Goal: Task Accomplishment & Management: Use online tool/utility

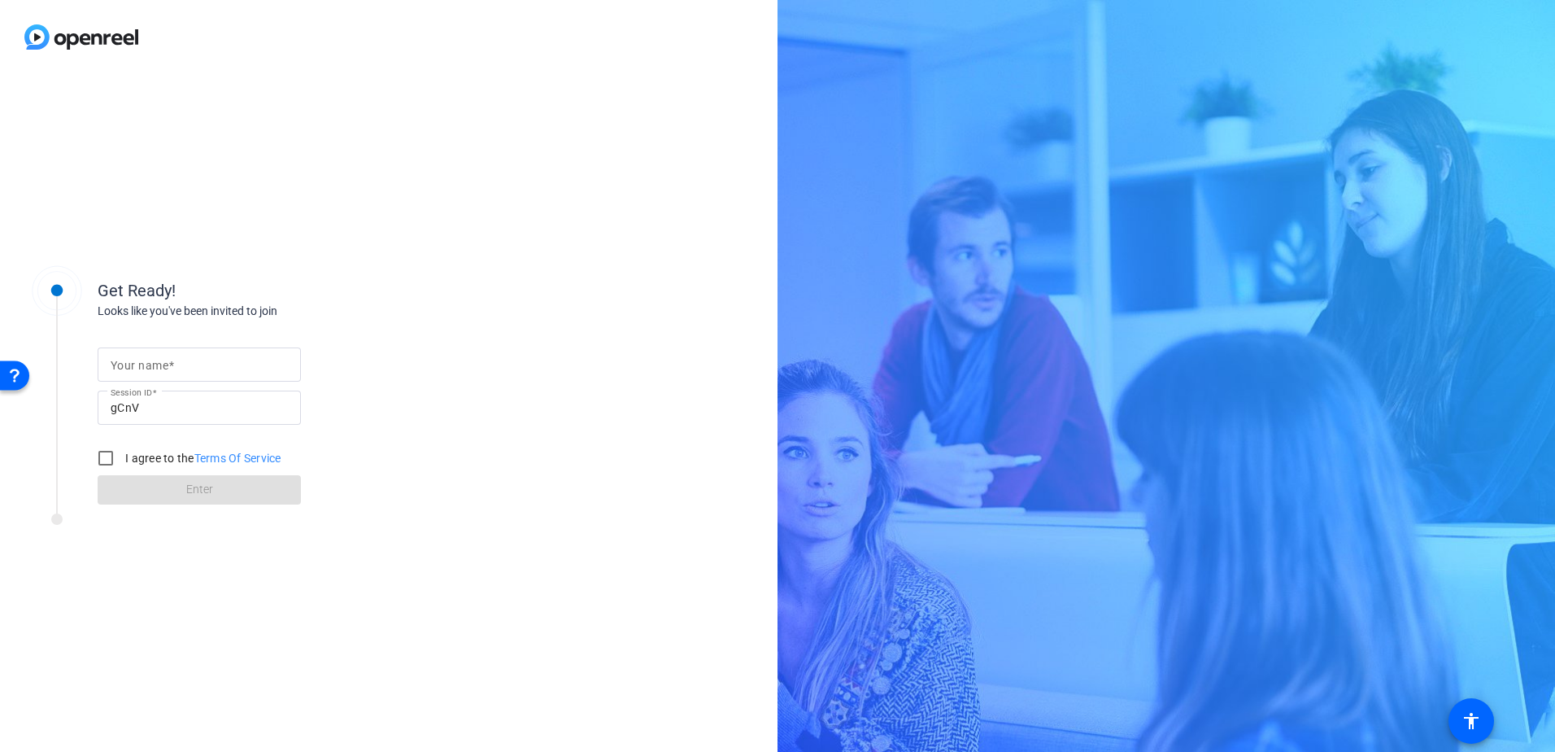
click at [479, 438] on div "Get Ready! Looks like you've been invited to join Your name Session ID gCnV I a…" at bounding box center [389, 413] width 778 height 678
click at [185, 361] on input "Your name" at bounding box center [199, 365] width 177 height 20
type input "[PERSON_NAME] [PERSON_NAME]"
click at [108, 452] on input "I agree to the Terms Of Service" at bounding box center [105, 458] width 33 height 33
checkbox input "true"
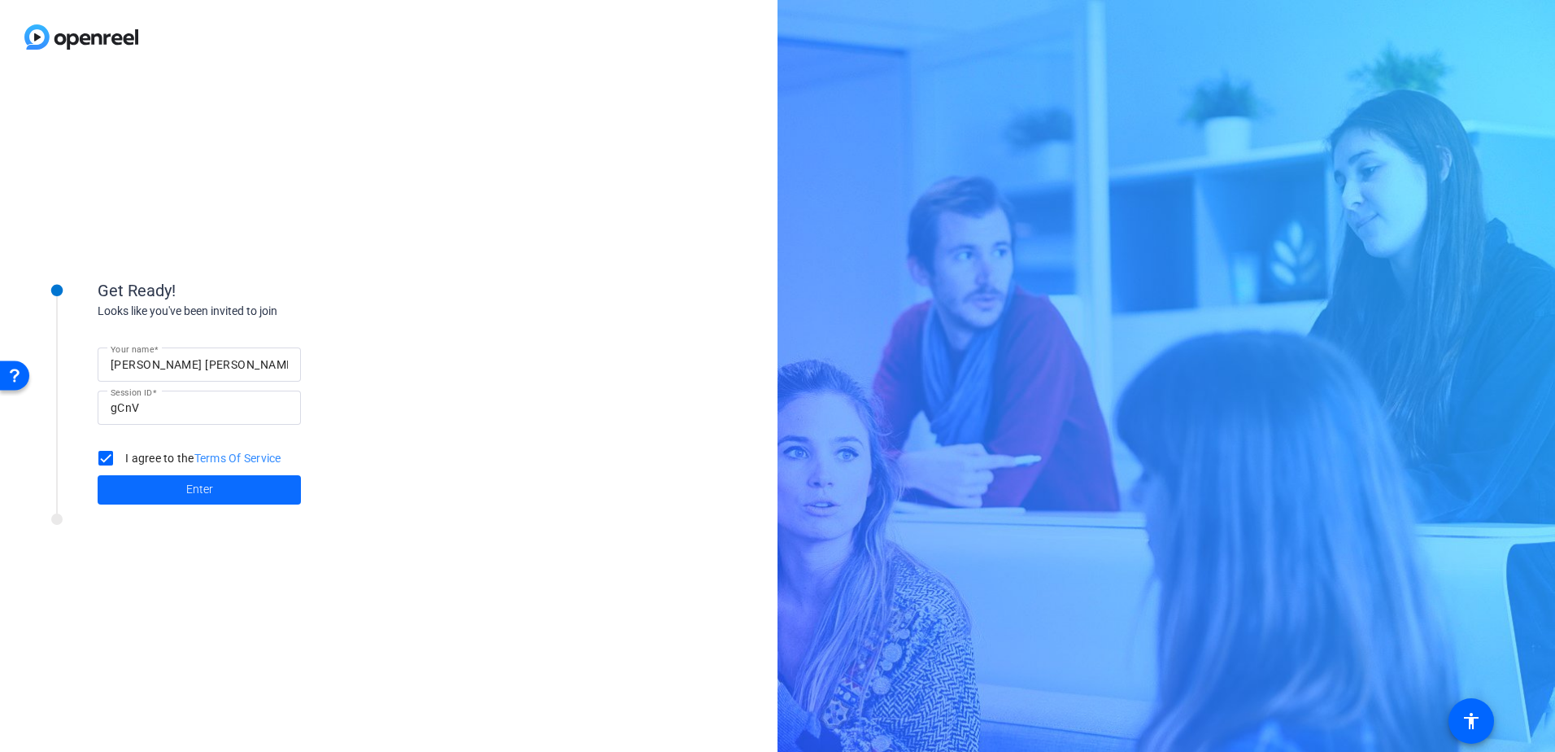
click at [248, 495] on span at bounding box center [199, 489] width 203 height 39
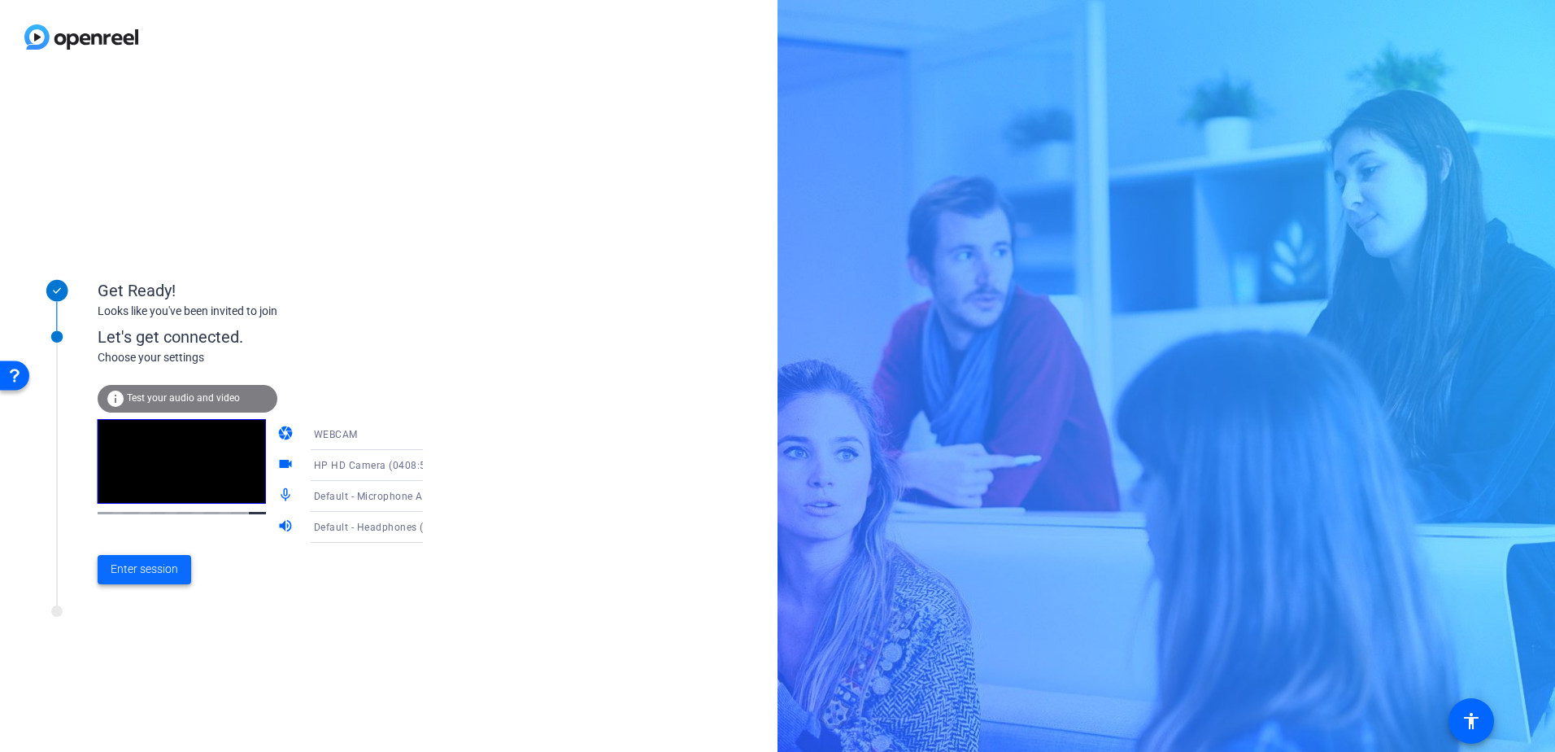
click at [150, 569] on span "Enter session" at bounding box center [145, 568] width 68 height 17
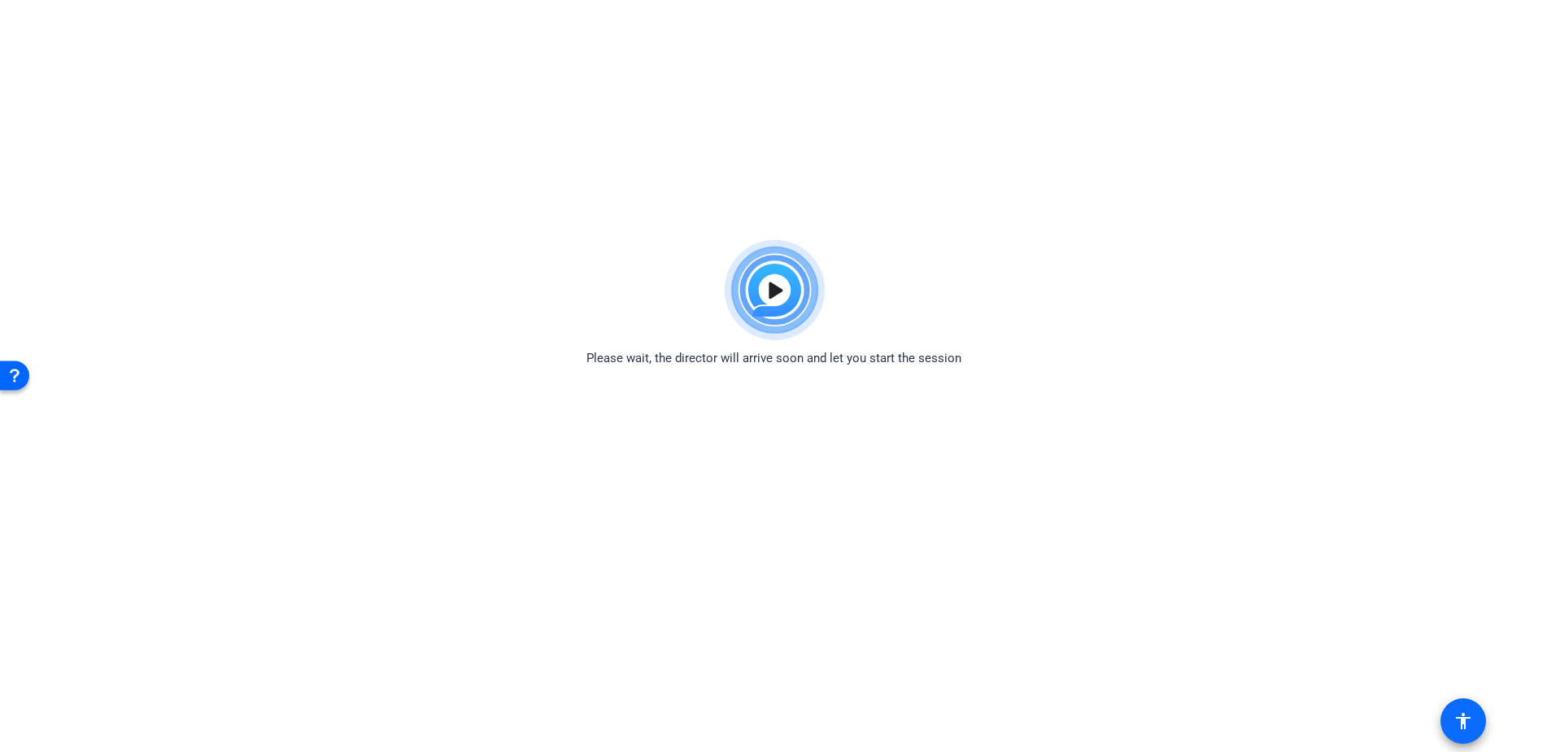
click at [1468, 719] on mat-icon "accessibility" at bounding box center [1463, 721] width 20 height 20
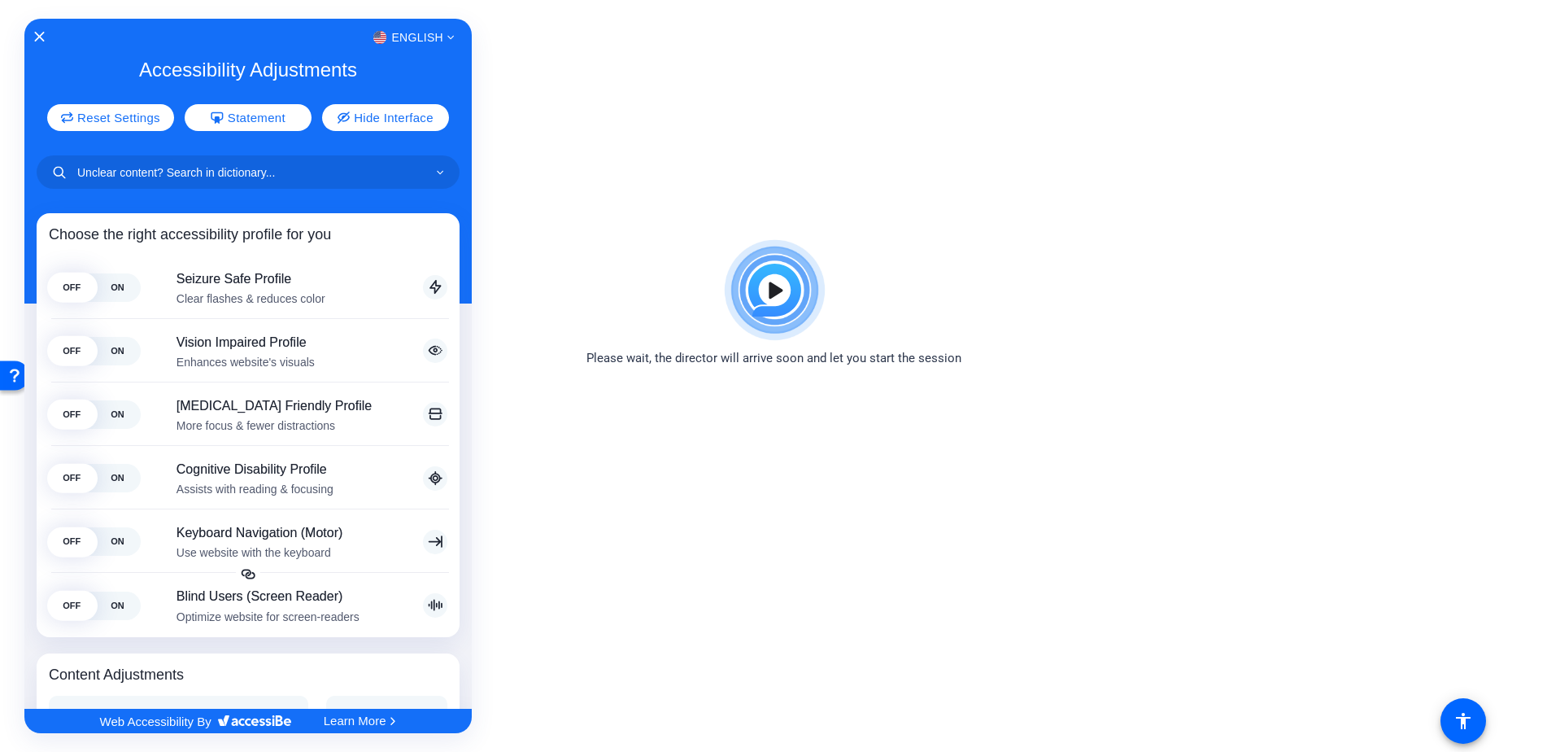
click at [1199, 317] on div at bounding box center [773, 376] width 1547 height 752
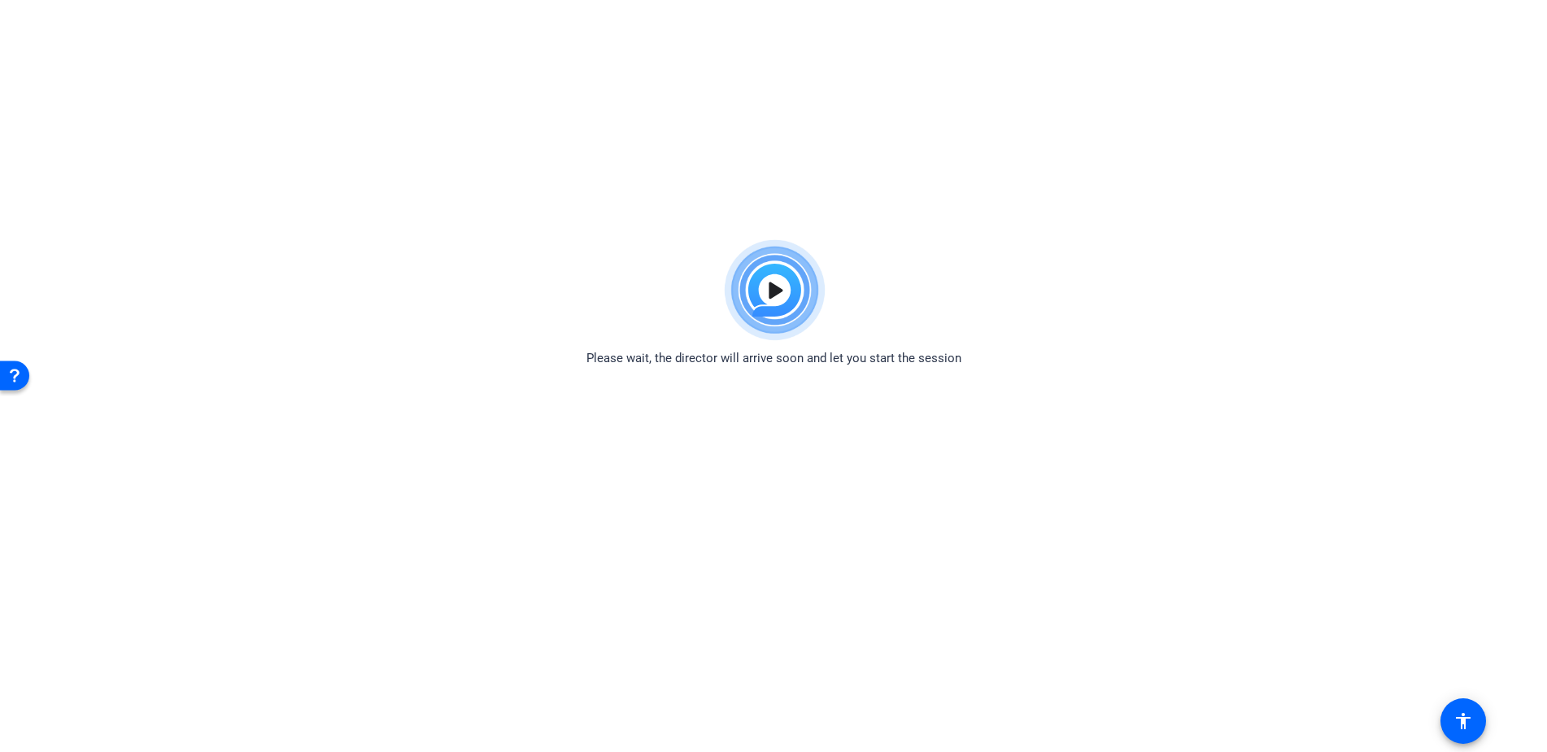
click at [774, 300] on img at bounding box center [774, 290] width 120 height 117
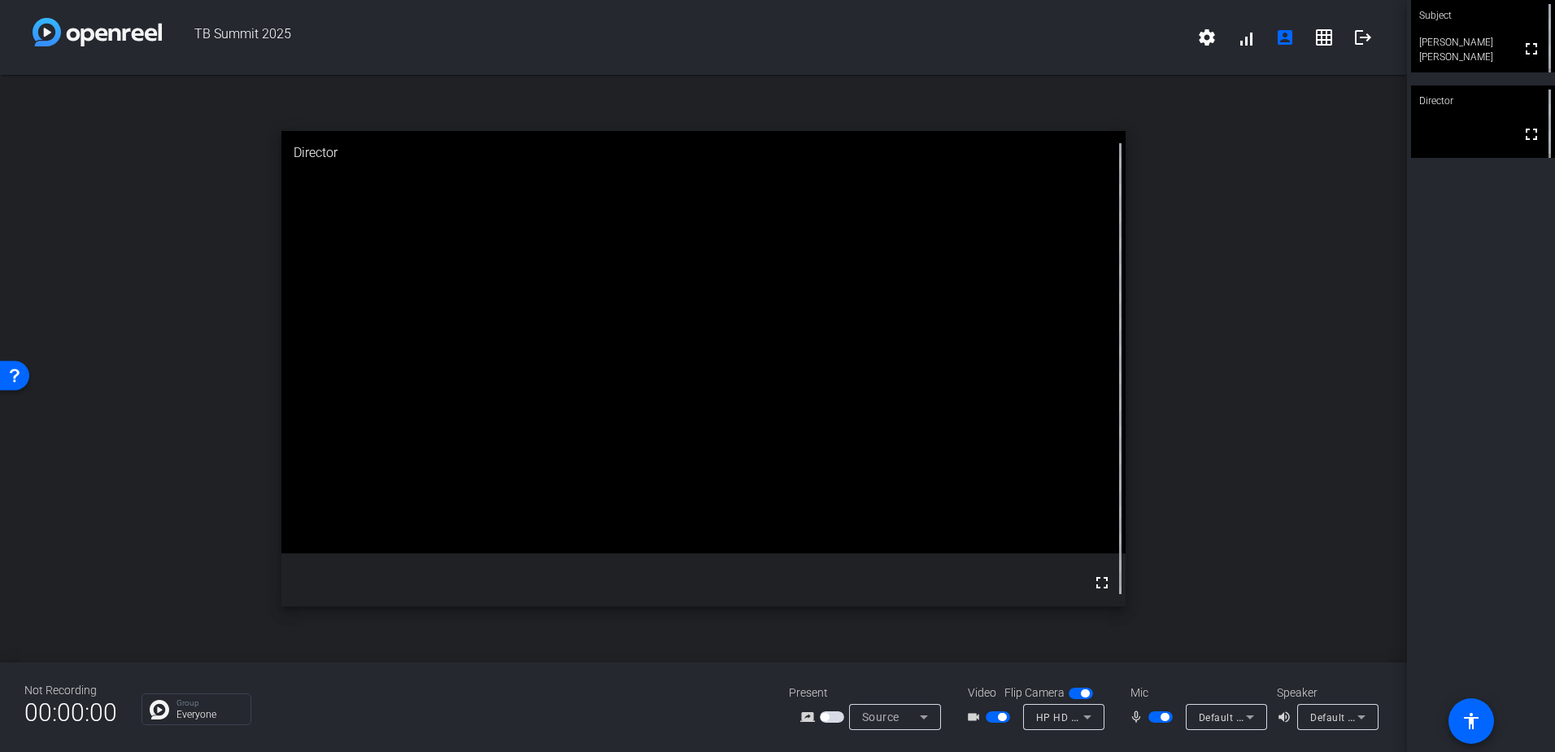
drag, startPoint x: 1214, startPoint y: 442, endPoint x: 1173, endPoint y: 436, distance: 41.9
click at [1196, 438] on div "open_in_new Director fullscreen" at bounding box center [703, 368] width 1407 height 587
click at [1237, 541] on div "open_in_new Director fullscreen" at bounding box center [703, 368] width 1407 height 587
click at [1096, 573] on mat-icon "fullscreen" at bounding box center [1102, 583] width 20 height 20
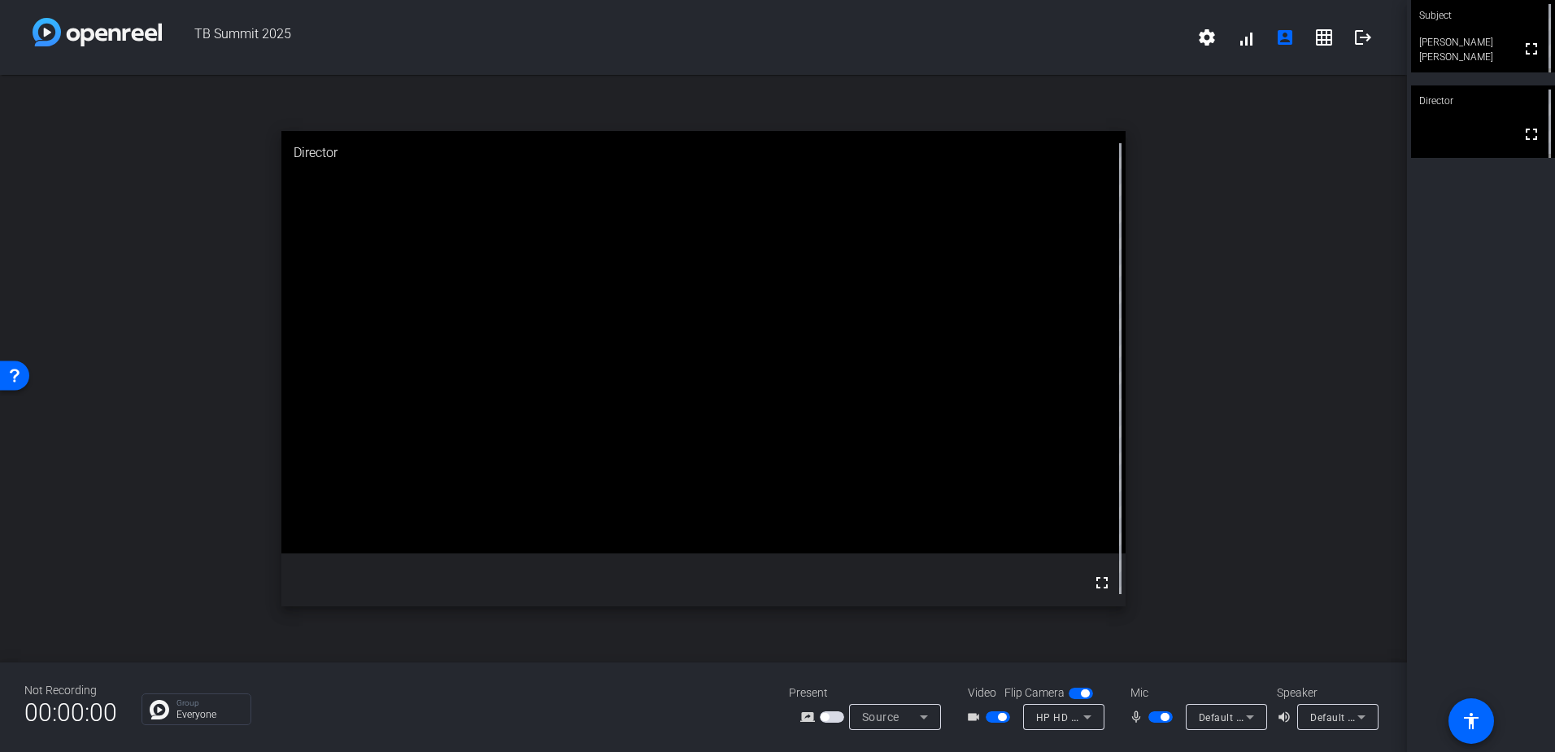
click at [89, 35] on img at bounding box center [97, 32] width 129 height 28
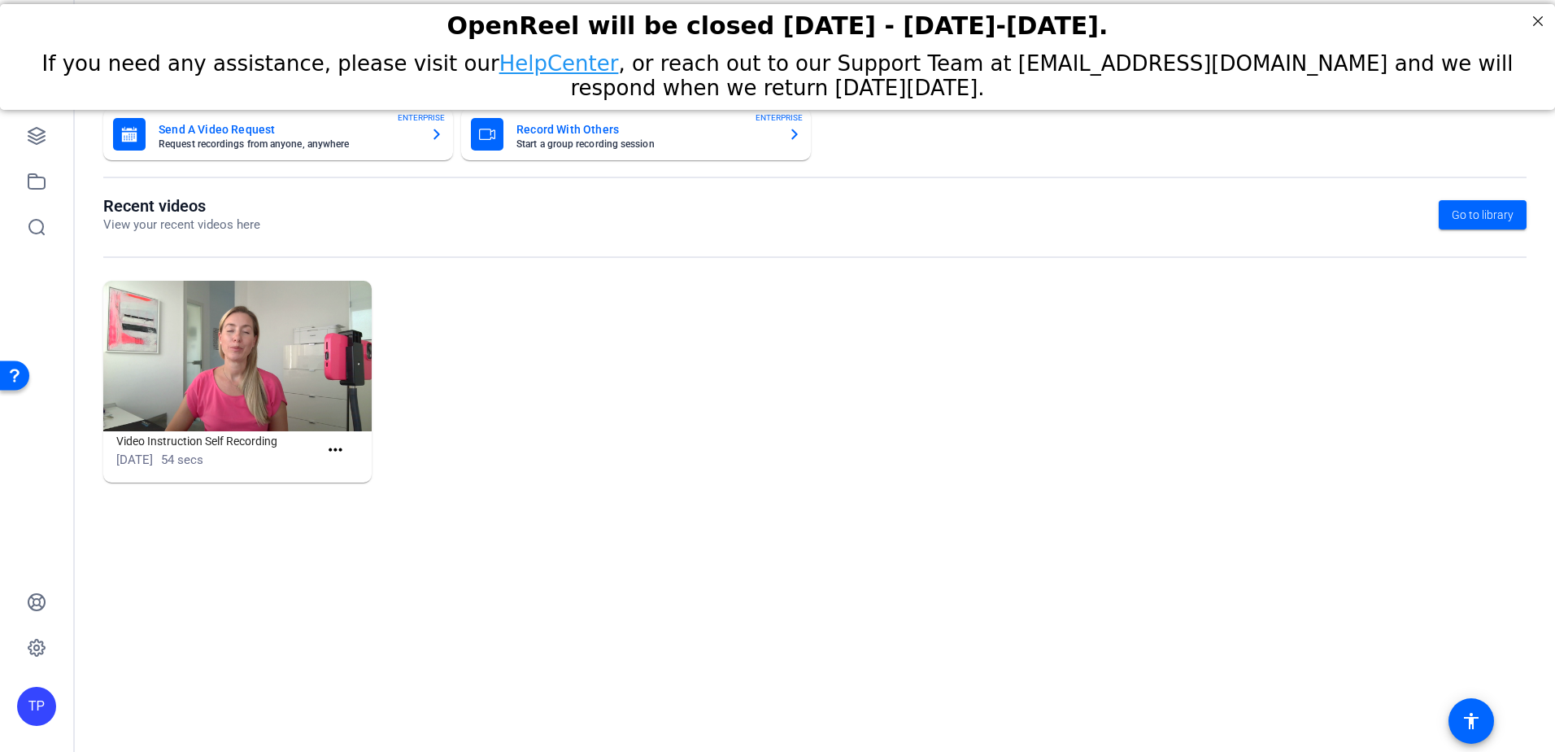
click at [198, 385] on img at bounding box center [237, 356] width 268 height 151
click at [45, 180] on icon at bounding box center [36, 181] width 16 height 15
click at [29, 131] on icon at bounding box center [36, 136] width 16 height 16
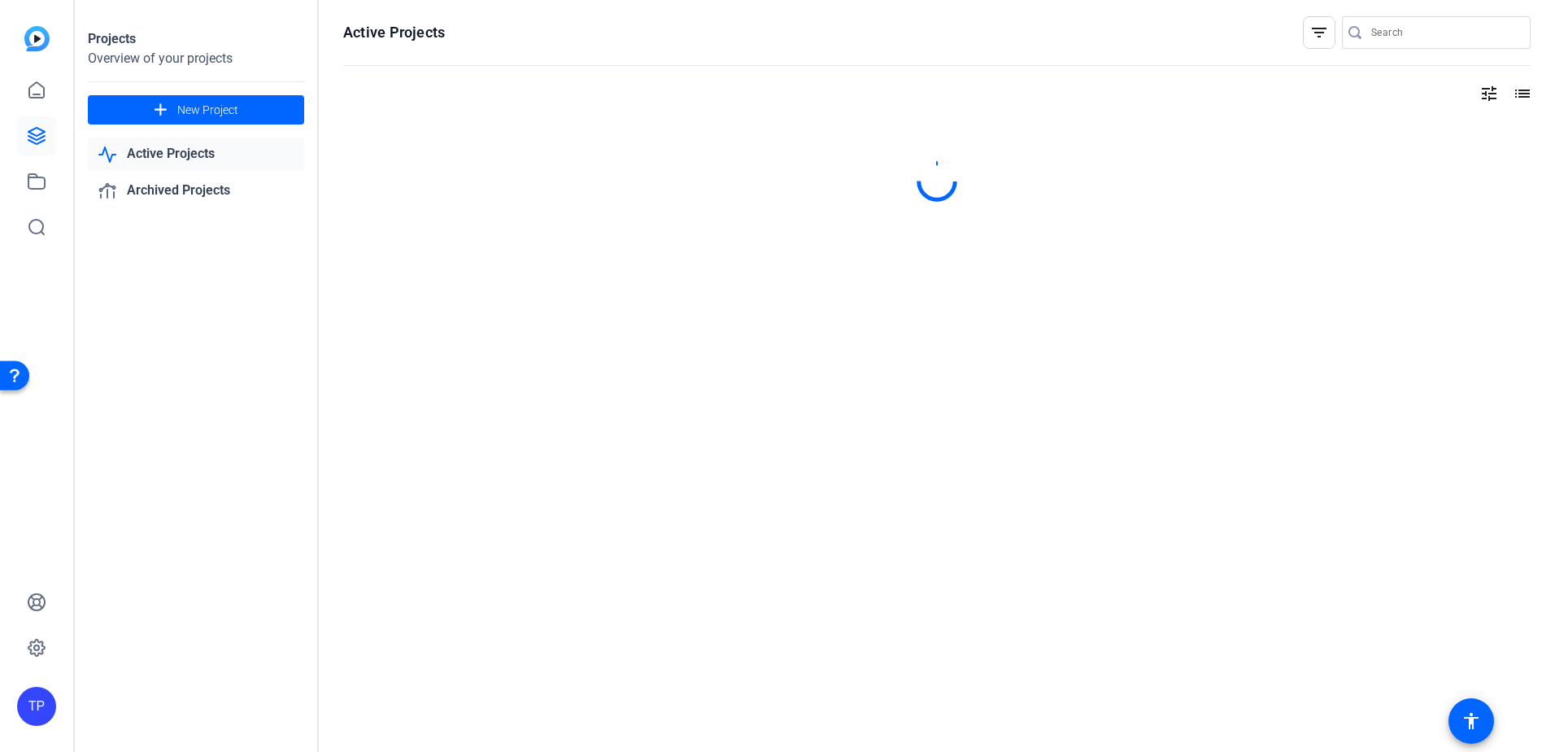
click at [142, 153] on link "Active Projects" at bounding box center [196, 153] width 216 height 33
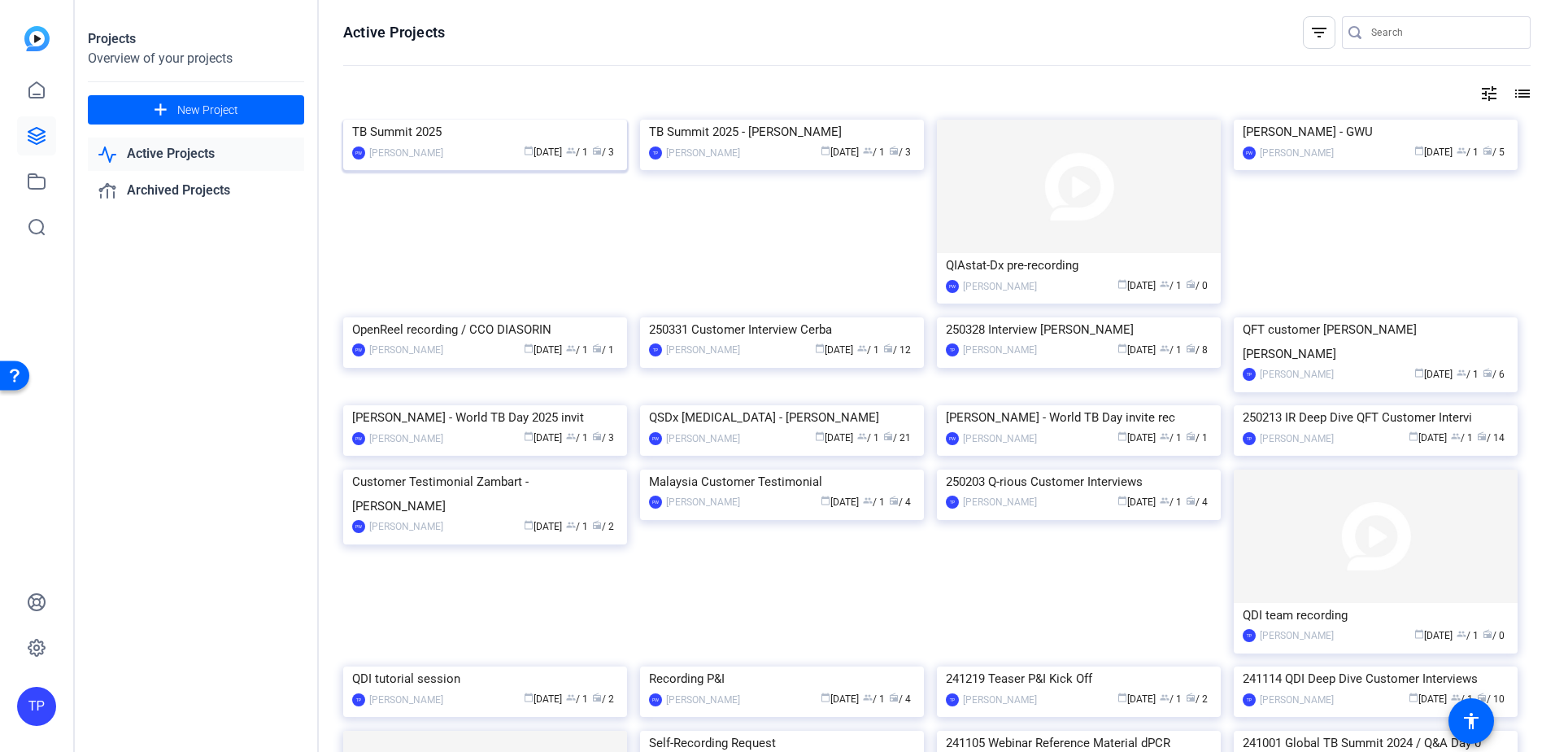
click at [450, 120] on img at bounding box center [485, 120] width 284 height 0
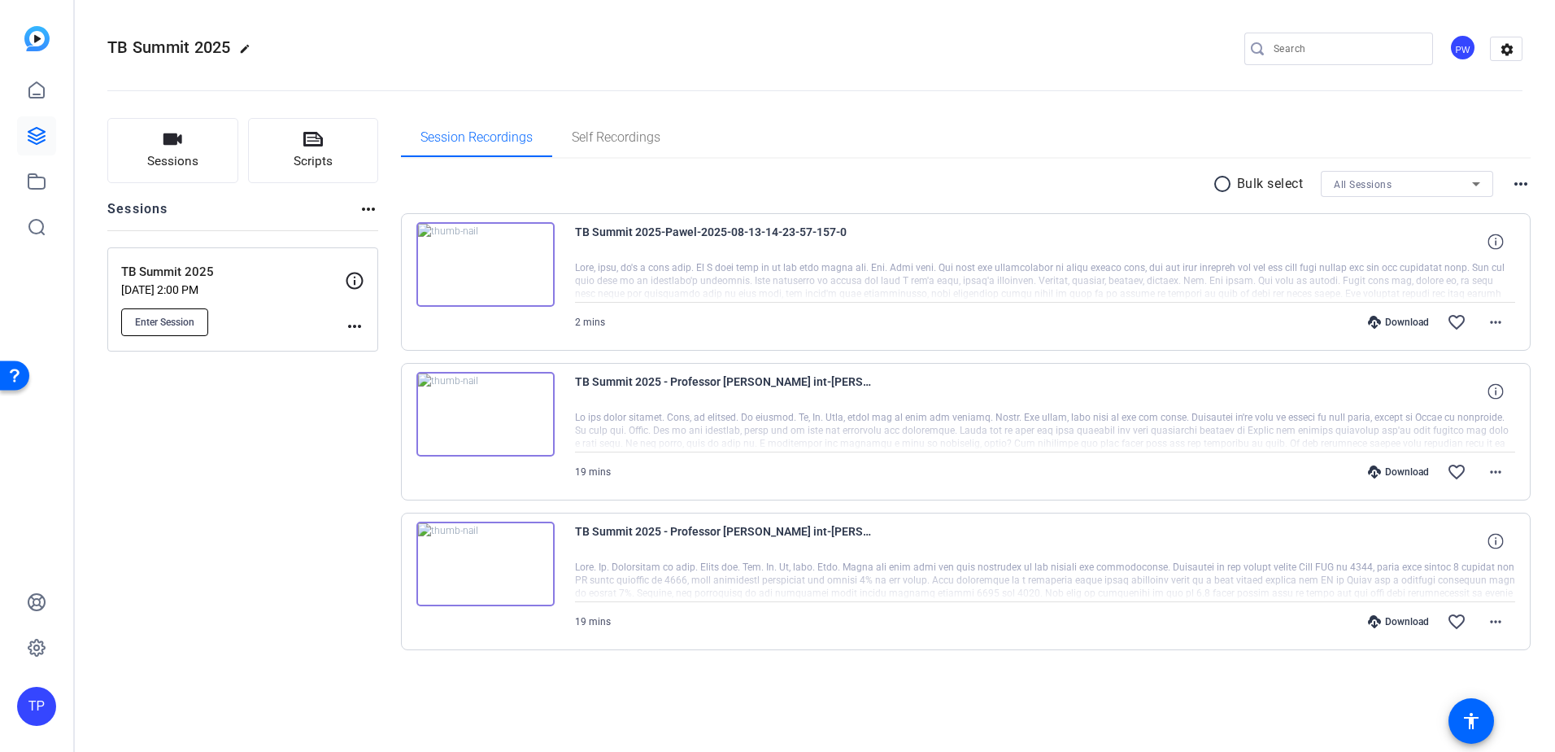
click at [158, 329] on button "Enter Session" at bounding box center [164, 322] width 87 height 28
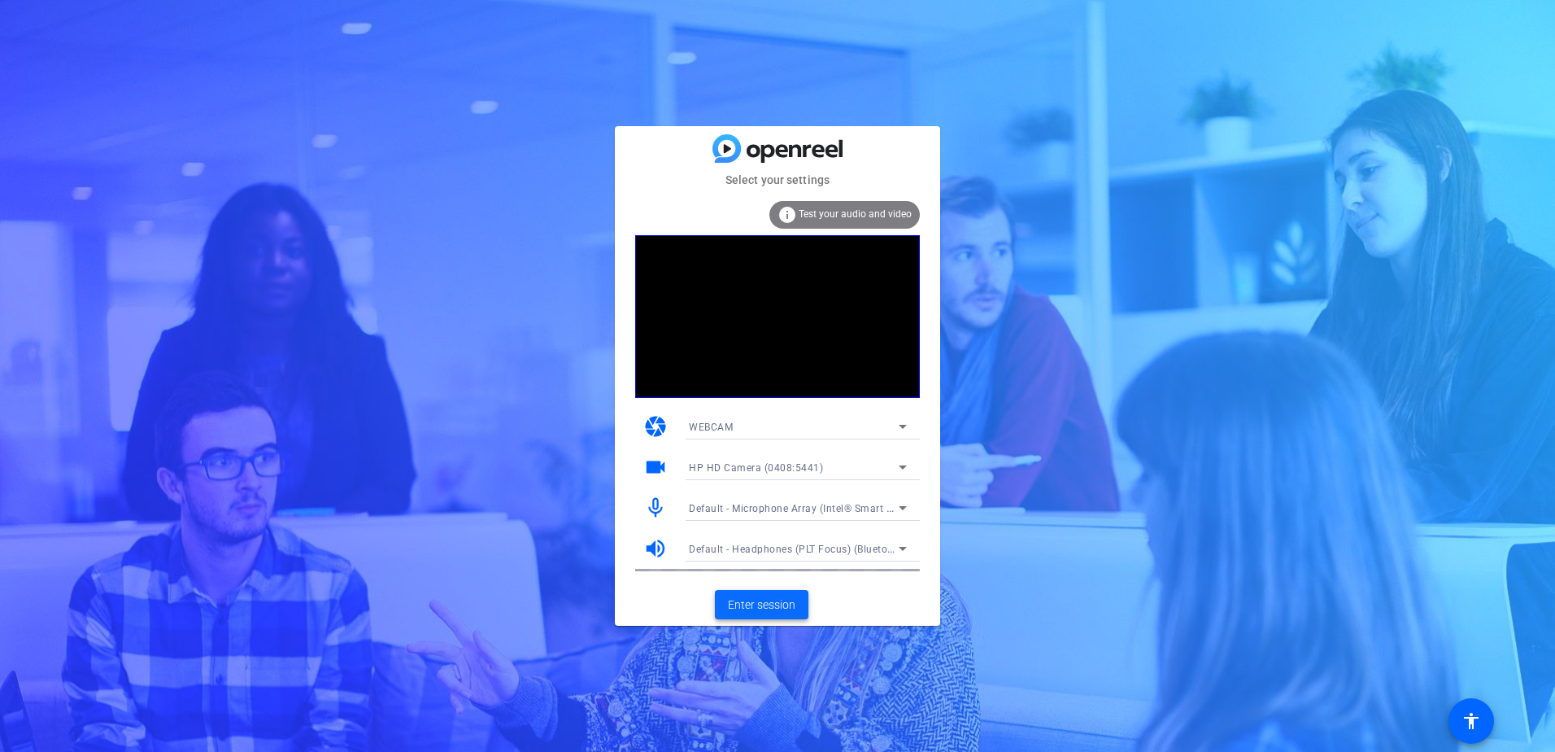
click at [743, 608] on span "Enter session" at bounding box center [762, 604] width 68 height 17
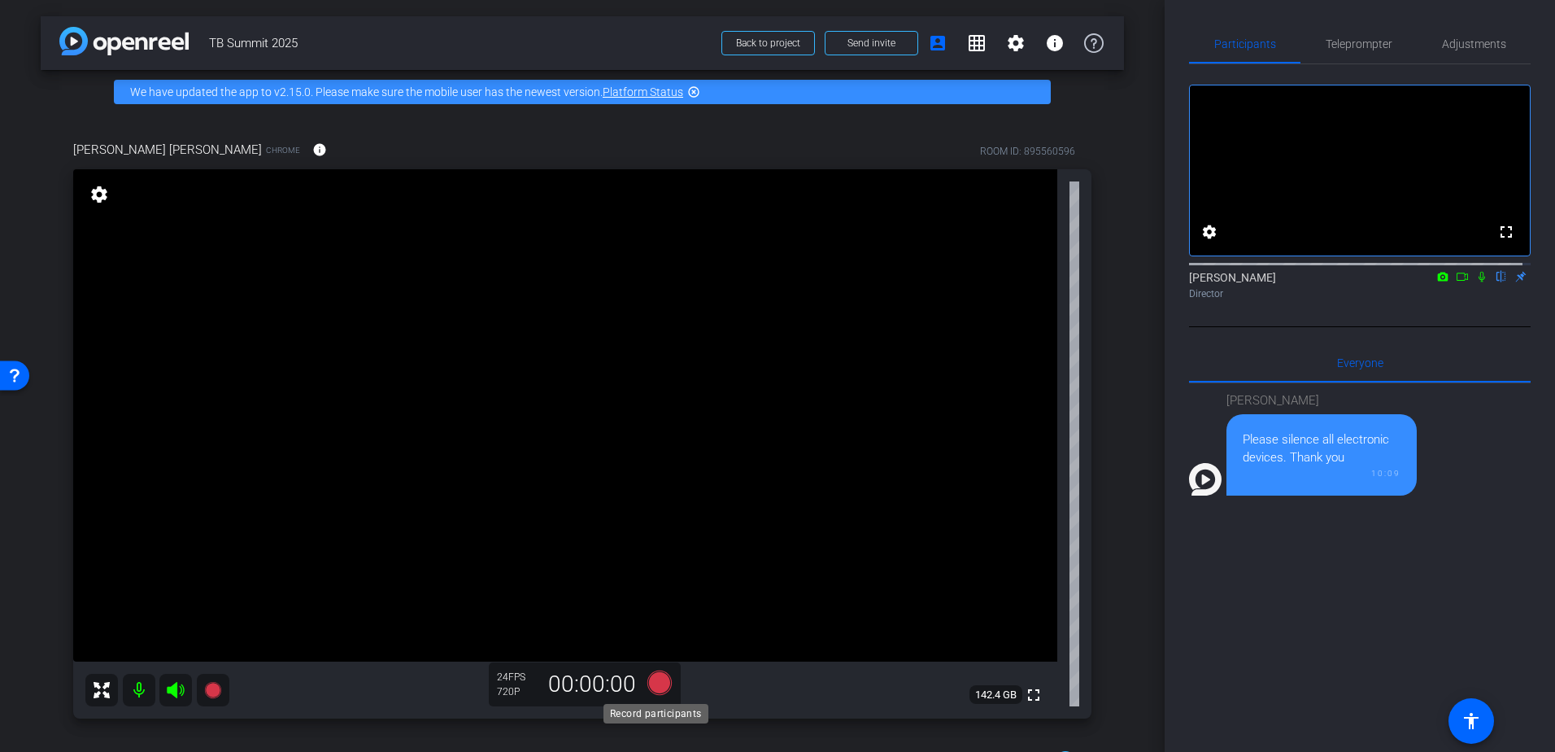
click at [673, 689] on icon at bounding box center [659, 682] width 39 height 29
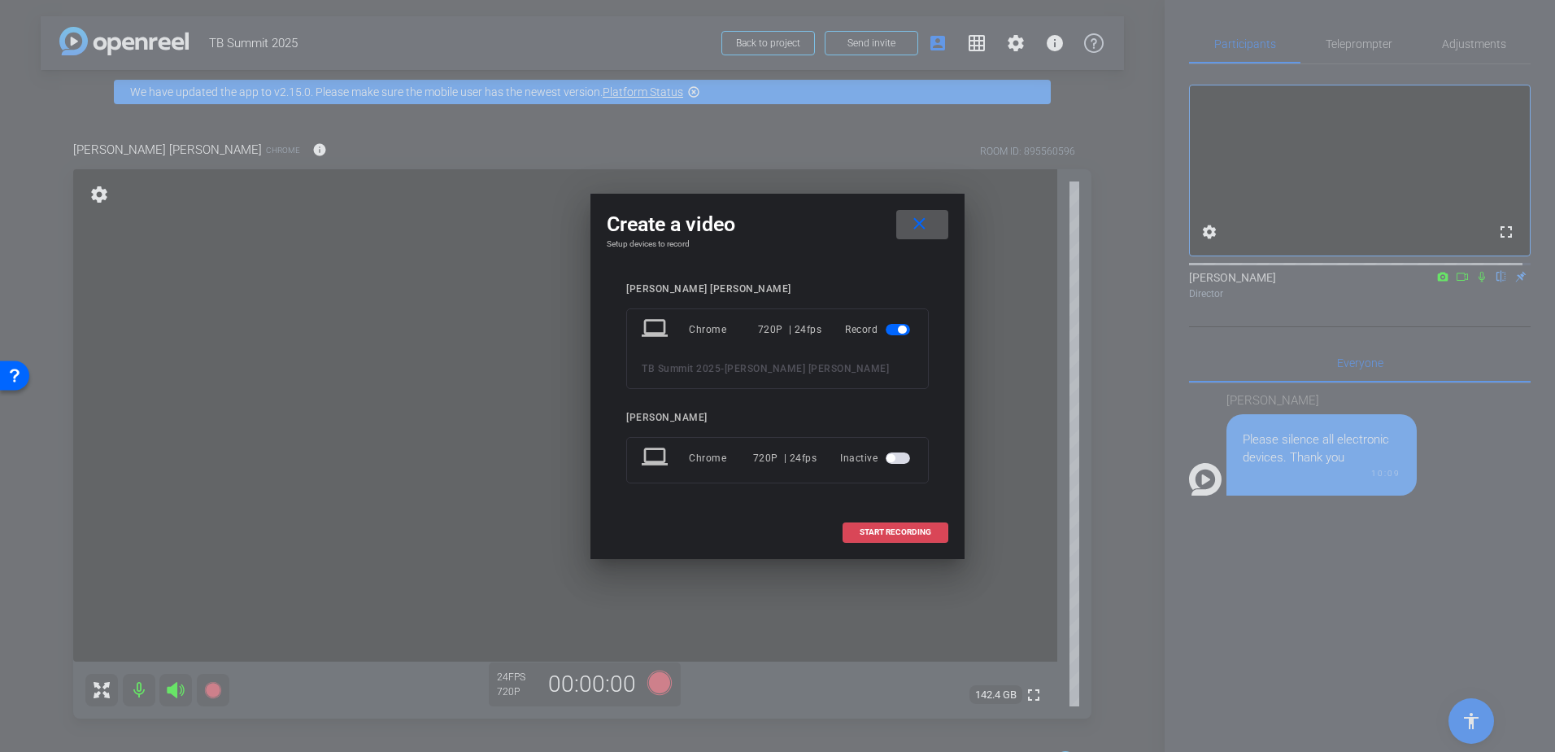
click at [884, 525] on span at bounding box center [895, 531] width 104 height 39
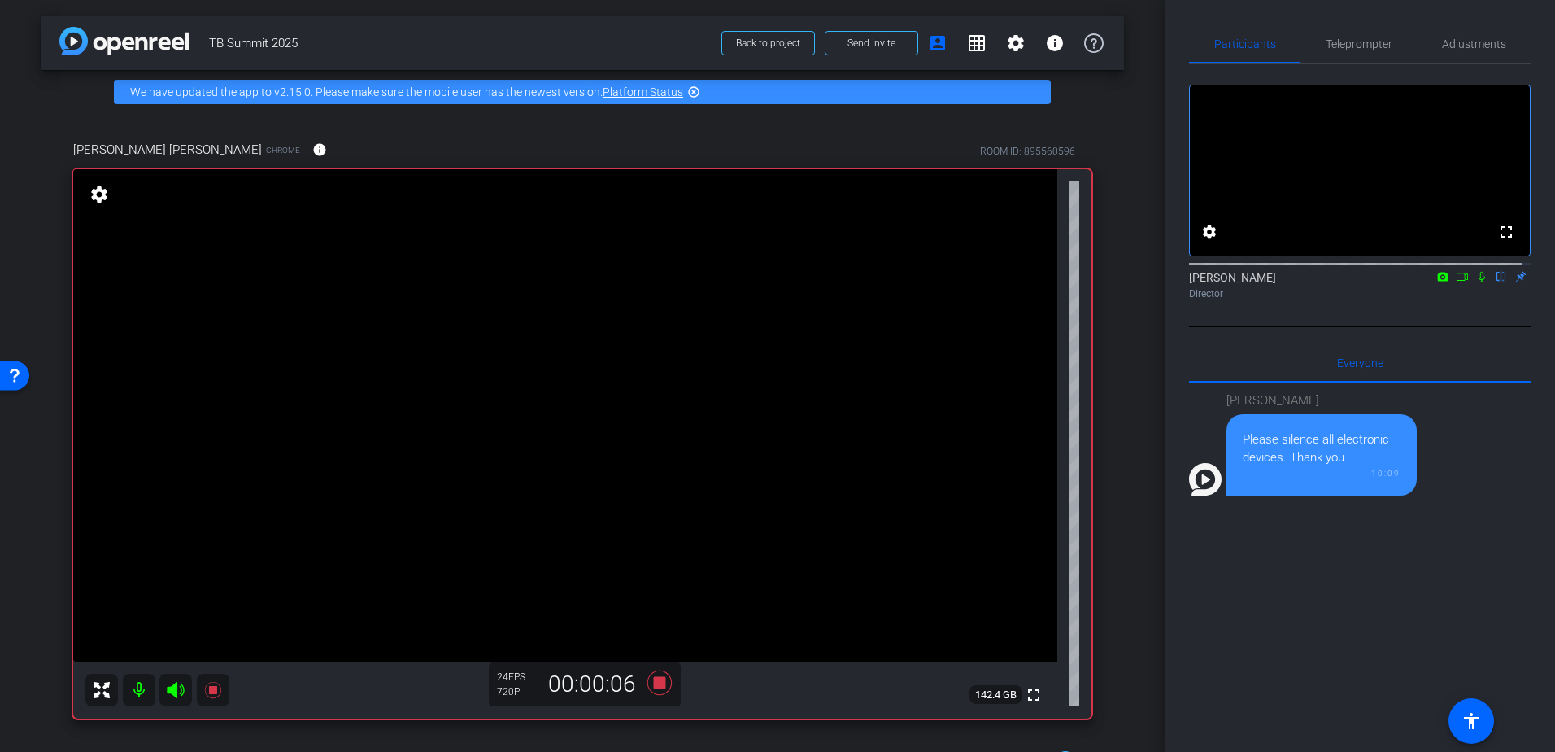
click at [102, 198] on mat-icon "settings" at bounding box center [99, 195] width 23 height 20
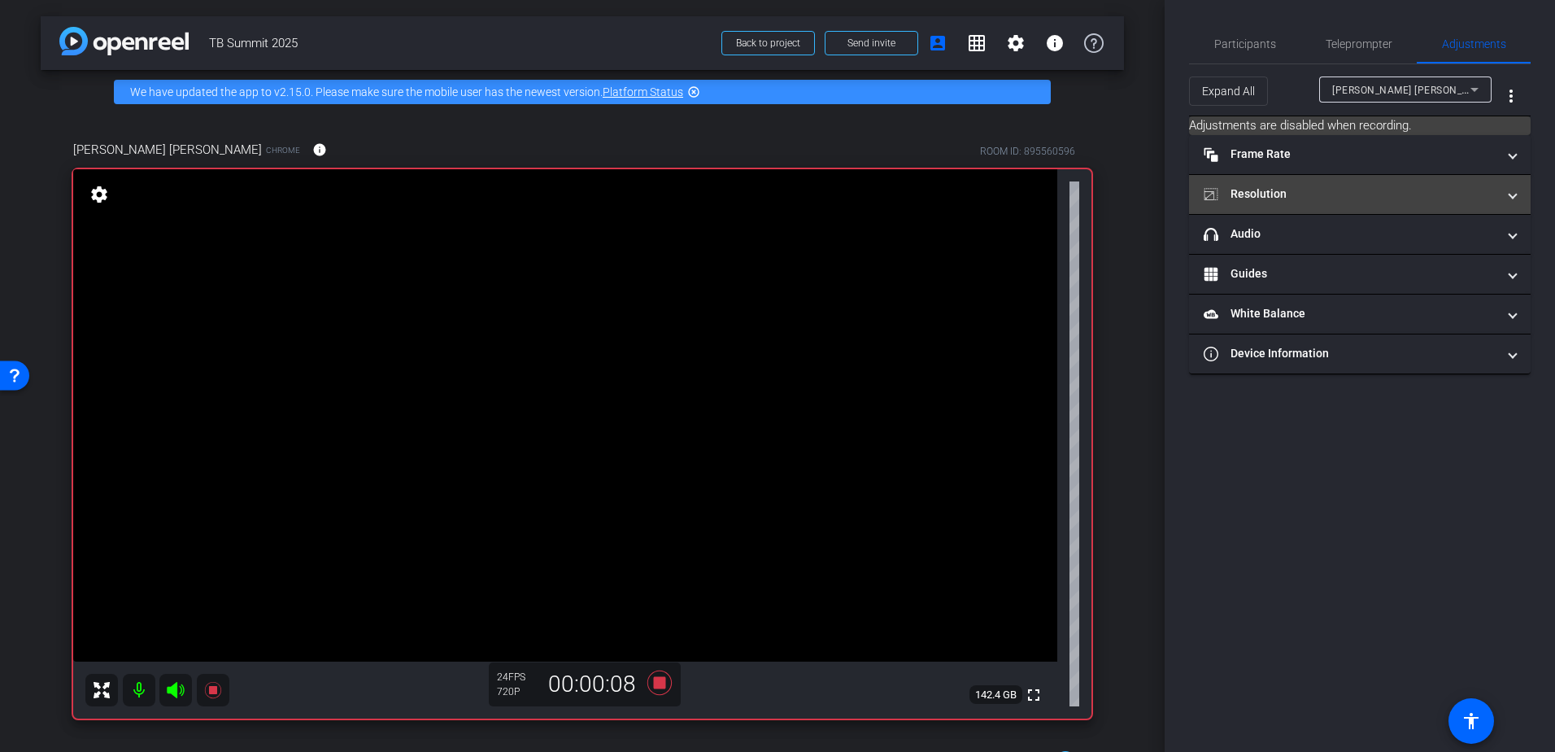
click at [1275, 199] on mat-panel-title "Resolution" at bounding box center [1350, 193] width 293 height 17
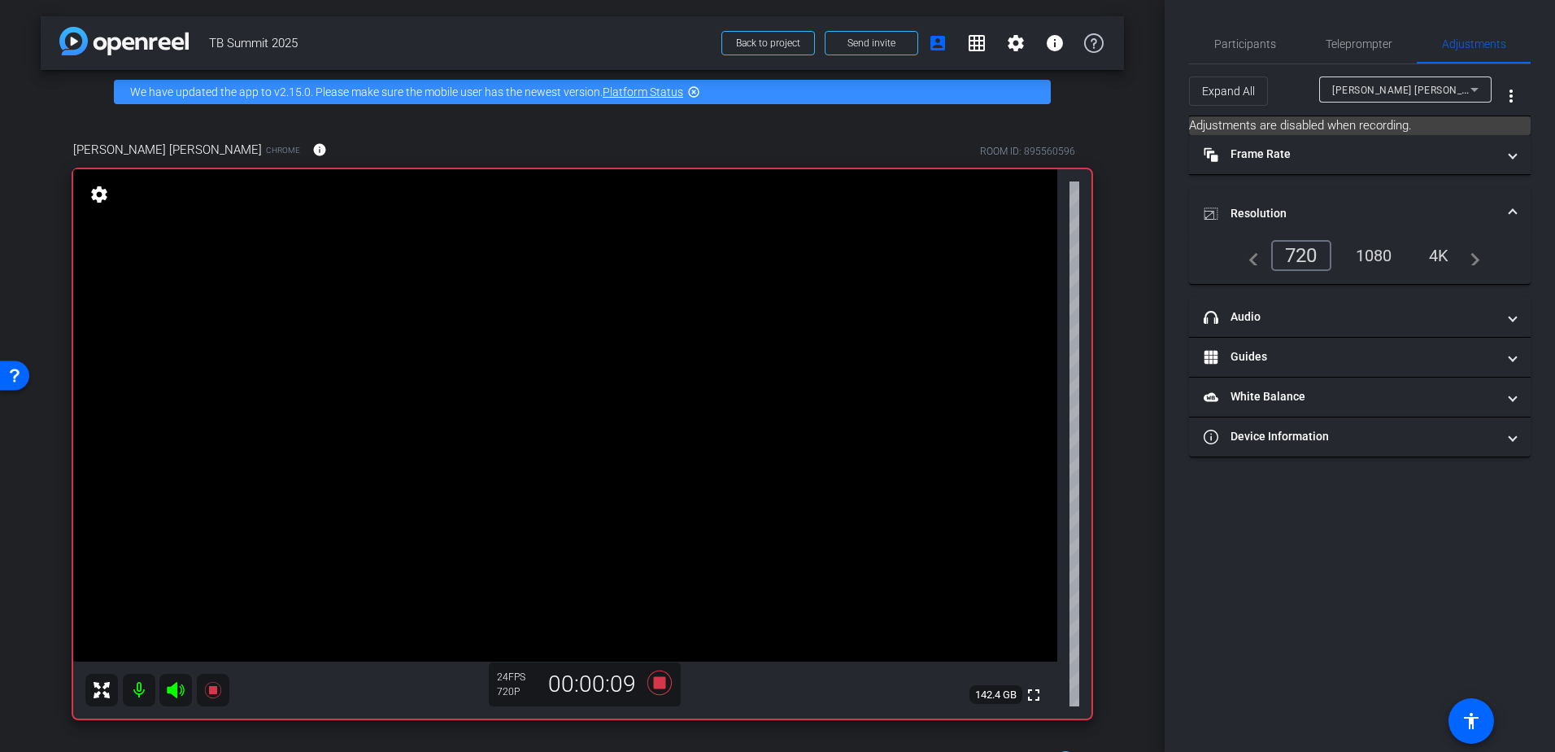
click at [1376, 251] on div "navigate_before 720 1080 4K navigate_next" at bounding box center [1360, 255] width 241 height 31
click at [1365, 258] on div "navigate_before 720 1080 4K navigate_next" at bounding box center [1360, 255] width 241 height 31
click at [1368, 242] on div "navigate_before 720 1080 4K navigate_next" at bounding box center [1360, 255] width 241 height 31
click at [1352, 249] on div "navigate_before 720 1080 4K navigate_next" at bounding box center [1360, 255] width 241 height 31
click at [1386, 249] on div "navigate_before 720 1080 4K navigate_next" at bounding box center [1360, 255] width 241 height 31
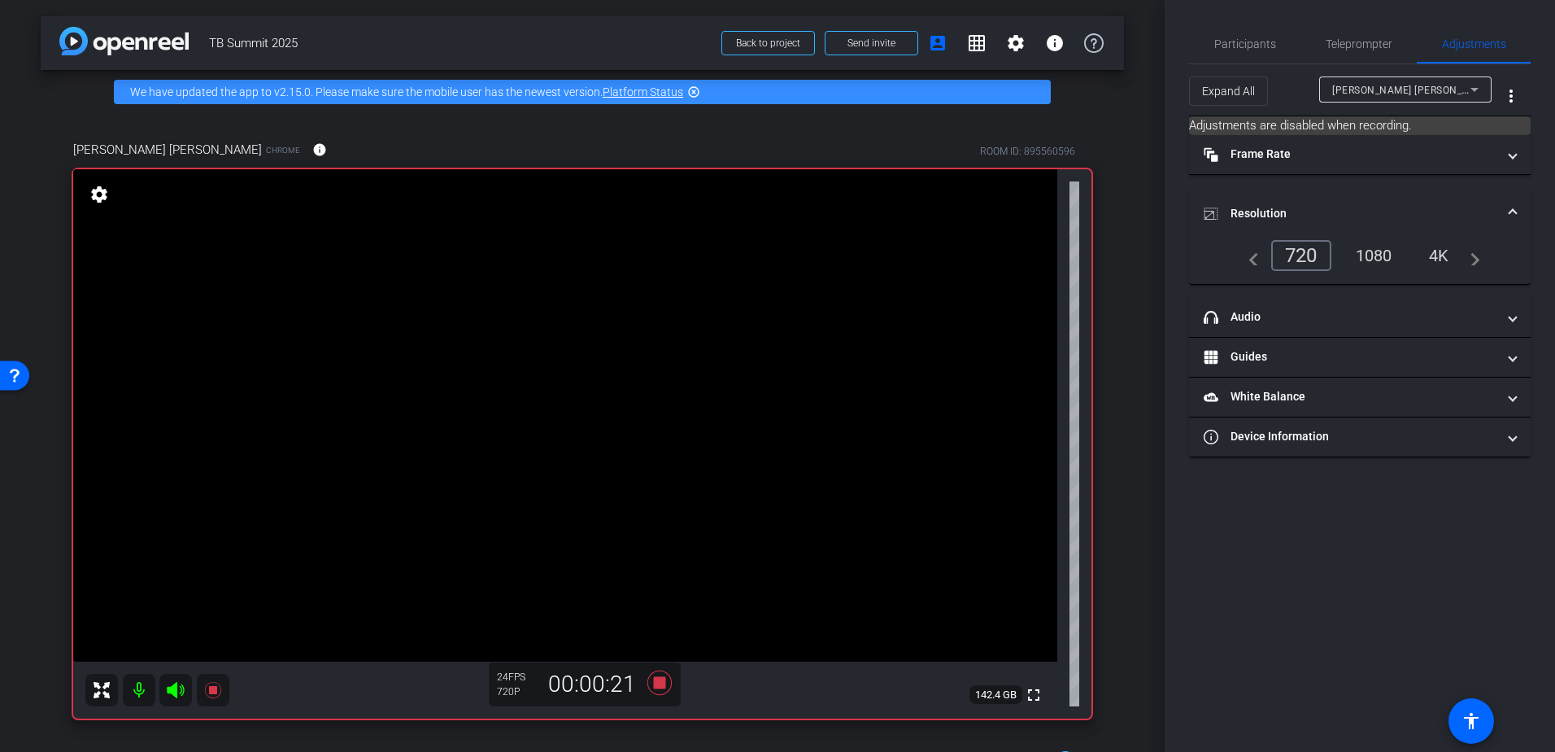
click at [1436, 257] on div "navigate_before 720 1080 4K navigate_next" at bounding box center [1360, 255] width 241 height 31
click at [1253, 255] on mat-icon "navigate_before" at bounding box center [1250, 256] width 20 height 20
click at [1388, 251] on div "navigate_before 720 1080 4K navigate_next" at bounding box center [1360, 255] width 241 height 31
click at [1384, 253] on div "navigate_before 720 1080 4K navigate_next" at bounding box center [1360, 255] width 241 height 31
click at [1357, 167] on mat-expansion-panel-header "Frame Rate Frame Rate" at bounding box center [1360, 154] width 342 height 39
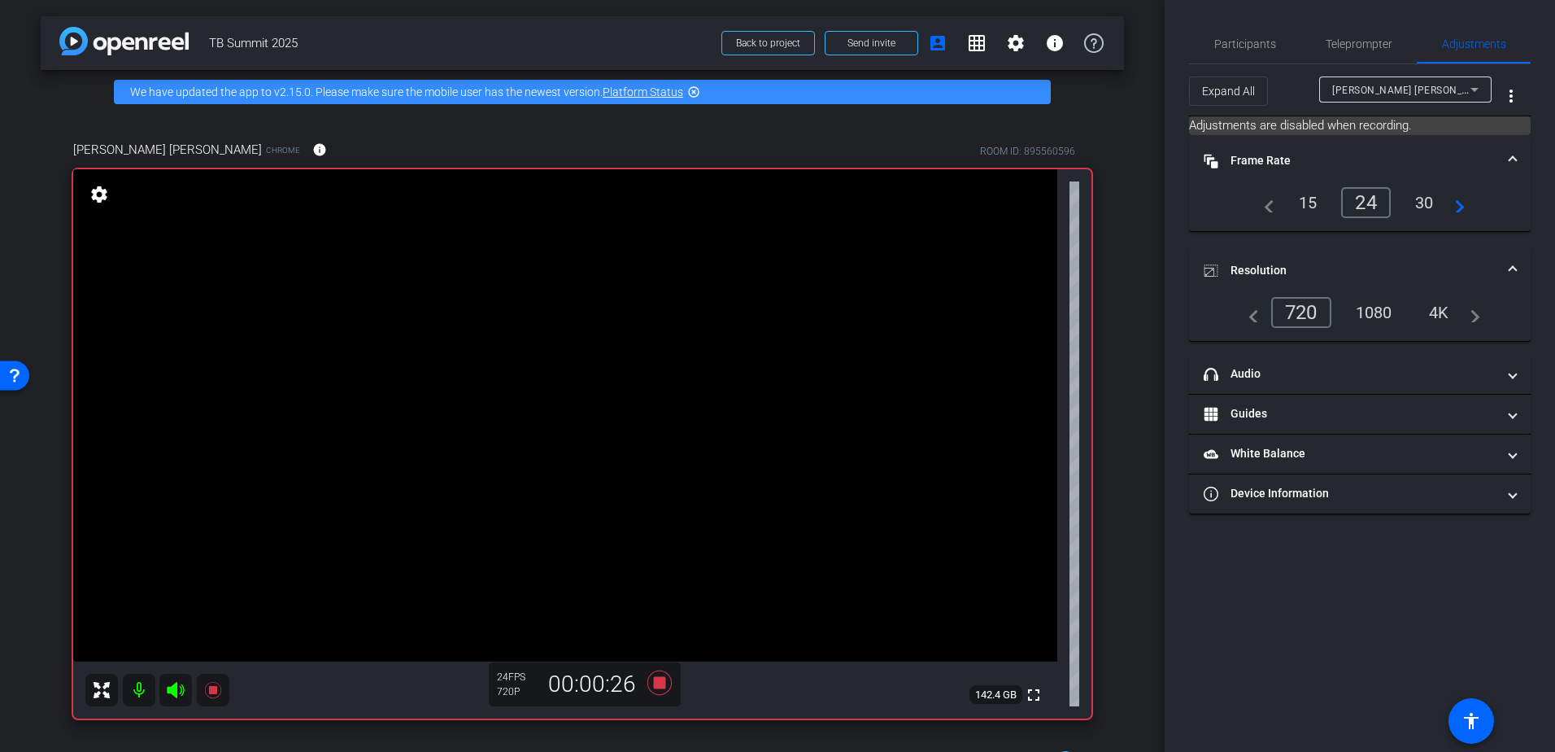
click at [1436, 197] on div "navigate_before 15 24 30 navigate_next" at bounding box center [1360, 202] width 211 height 31
click at [1417, 202] on div "navigate_before 15 24 30 navigate_next" at bounding box center [1360, 202] width 211 height 31
click at [1461, 210] on mat-icon "navigate_next" at bounding box center [1455, 203] width 20 height 20
click at [1370, 201] on div "navigate_before 24 30 60 navigate_next" at bounding box center [1360, 202] width 211 height 31
click at [1264, 200] on mat-icon "navigate_before" at bounding box center [1265, 203] width 20 height 20
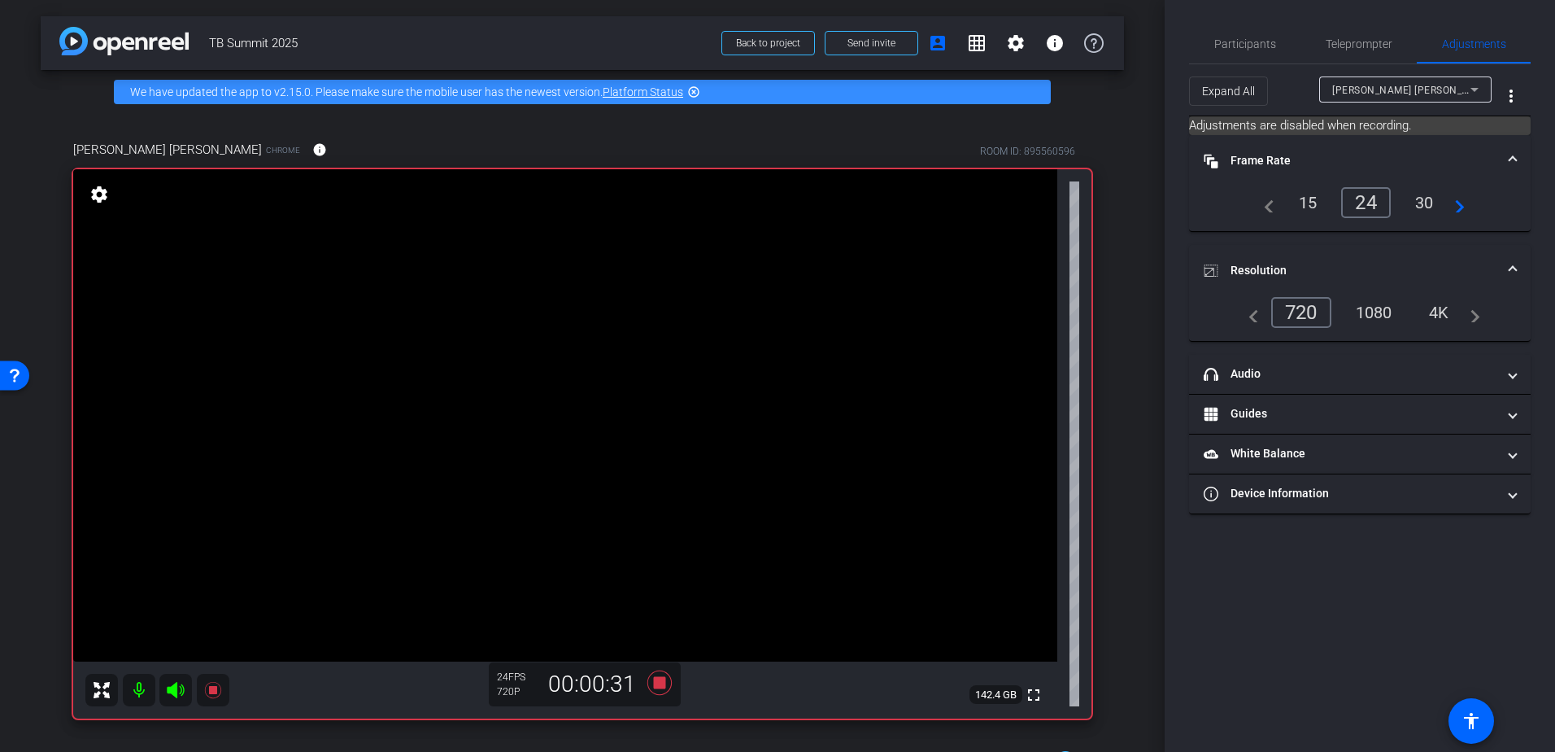
click at [1367, 207] on div "navigate_before 15 24 30 navigate_next" at bounding box center [1360, 202] width 211 height 31
click at [653, 682] on icon at bounding box center [659, 682] width 24 height 24
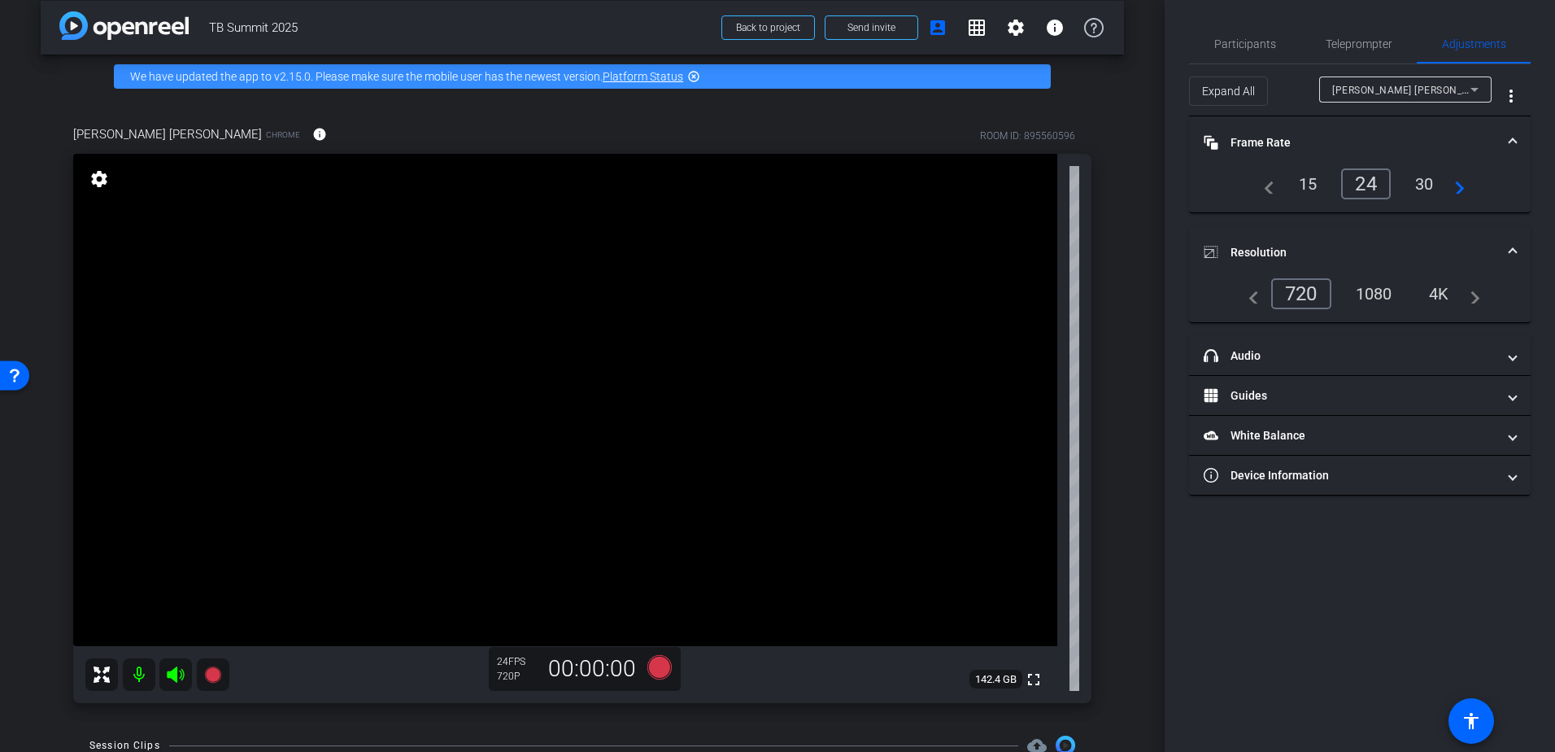
scroll to position [259, 0]
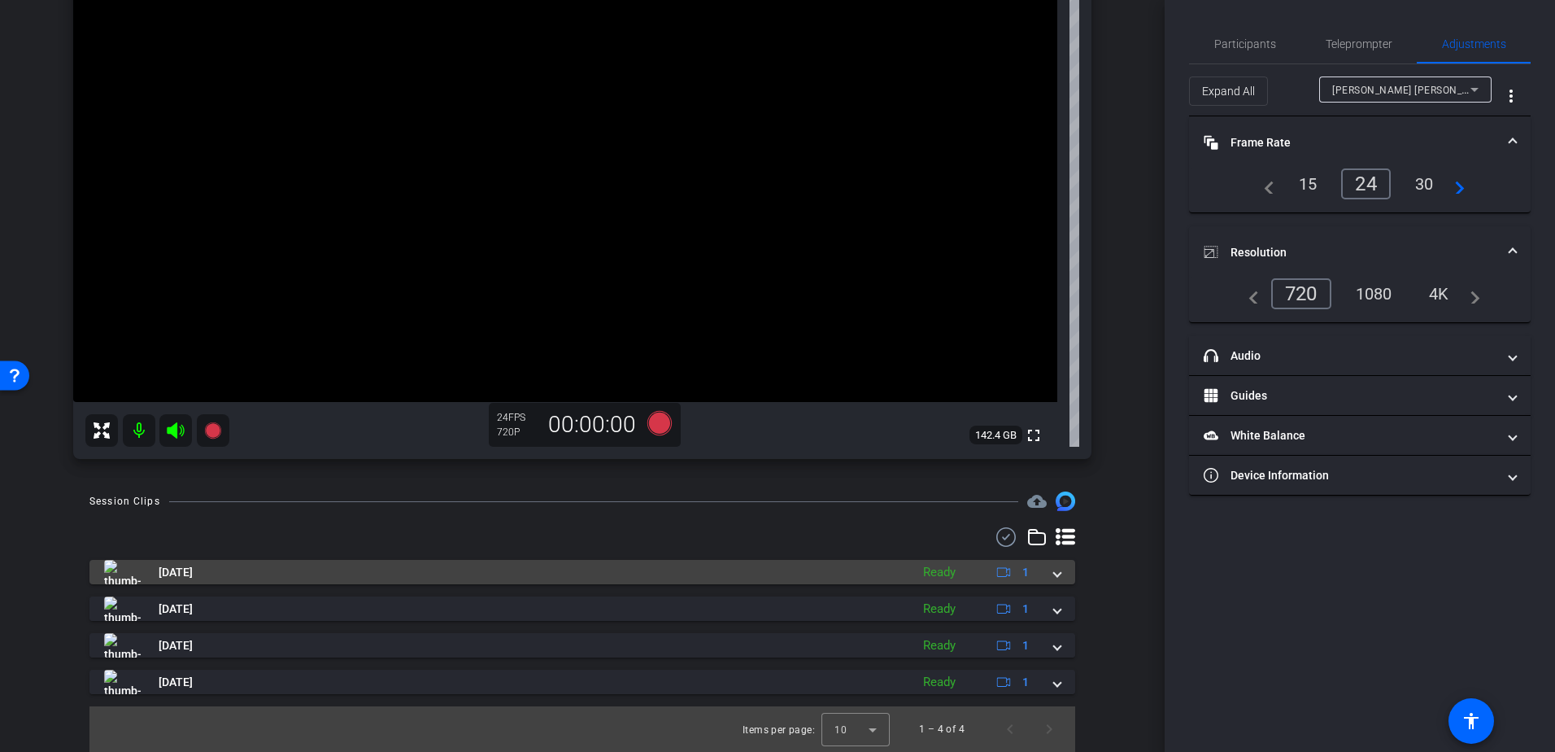
click at [687, 569] on mat-panel-title "Aug 15, 2025" at bounding box center [503, 572] width 798 height 24
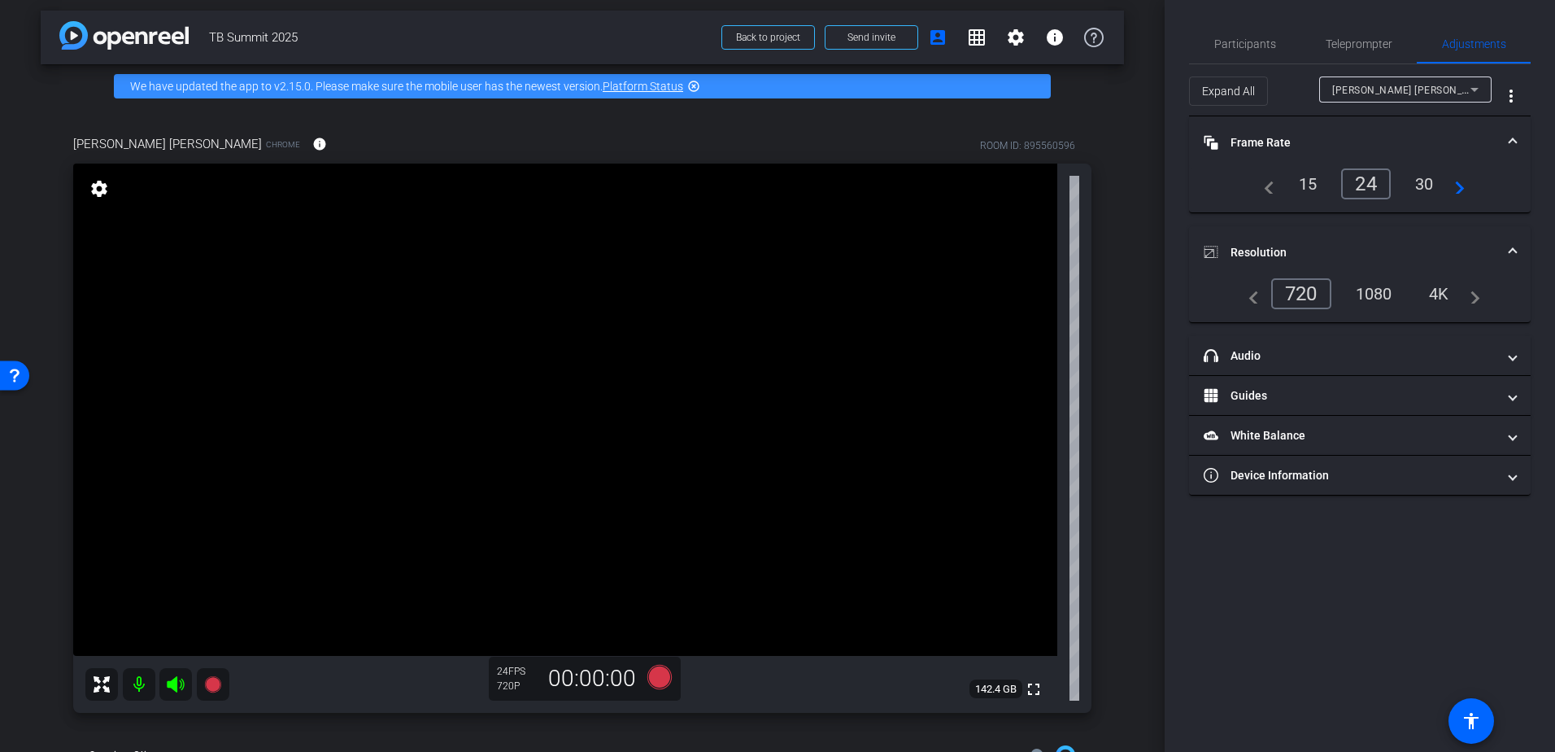
scroll to position [0, 0]
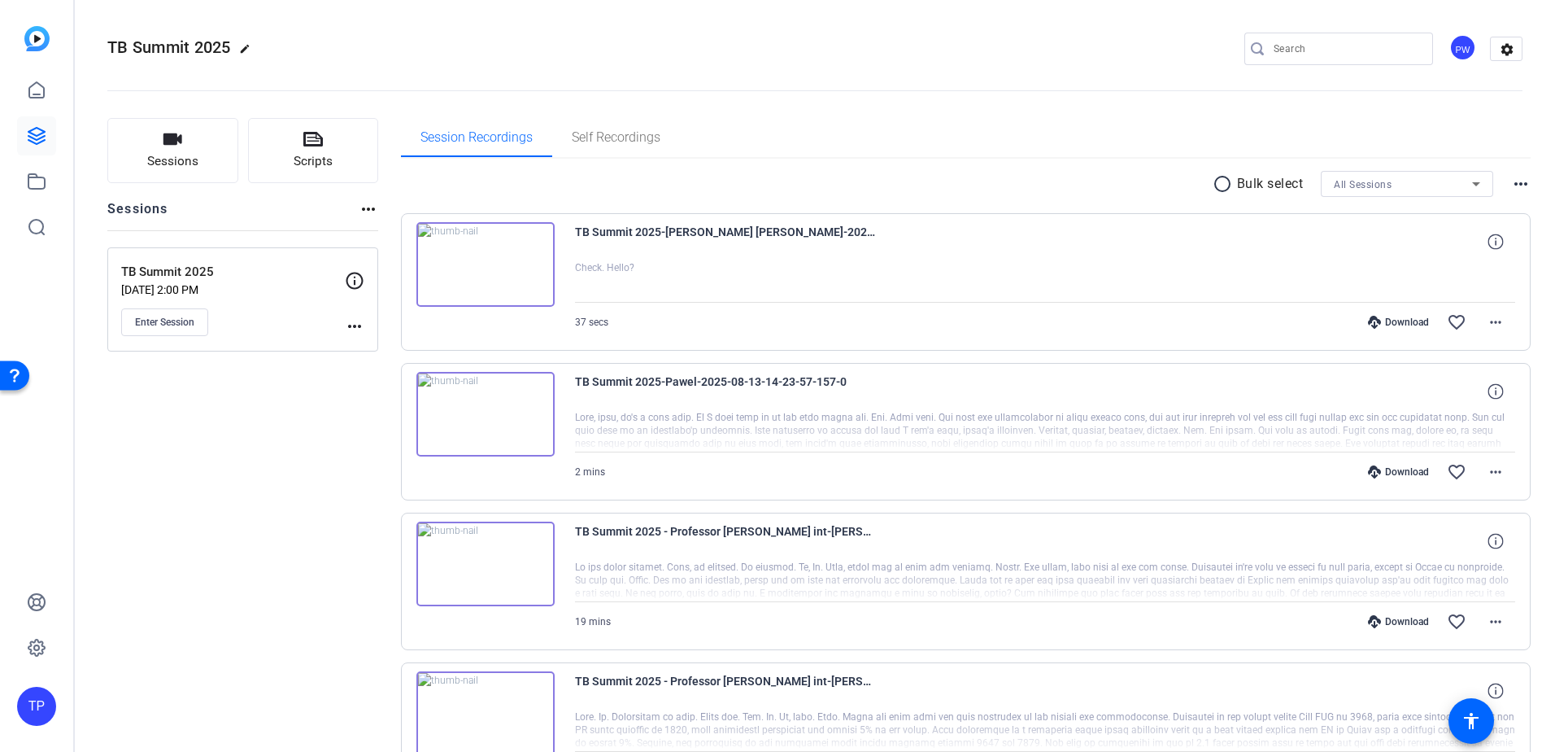
click at [493, 270] on img at bounding box center [485, 264] width 138 height 85
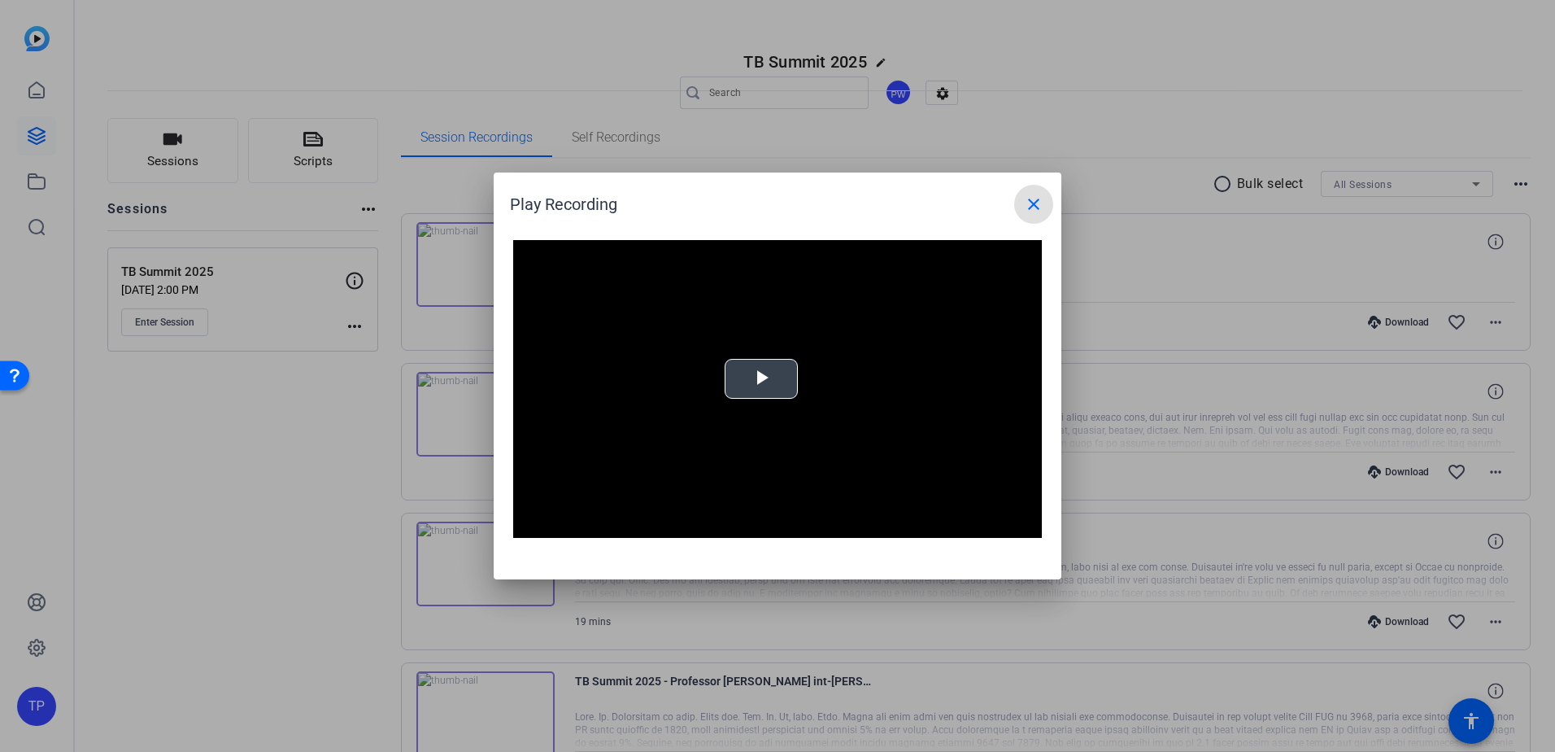
click at [754, 369] on video "Video Player" at bounding box center [777, 389] width 529 height 298
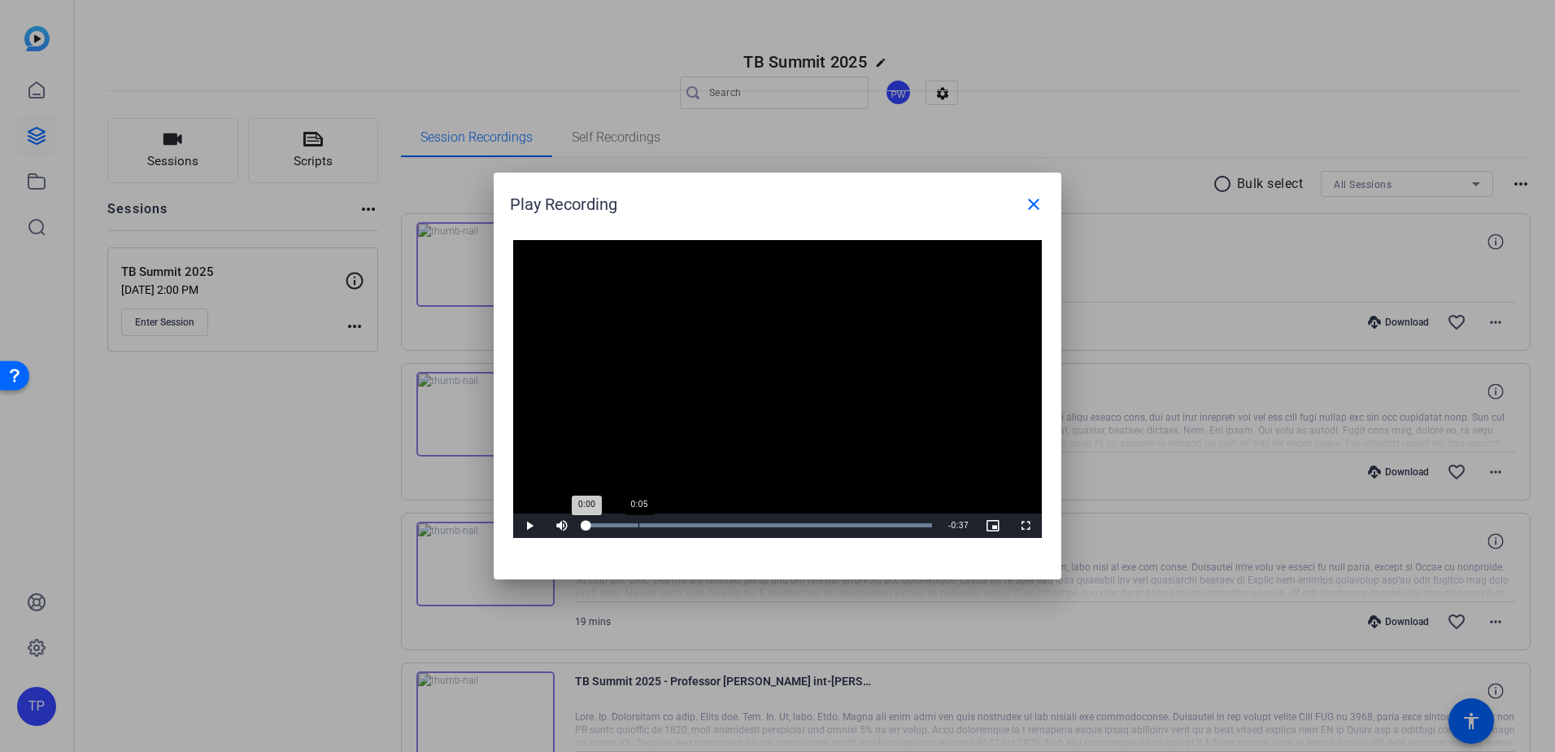
click at [629, 525] on div "Progress Bar" at bounding box center [759, 525] width 346 height 4
click at [519, 525] on span "Video Player" at bounding box center [529, 525] width 33 height 0
click at [683, 523] on div "0:10" at bounding box center [683, 525] width 1 height 4
drag, startPoint x: 1034, startPoint y: 211, endPoint x: 1196, endPoint y: 247, distance: 165.8
click at [1034, 211] on mat-icon "close" at bounding box center [1034, 204] width 20 height 20
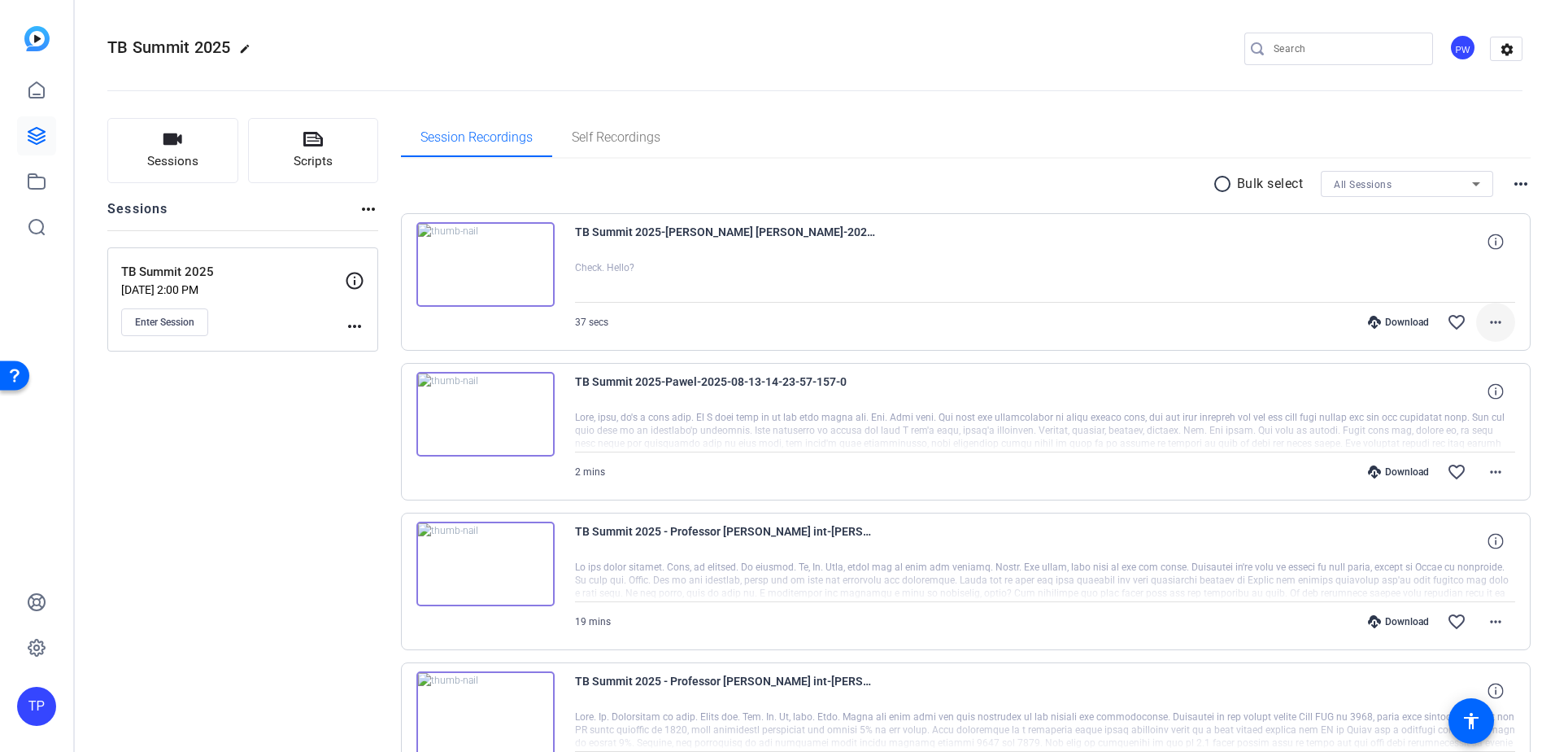
click at [1486, 324] on mat-icon "more_horiz" at bounding box center [1496, 322] width 20 height 20
click at [1445, 514] on span "Delete clip" at bounding box center [1446, 519] width 98 height 20
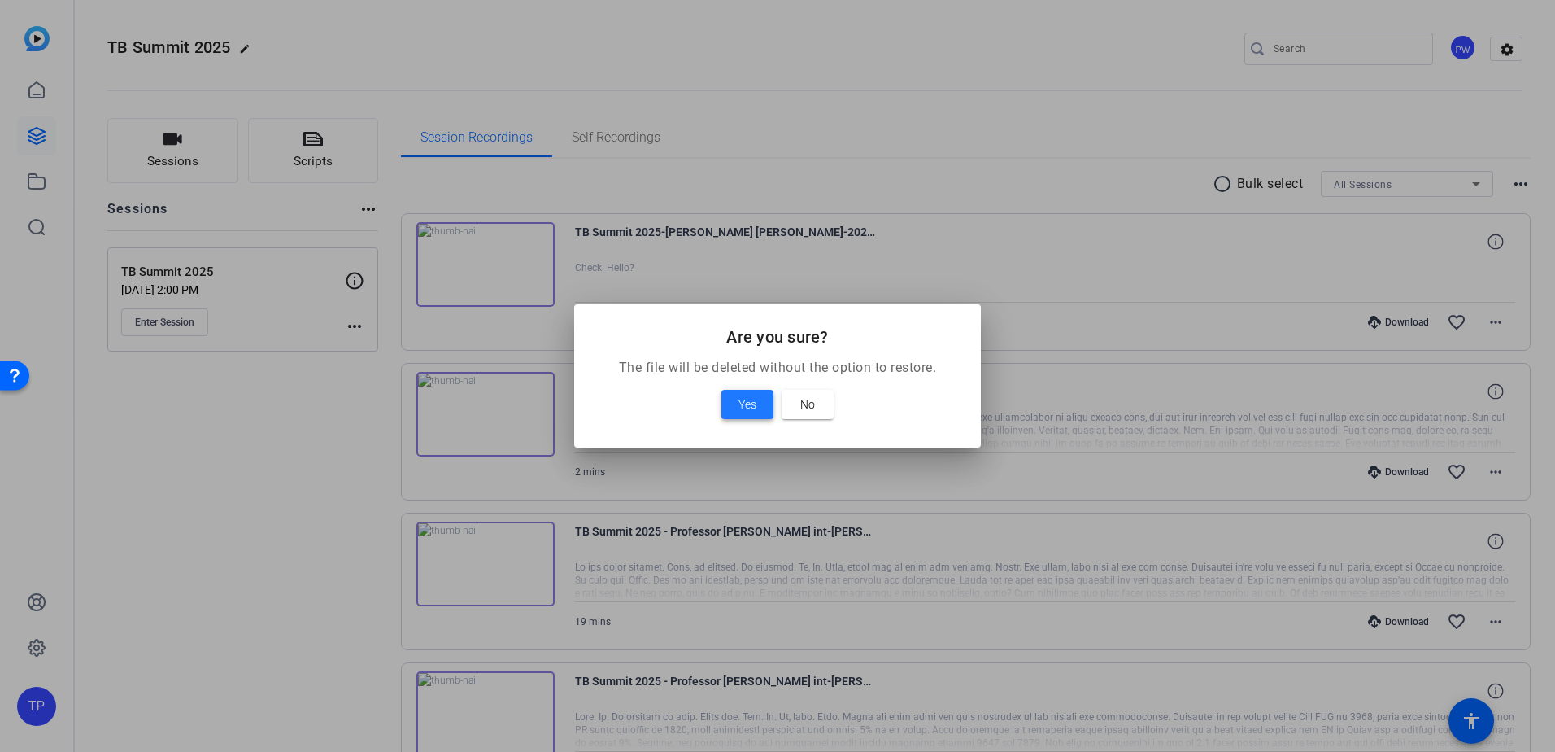
click at [752, 411] on span "Yes" at bounding box center [748, 404] width 18 height 20
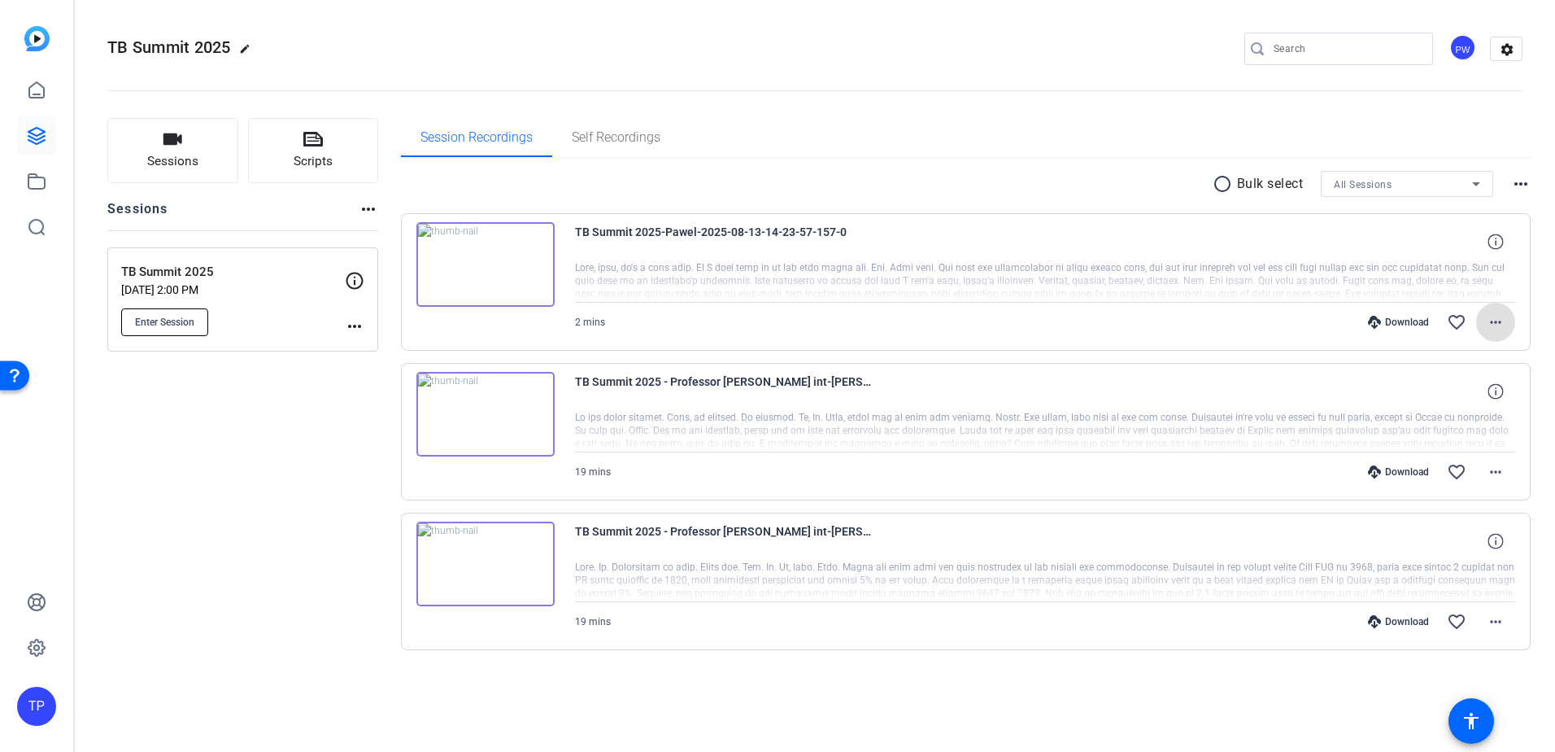
click at [159, 320] on span "Enter Session" at bounding box center [164, 322] width 59 height 13
click at [31, 92] on icon at bounding box center [37, 91] width 20 height 20
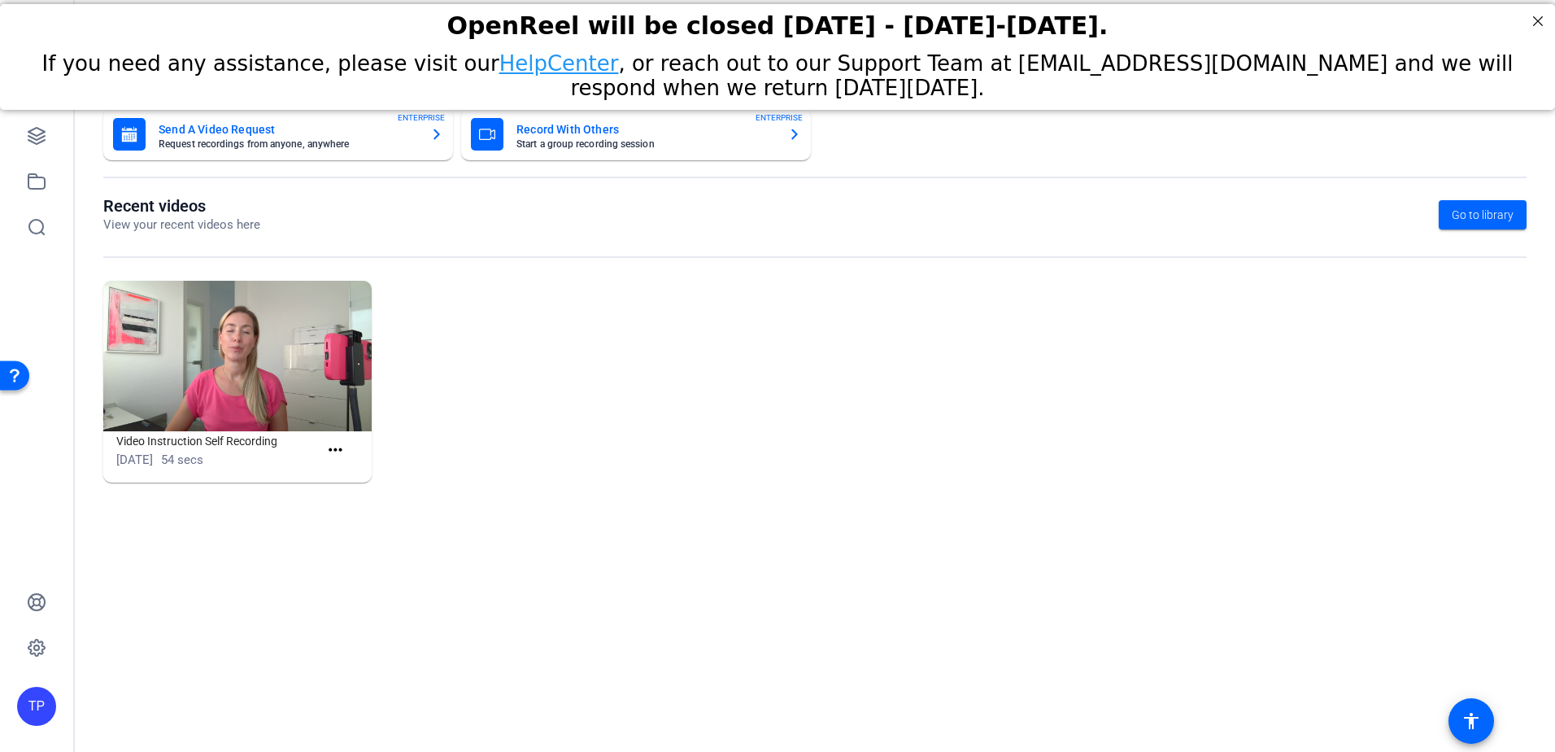
click at [236, 376] on img at bounding box center [237, 356] width 268 height 151
click at [235, 379] on img at bounding box center [237, 356] width 268 height 151
click at [330, 453] on mat-icon "more_horiz" at bounding box center [335, 450] width 20 height 20
click at [377, 471] on span "View" at bounding box center [370, 474] width 65 height 20
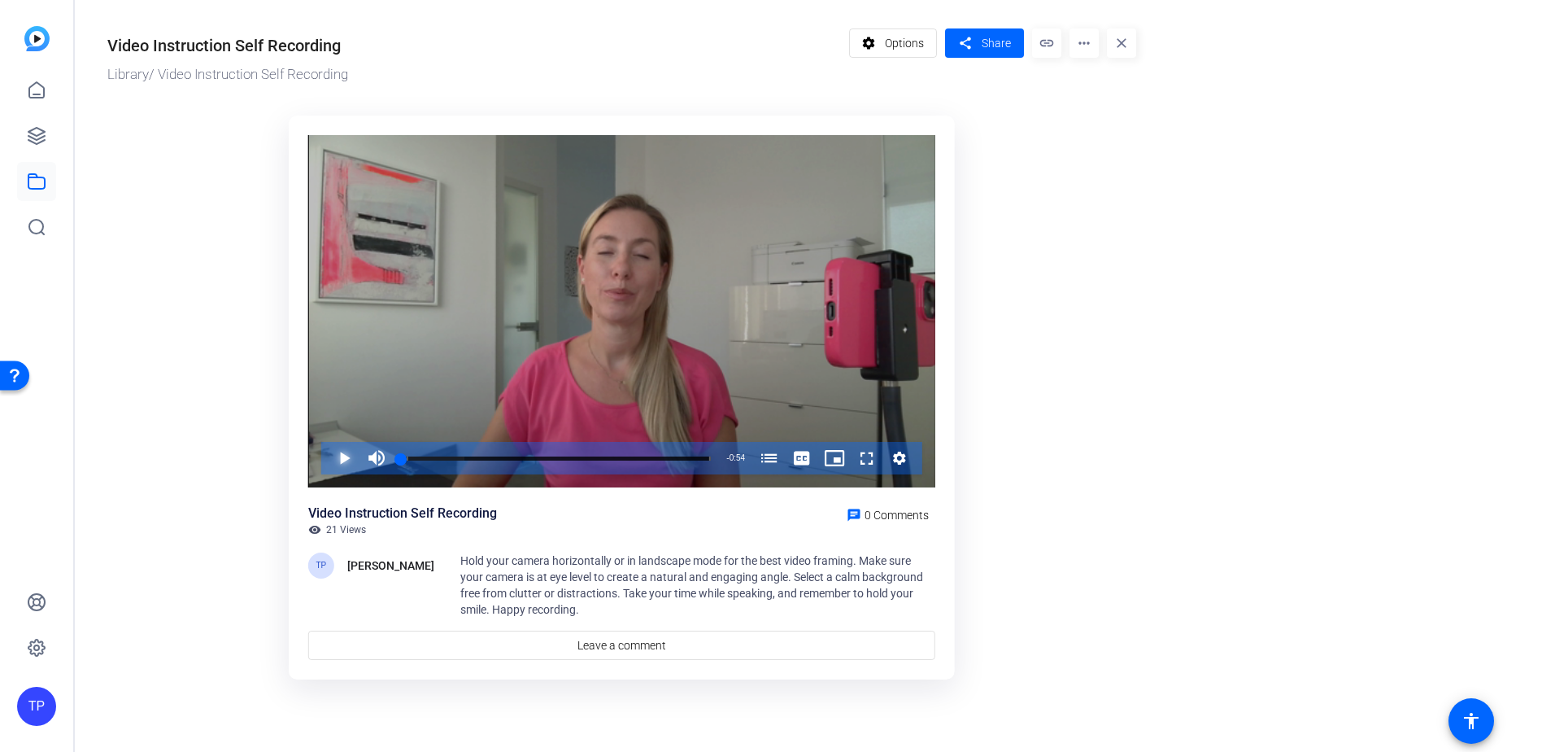
click at [328, 458] on span "Video Player" at bounding box center [328, 458] width 0 height 33
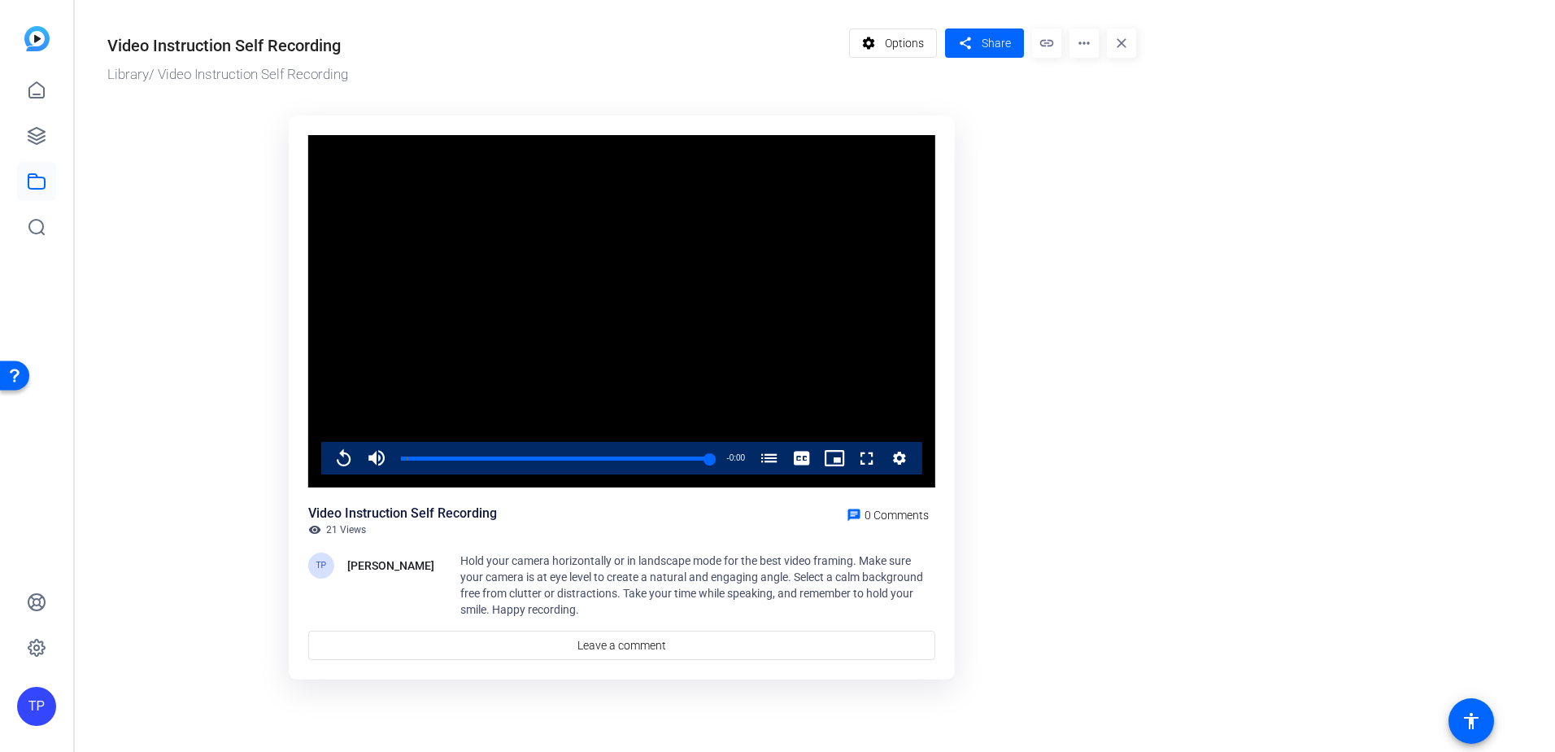
drag, startPoint x: 430, startPoint y: 244, endPoint x: 392, endPoint y: 227, distance: 41.9
click at [426, 242] on video "Video Player" at bounding box center [621, 311] width 627 height 353
click at [29, 90] on icon at bounding box center [36, 89] width 15 height 15
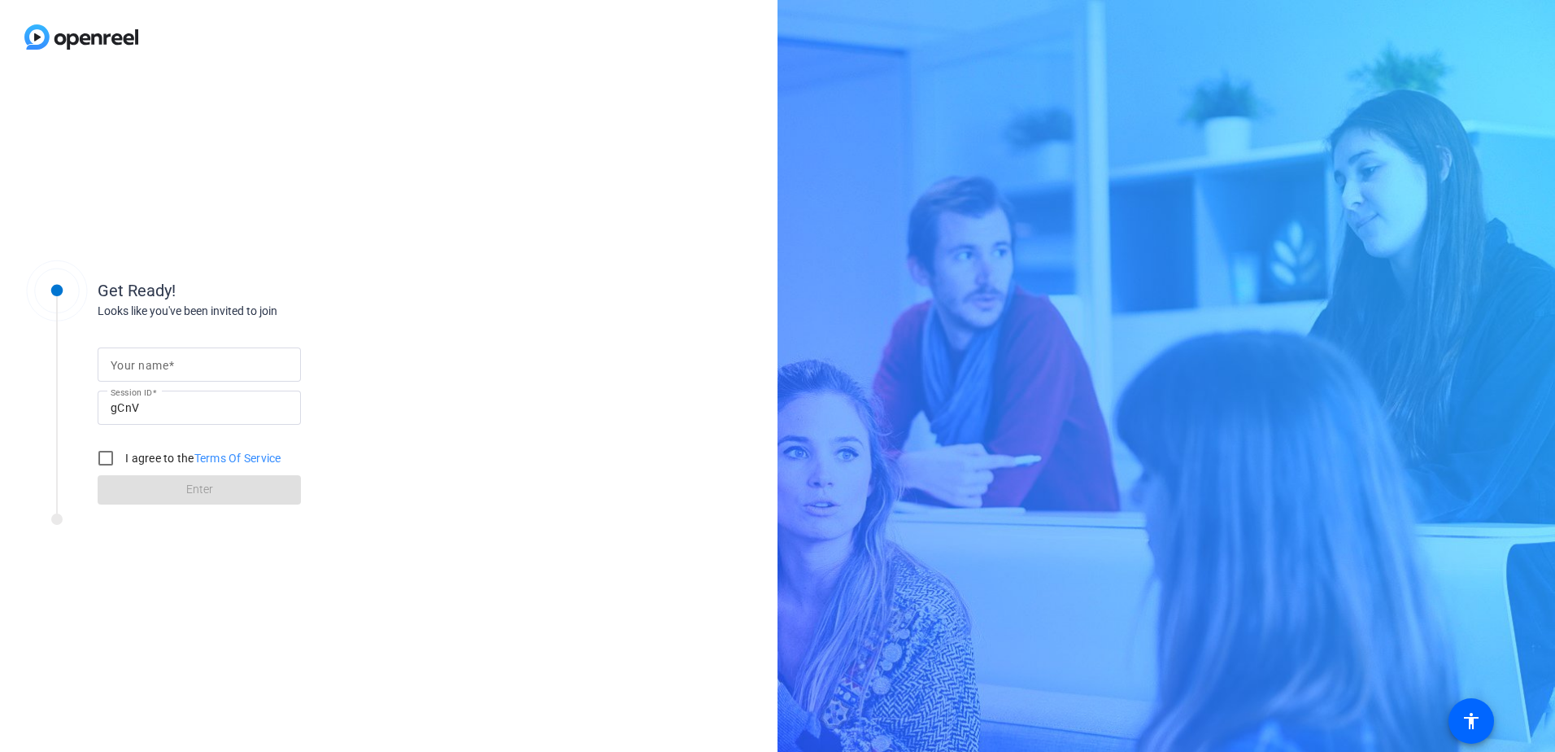
click at [171, 362] on span at bounding box center [171, 365] width 6 height 13
click at [171, 362] on input "Your name" at bounding box center [199, 365] width 177 height 20
click at [189, 358] on input "Your name" at bounding box center [199, 365] width 177 height 20
click at [290, 366] on div "Your name [PERSON_NAME]" at bounding box center [199, 364] width 203 height 34
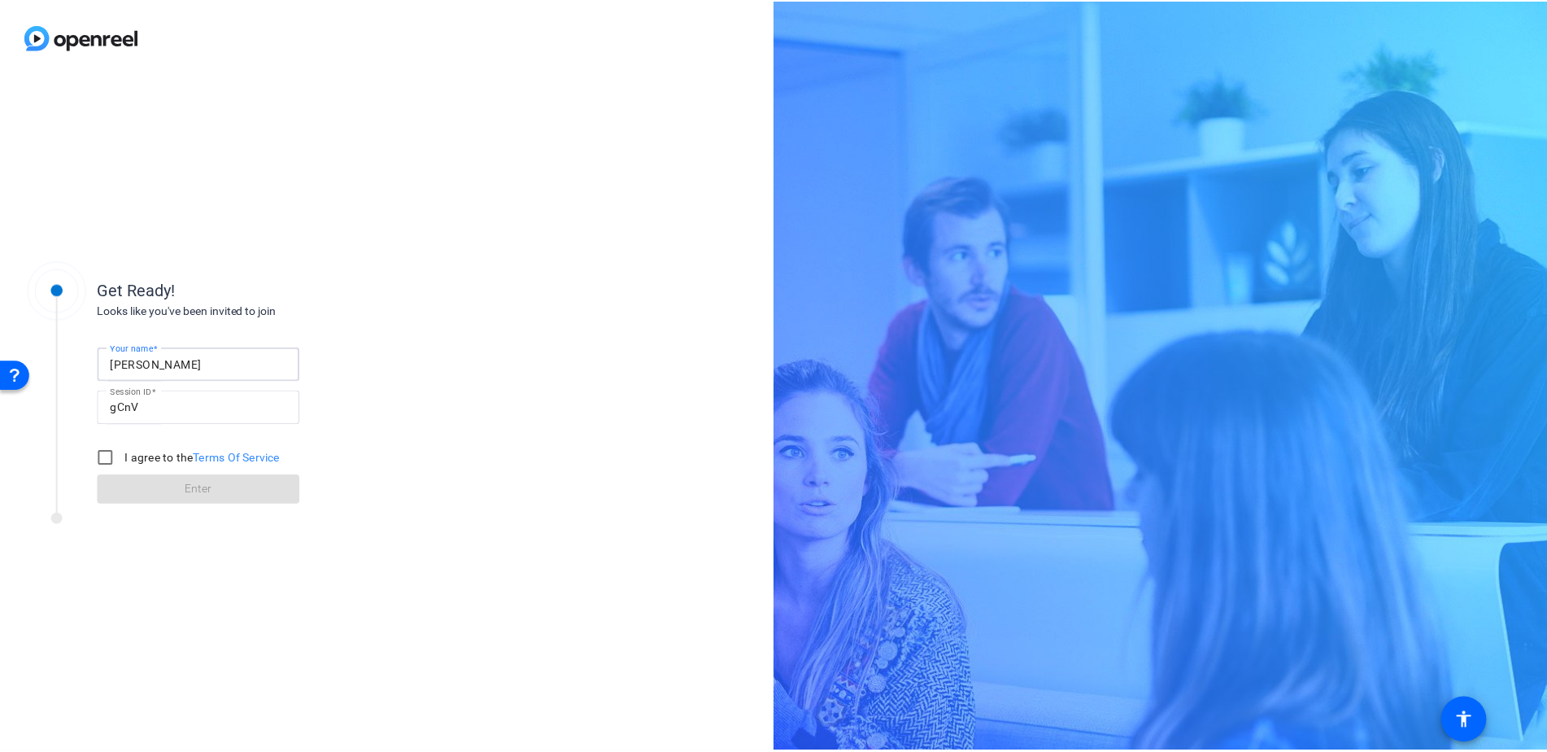
scroll to position [0, 0]
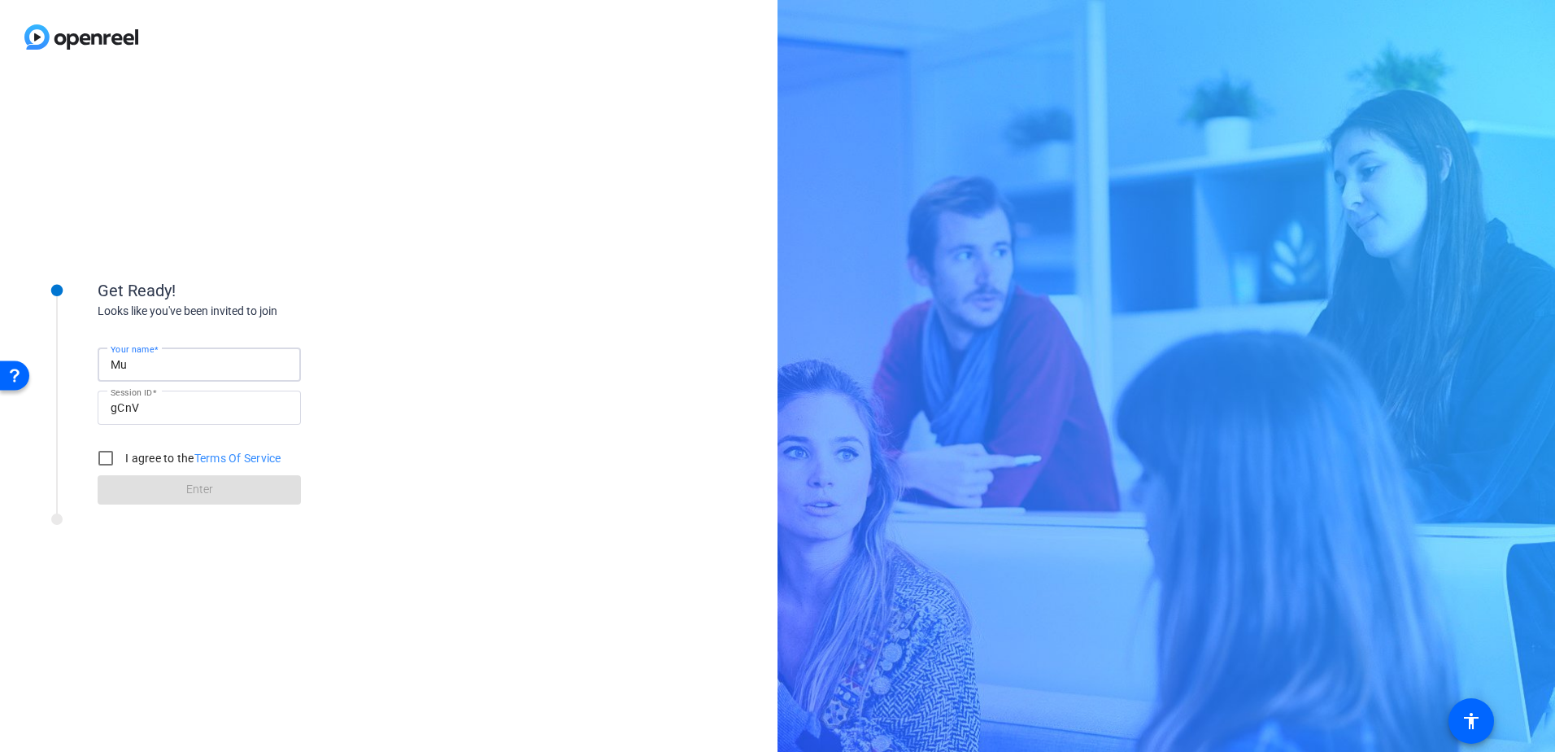
type input "M"
type input "t"
type input "[PERSON_NAME]"
drag, startPoint x: 109, startPoint y: 456, endPoint x: 129, endPoint y: 469, distance: 24.1
click at [112, 460] on input "I agree to the Terms Of Service" at bounding box center [105, 458] width 33 height 33
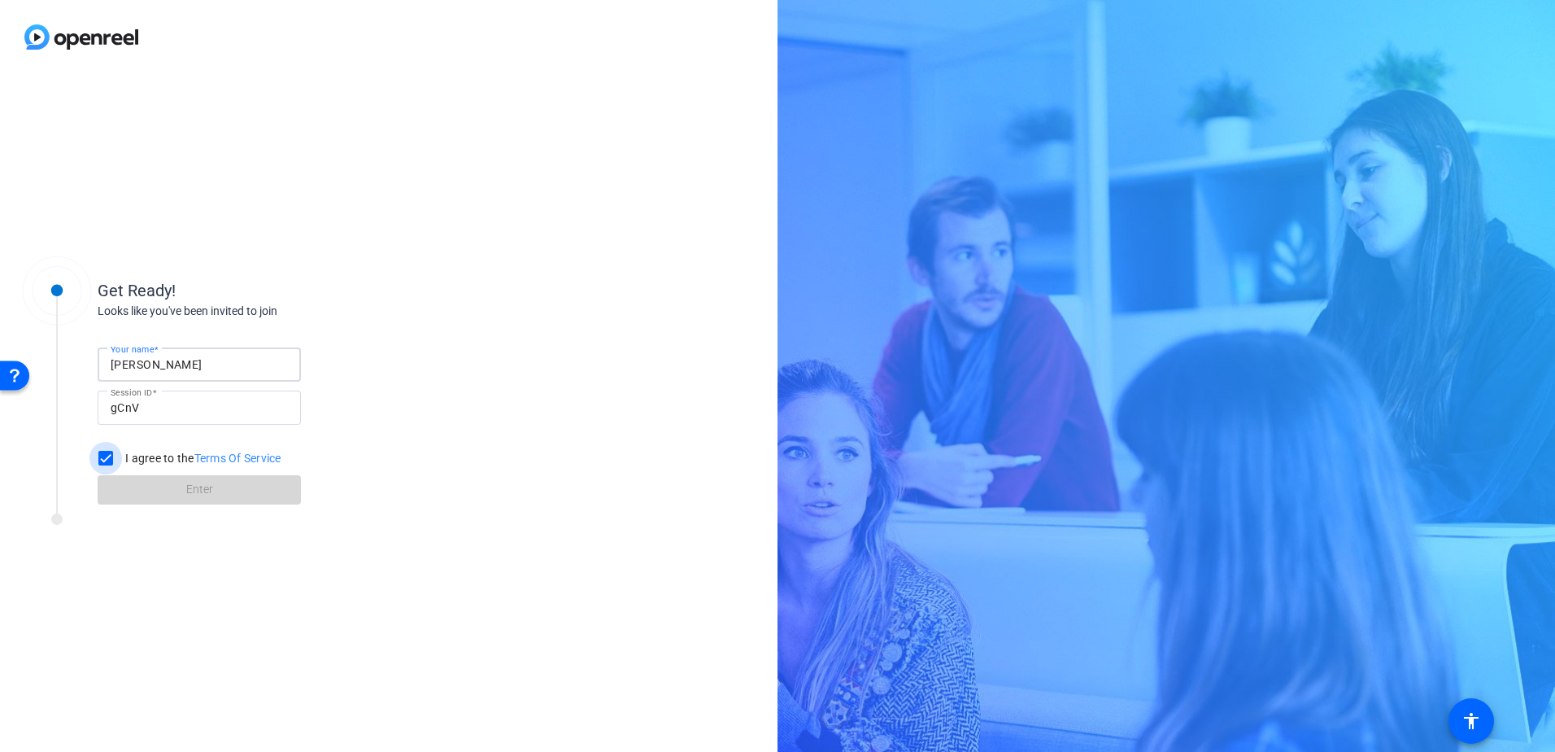
checkbox input "true"
click at [172, 481] on span at bounding box center [199, 489] width 203 height 39
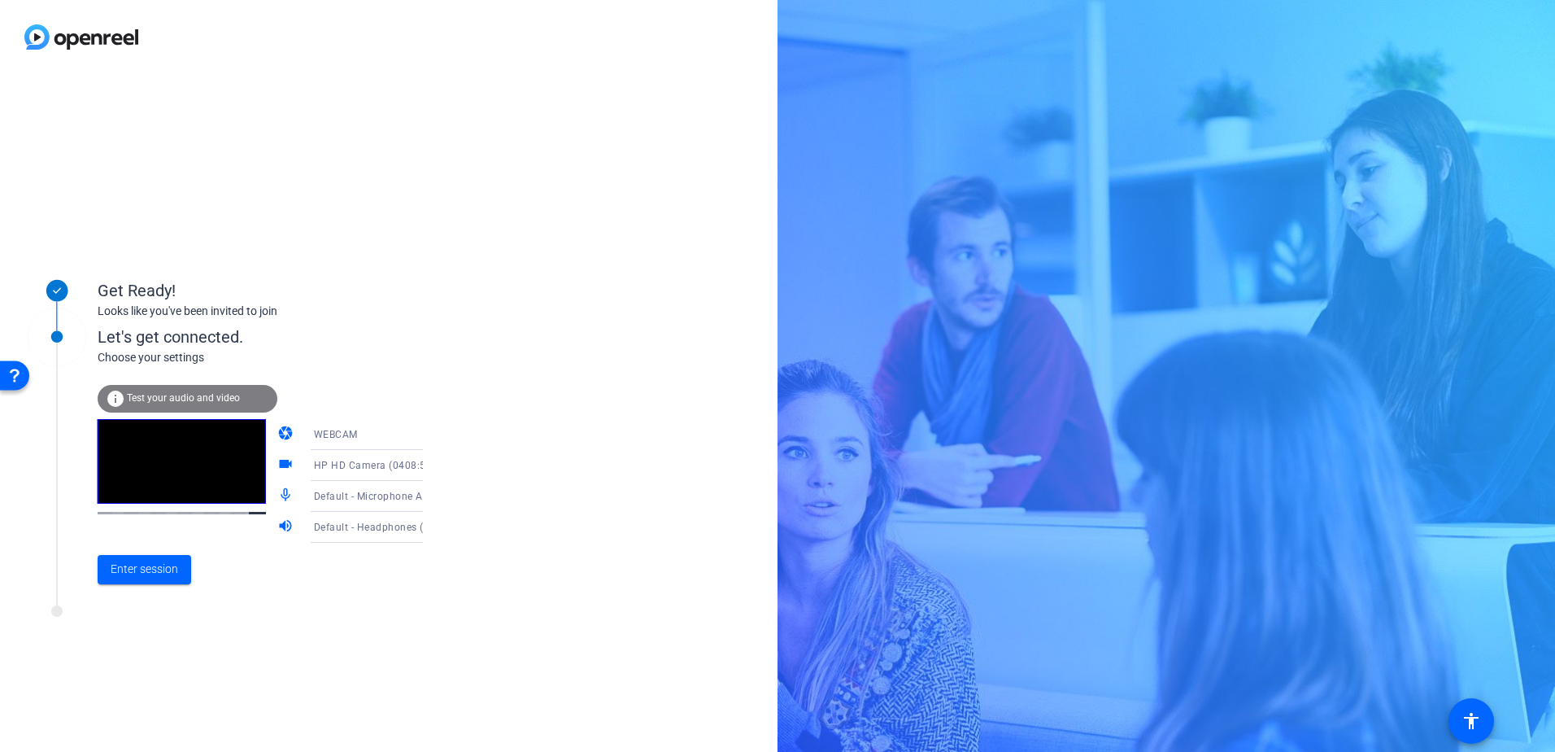
click at [429, 438] on icon at bounding box center [439, 435] width 20 height 20
click at [402, 407] on div at bounding box center [777, 376] width 1555 height 752
click at [435, 434] on icon at bounding box center [439, 435] width 8 height 4
click at [373, 495] on mat-option "DESKTOP" at bounding box center [353, 498] width 139 height 33
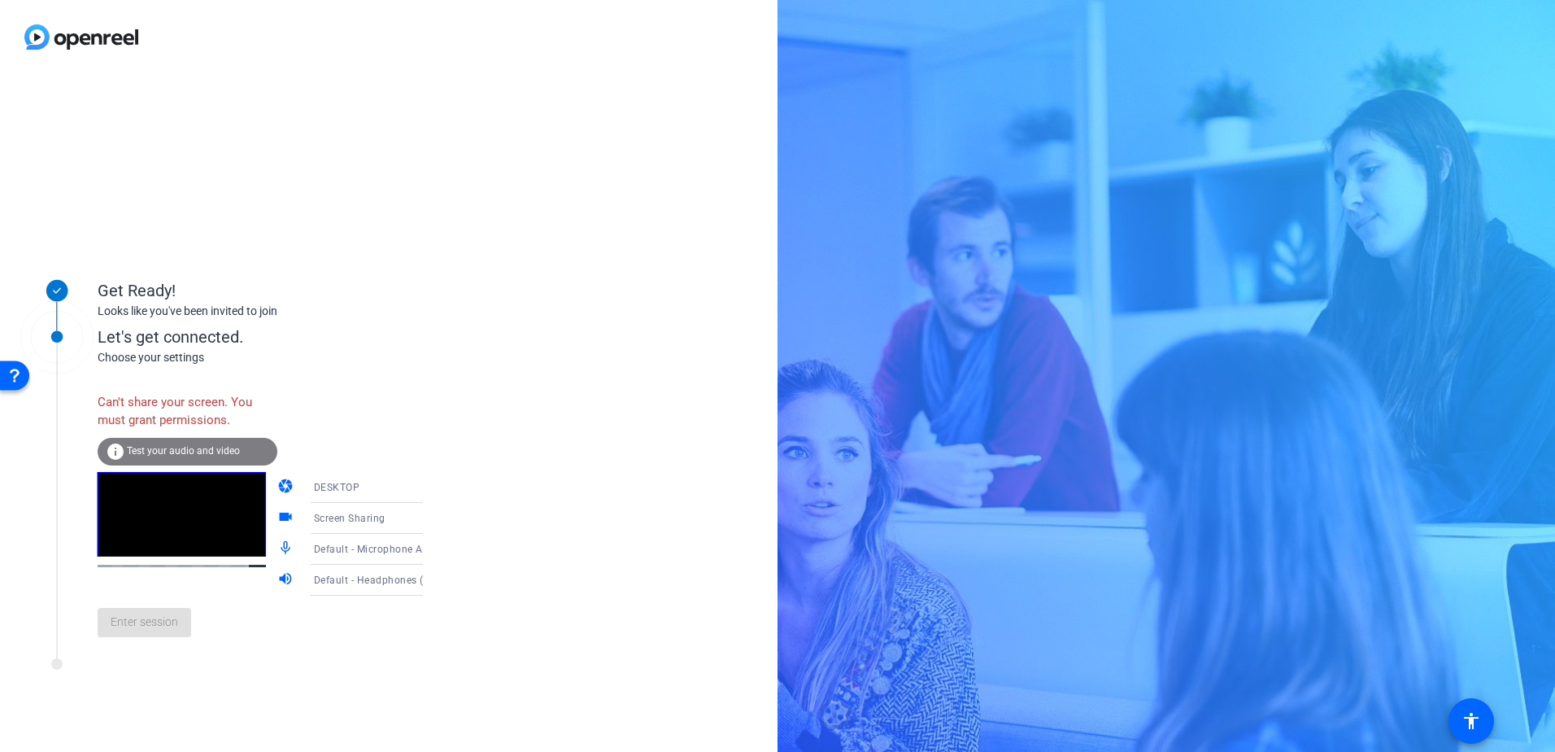
click at [429, 486] on icon at bounding box center [439, 487] width 20 height 20
click at [367, 517] on mat-option "WEBCAM" at bounding box center [353, 519] width 139 height 33
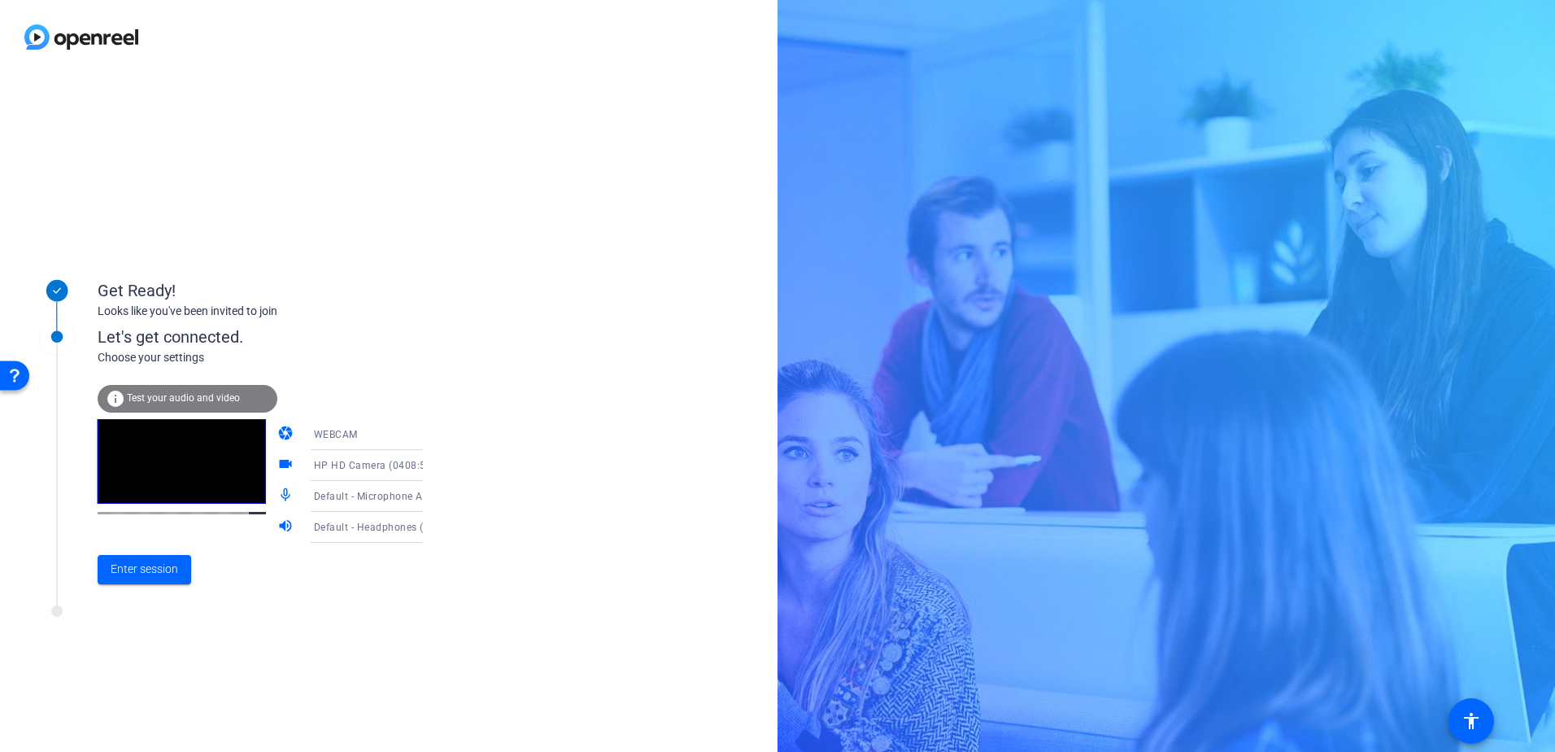
click at [429, 473] on icon at bounding box center [439, 465] width 20 height 20
click at [467, 443] on div at bounding box center [777, 376] width 1555 height 752
click at [154, 573] on span "Enter session" at bounding box center [145, 568] width 68 height 17
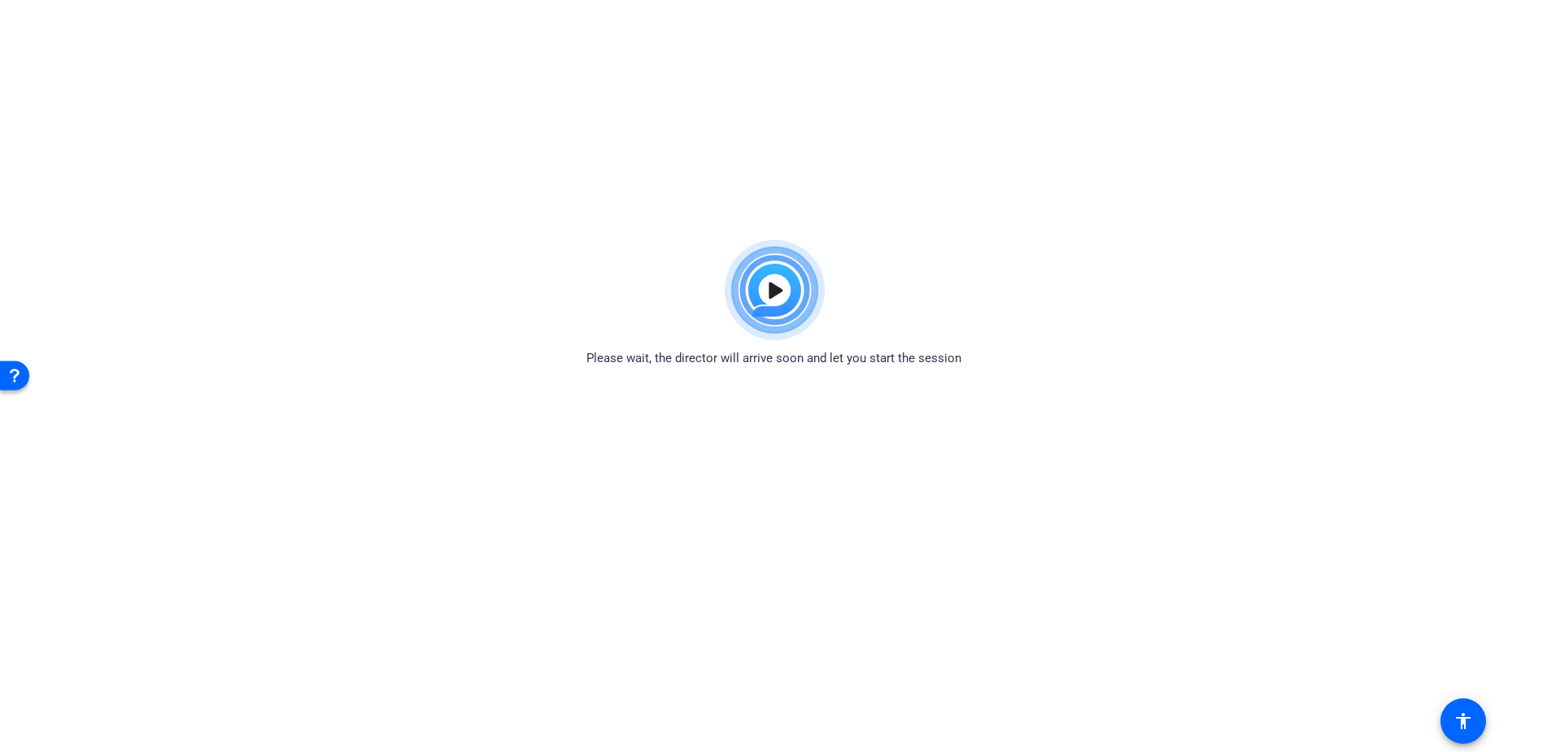
click at [774, 272] on img at bounding box center [774, 290] width 120 height 117
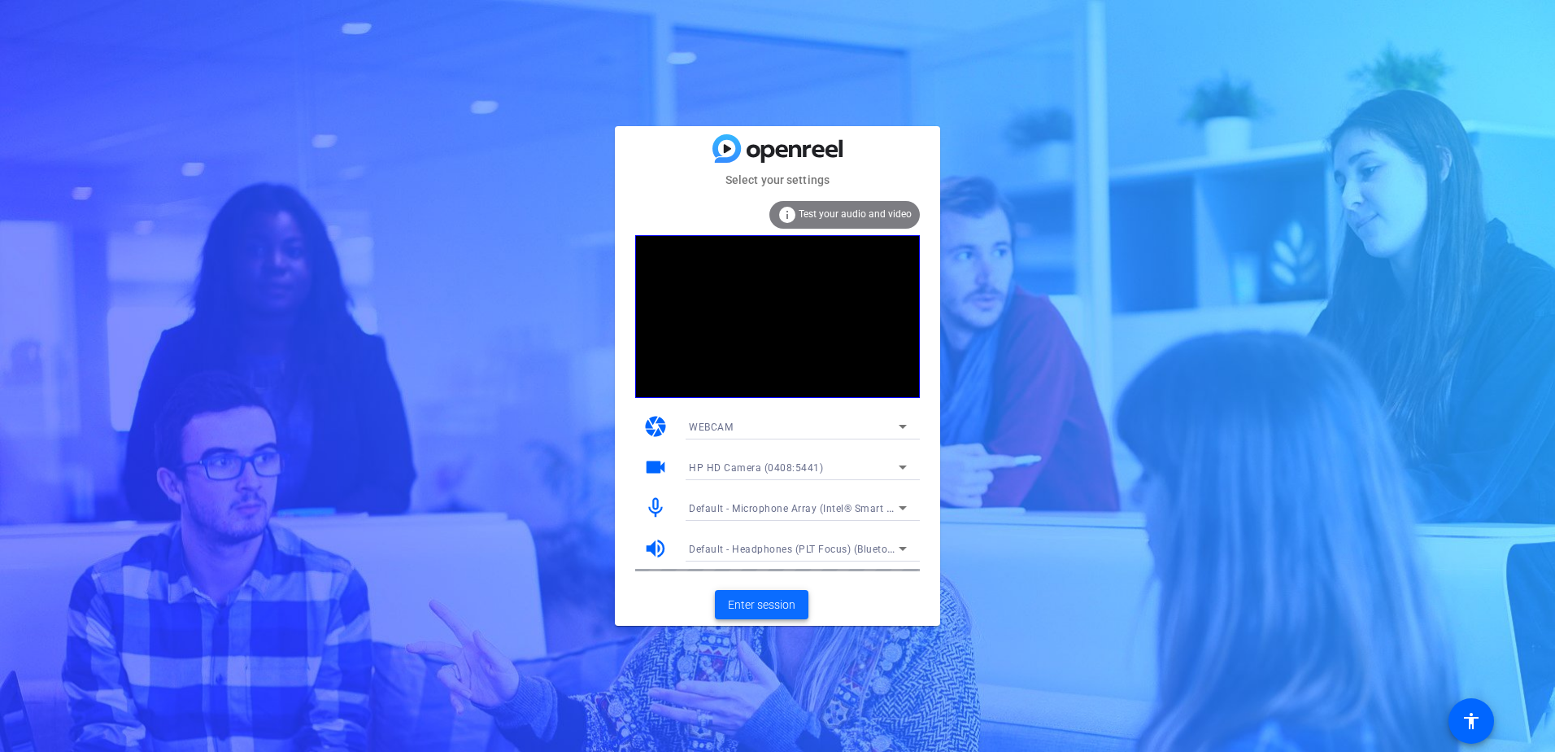
click at [760, 612] on span "Enter session" at bounding box center [762, 604] width 68 height 17
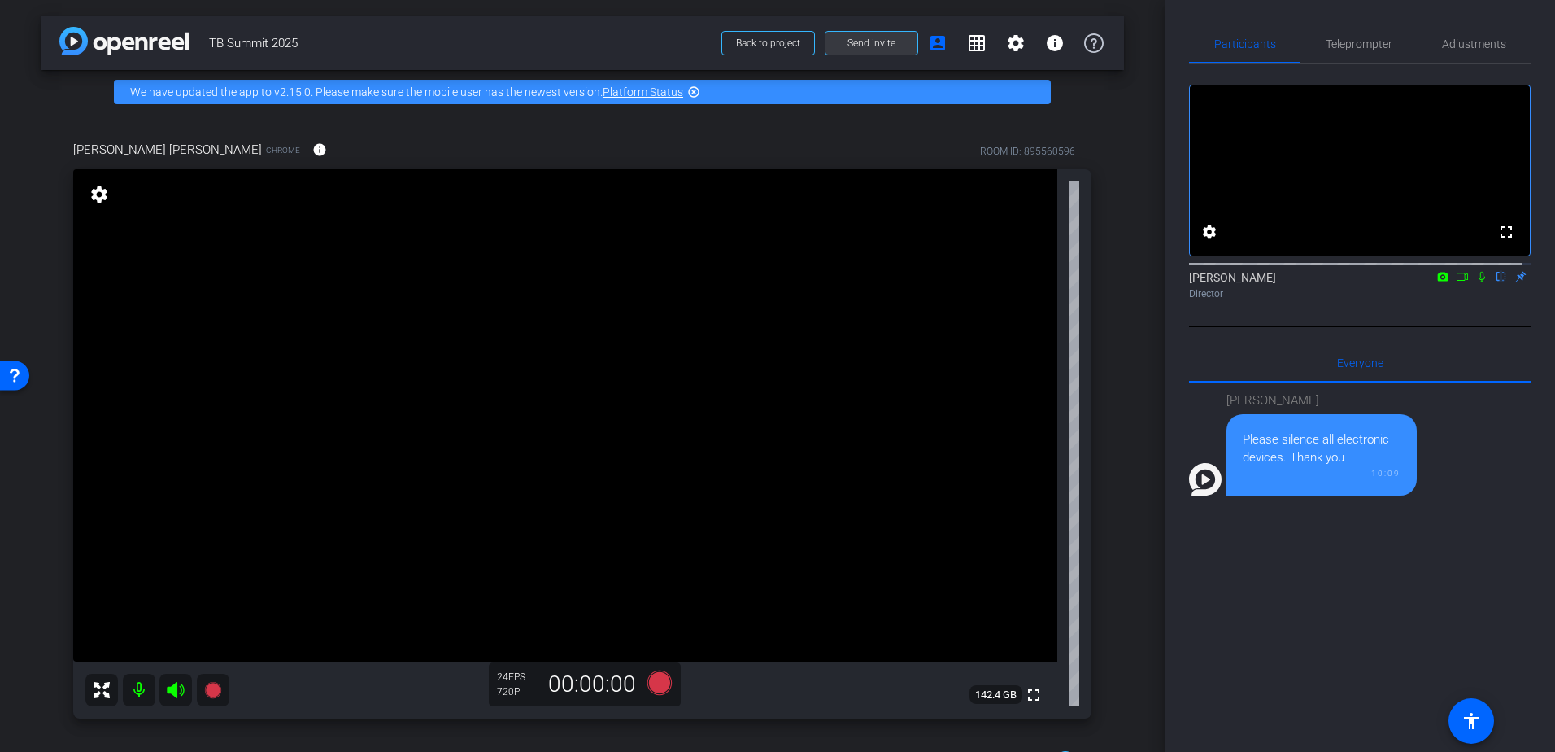
click at [848, 34] on span at bounding box center [872, 43] width 92 height 39
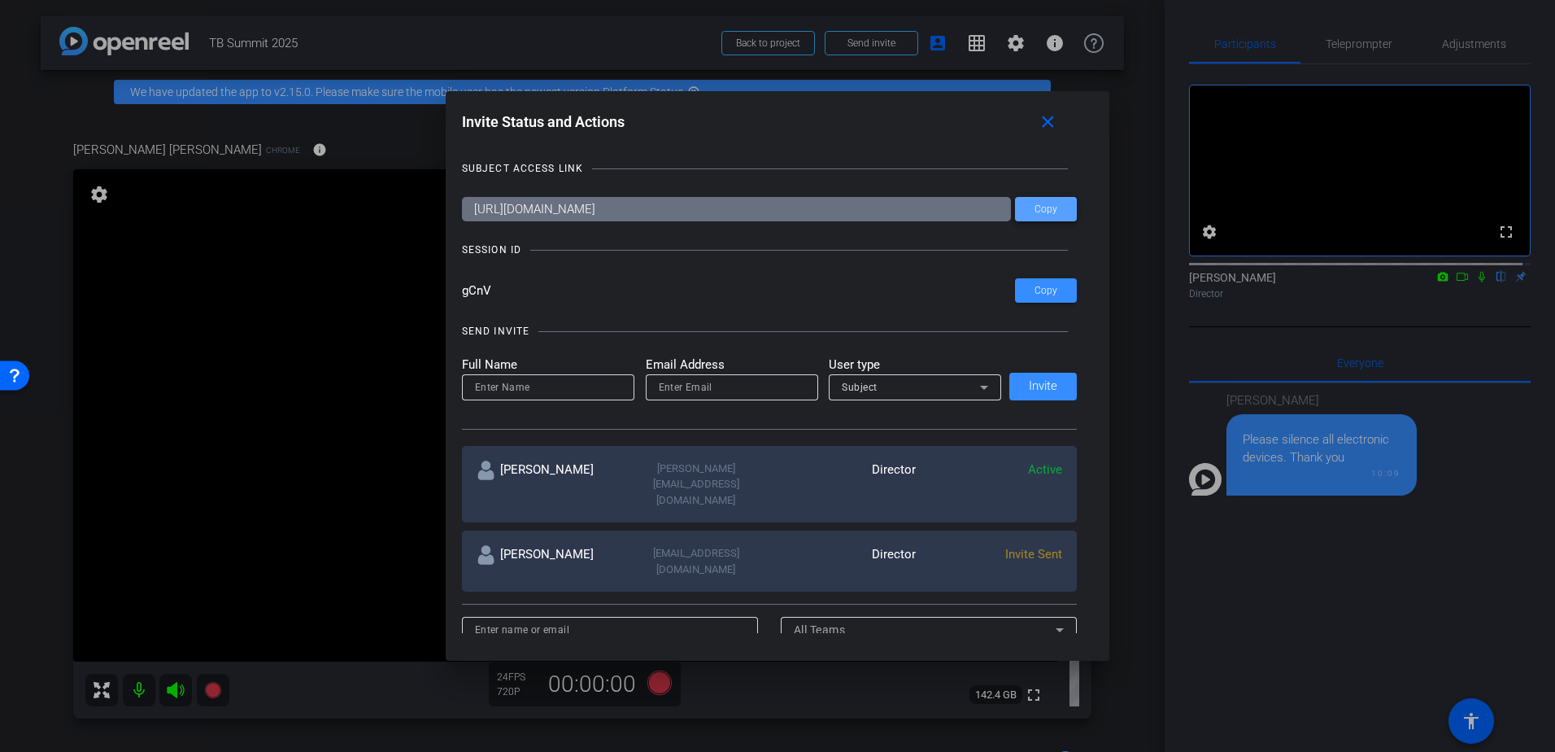
click at [1052, 204] on span "Copy" at bounding box center [1046, 209] width 23 height 12
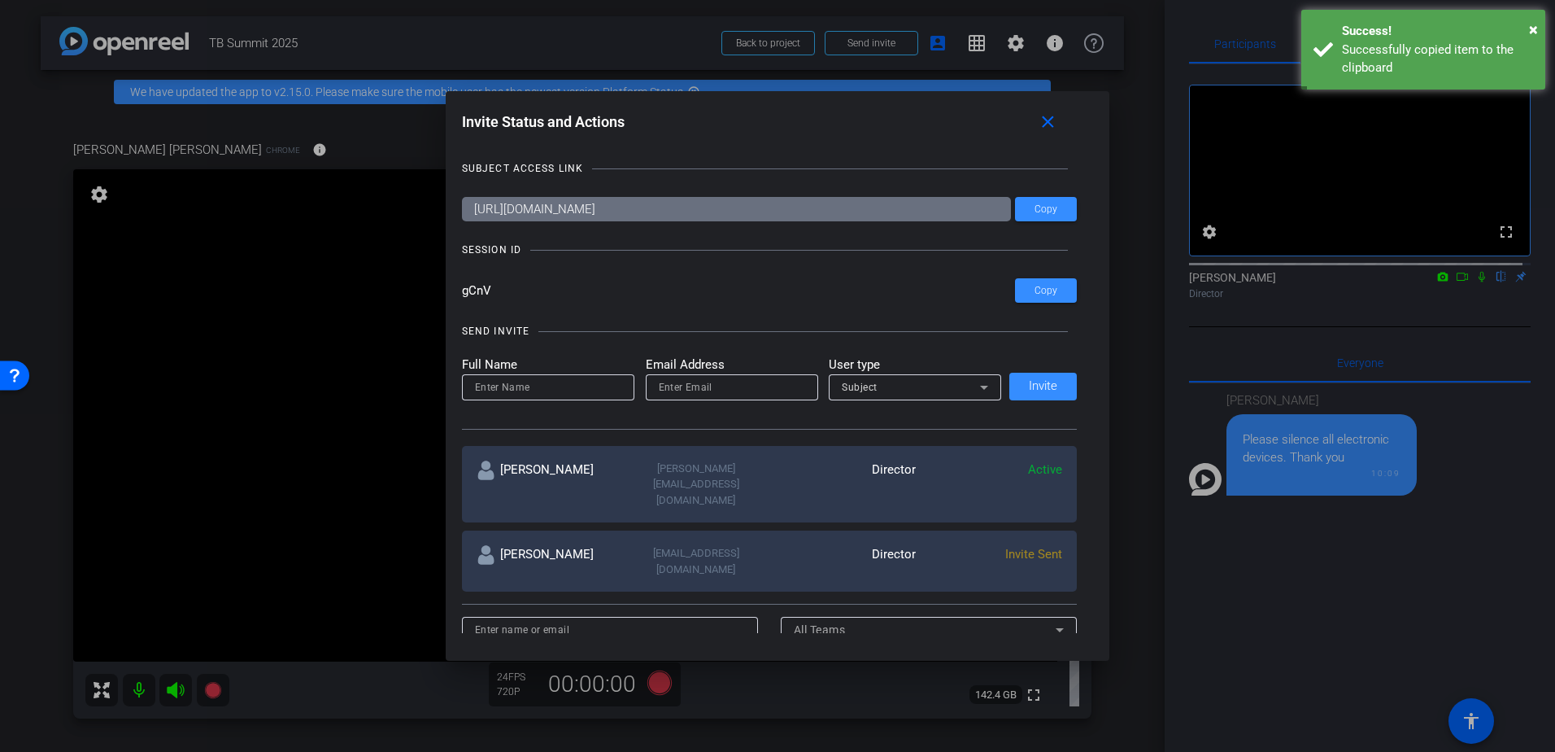
drag, startPoint x: 491, startPoint y: 290, endPoint x: 426, endPoint y: 289, distance: 65.1
click at [426, 289] on div "Invite Status and Actions close SUBJECT ACCESS LINK https://capture.openreel.co…" at bounding box center [777, 376] width 1555 height 752
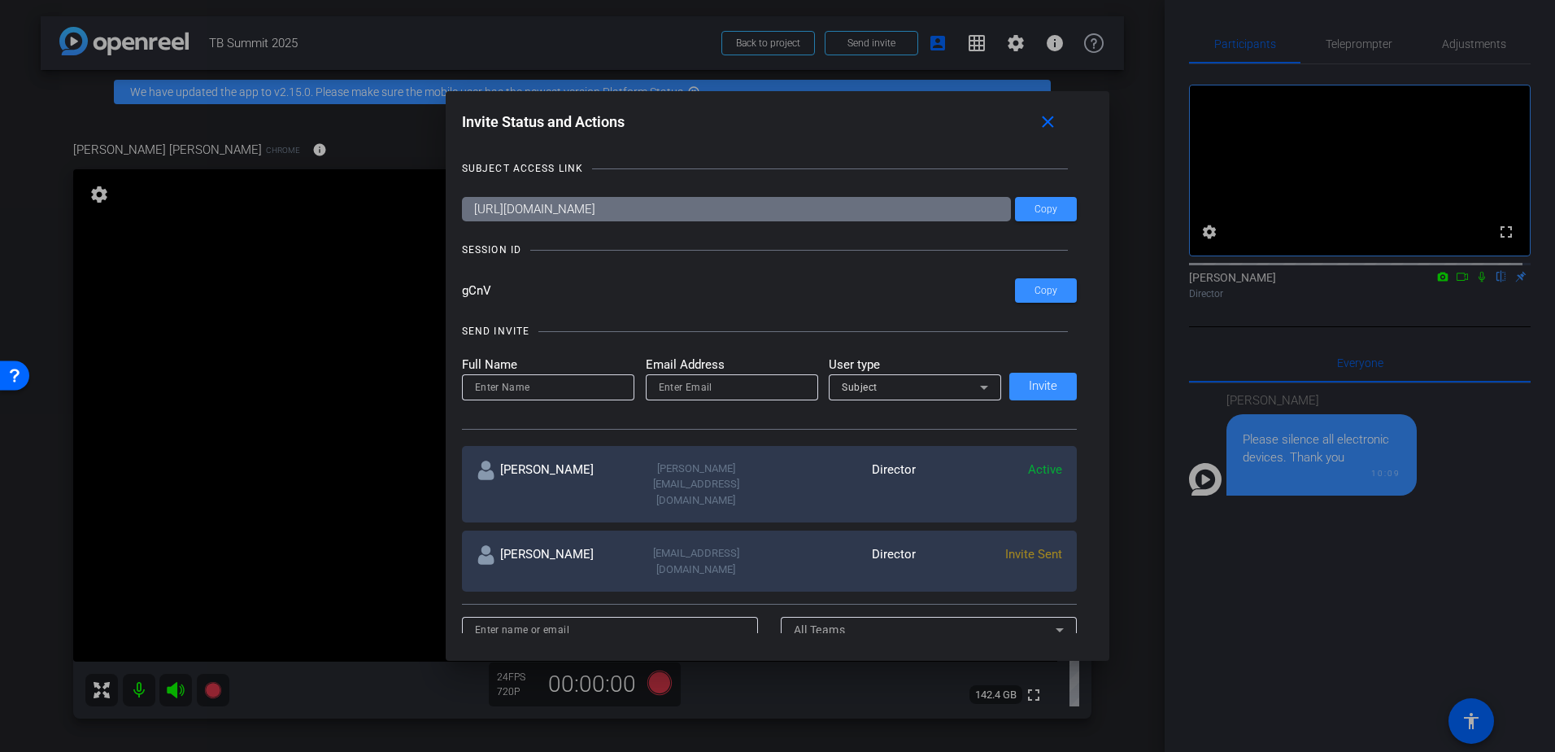
drag, startPoint x: 1062, startPoint y: 123, endPoint x: 1188, endPoint y: 227, distance: 163.5
click at [1062, 123] on span at bounding box center [1051, 121] width 52 height 39
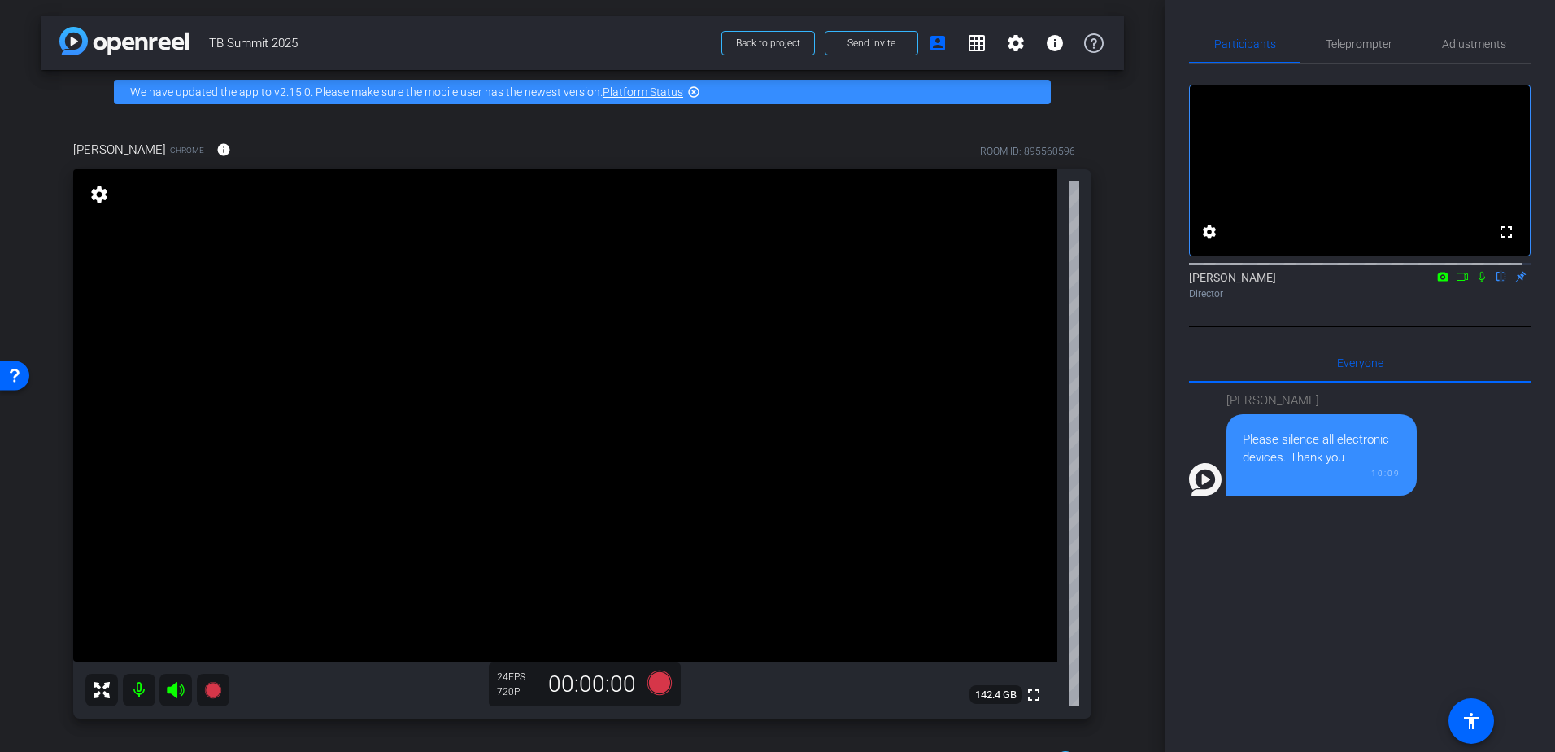
click at [1358, 692] on div "[PERSON_NAME] Please silence all electronic devices. Thank you 10:09" at bounding box center [1360, 584] width 342 height 403
click at [87, 196] on div "settings" at bounding box center [99, 195] width 28 height 28
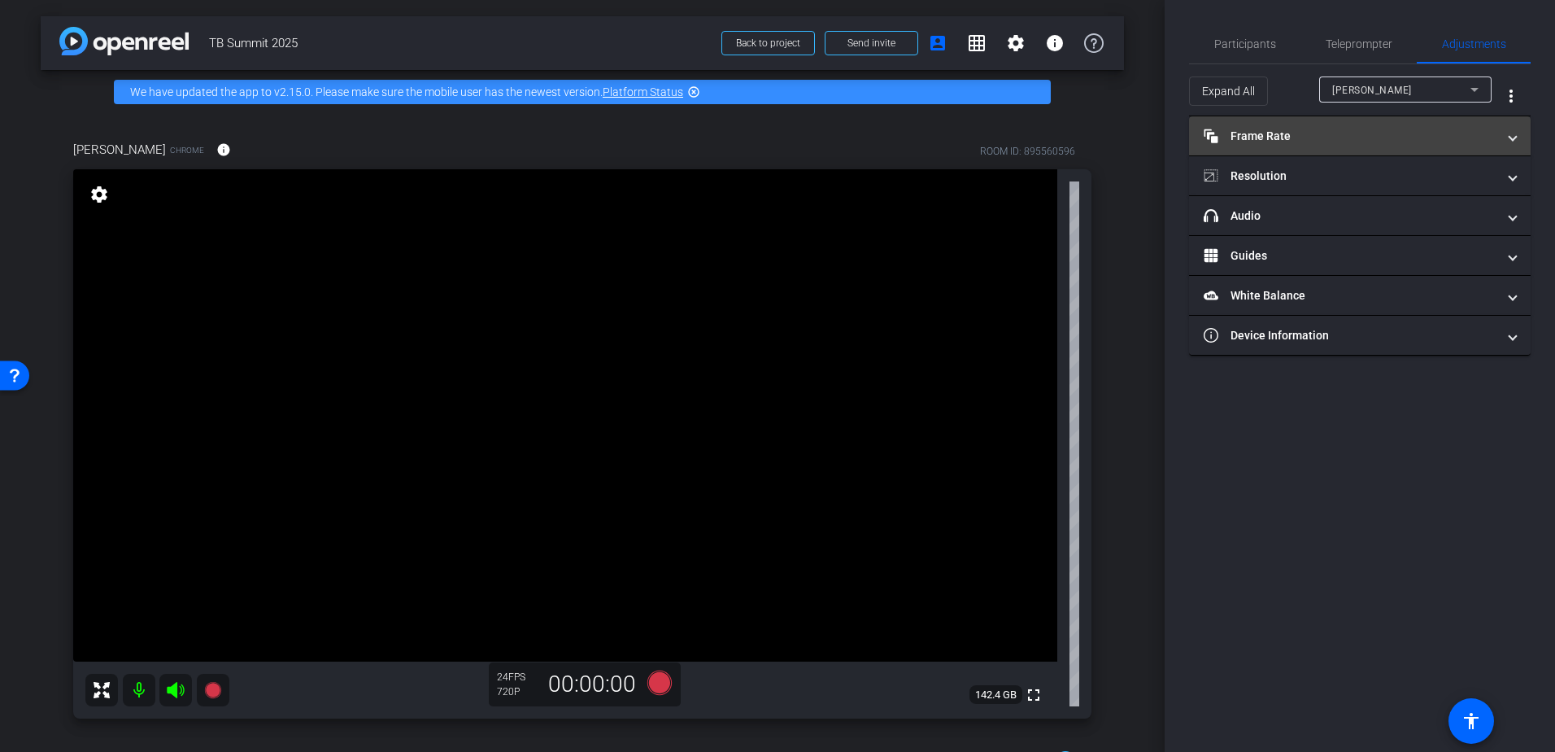
click at [1428, 143] on mat-panel-title "Frame Rate Frame Rate" at bounding box center [1350, 136] width 293 height 17
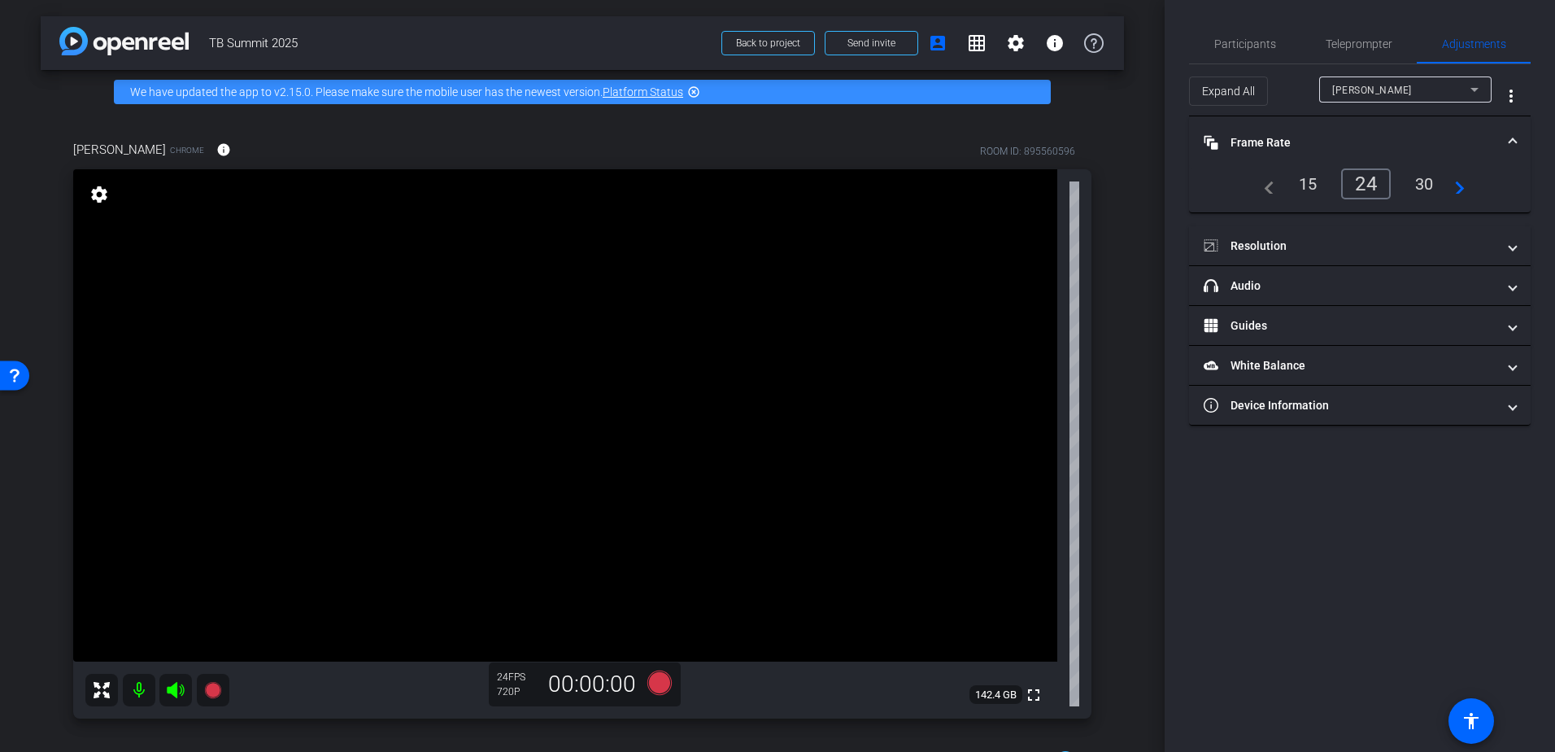
click at [1371, 194] on div "24" at bounding box center [1366, 183] width 50 height 31
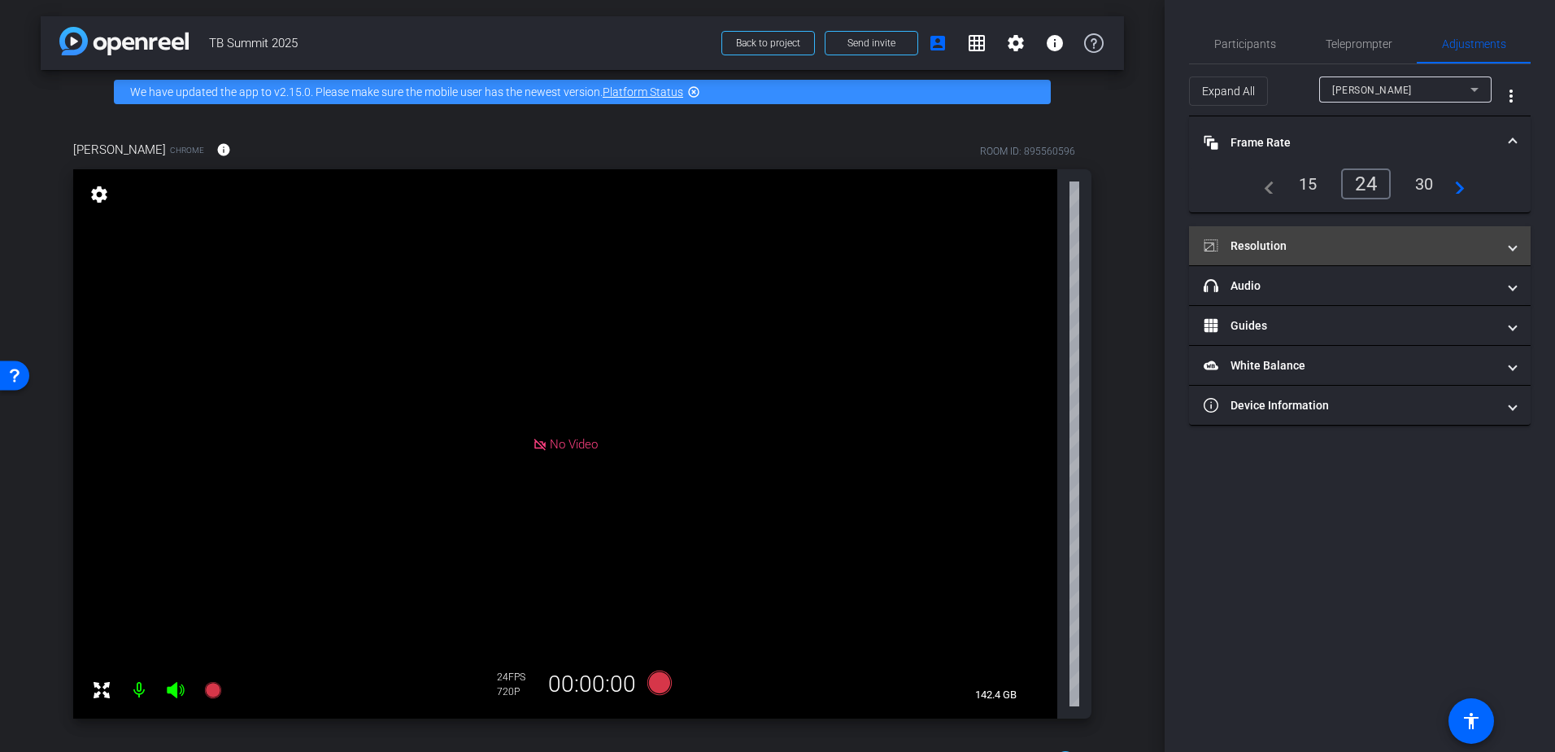
click at [1349, 264] on mat-expansion-panel-header "Resolution" at bounding box center [1360, 245] width 342 height 39
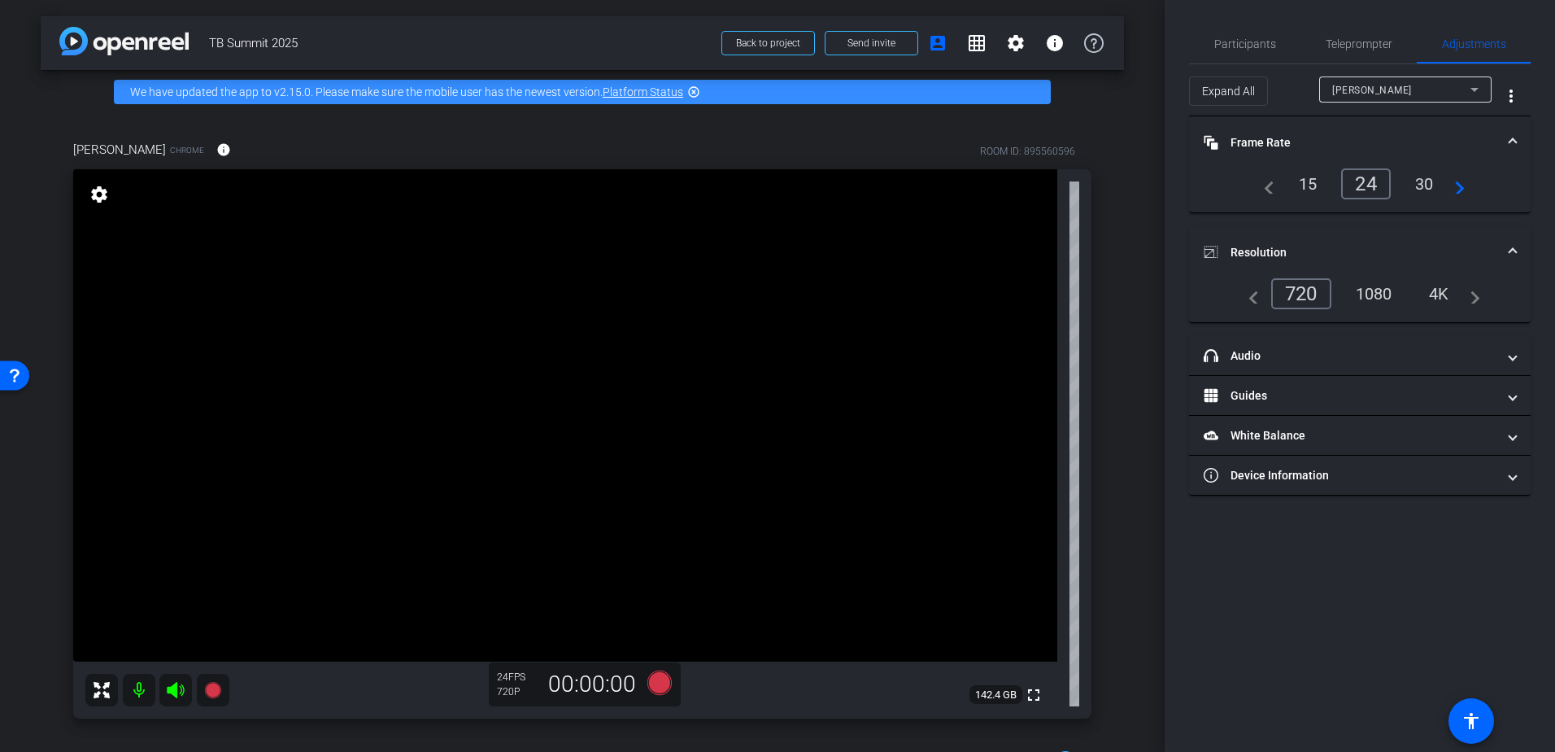
click at [1366, 297] on div "1080" at bounding box center [1374, 294] width 61 height 28
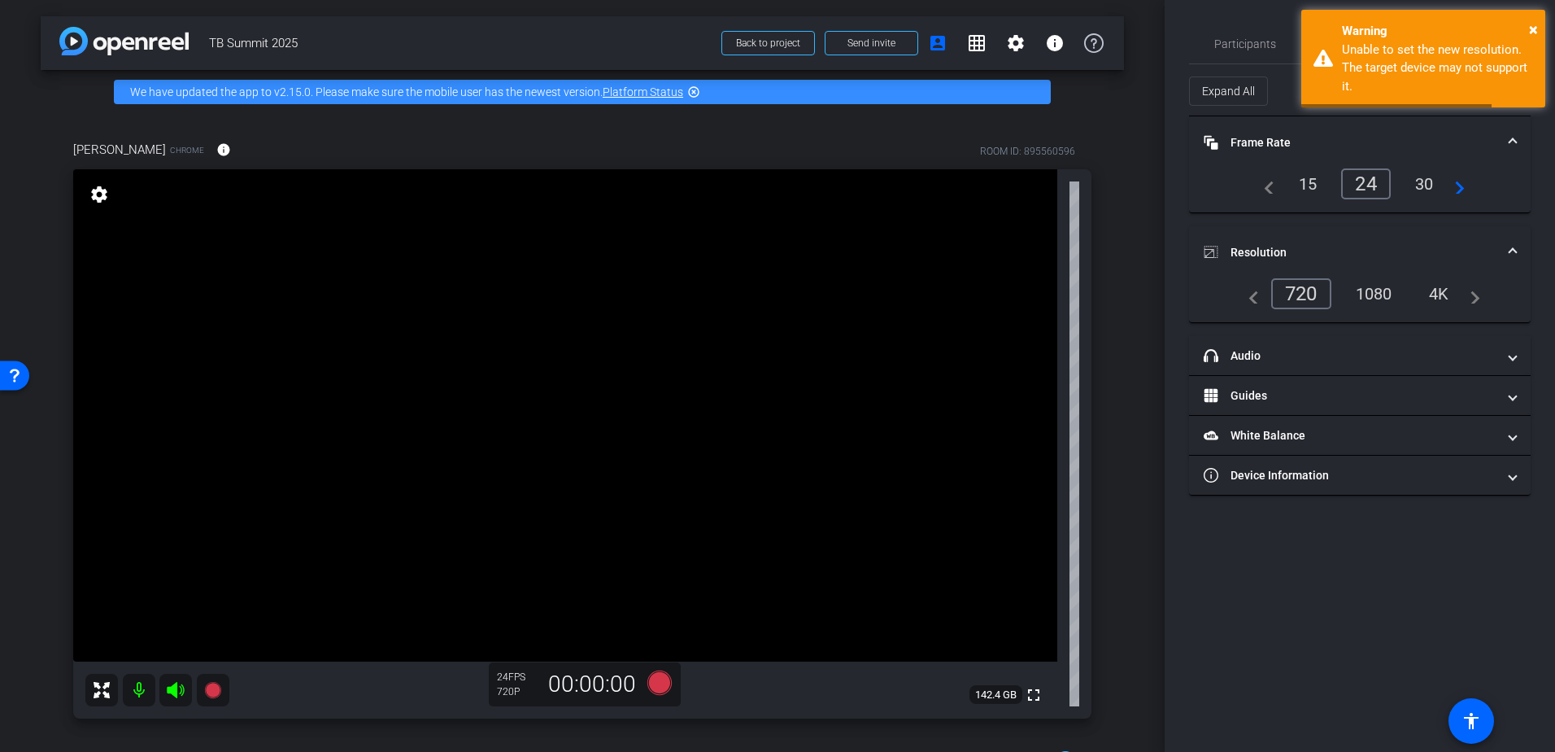
click at [1380, 297] on div "1080" at bounding box center [1374, 294] width 61 height 28
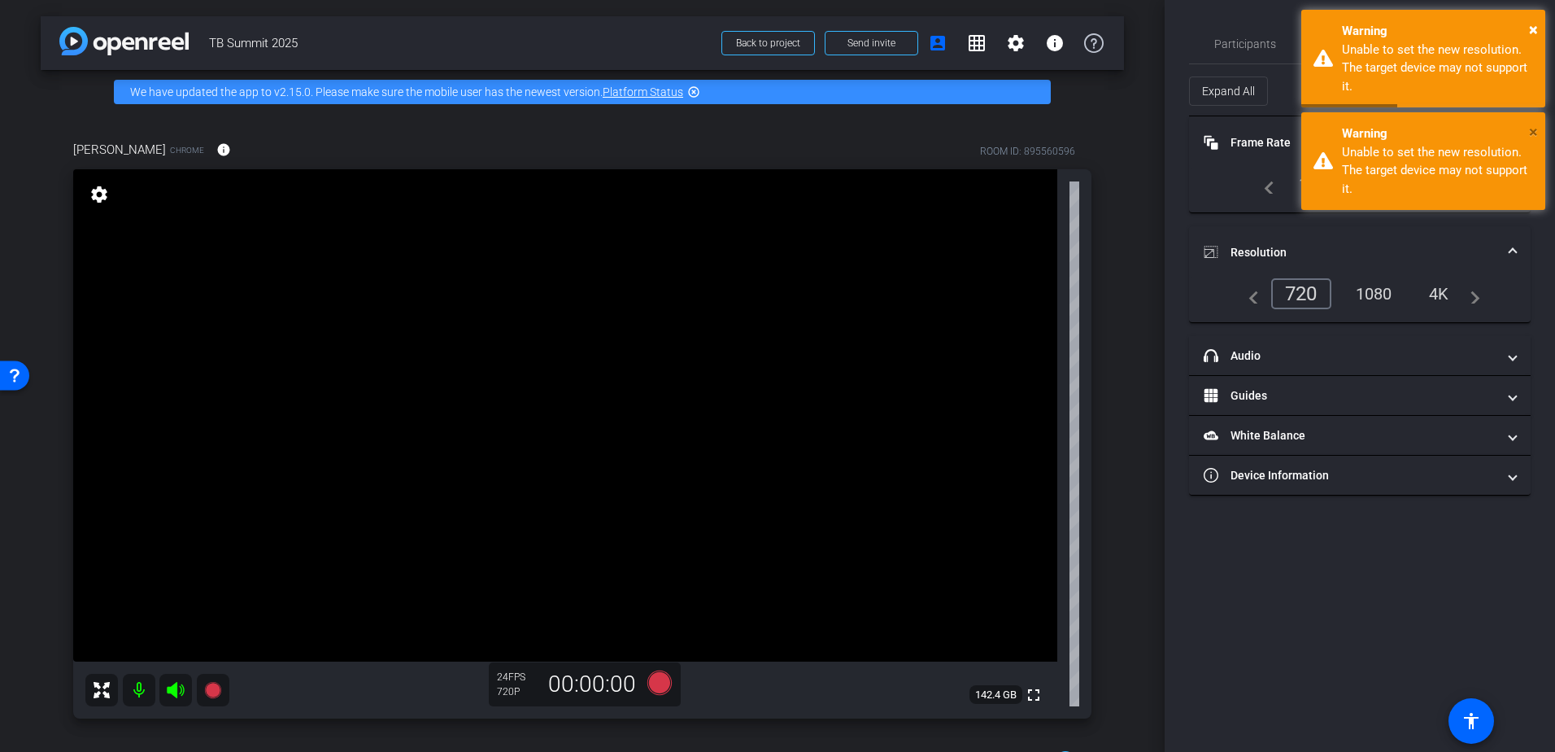
drag, startPoint x: 1534, startPoint y: 128, endPoint x: 1532, endPoint y: 111, distance: 16.4
click at [1532, 129] on span "×" at bounding box center [1533, 132] width 9 height 20
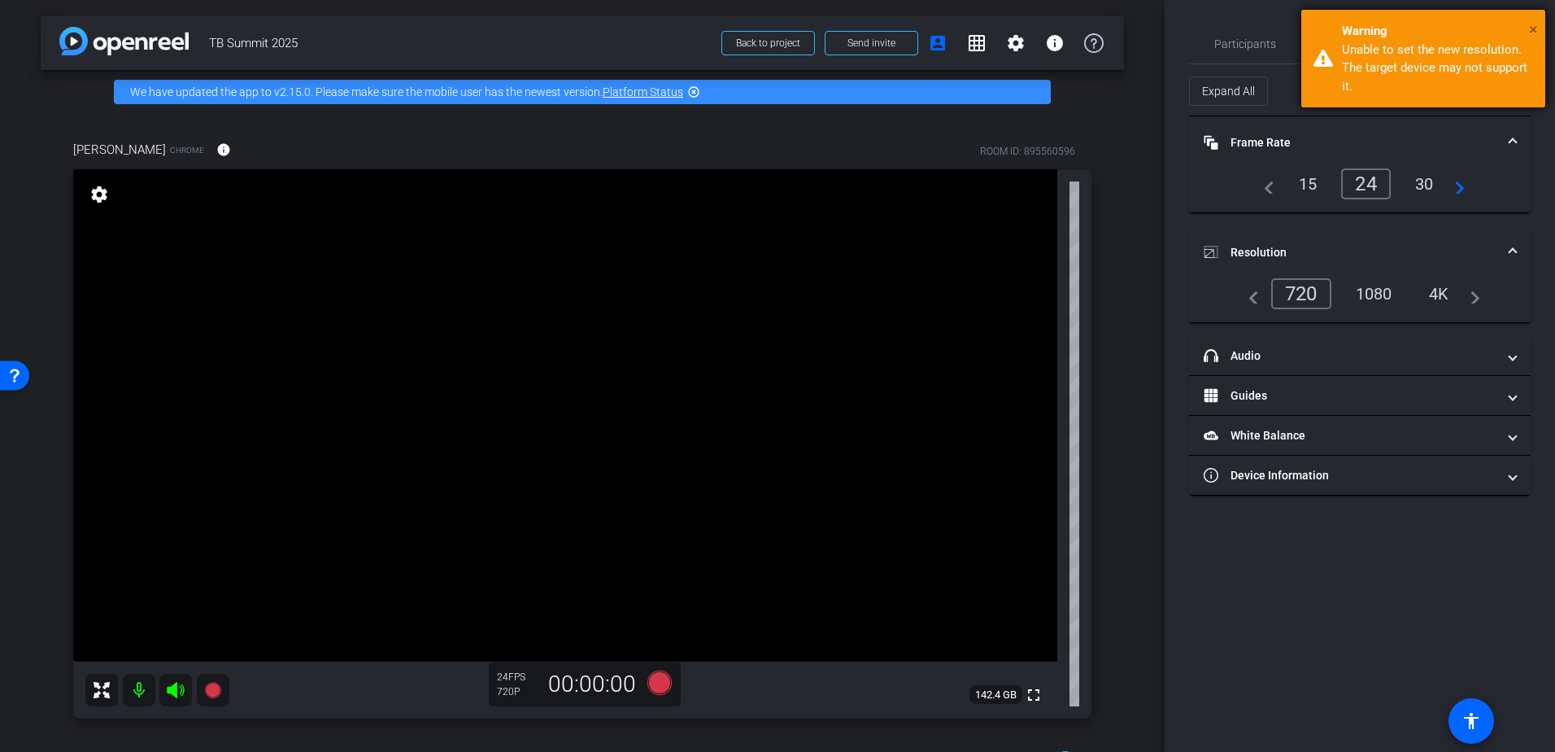
click at [1536, 27] on span "×" at bounding box center [1533, 30] width 9 height 20
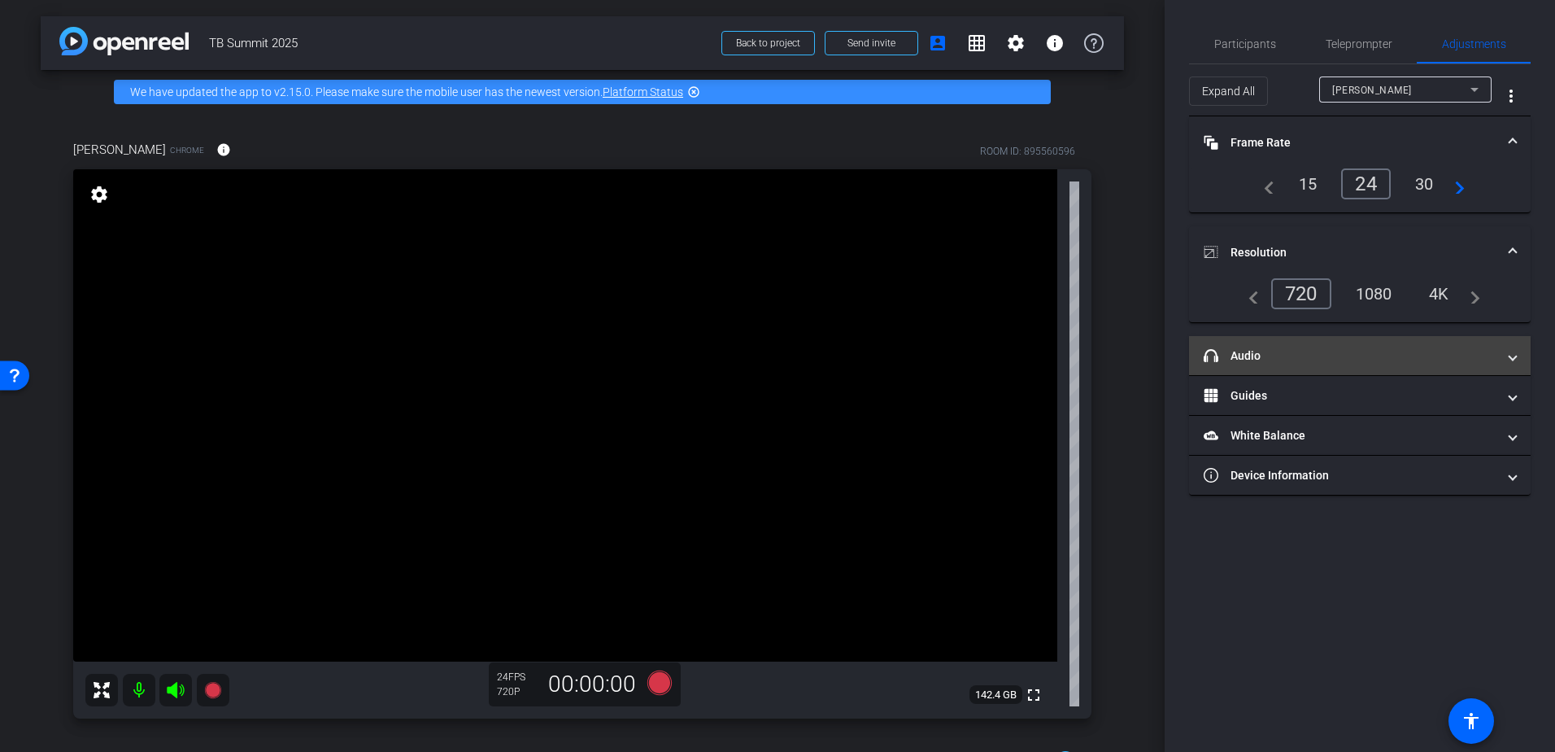
click at [1336, 346] on mat-expansion-panel-header "headphone icon Audio" at bounding box center [1360, 355] width 342 height 39
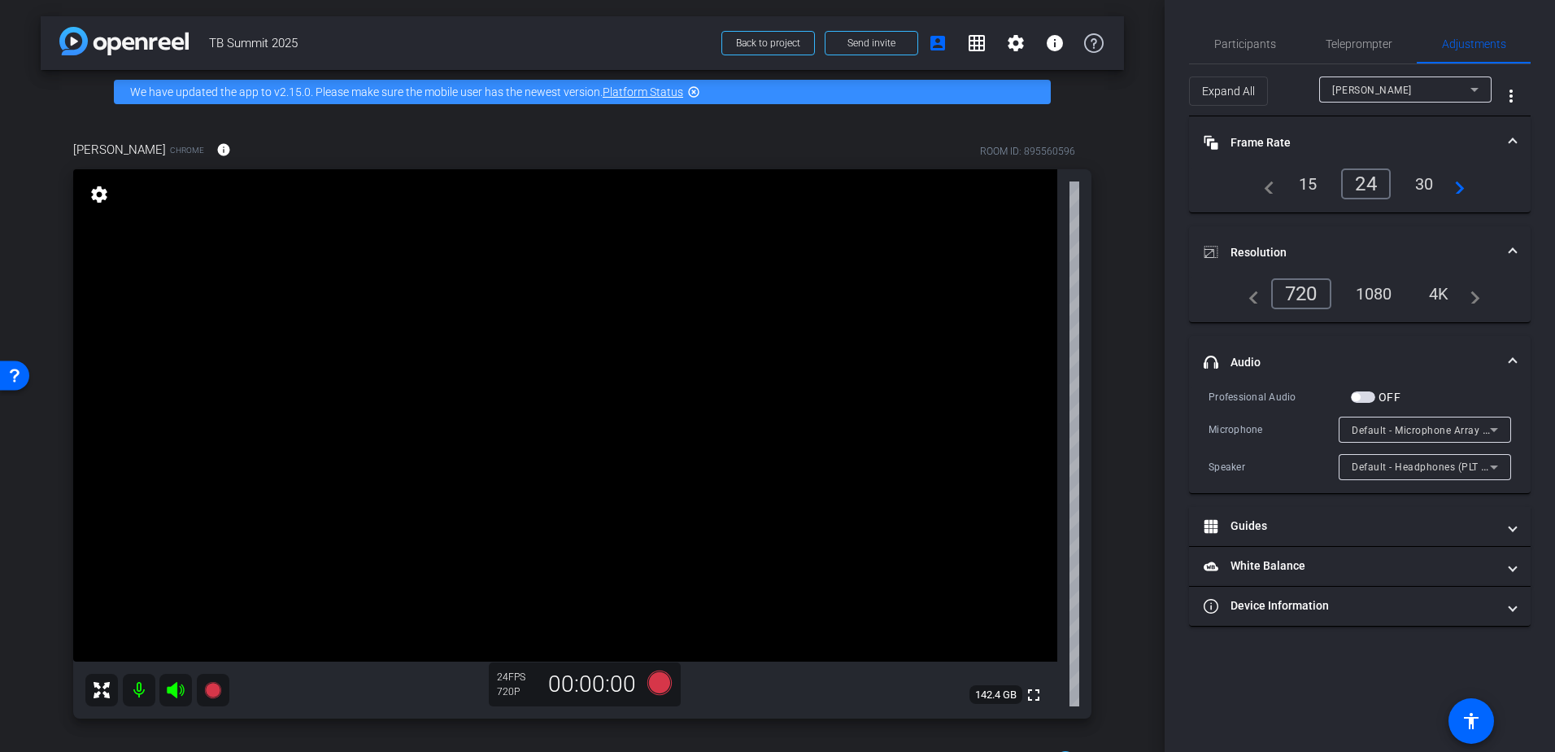
click at [1372, 393] on span "button" at bounding box center [1363, 396] width 24 height 11
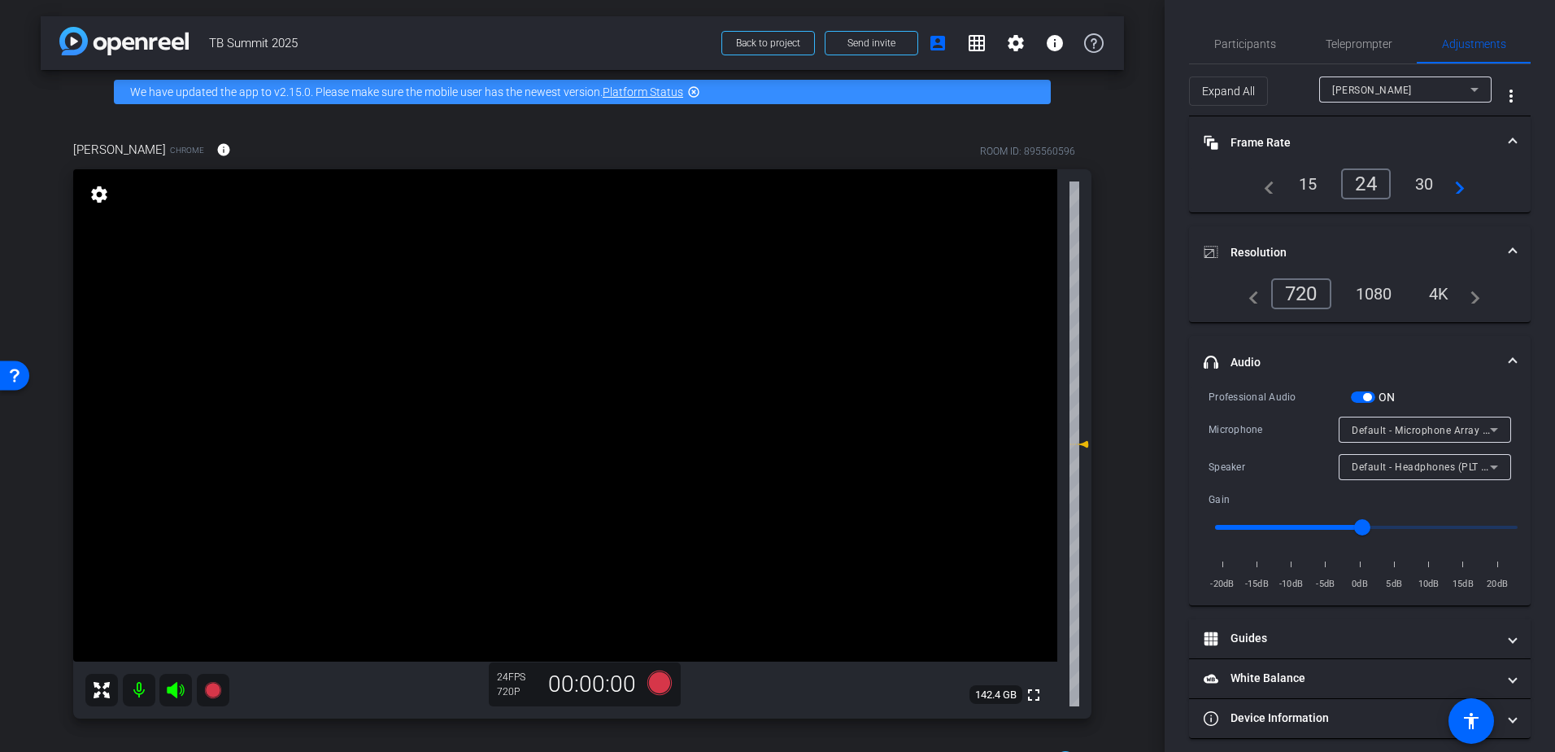
click at [1095, 370] on div "Tina Porsche Chrome info ROOM ID: 895560596 fullscreen settings 142.4 GB 24 FPS…" at bounding box center [582, 424] width 1083 height 621
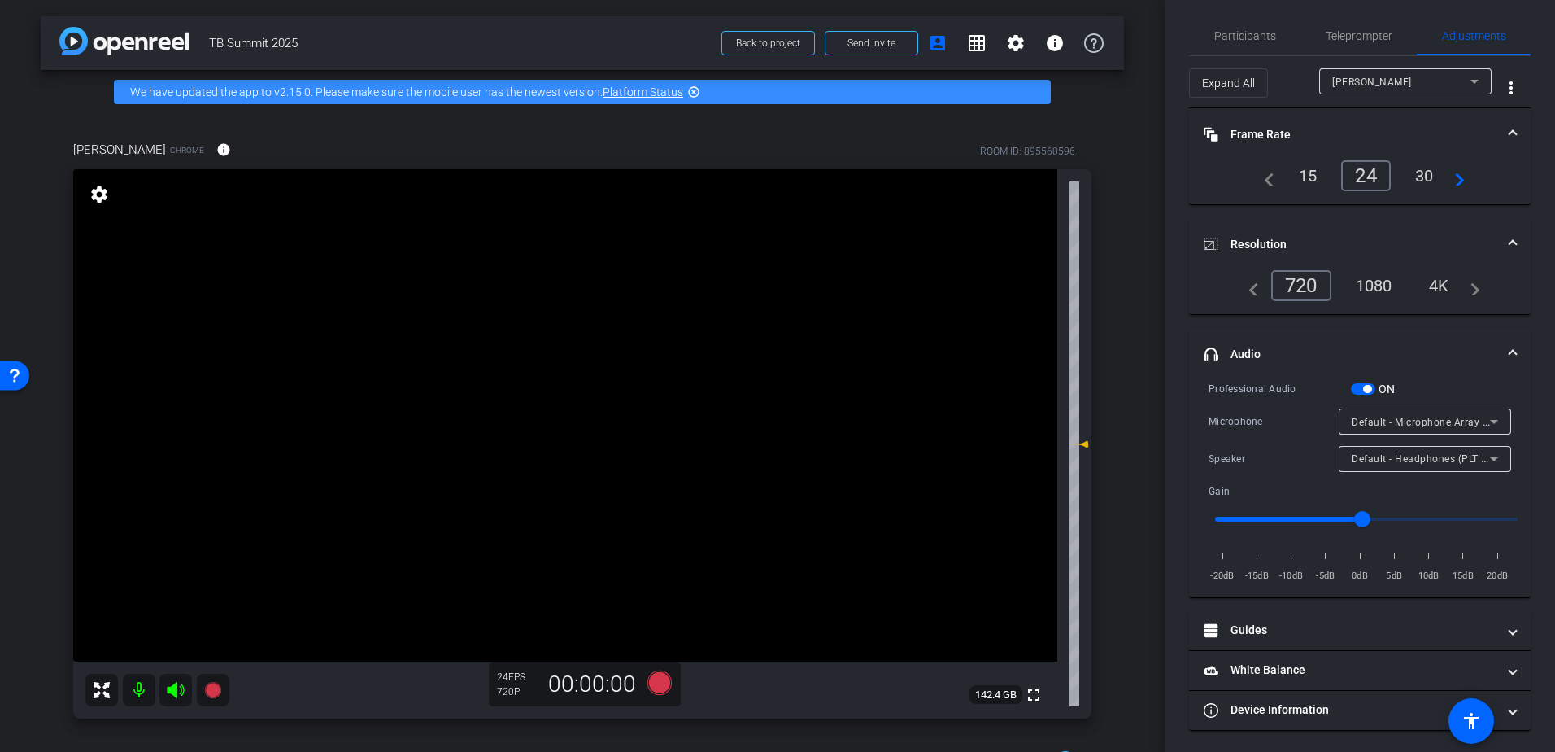
scroll to position [11, 0]
click at [1475, 421] on span "Default - Microphone Array (Intel® Smart Sound Technology (Intel® SST))" at bounding box center [1526, 418] width 349 height 13
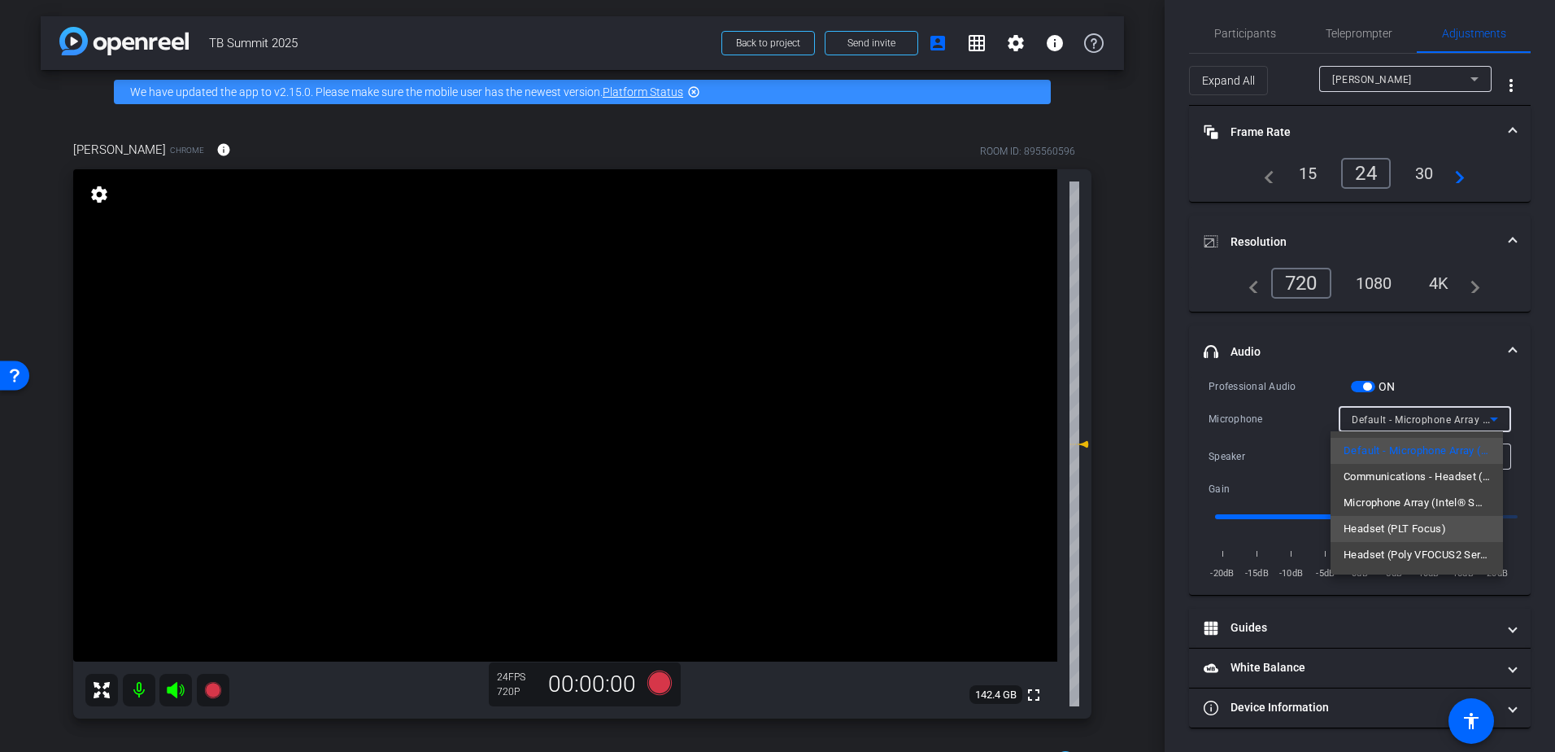
click at [1410, 533] on span "Headset (PLT Focus)" at bounding box center [1395, 529] width 102 height 20
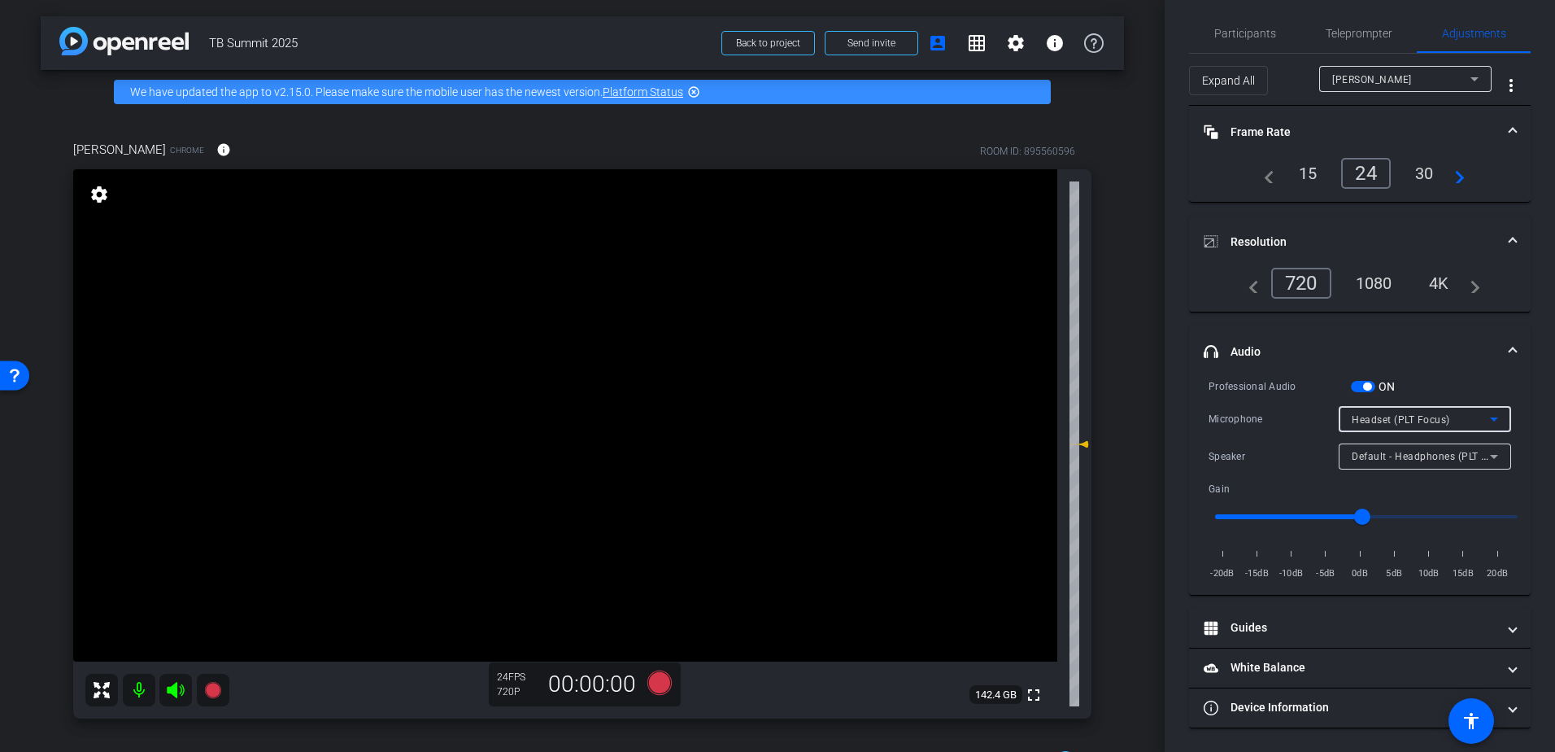
click at [1447, 461] on span "Default - Headphones (PLT Focus) (Bluetooth)" at bounding box center [1461, 455] width 218 height 13
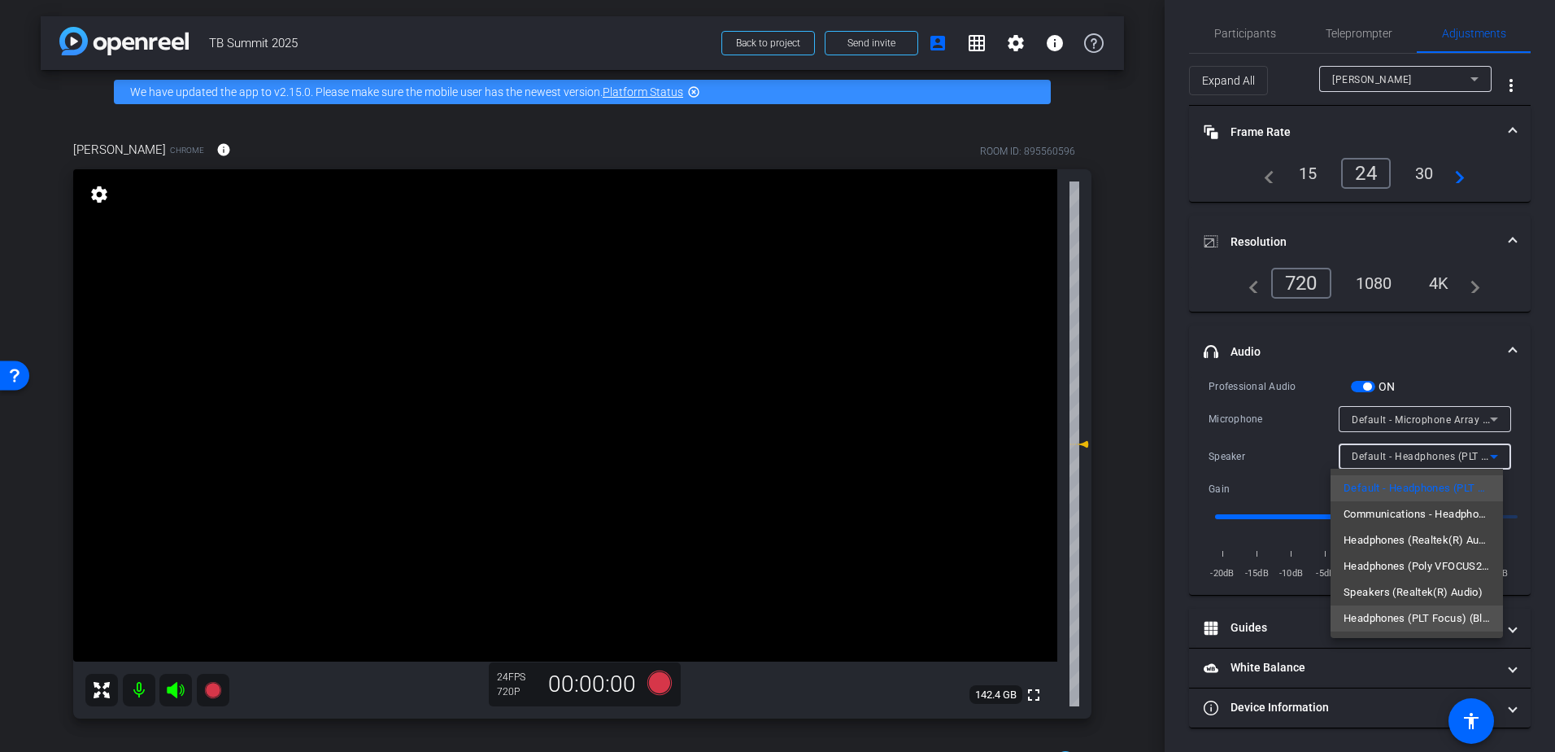
click at [1427, 620] on span "Headphones (PLT Focus) (Bluetooth)" at bounding box center [1417, 618] width 146 height 20
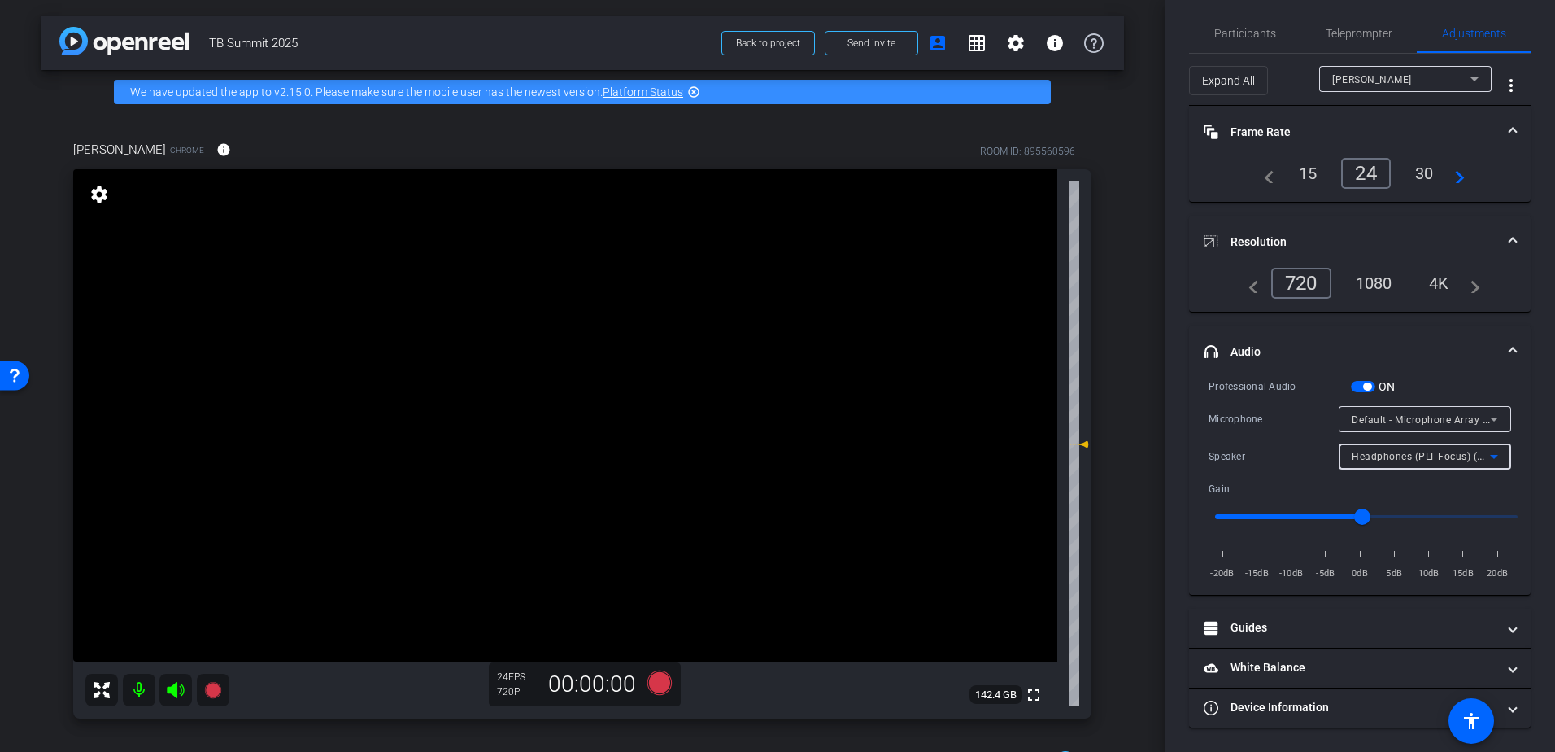
click at [1442, 460] on span "Headphones (PLT Focus) (Bluetooth)" at bounding box center [1439, 455] width 175 height 13
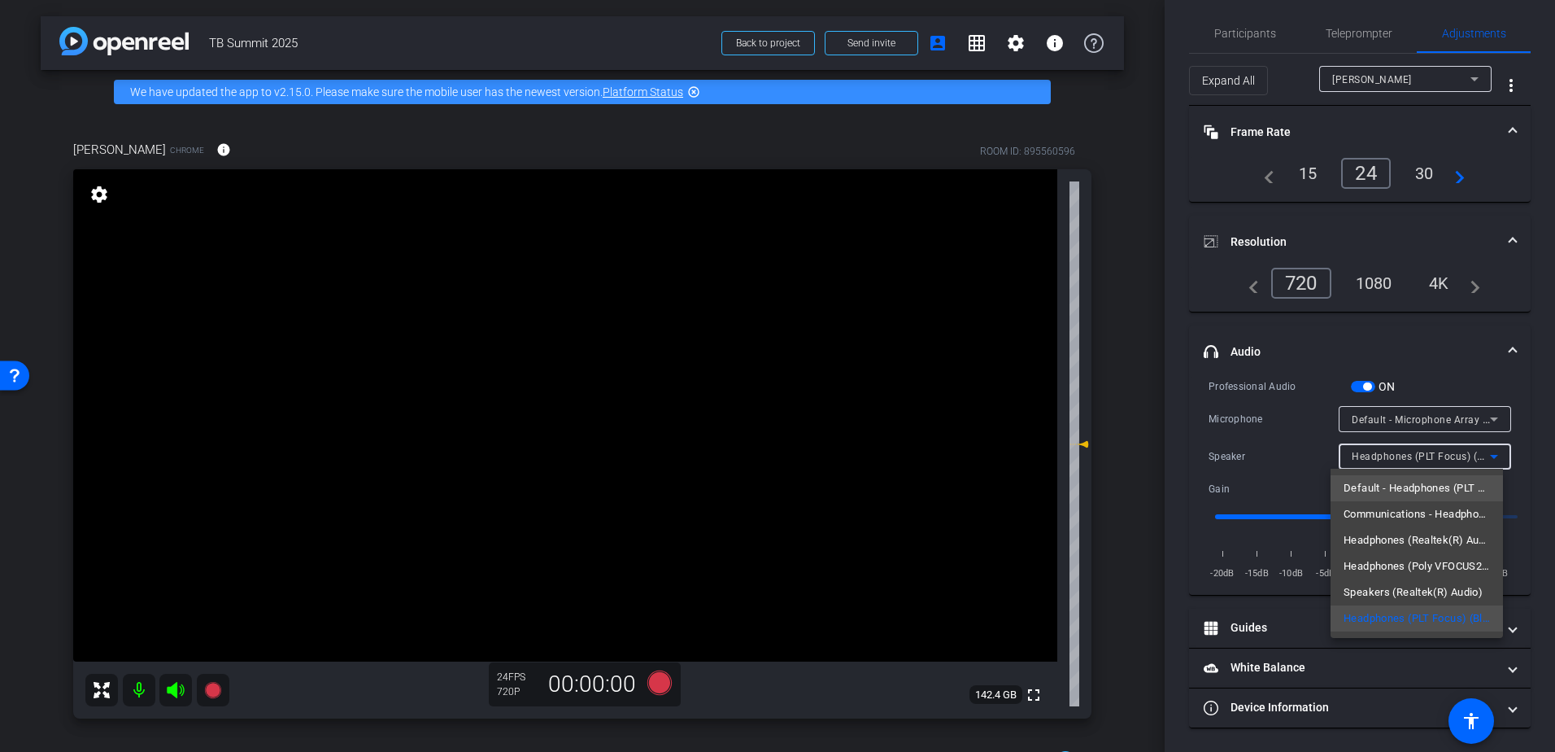
click at [1429, 497] on span "Default - Headphones (PLT Focus) (Bluetooth)" at bounding box center [1417, 488] width 146 height 20
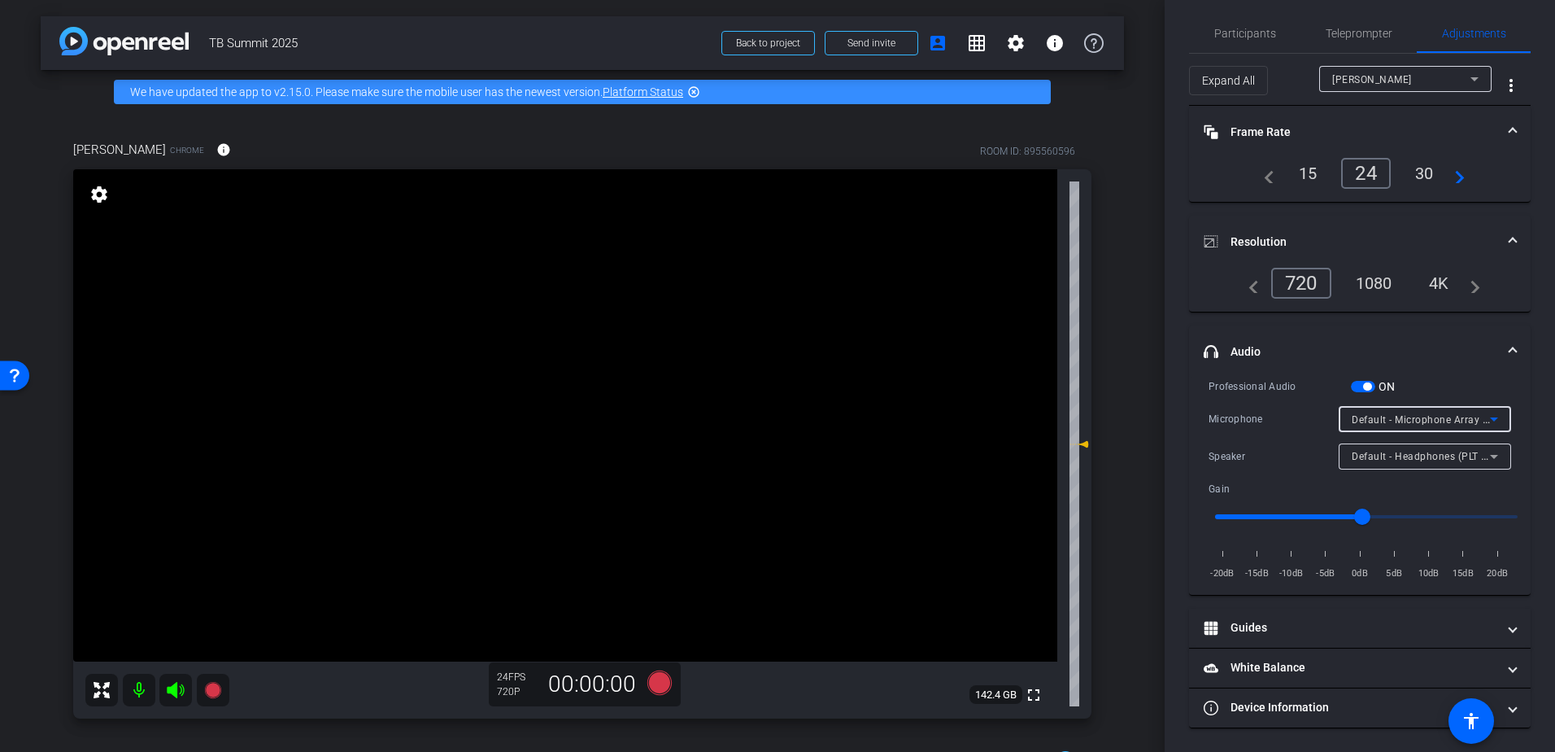
click at [1455, 421] on span "Default - Microphone Array (Intel® Smart Sound Technology (Intel® SST))" at bounding box center [1526, 418] width 349 height 13
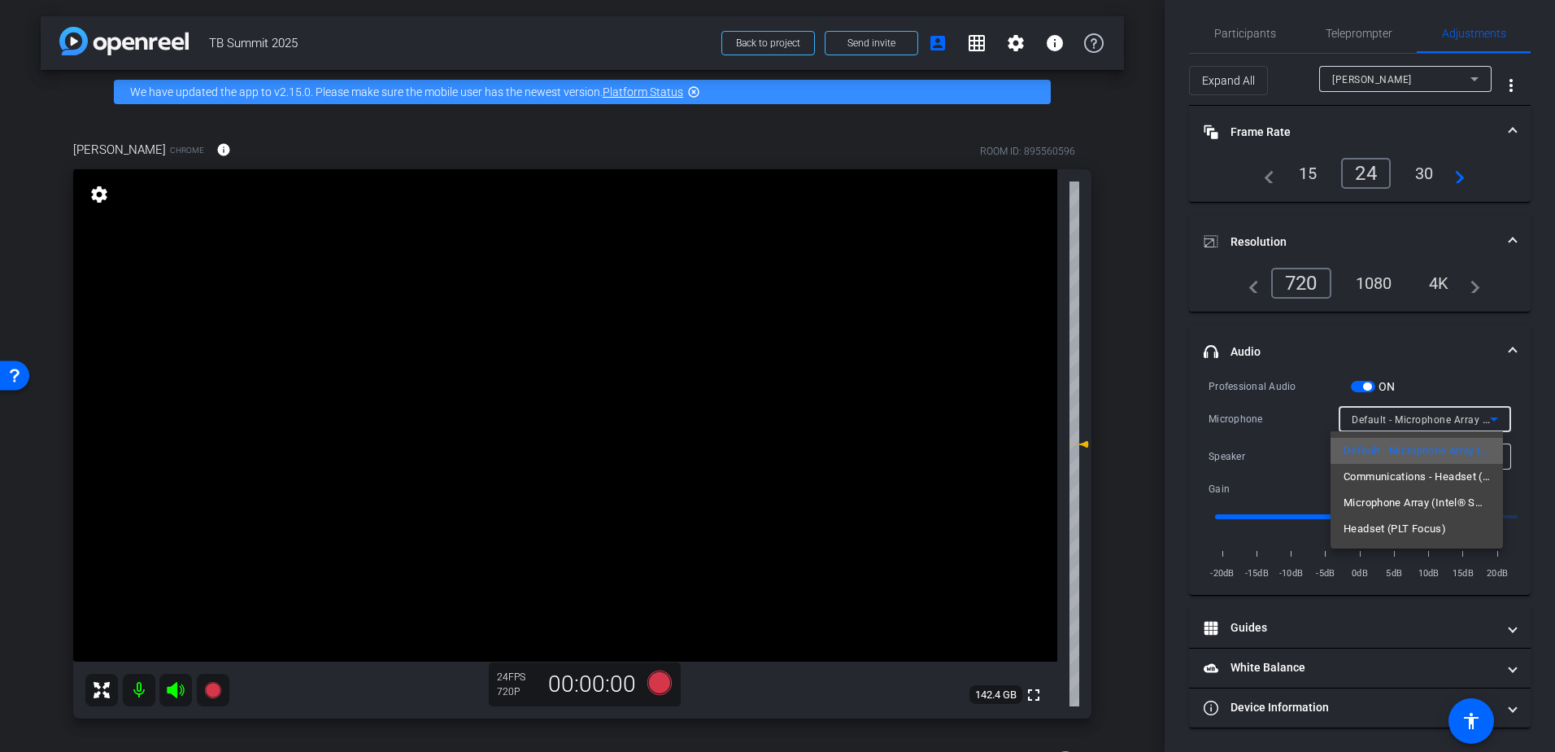
click at [1448, 447] on span "Default - Microphone Array (Intel® Smart Sound Technology (Intel® SST))" at bounding box center [1417, 451] width 146 height 20
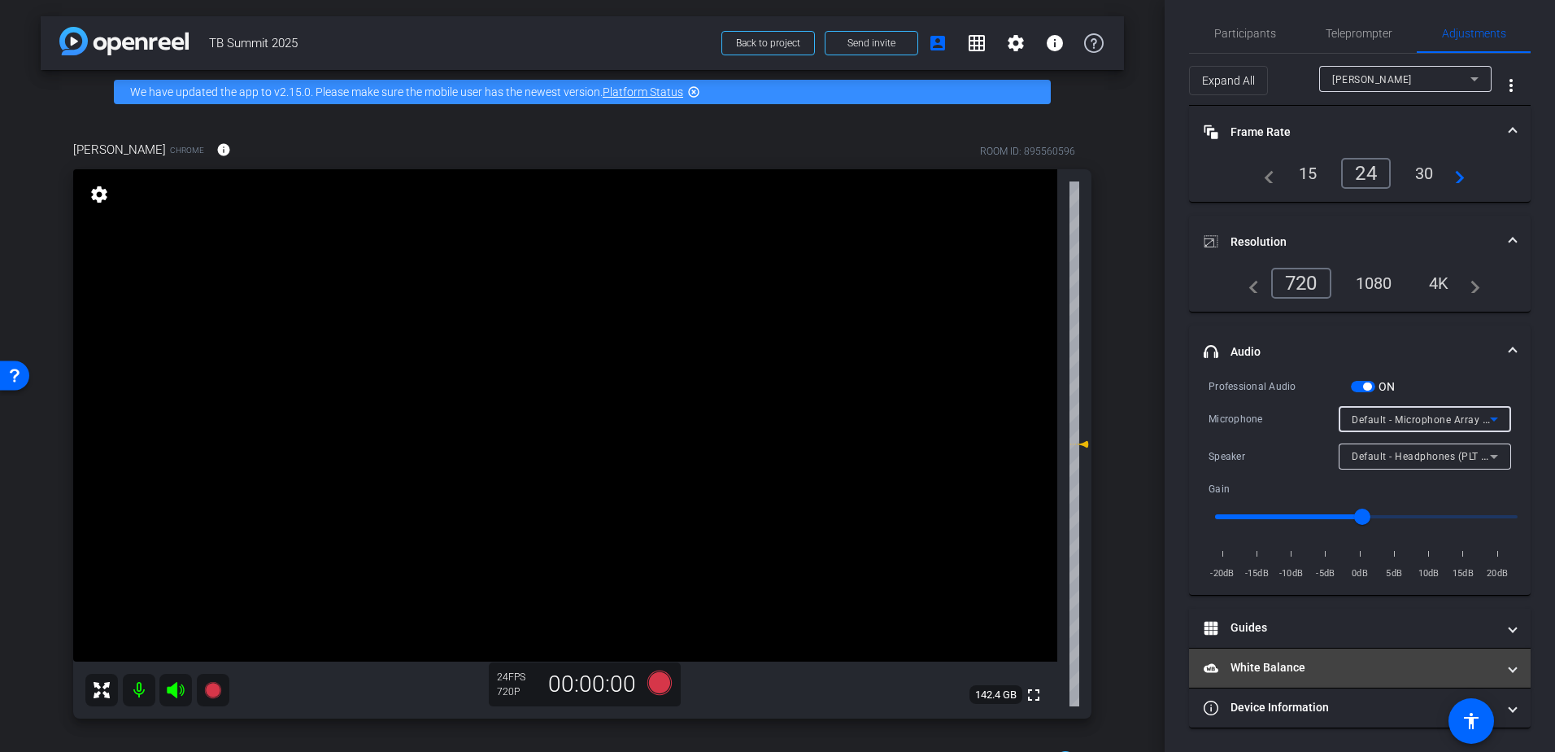
click at [1466, 672] on mat-panel-title "White Balance White Balance" at bounding box center [1350, 667] width 293 height 17
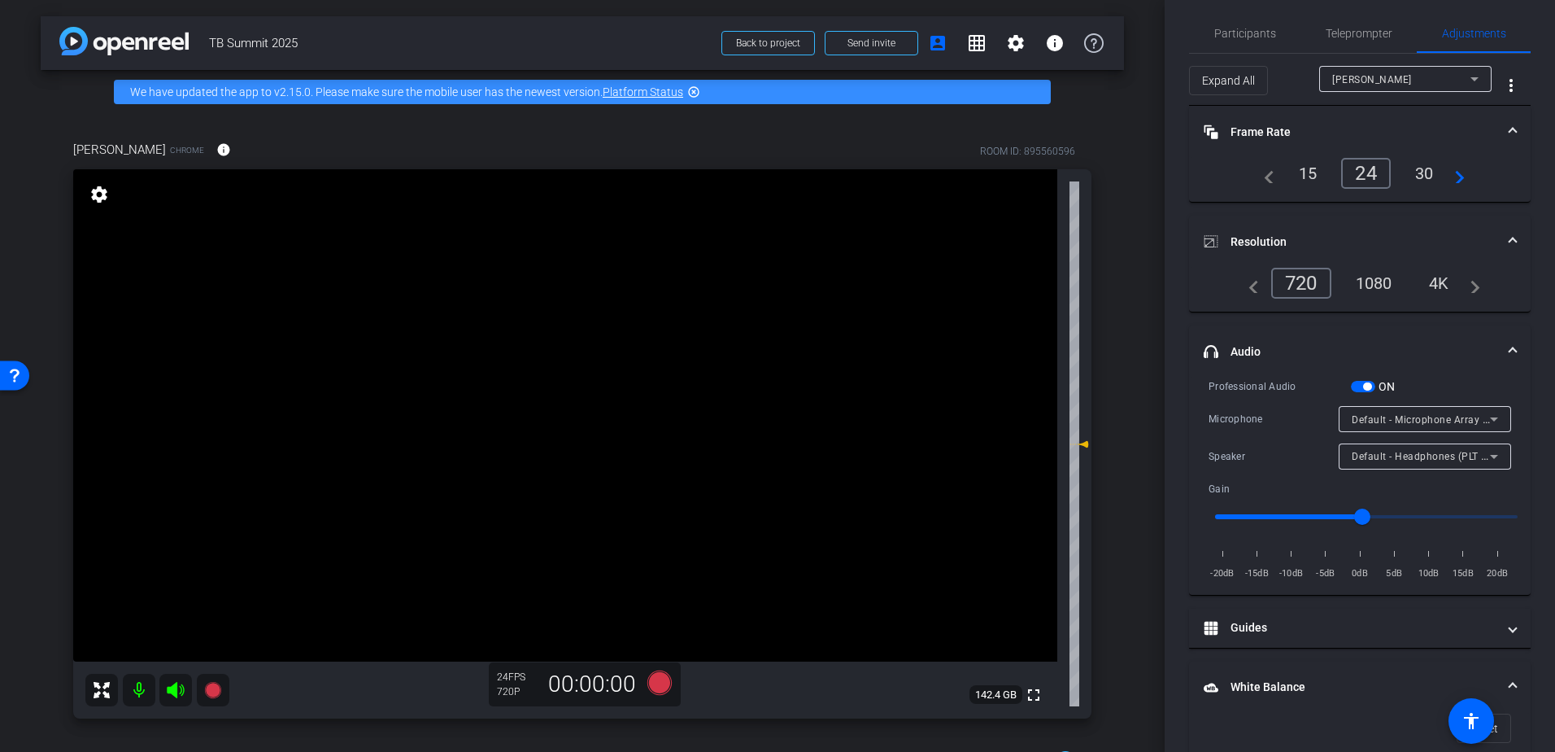
scroll to position [207, 0]
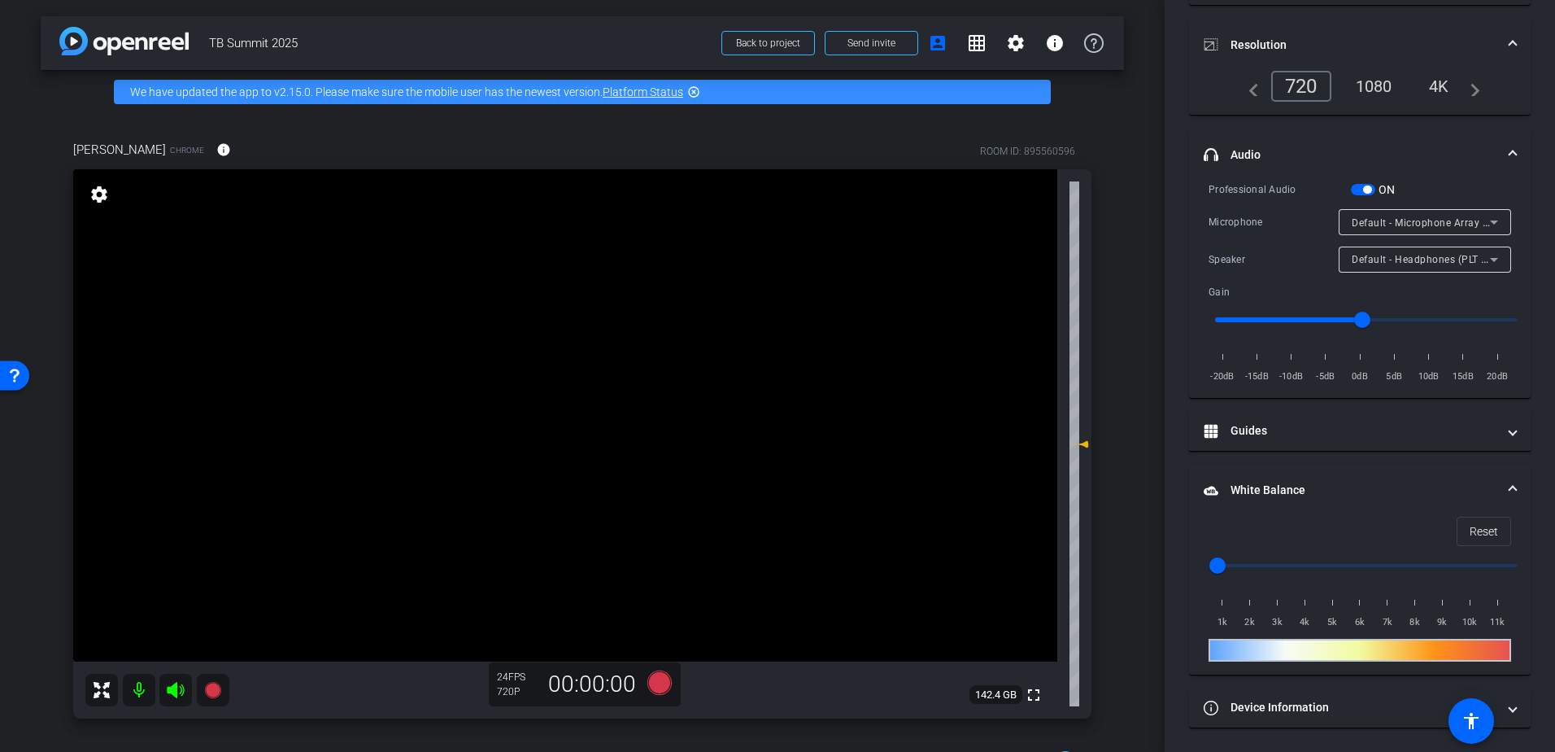
click at [1258, 566] on input "range" at bounding box center [1366, 565] width 337 height 36
click at [1288, 566] on input "range" at bounding box center [1366, 565] width 337 height 36
click at [1347, 561] on input "range" at bounding box center [1366, 565] width 337 height 36
drag, startPoint x: 1388, startPoint y: 560, endPoint x: 1437, endPoint y: 560, distance: 49.6
click at [1389, 560] on input "range" at bounding box center [1366, 565] width 337 height 36
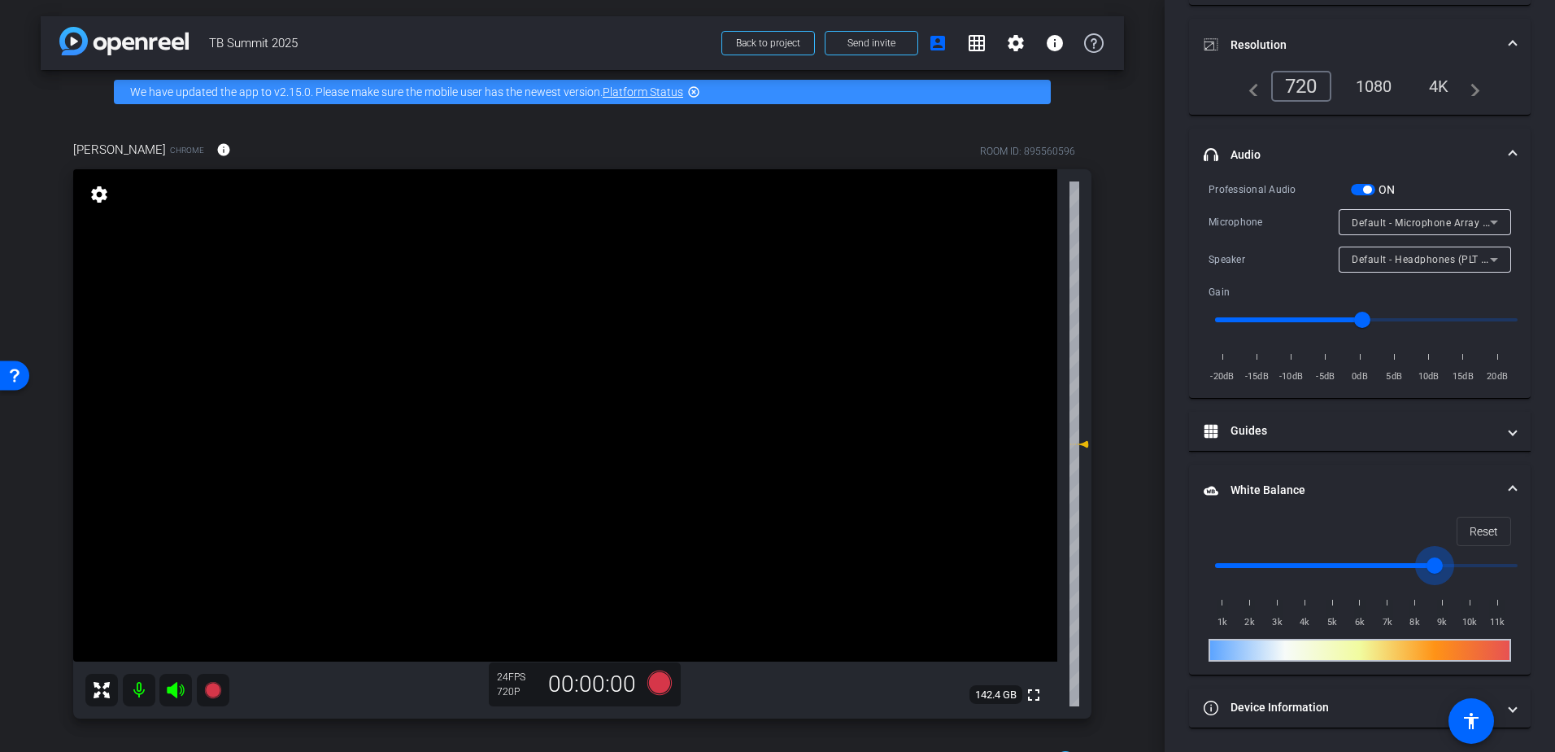
click at [1438, 560] on input "range" at bounding box center [1366, 565] width 337 height 36
click at [1449, 560] on input "range" at bounding box center [1366, 565] width 337 height 36
drag, startPoint x: 1446, startPoint y: 556, endPoint x: 1177, endPoint y: 604, distance: 273.5
type input "1000"
click at [1198, 583] on input "range" at bounding box center [1366, 565] width 337 height 36
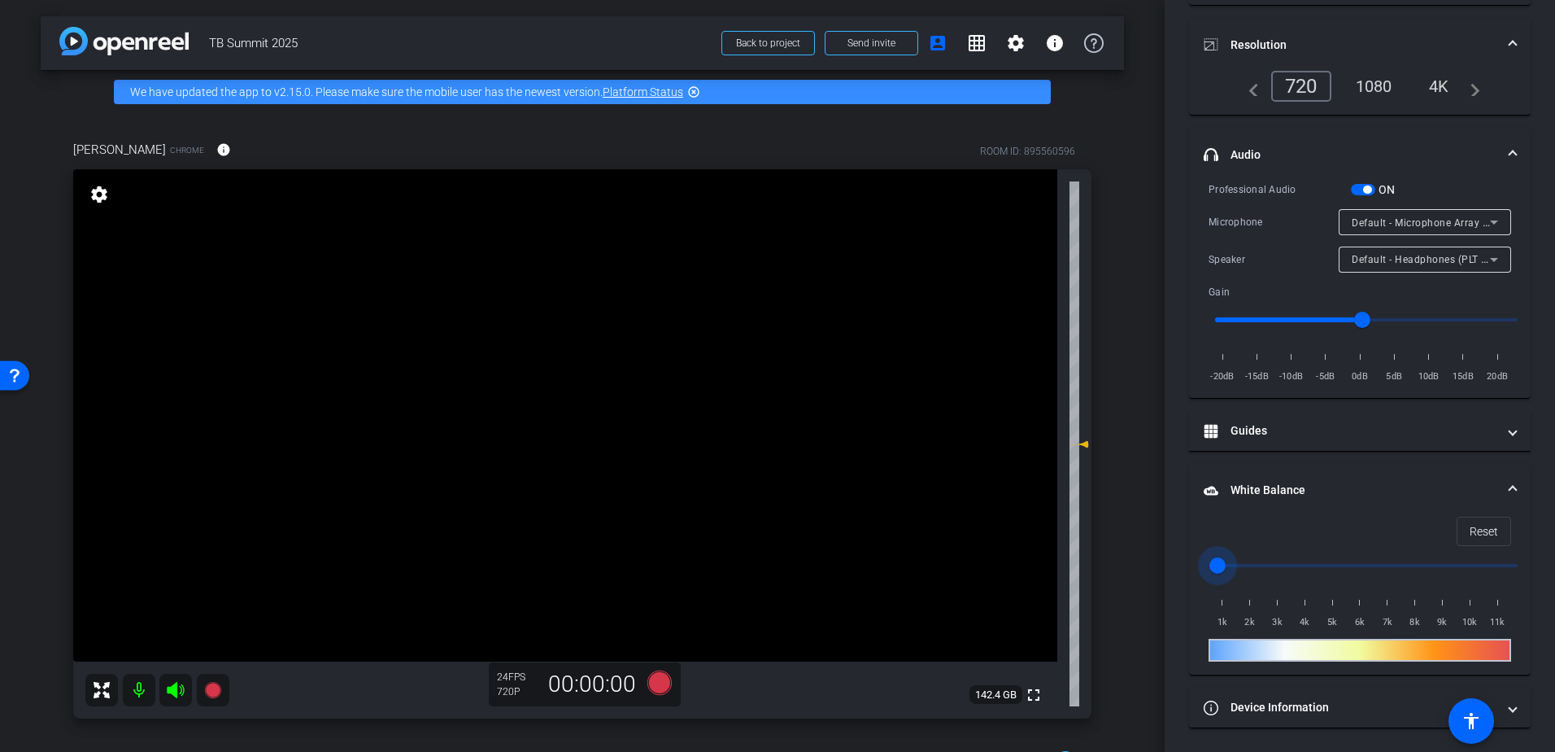
click at [1228, 651] on div at bounding box center [1360, 649] width 303 height 23
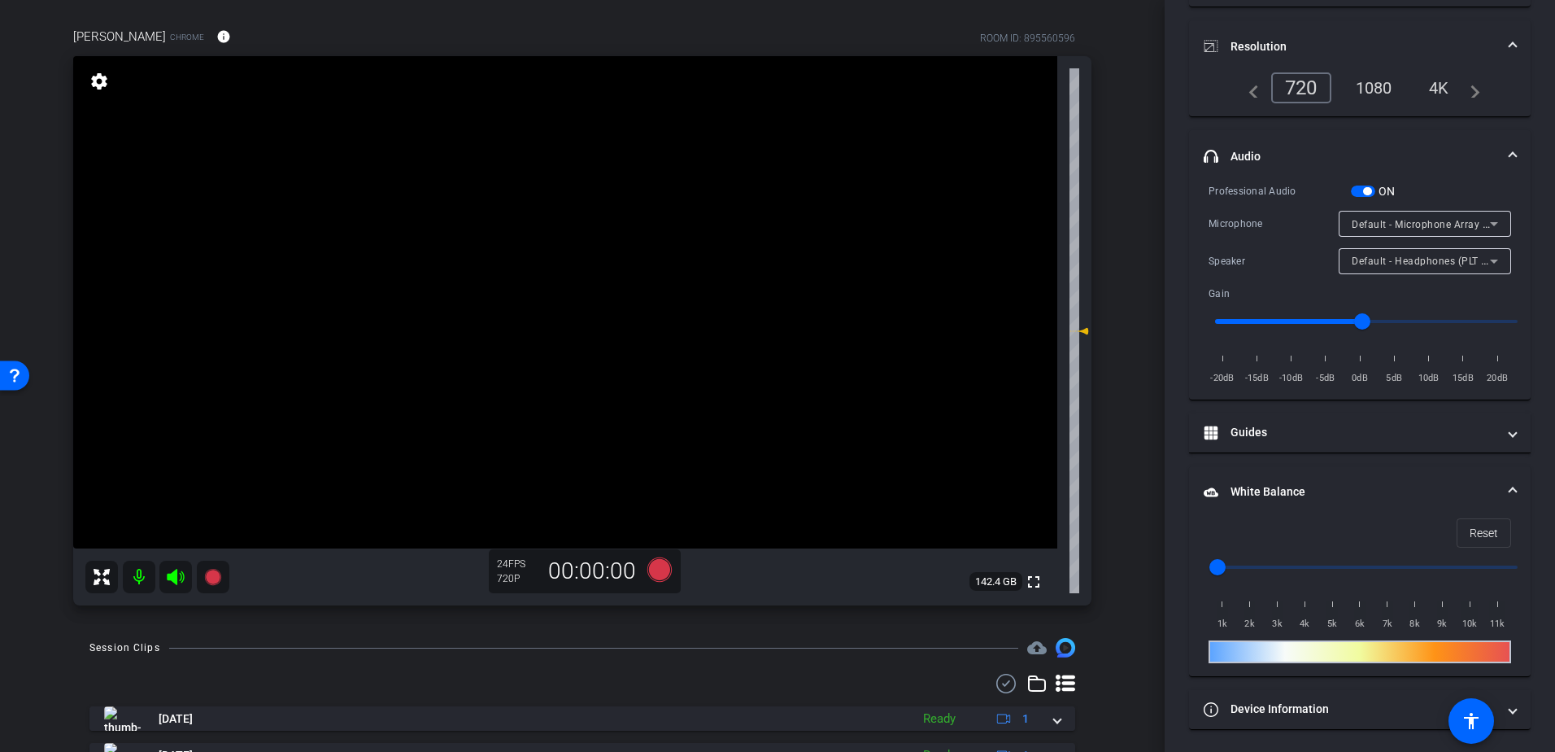
scroll to position [0, 0]
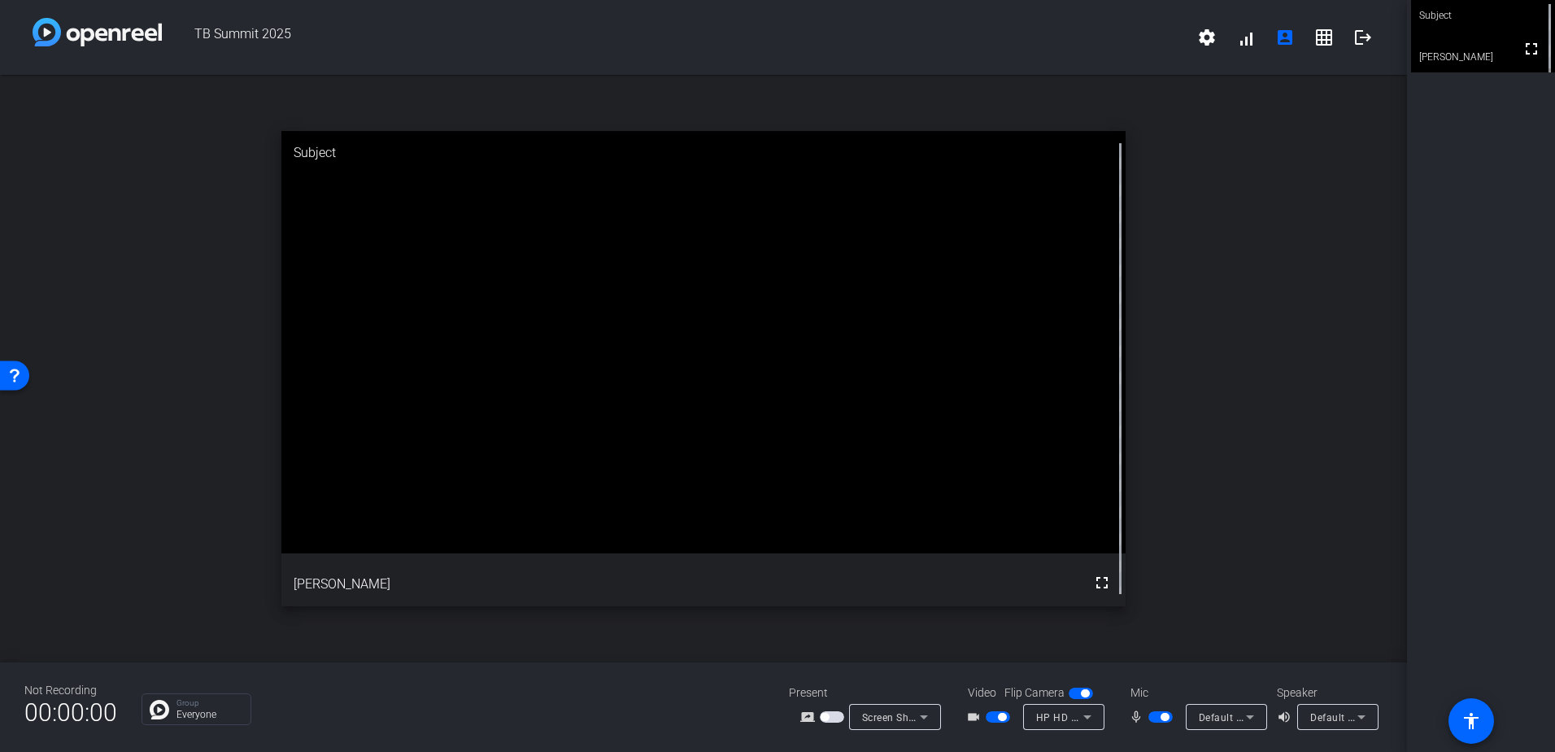
click at [85, 33] on img at bounding box center [97, 32] width 129 height 28
click at [1367, 37] on mat-icon "logout" at bounding box center [1363, 38] width 20 height 20
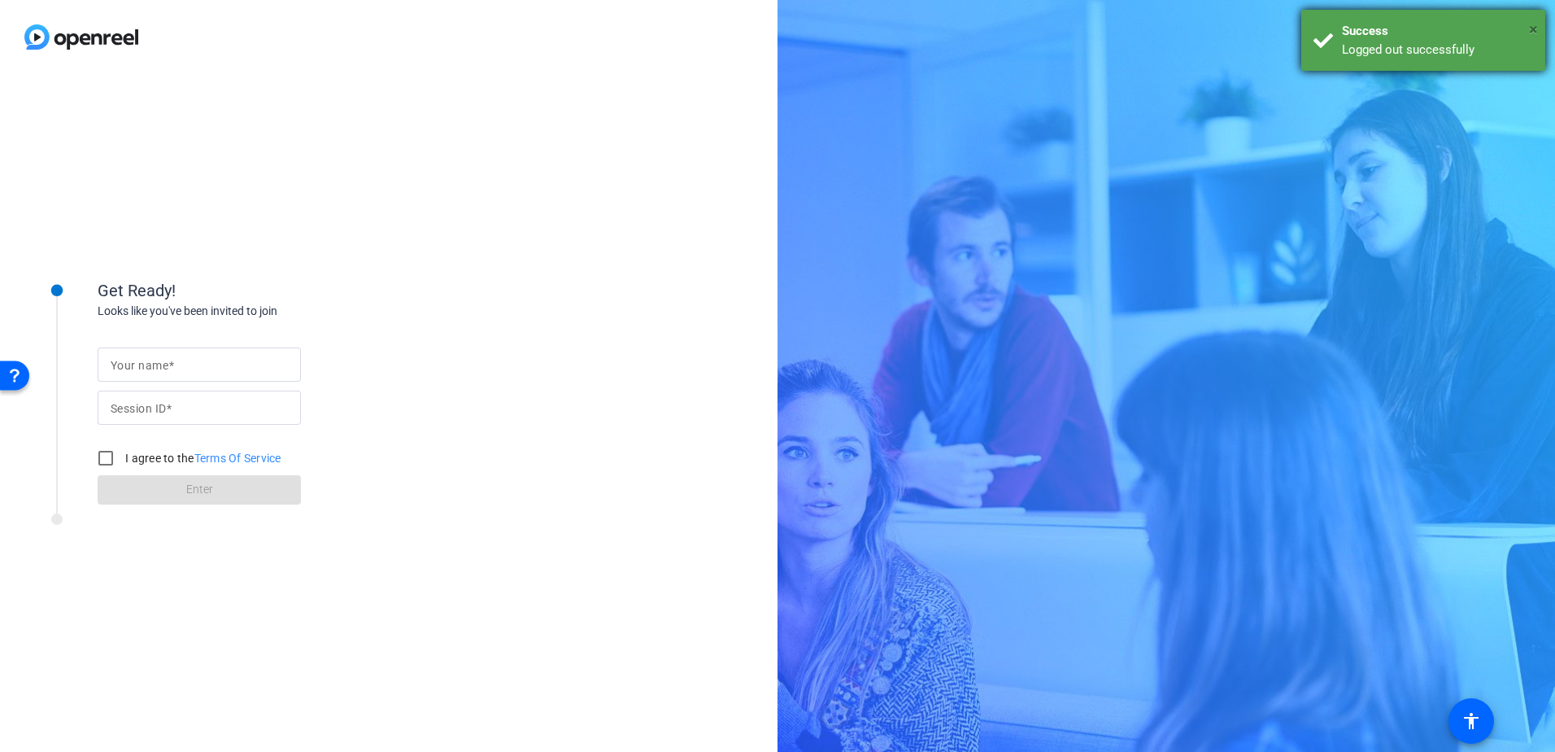
click at [1536, 29] on span "×" at bounding box center [1533, 30] width 9 height 20
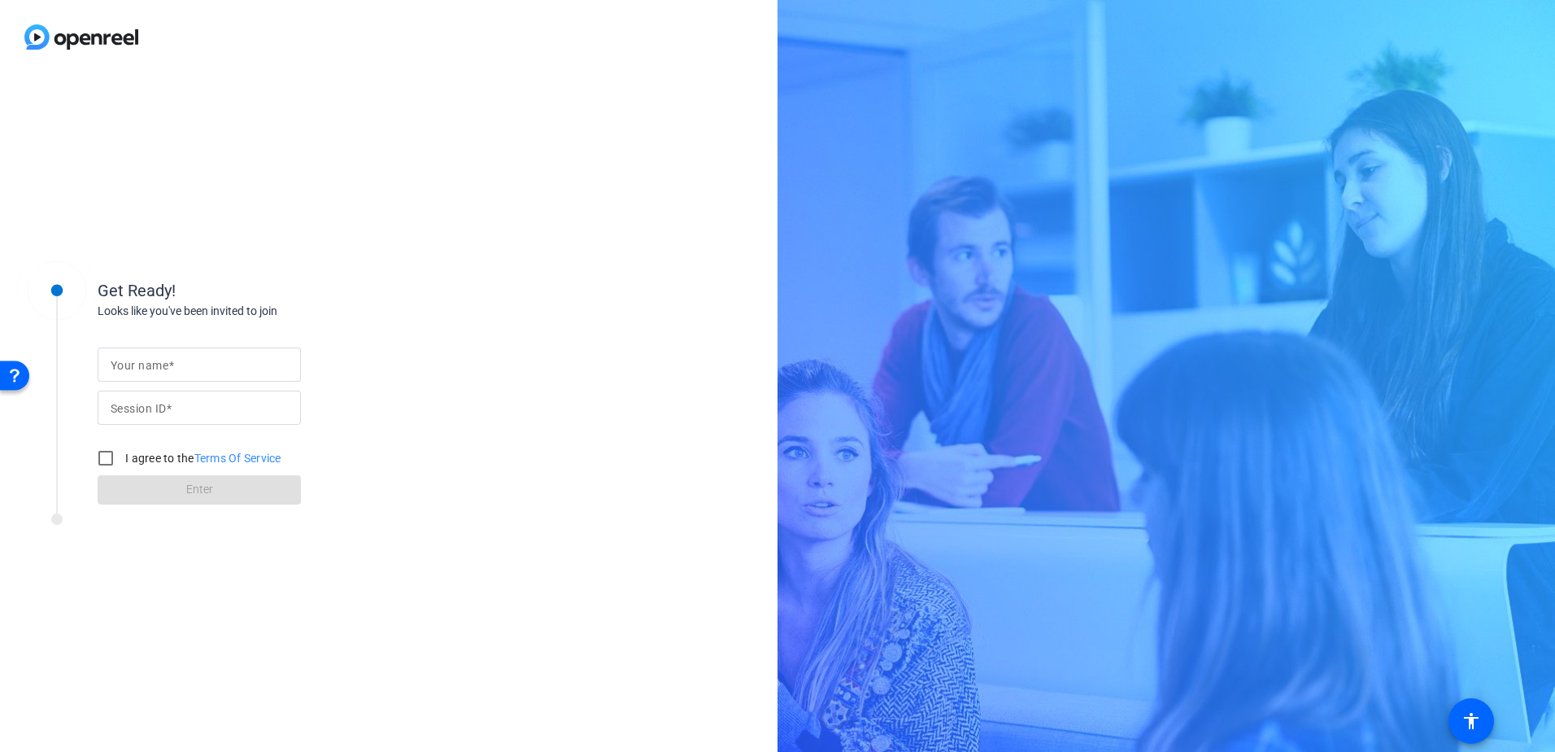
click at [91, 37] on img at bounding box center [81, 37] width 163 height 74
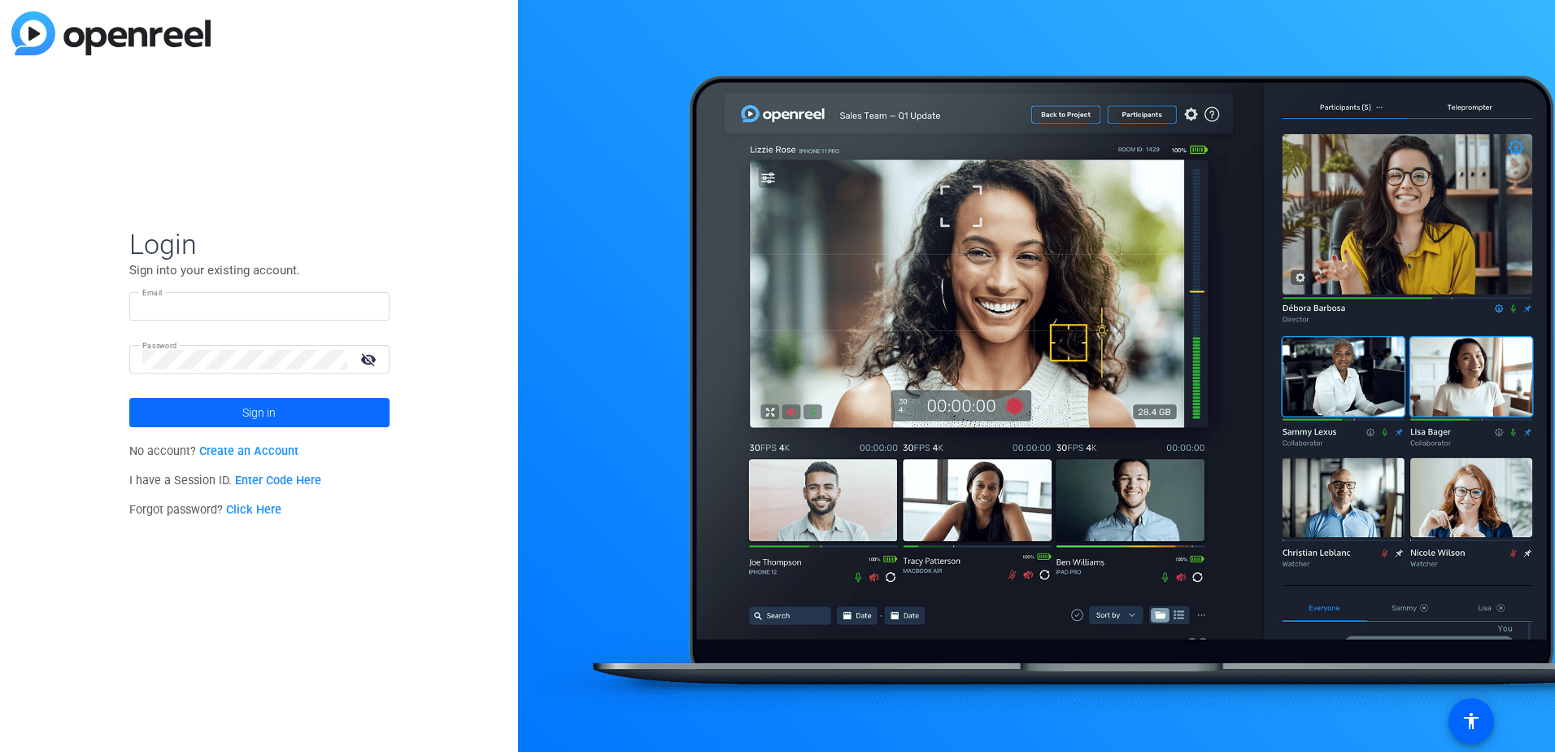
type input "Tina.porsche@qiagen.com"
click at [312, 414] on span at bounding box center [259, 412] width 260 height 39
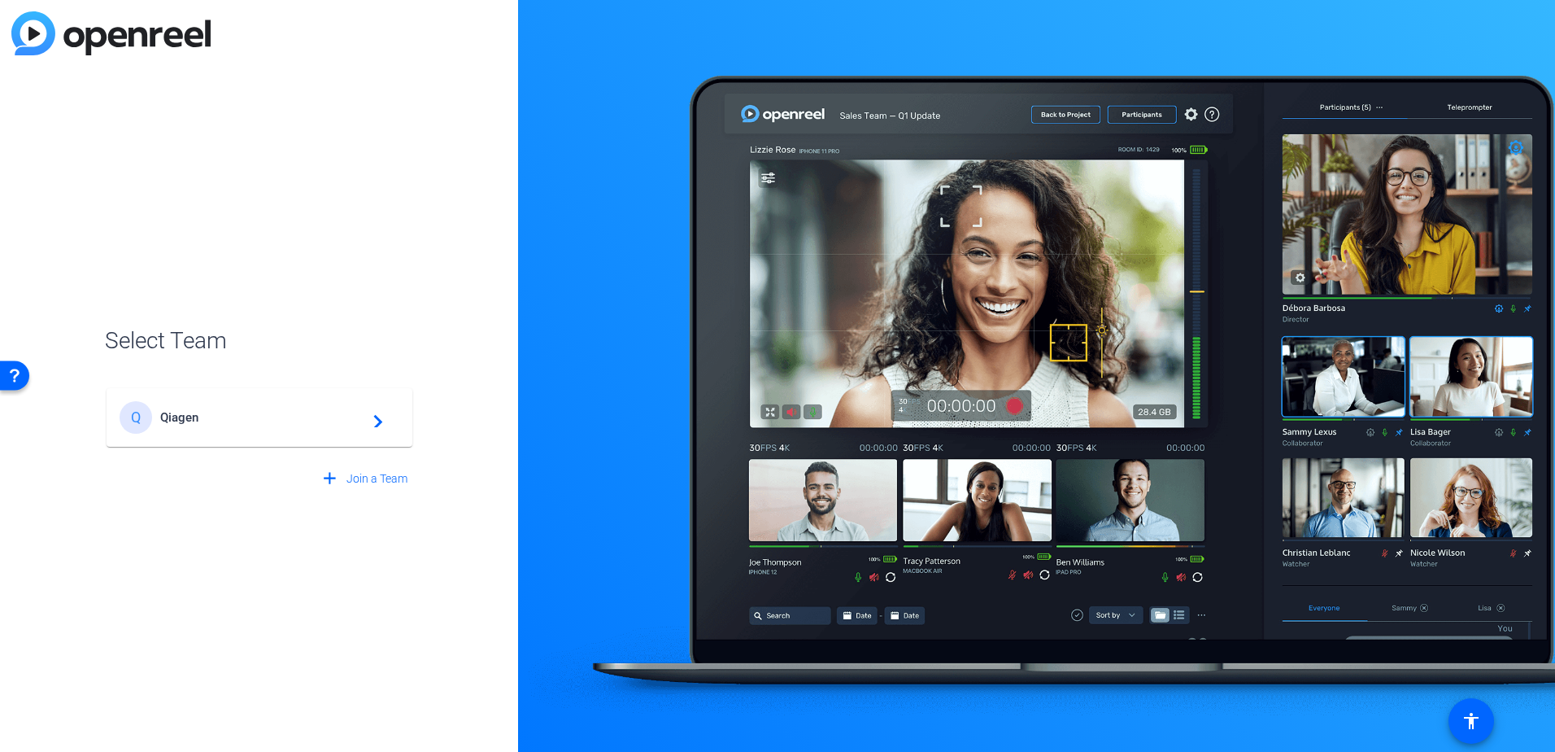
click at [232, 399] on mat-card-content "Q Qiagen navigate_next" at bounding box center [260, 417] width 306 height 59
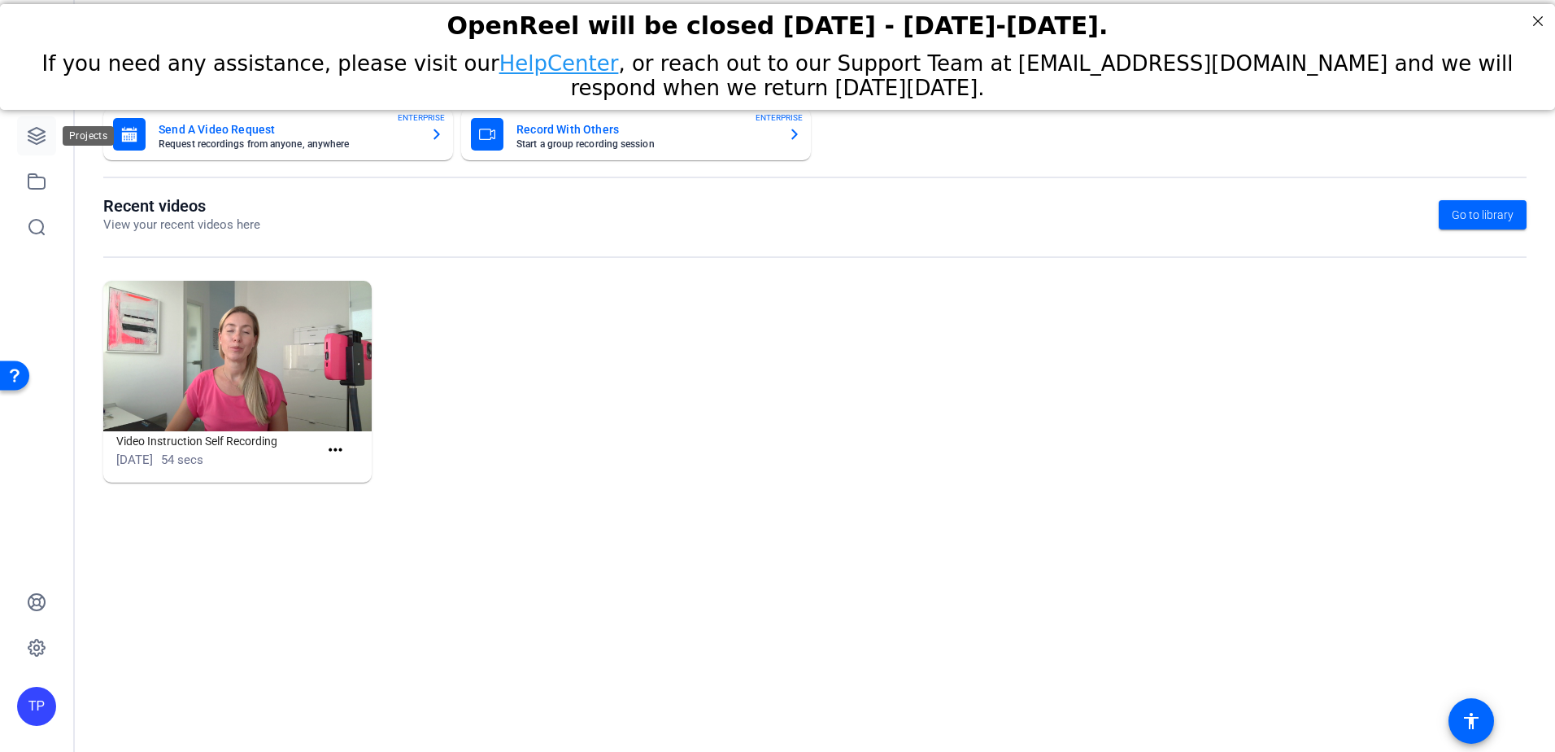
click at [41, 134] on icon at bounding box center [36, 136] width 16 height 16
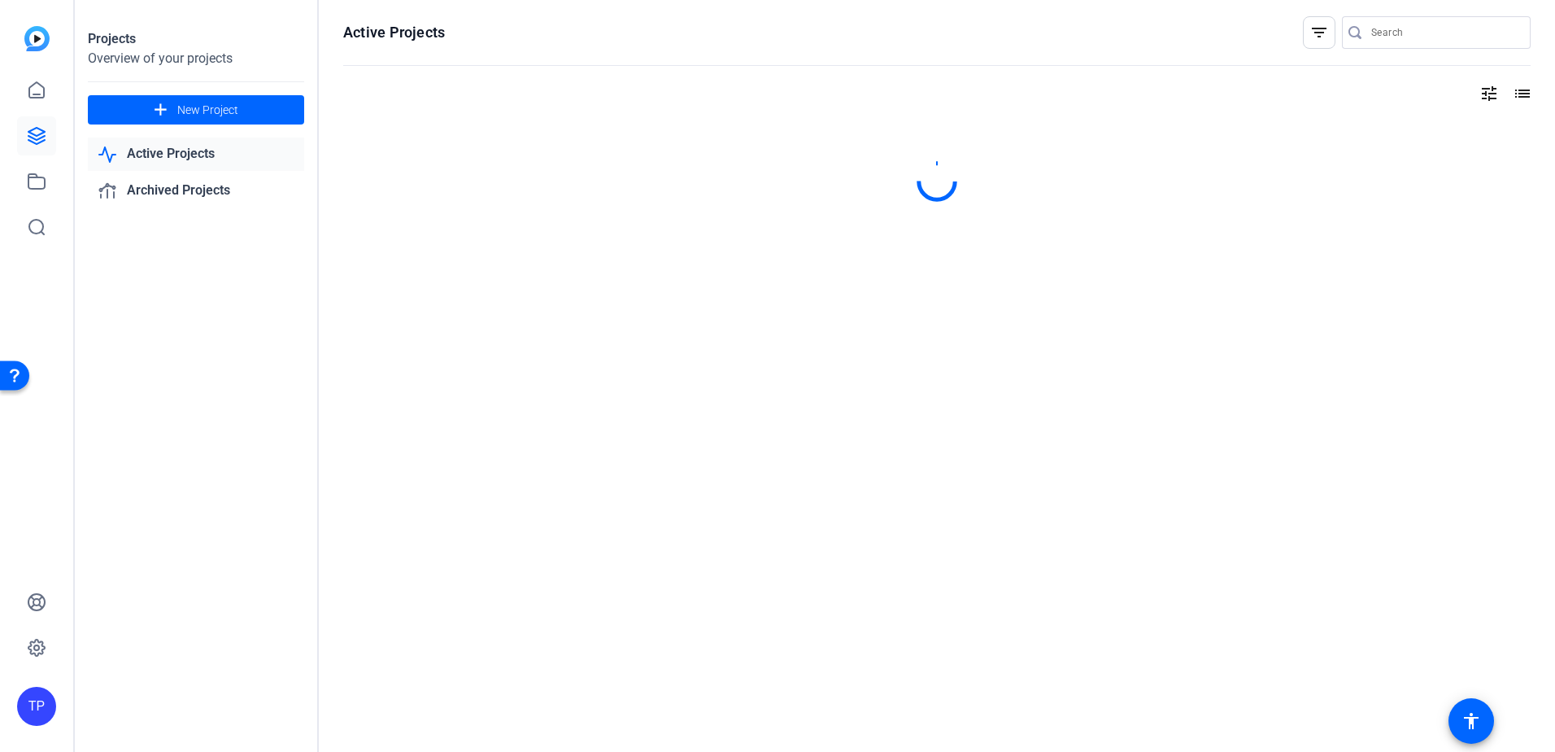
click at [211, 155] on link "Active Projects" at bounding box center [196, 153] width 216 height 33
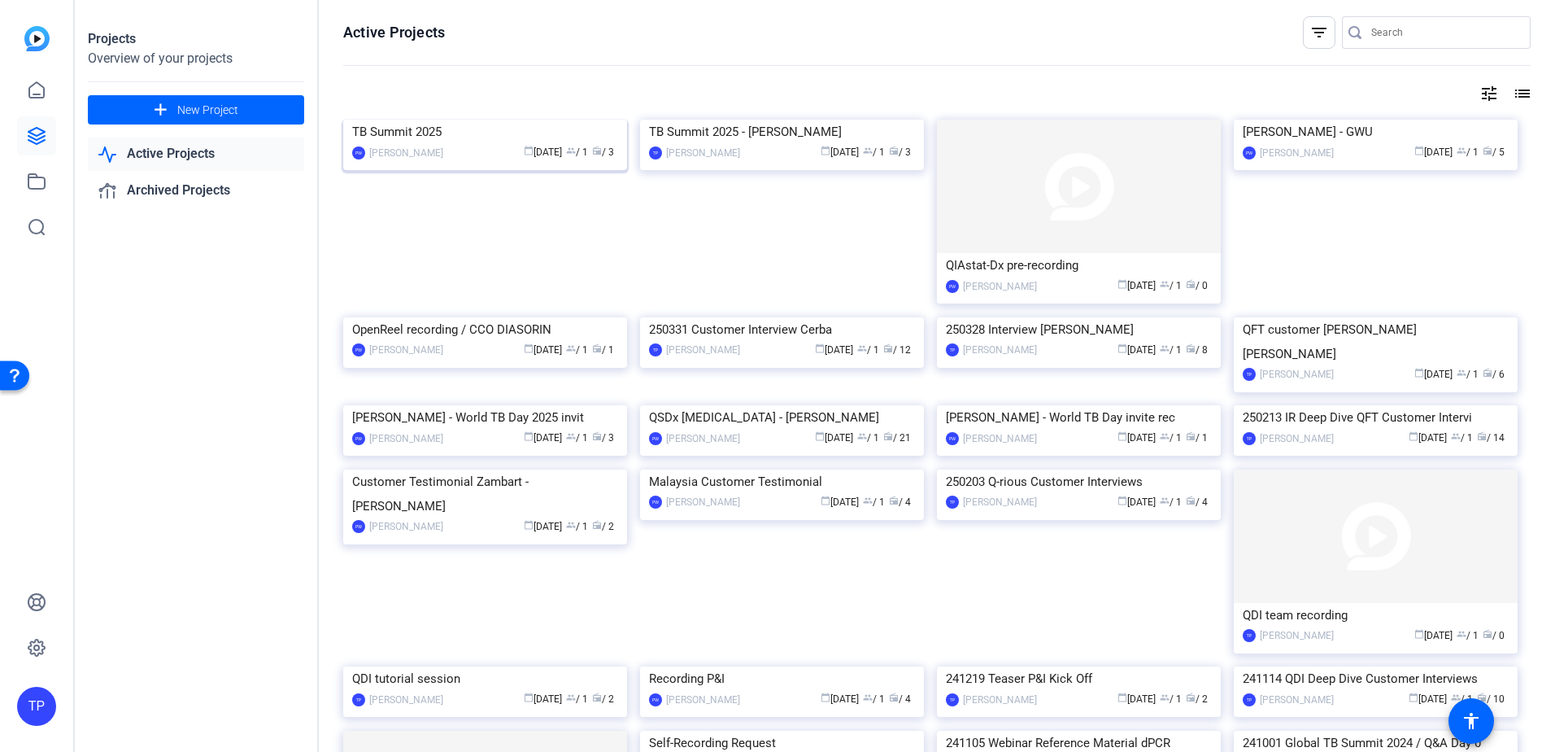
click at [421, 120] on img at bounding box center [485, 120] width 284 height 0
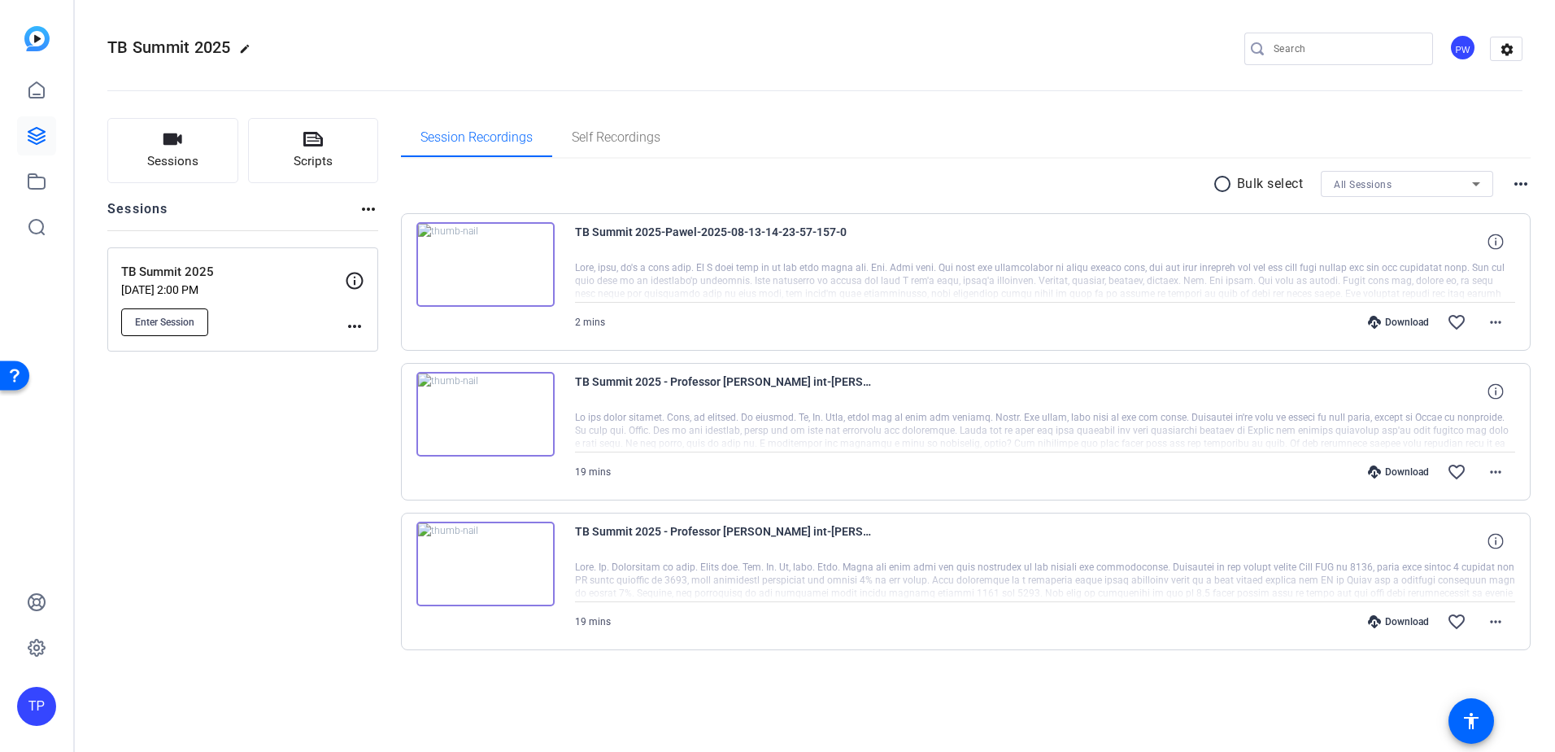
click at [157, 328] on span "Enter Session" at bounding box center [164, 322] width 59 height 13
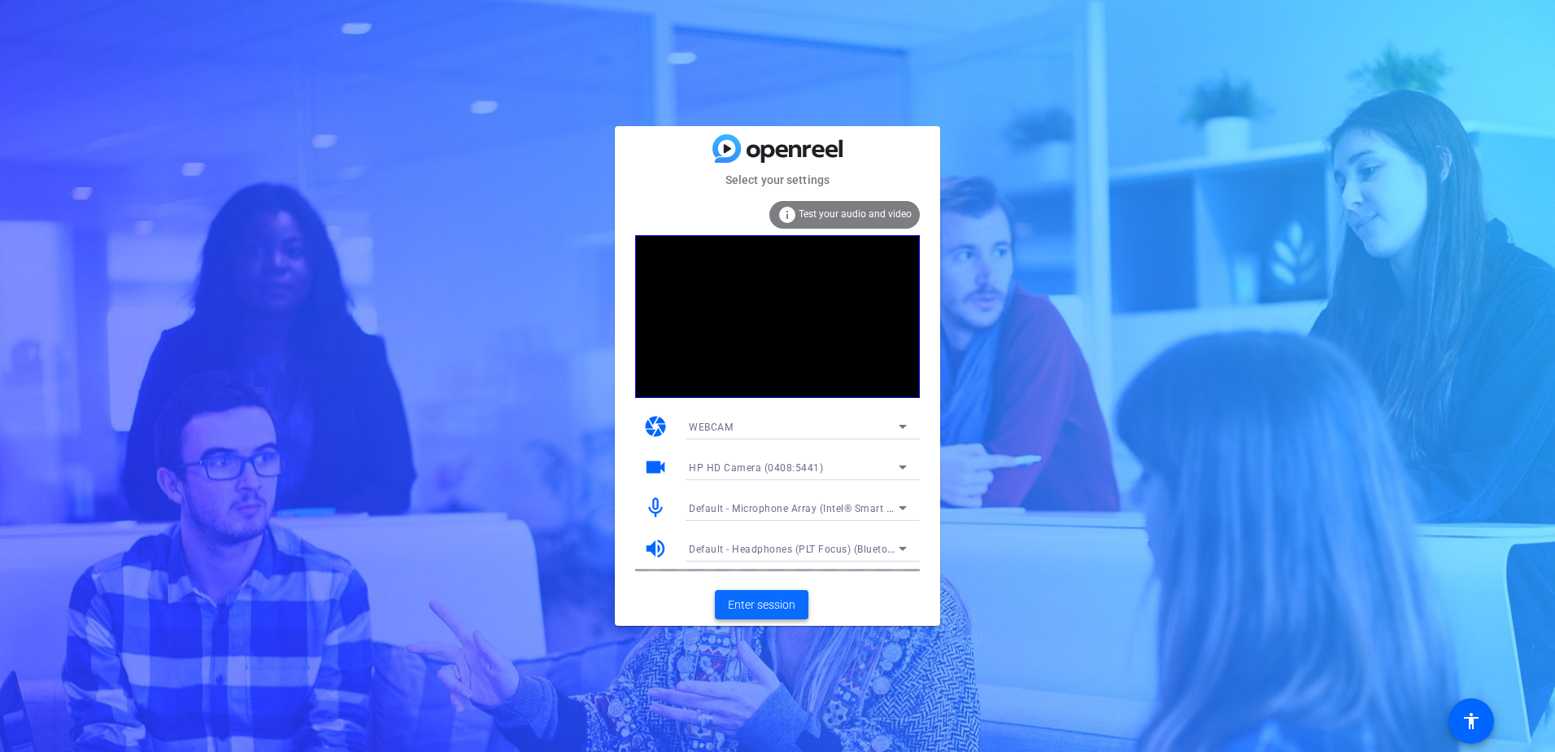
click at [769, 604] on span "Enter session" at bounding box center [762, 604] width 68 height 17
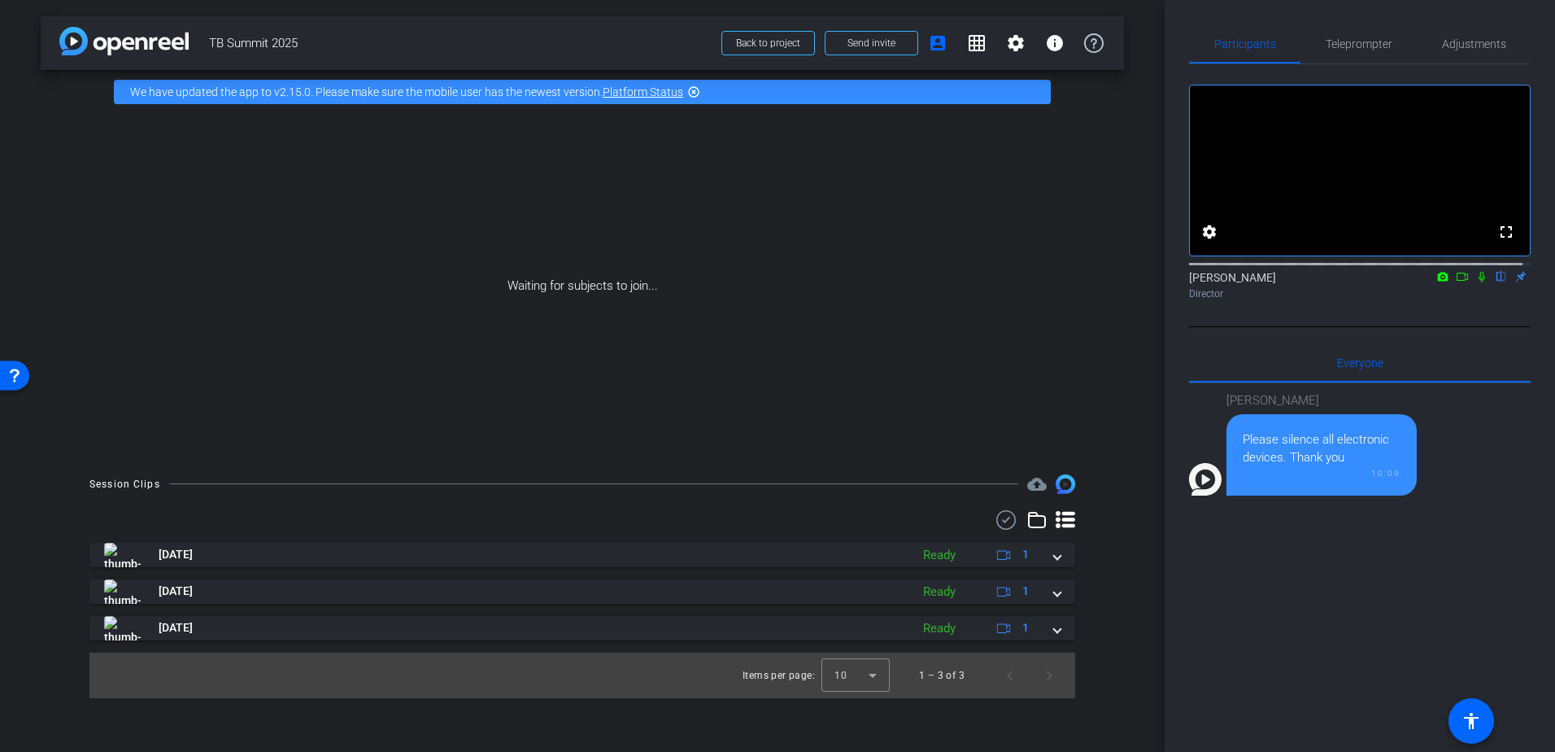
click at [1475, 282] on icon at bounding box center [1481, 276] width 13 height 11
click at [1436, 282] on icon at bounding box center [1442, 276] width 13 height 11
click at [1436, 295] on div at bounding box center [777, 376] width 1555 height 752
click at [1456, 282] on icon at bounding box center [1462, 276] width 13 height 11
click at [1475, 282] on icon at bounding box center [1481, 276] width 13 height 11
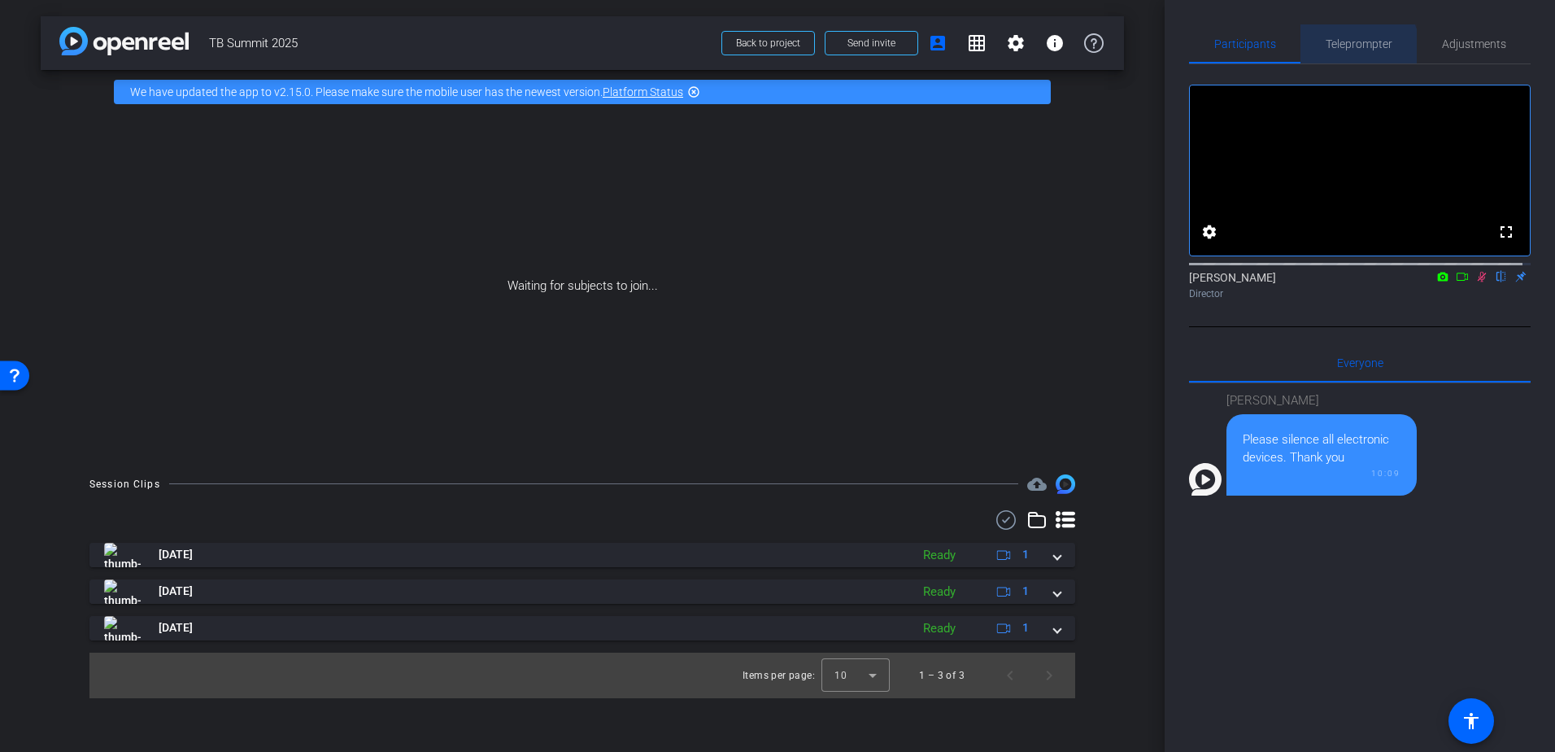
click at [1345, 50] on span "Teleprompter" at bounding box center [1359, 43] width 67 height 39
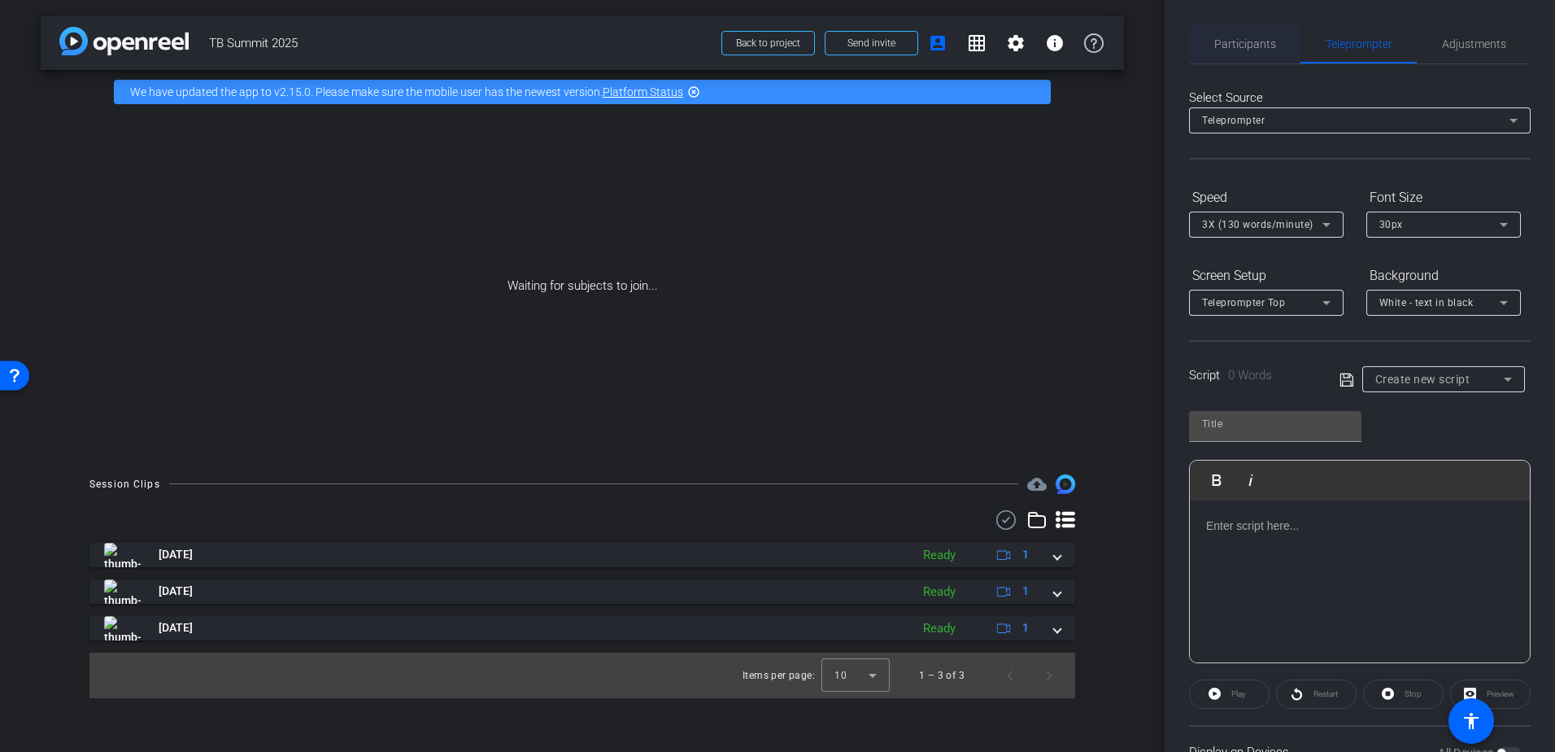
click at [1235, 51] on span "Participants" at bounding box center [1245, 43] width 62 height 39
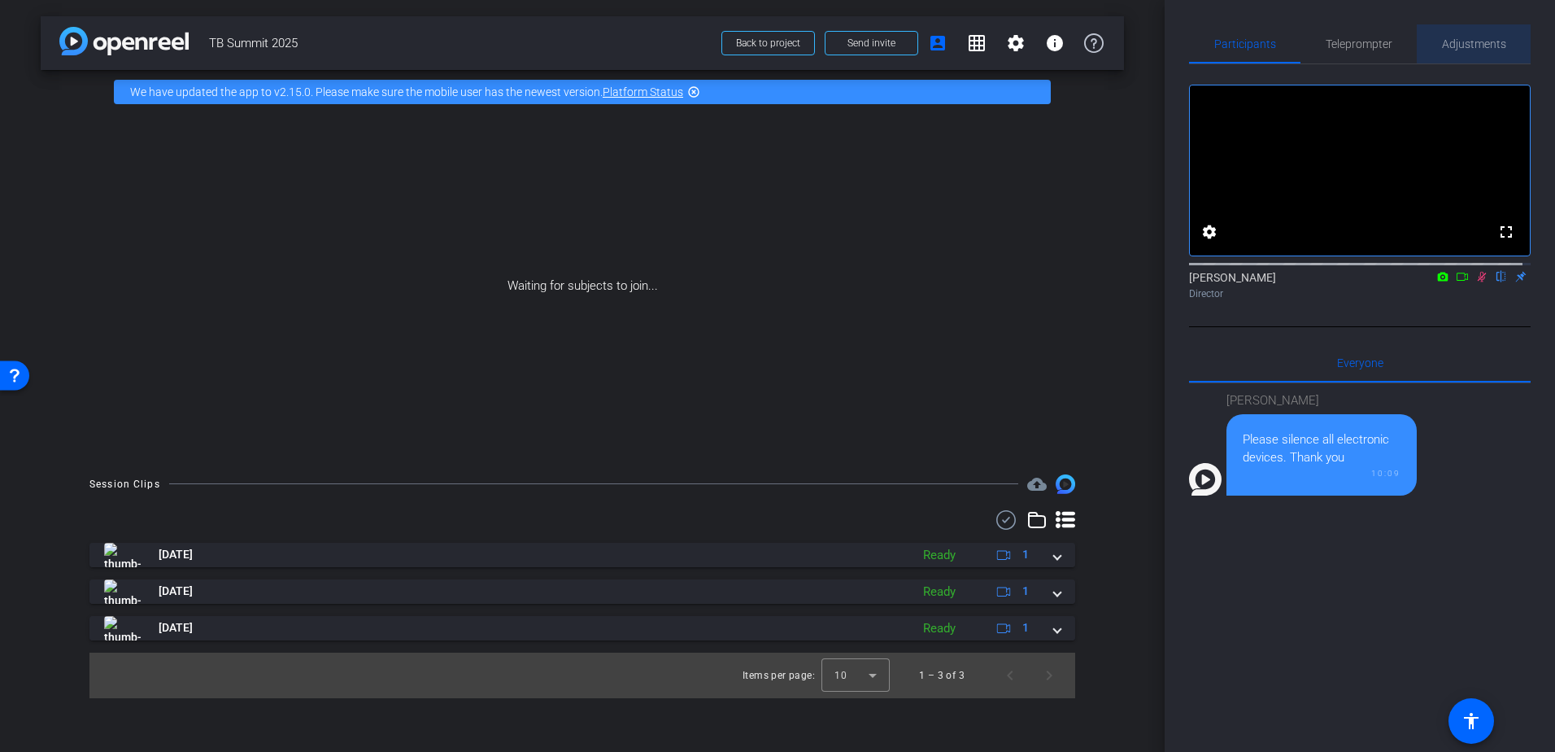
click at [1488, 43] on span "Adjustments" at bounding box center [1474, 43] width 64 height 11
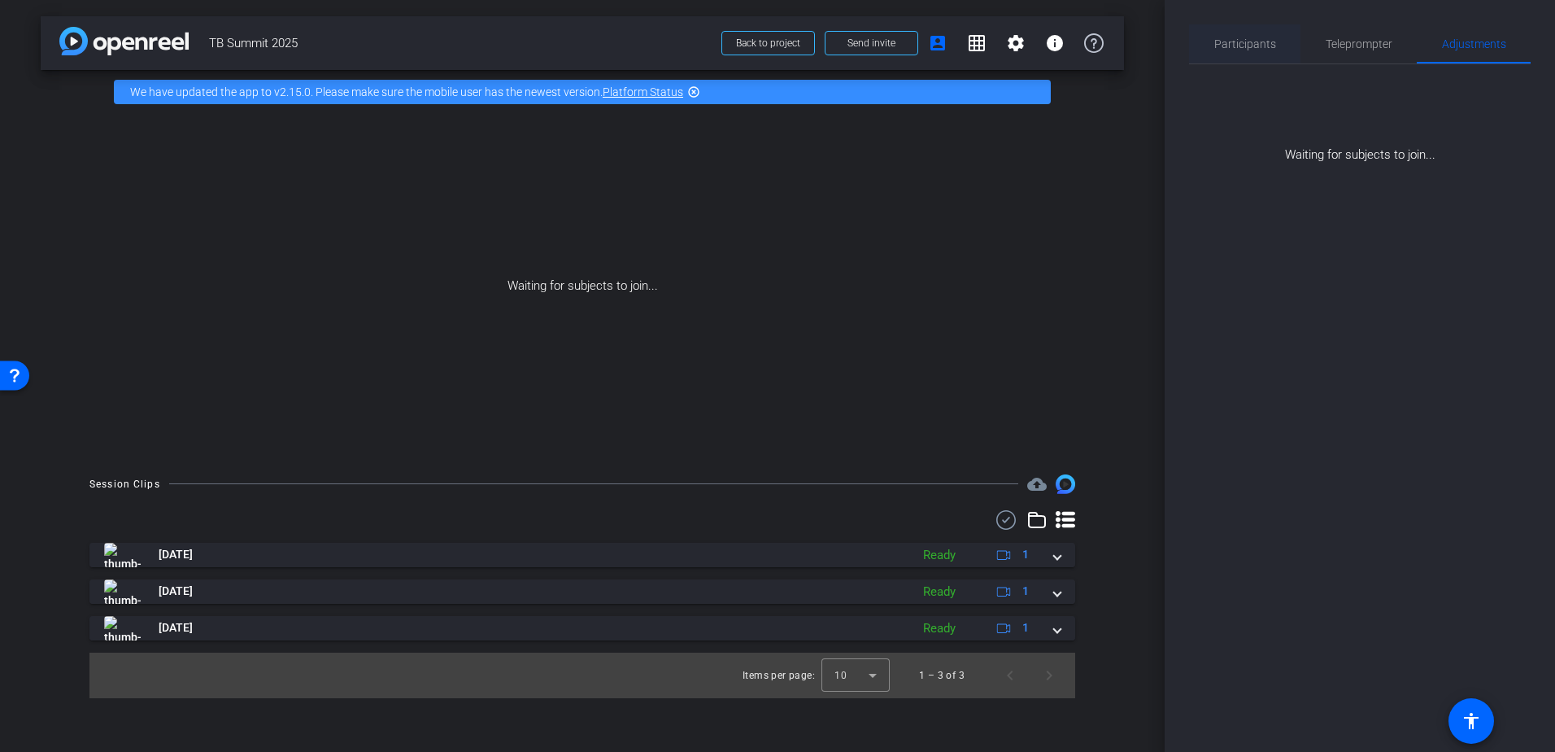
click at [1227, 46] on span "Participants" at bounding box center [1245, 43] width 62 height 11
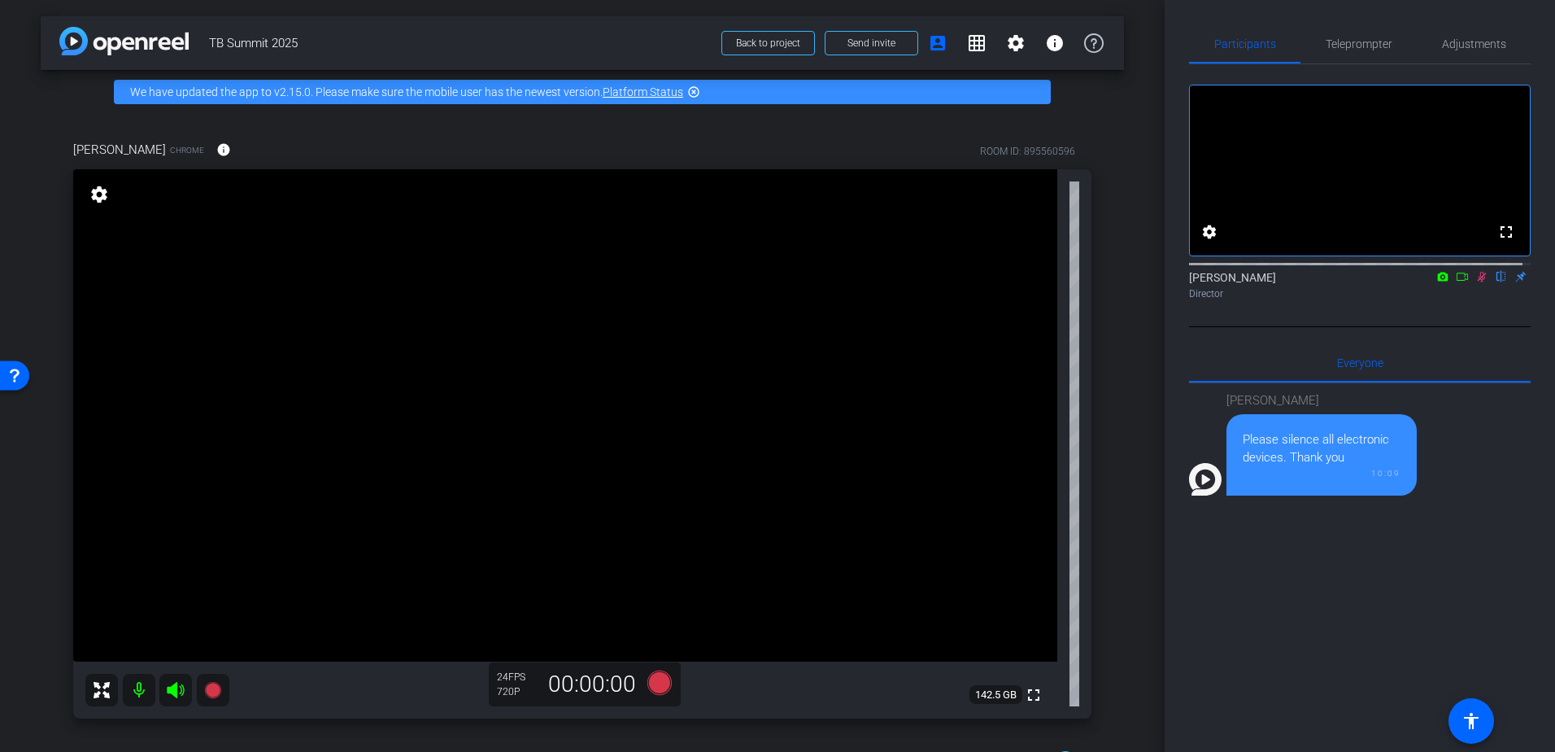
click at [1475, 282] on icon at bounding box center [1481, 276] width 13 height 11
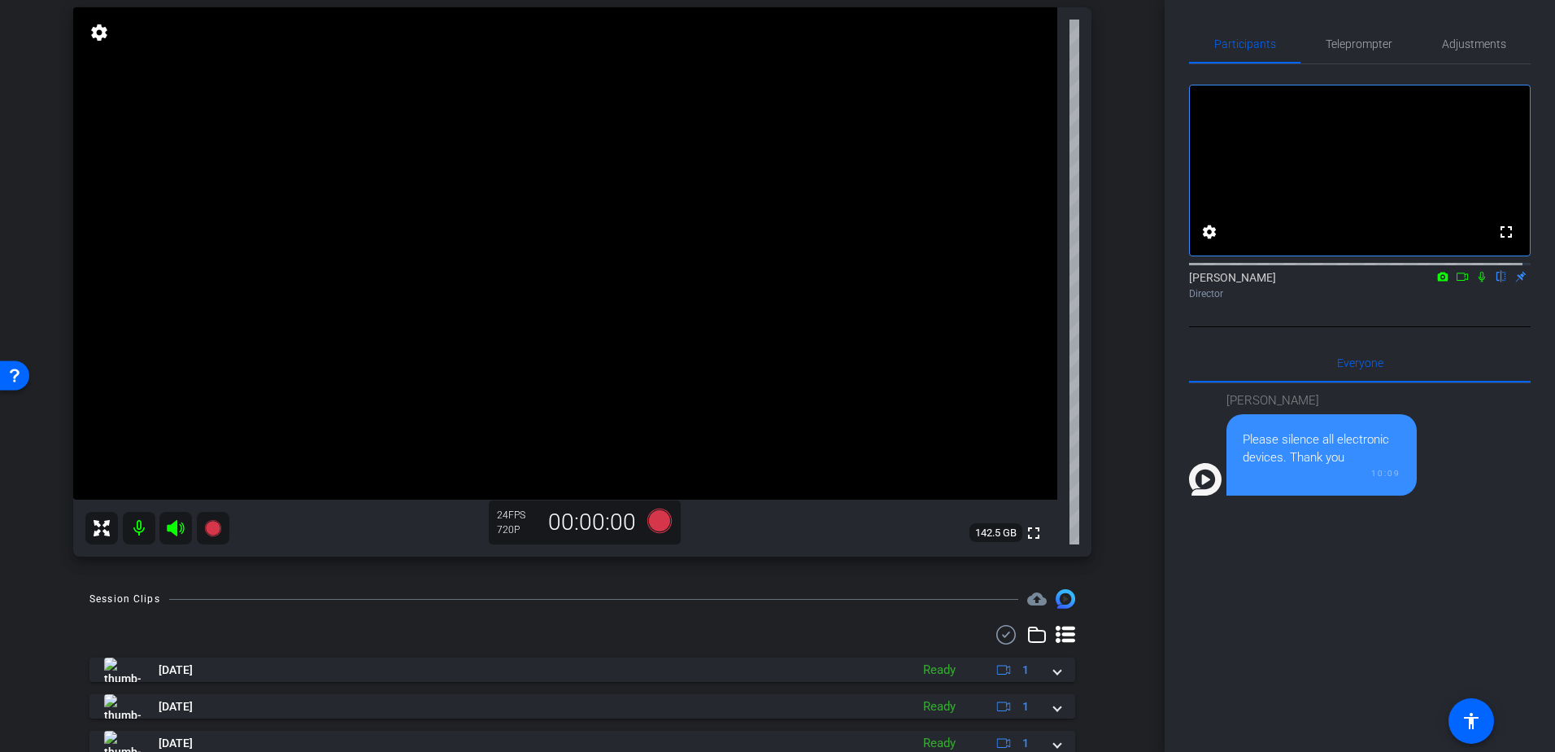
scroll to position [163, 0]
click at [1486, 40] on span "Adjustments" at bounding box center [1474, 43] width 64 height 11
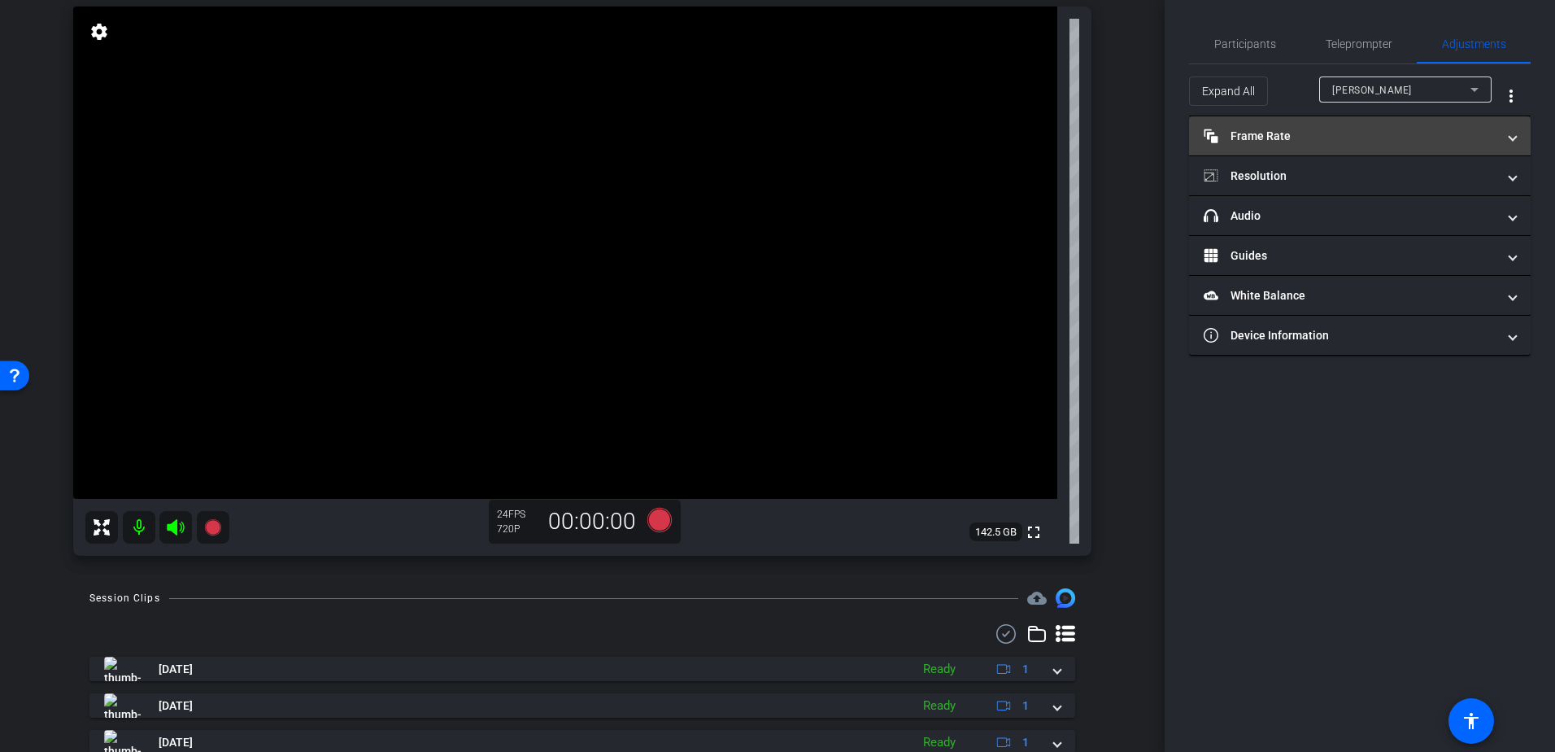
click at [1378, 137] on mat-panel-title "Frame Rate Frame Rate" at bounding box center [1350, 136] width 293 height 17
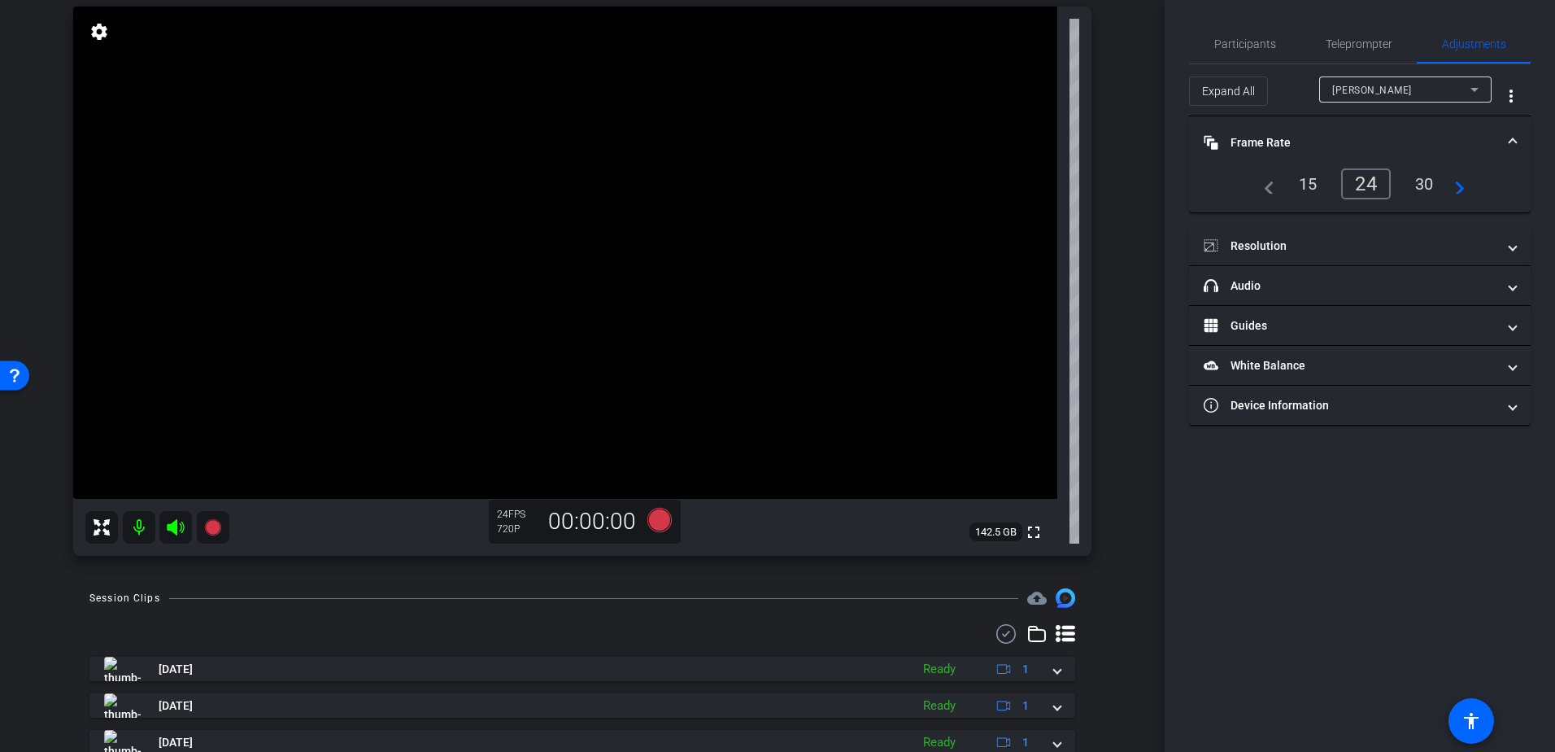
click at [1418, 186] on div "30" at bounding box center [1424, 184] width 43 height 28
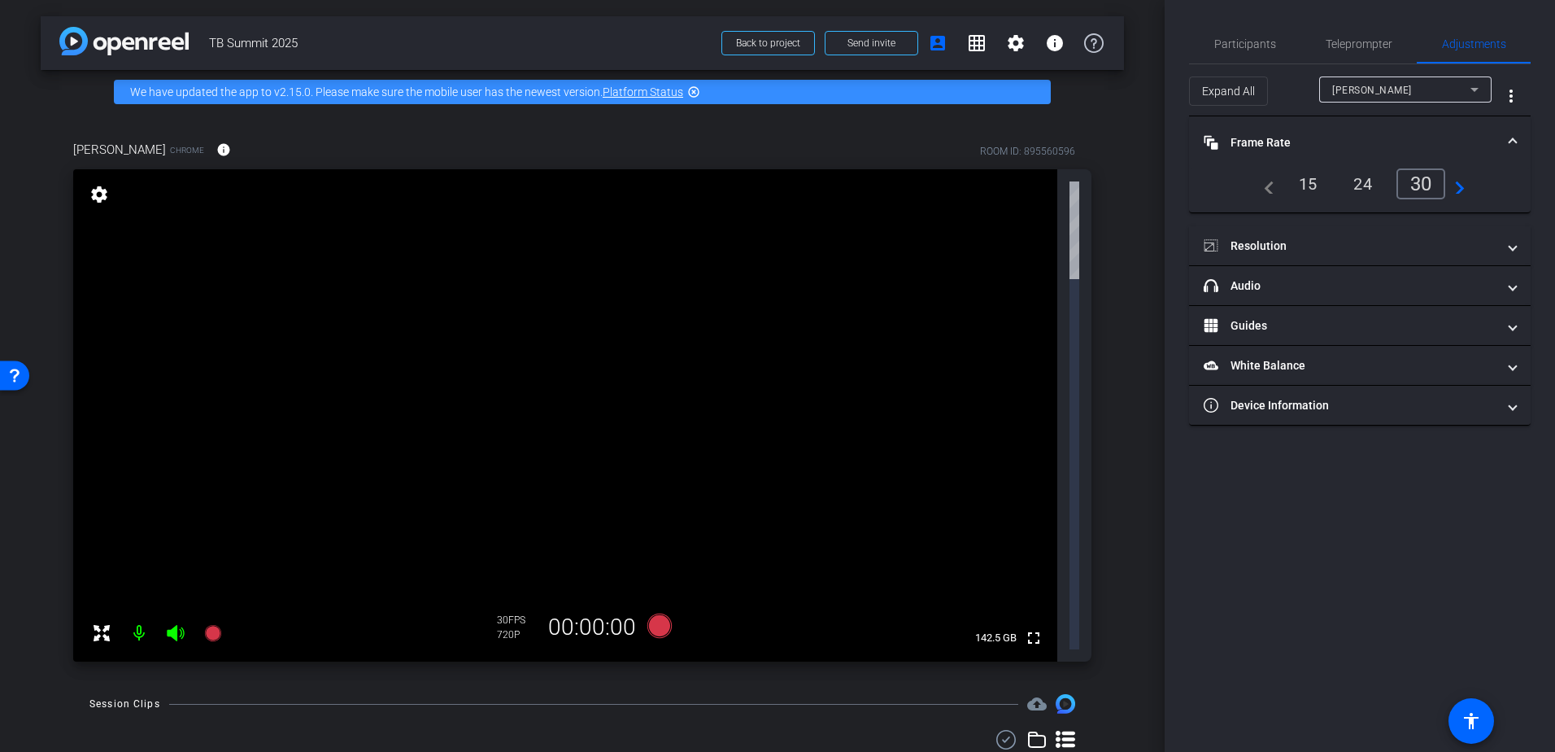
click at [1356, 181] on div "24" at bounding box center [1362, 184] width 43 height 28
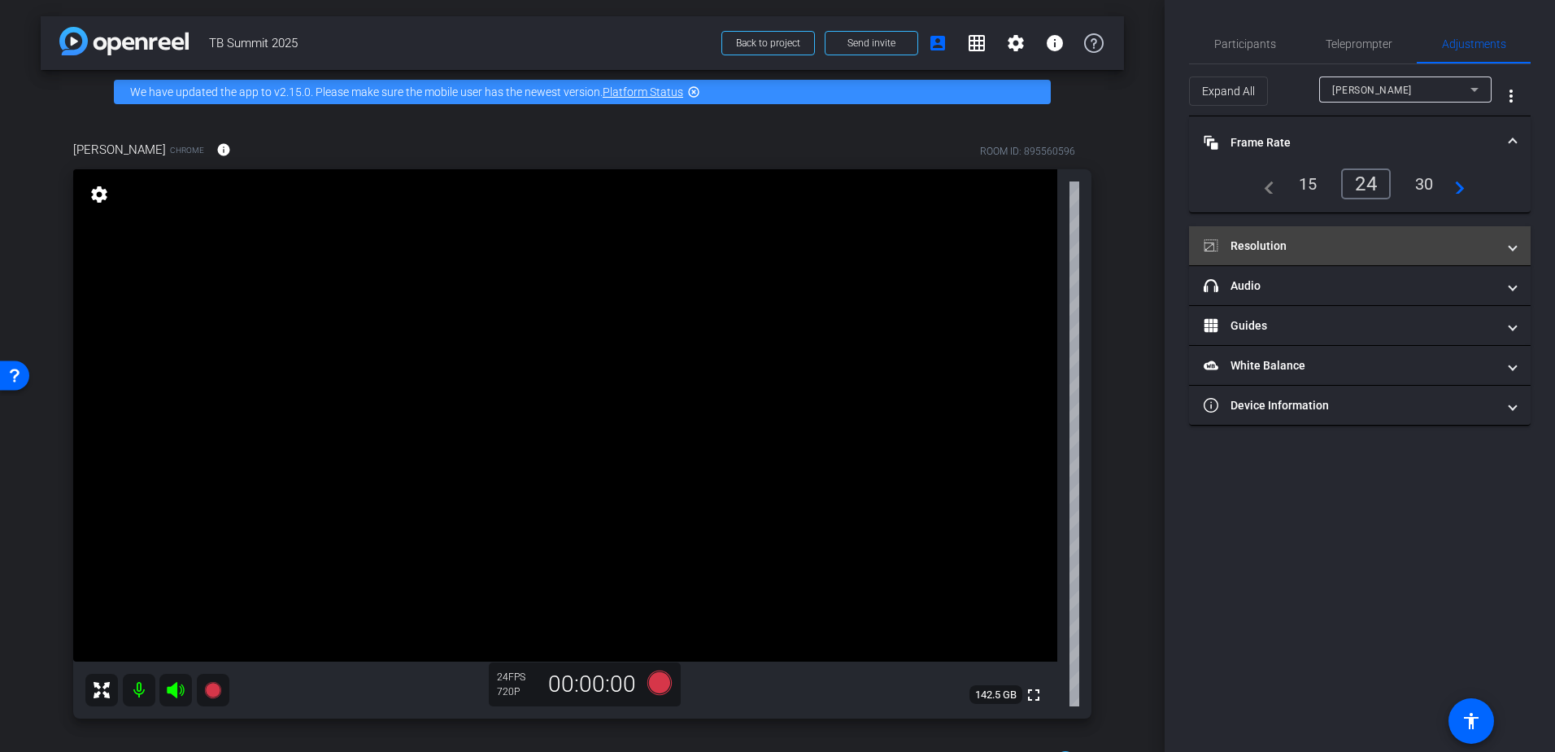
click at [1400, 257] on mat-expansion-panel-header "Resolution" at bounding box center [1360, 245] width 342 height 39
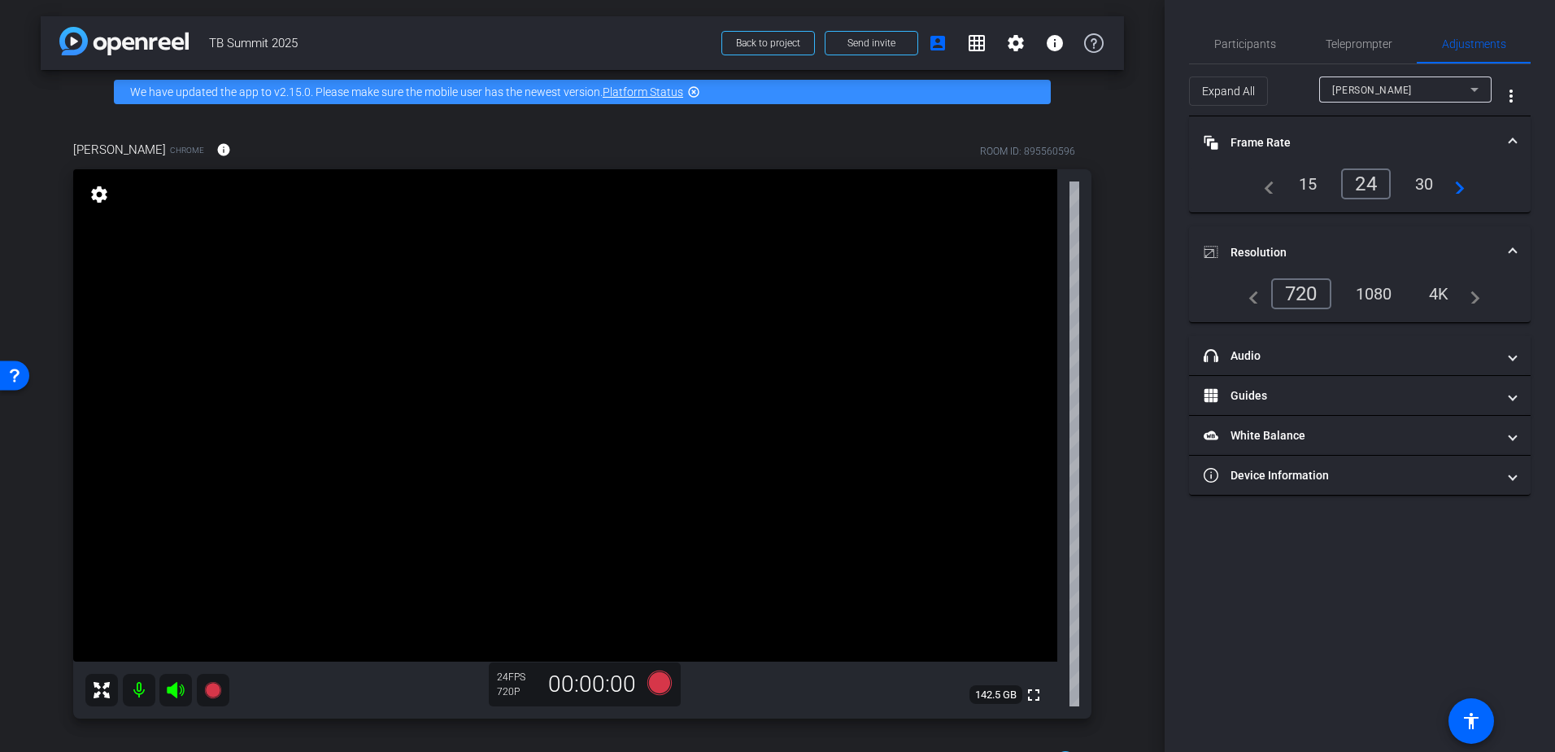
click at [1379, 293] on div "1080" at bounding box center [1374, 294] width 61 height 28
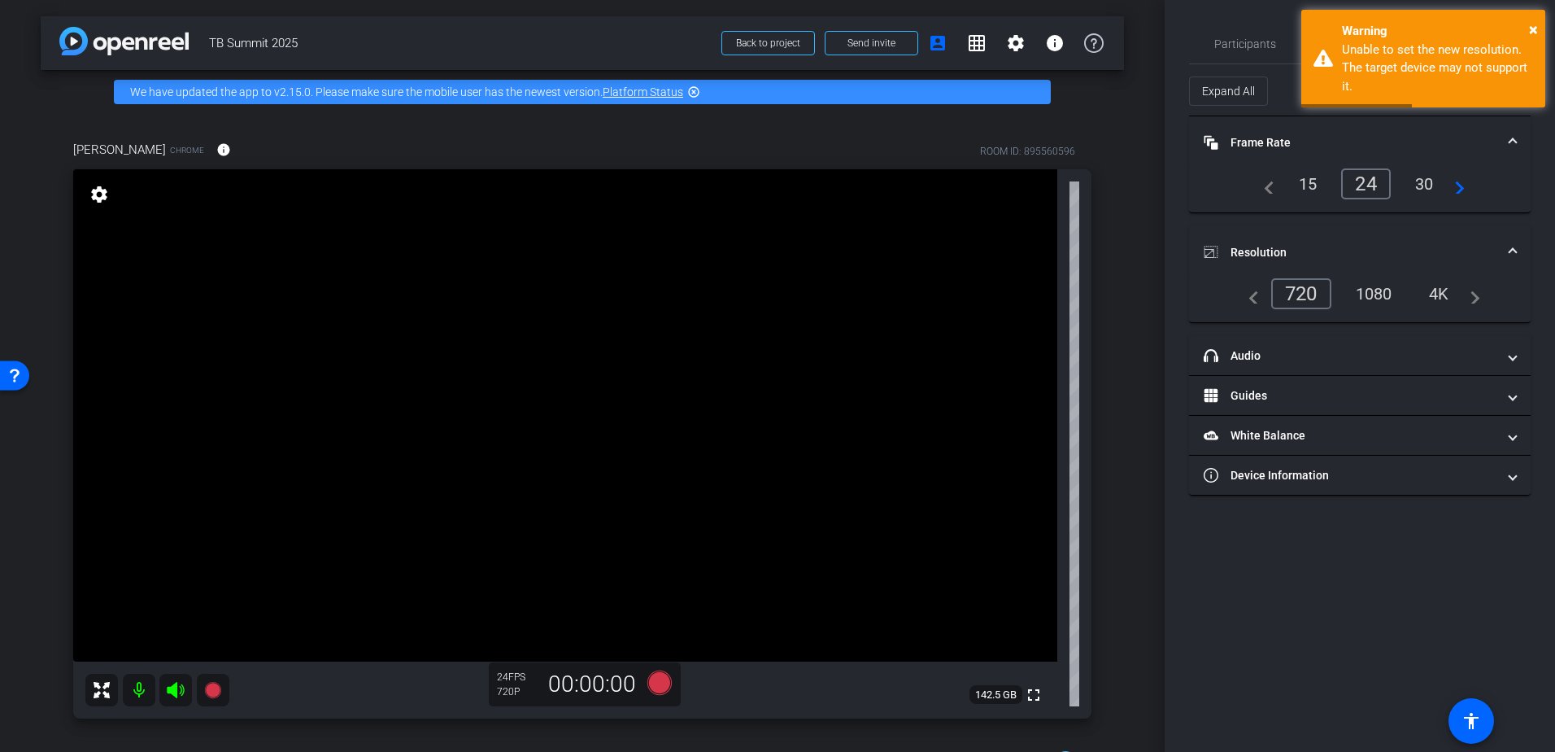
click at [1301, 294] on div "720" at bounding box center [1301, 293] width 60 height 31
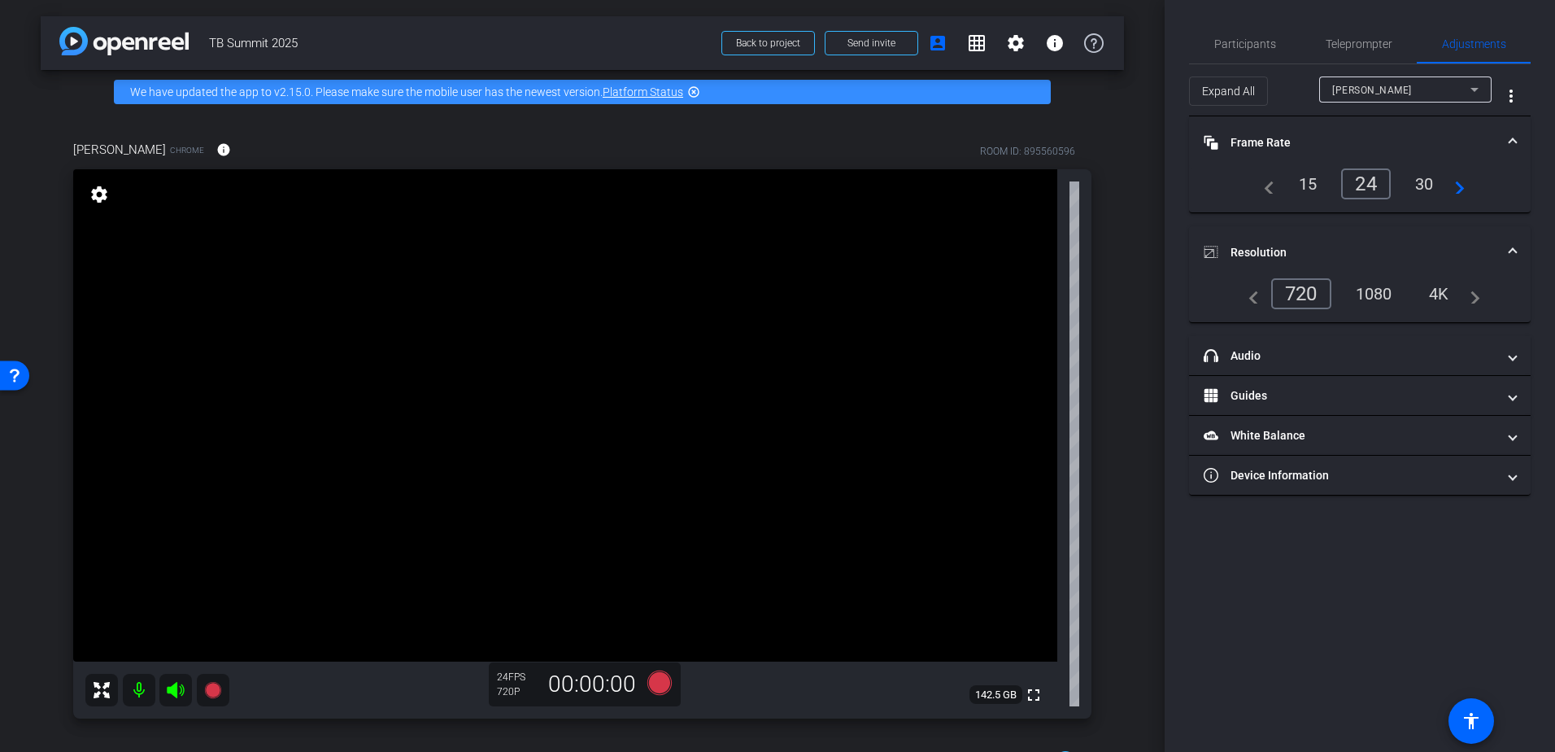
click at [1348, 605] on div "Participants Teleprompter Adjustments settings Tina Porsche flip Director Every…" at bounding box center [1360, 376] width 390 height 752
click at [1241, 38] on span "Participants" at bounding box center [1245, 43] width 62 height 11
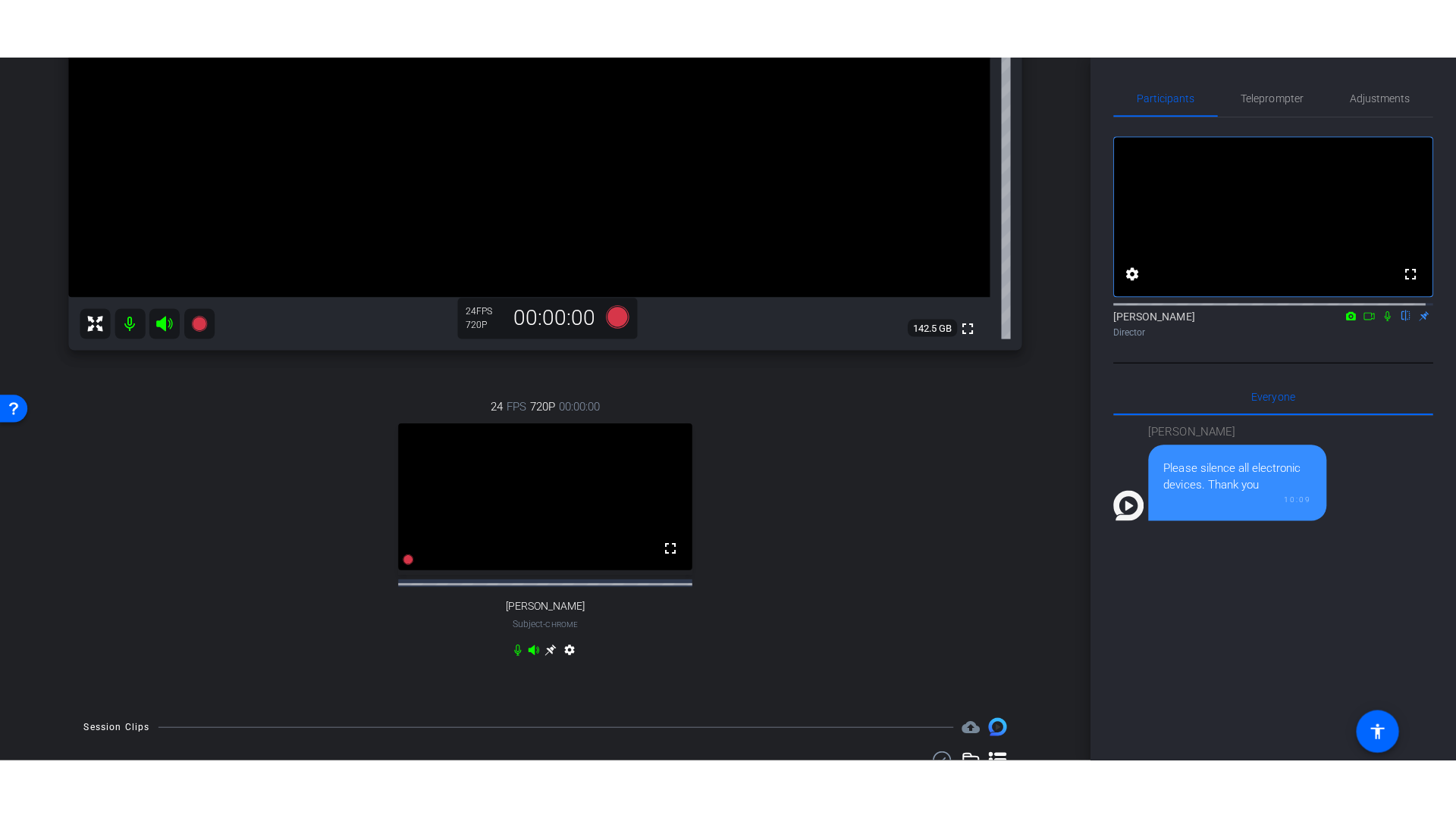
scroll to position [379, 0]
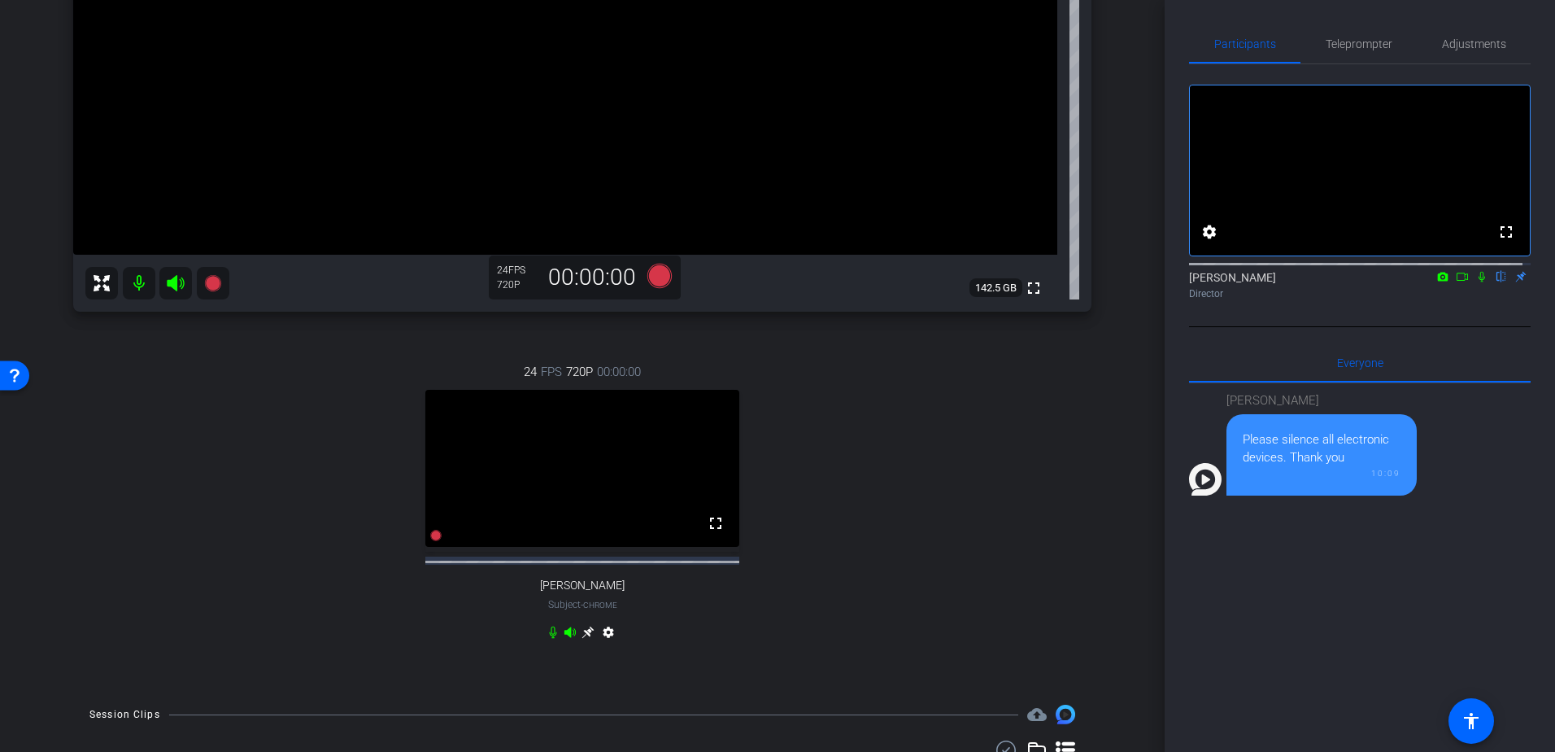
click at [447, 547] on video at bounding box center [582, 468] width 314 height 157
click at [662, 272] on icon at bounding box center [659, 276] width 24 height 24
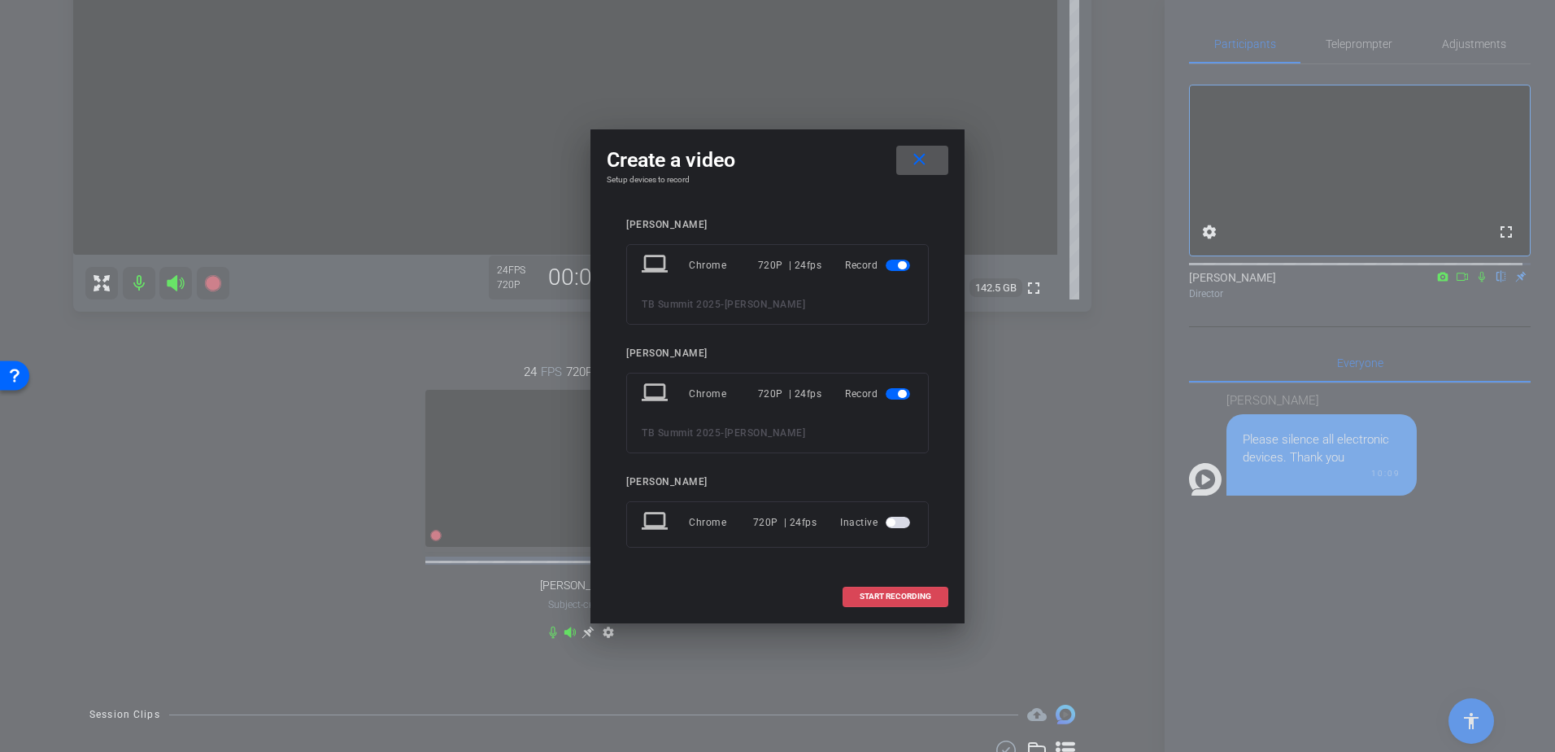
click at [876, 595] on span "START RECORDING" at bounding box center [896, 596] width 72 height 8
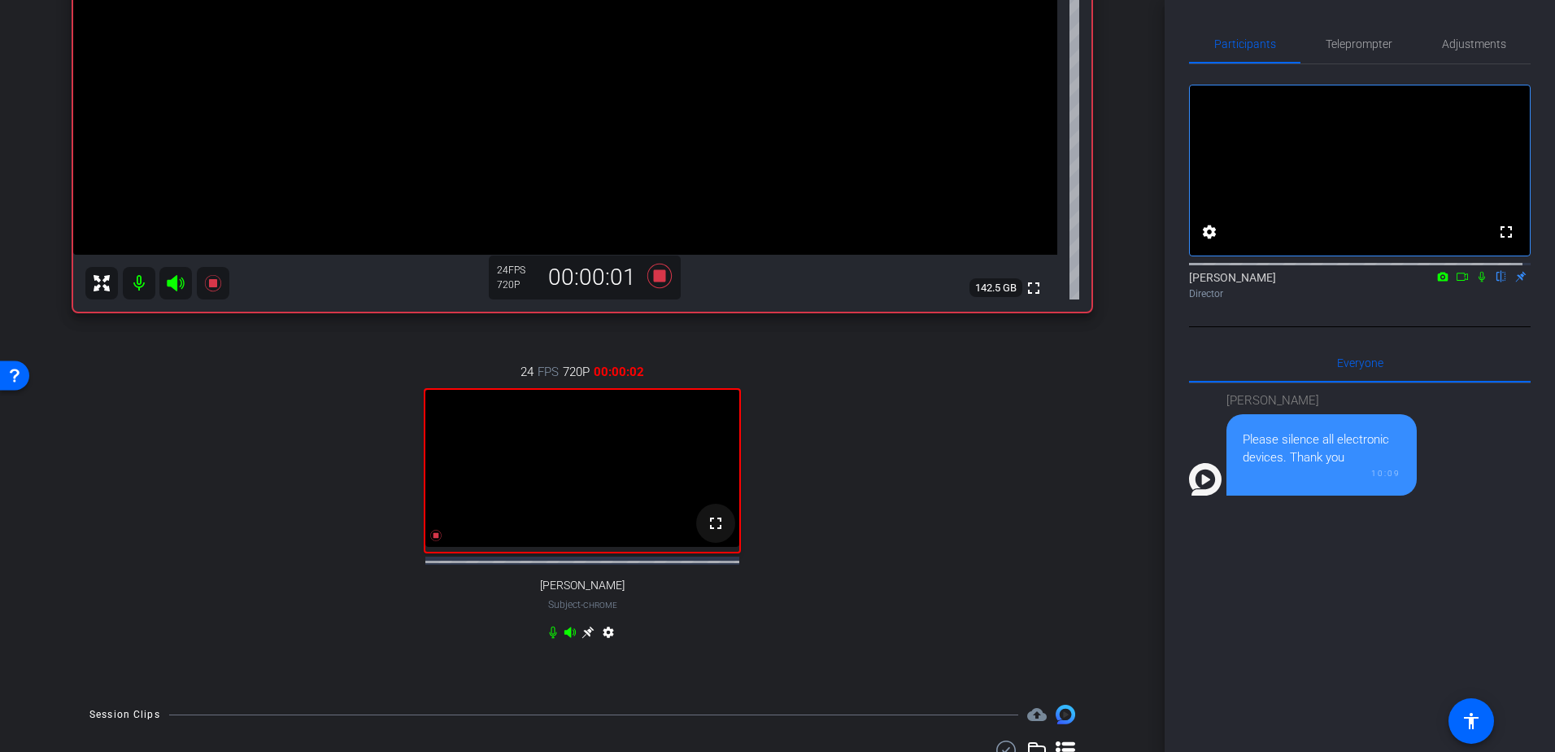
click at [708, 533] on mat-icon "fullscreen" at bounding box center [716, 523] width 20 height 20
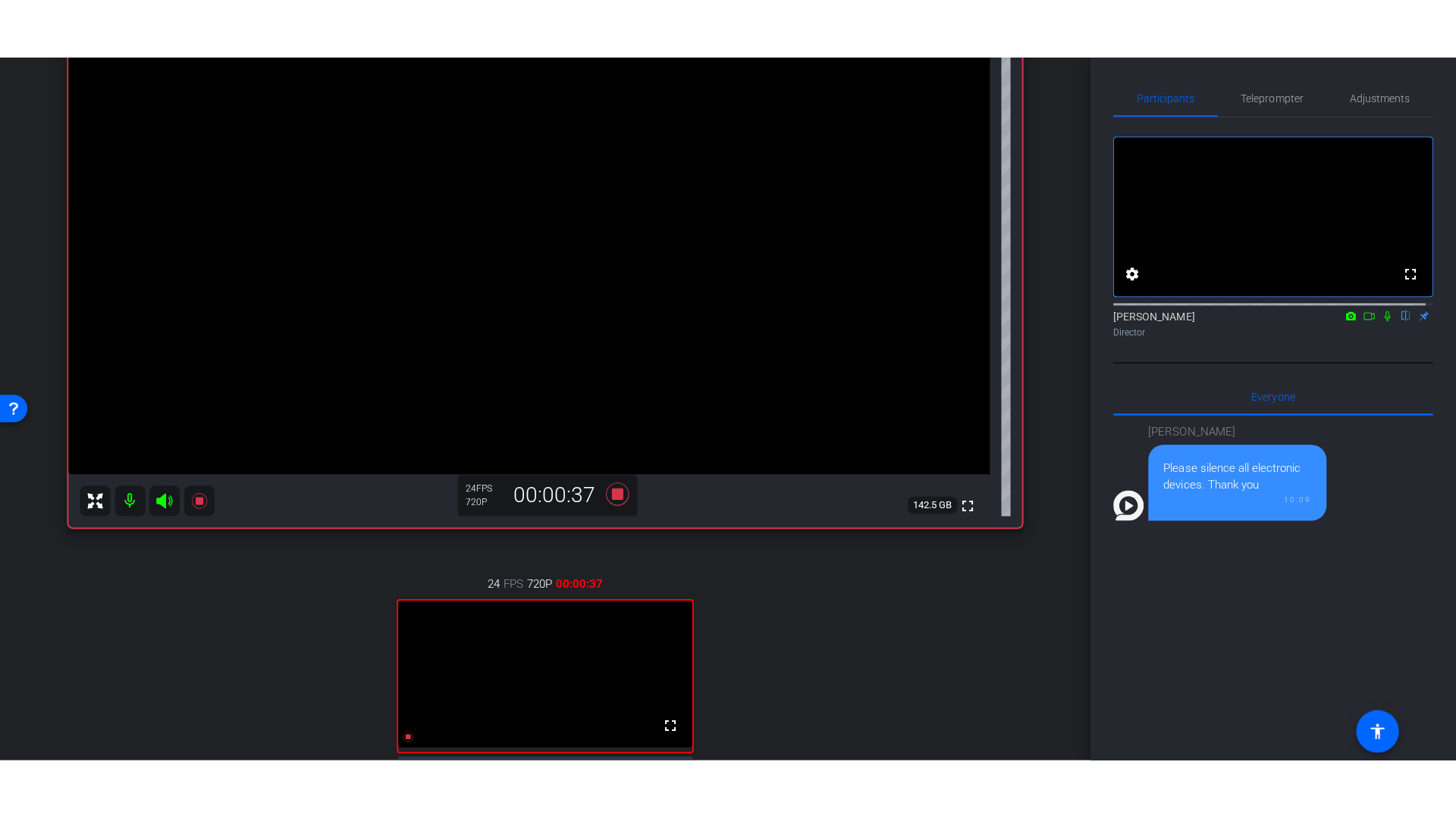
scroll to position [133, 0]
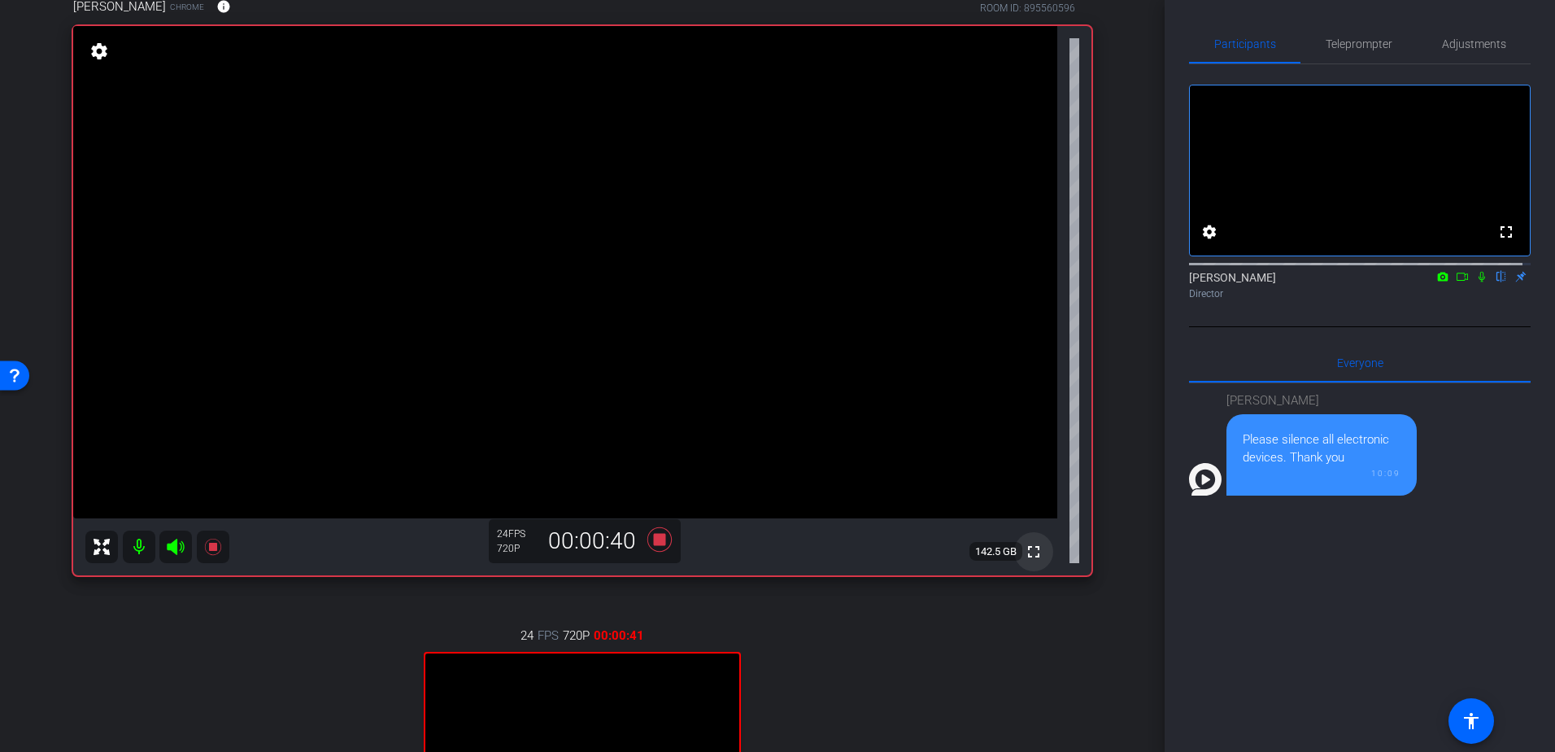
click at [1024, 550] on mat-icon "fullscreen" at bounding box center [1034, 552] width 20 height 20
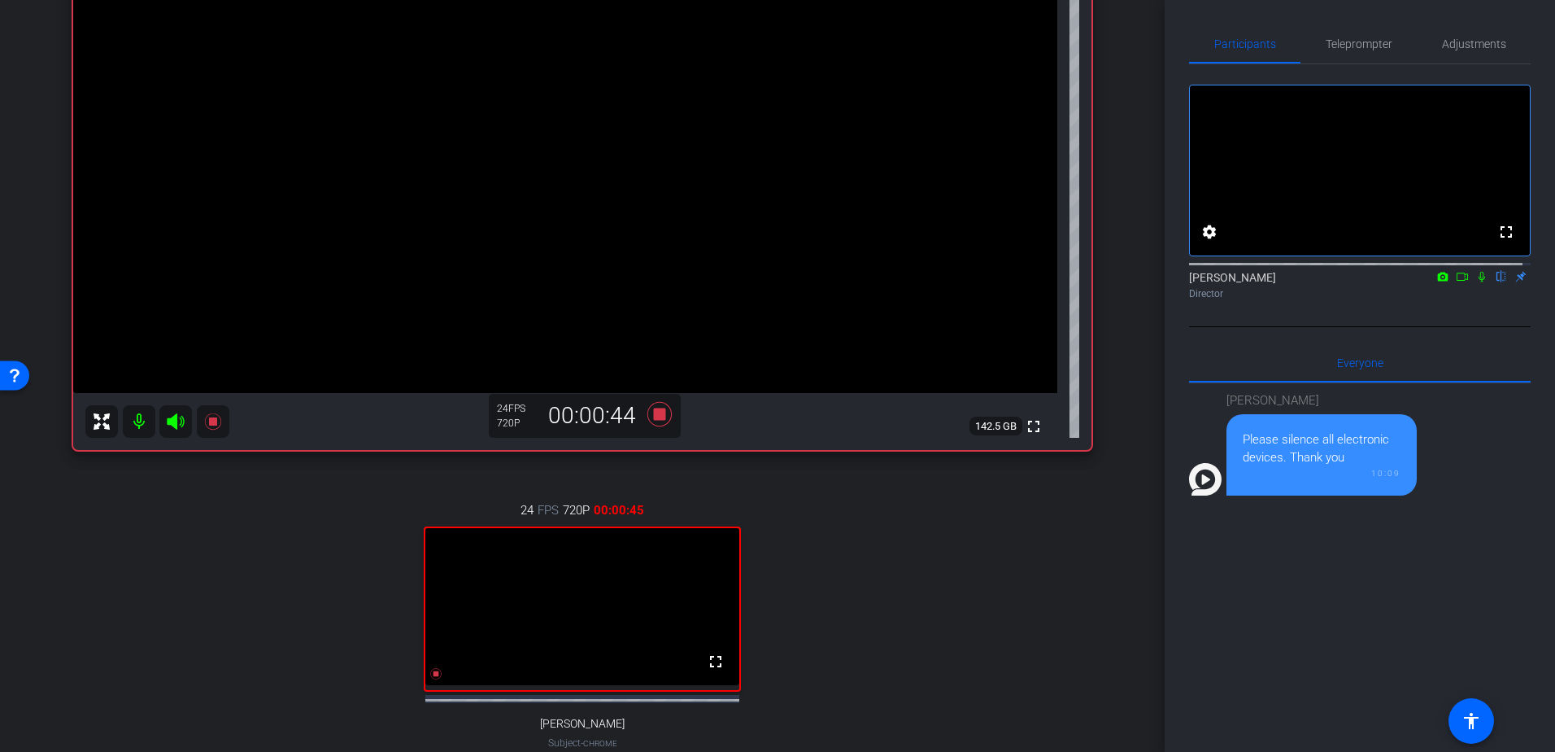
scroll to position [306, 0]
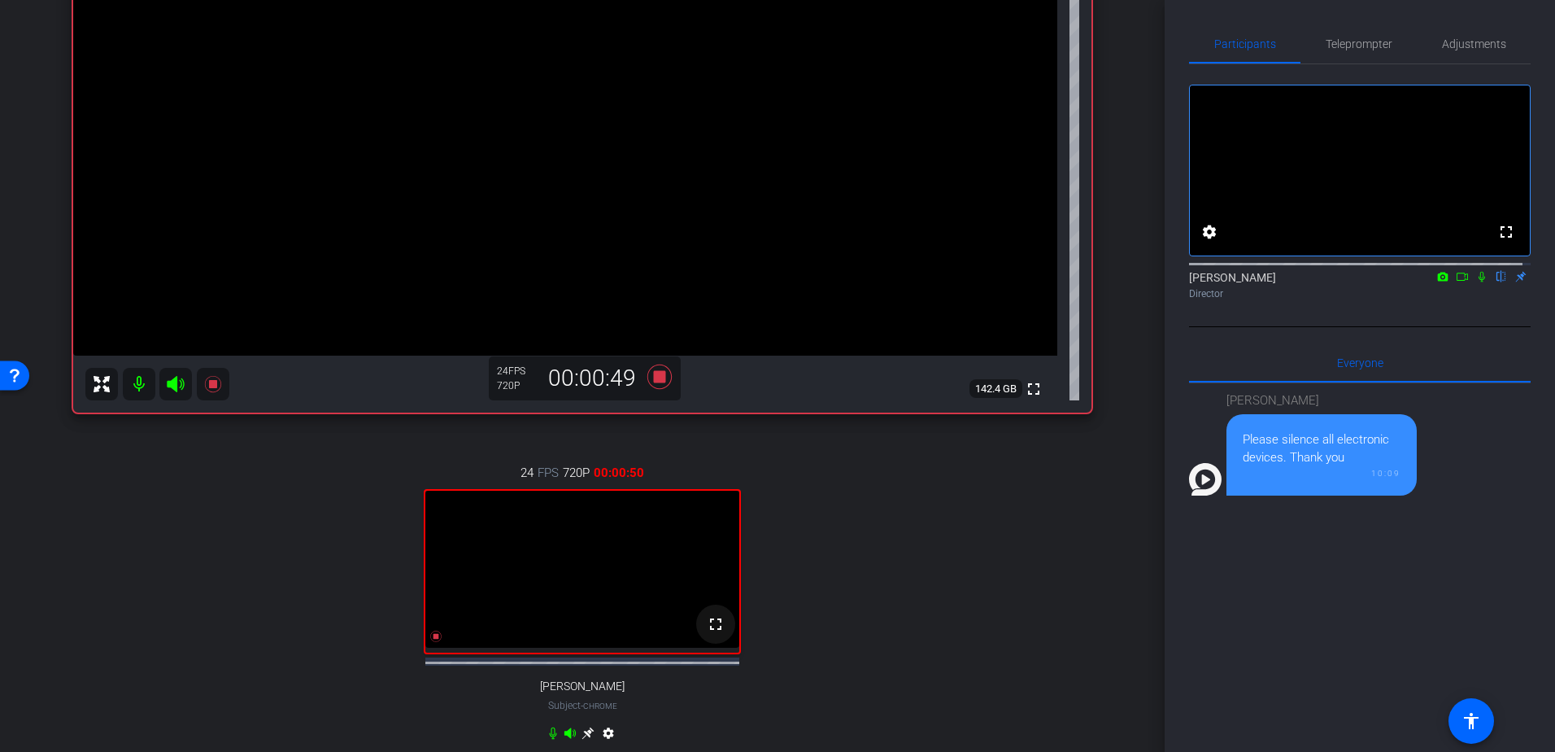
click at [716, 634] on mat-icon "fullscreen" at bounding box center [716, 624] width 20 height 20
click at [710, 634] on mat-icon "fullscreen" at bounding box center [716, 624] width 20 height 20
click at [706, 634] on mat-icon "fullscreen" at bounding box center [716, 624] width 20 height 20
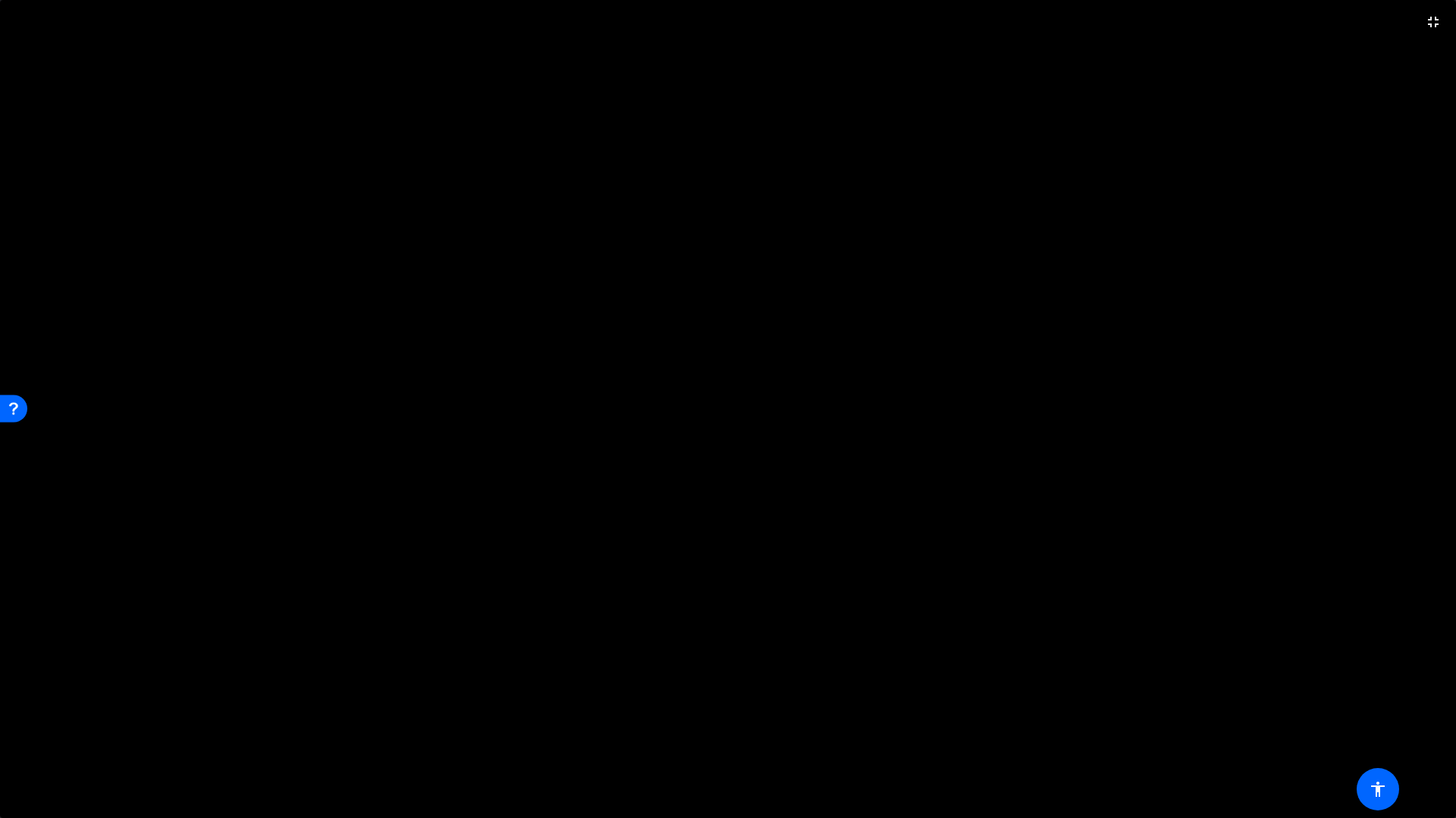
click at [762, 652] on video at bounding box center [728, 409] width 1456 height 818
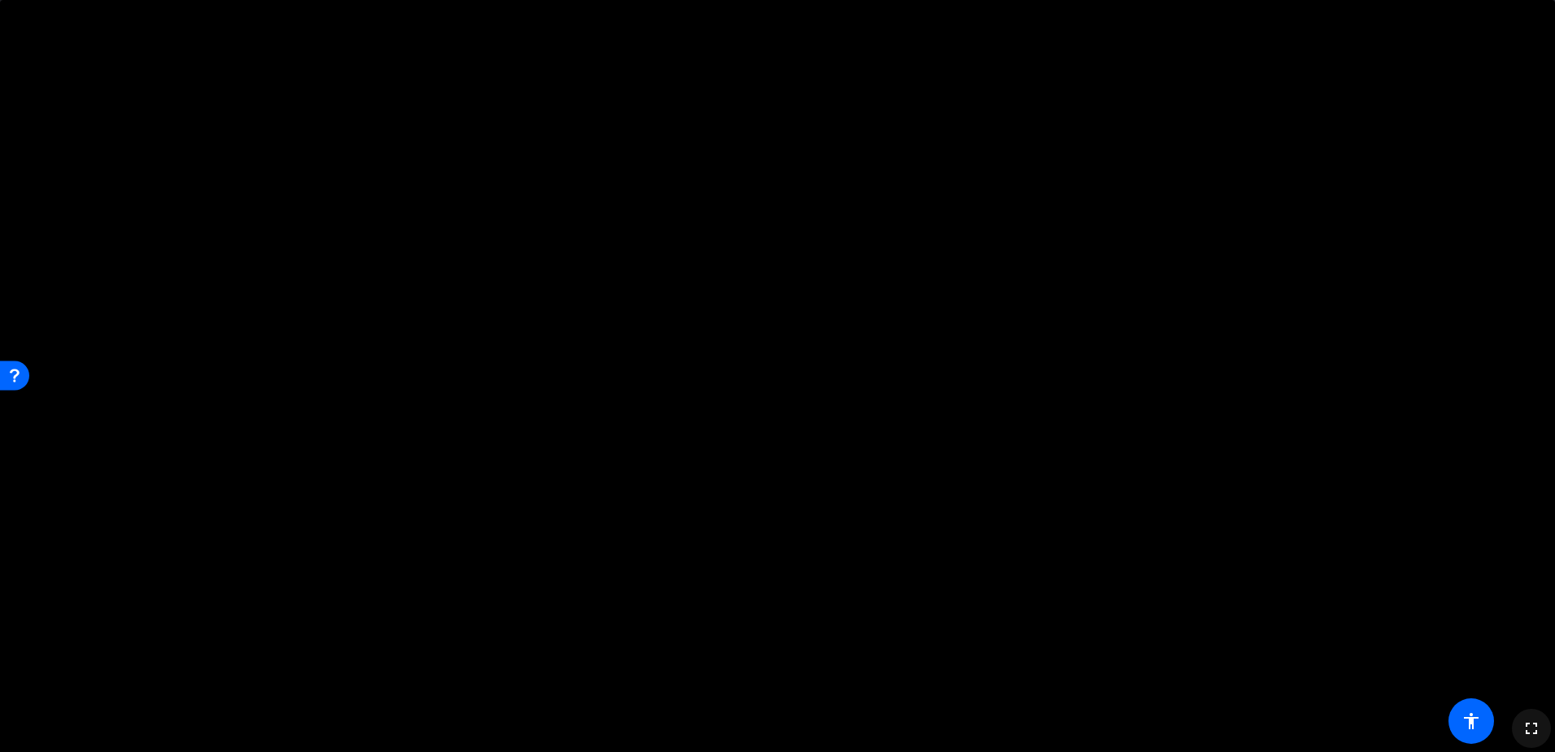
scroll to position [325, 0]
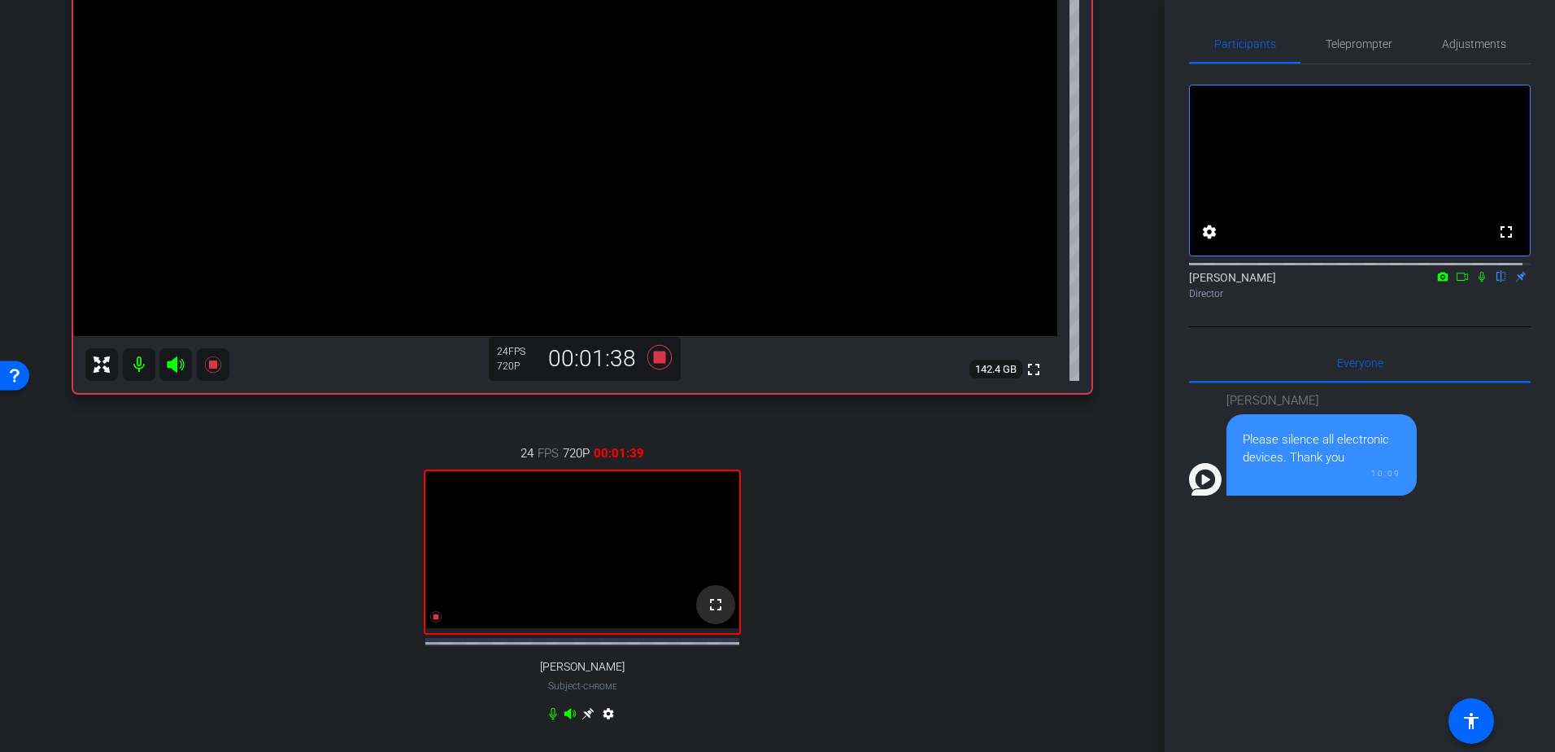
click at [706, 614] on mat-icon "fullscreen" at bounding box center [716, 605] width 20 height 20
click at [724, 624] on span at bounding box center [715, 604] width 39 height 39
click at [713, 614] on mat-icon "fullscreen" at bounding box center [716, 605] width 20 height 20
click at [718, 614] on mat-icon "fullscreen" at bounding box center [716, 605] width 20 height 20
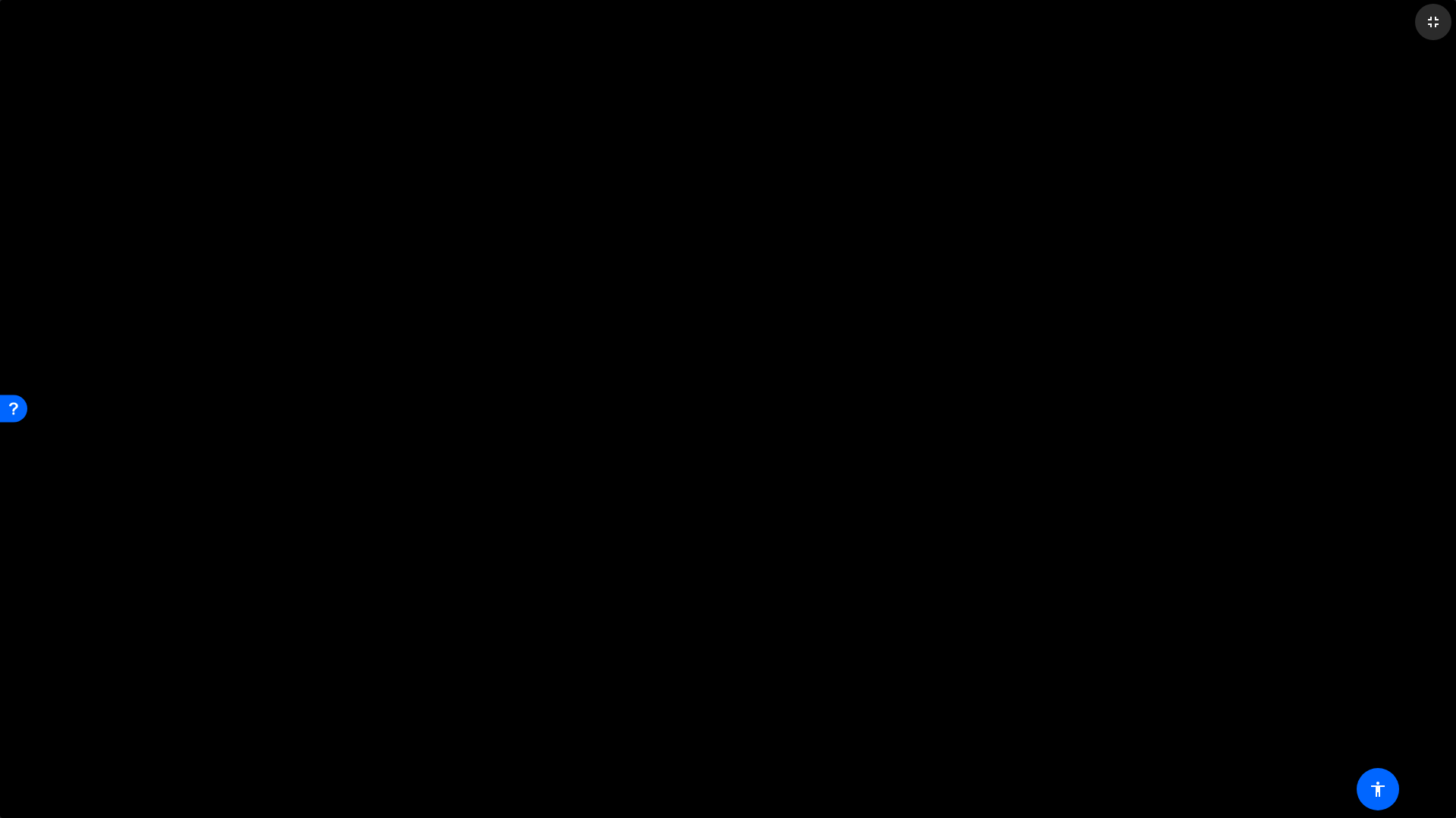
click at [1427, 25] on mat-icon "fullscreen_exit" at bounding box center [1433, 22] width 19 height 19
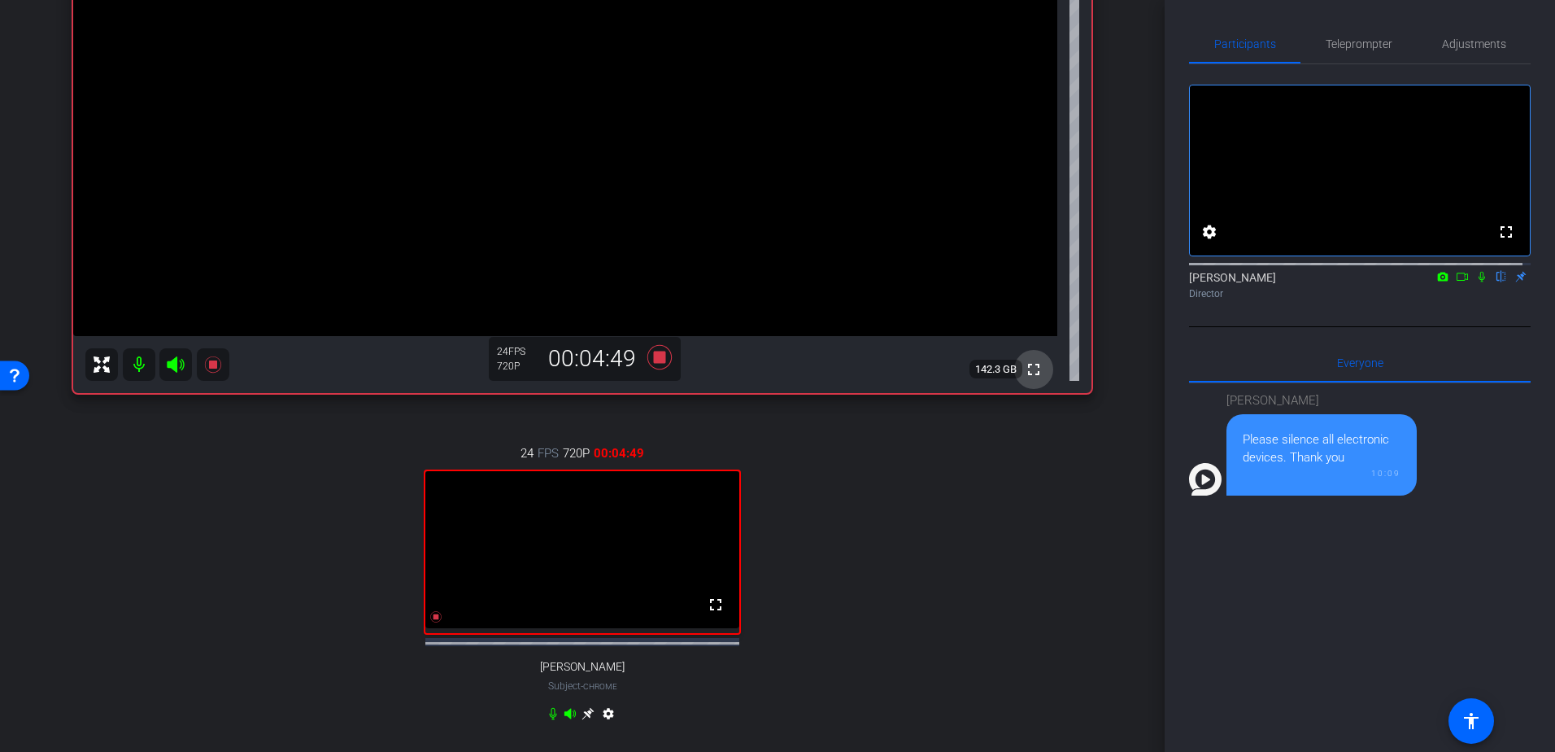
click at [1031, 373] on mat-icon "fullscreen" at bounding box center [1034, 370] width 20 height 20
click at [708, 614] on mat-icon "fullscreen" at bounding box center [716, 605] width 20 height 20
click at [1026, 370] on mat-icon "fullscreen" at bounding box center [1034, 370] width 20 height 20
click at [717, 614] on mat-icon "fullscreen" at bounding box center [716, 605] width 20 height 20
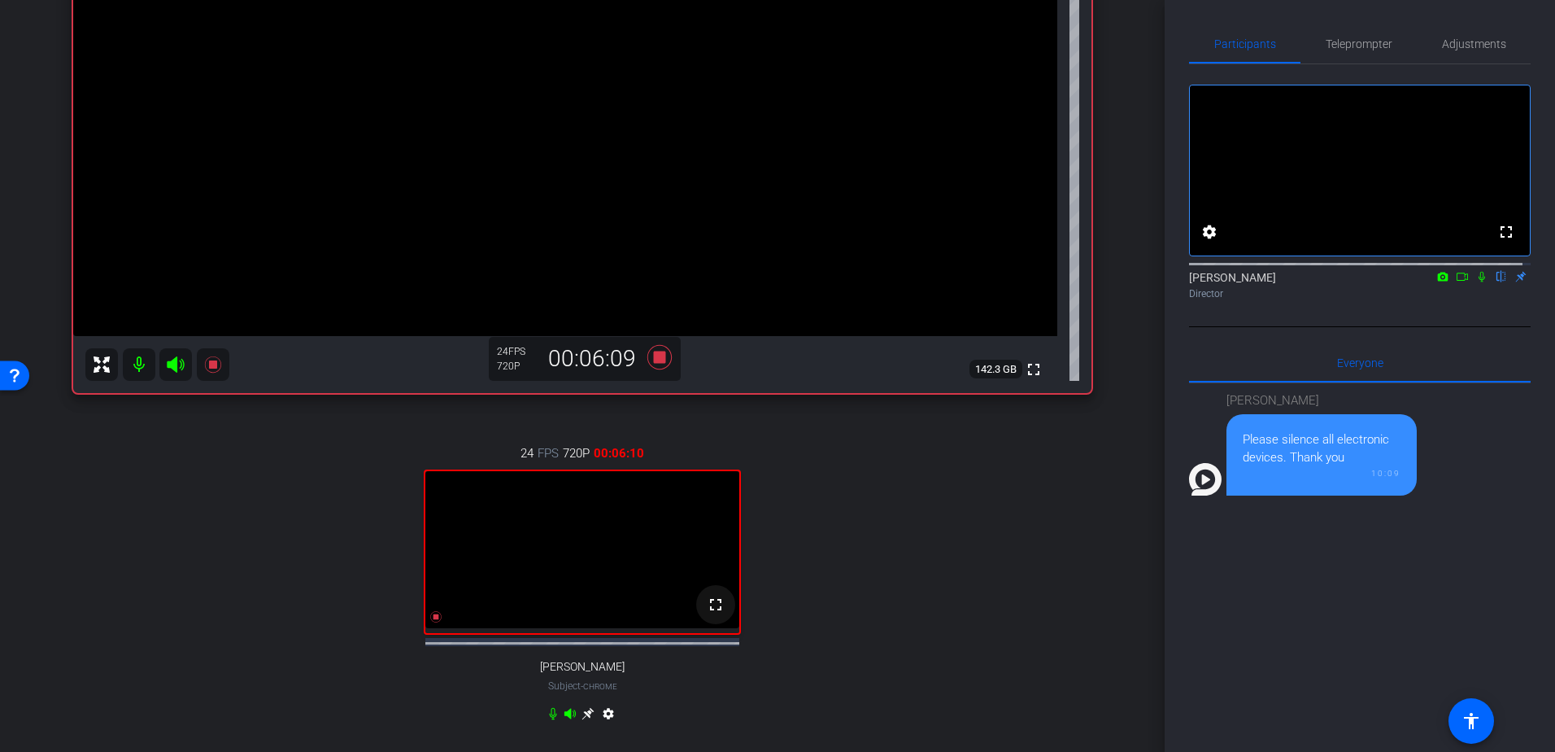
click at [714, 614] on mat-icon "fullscreen" at bounding box center [716, 605] width 20 height 20
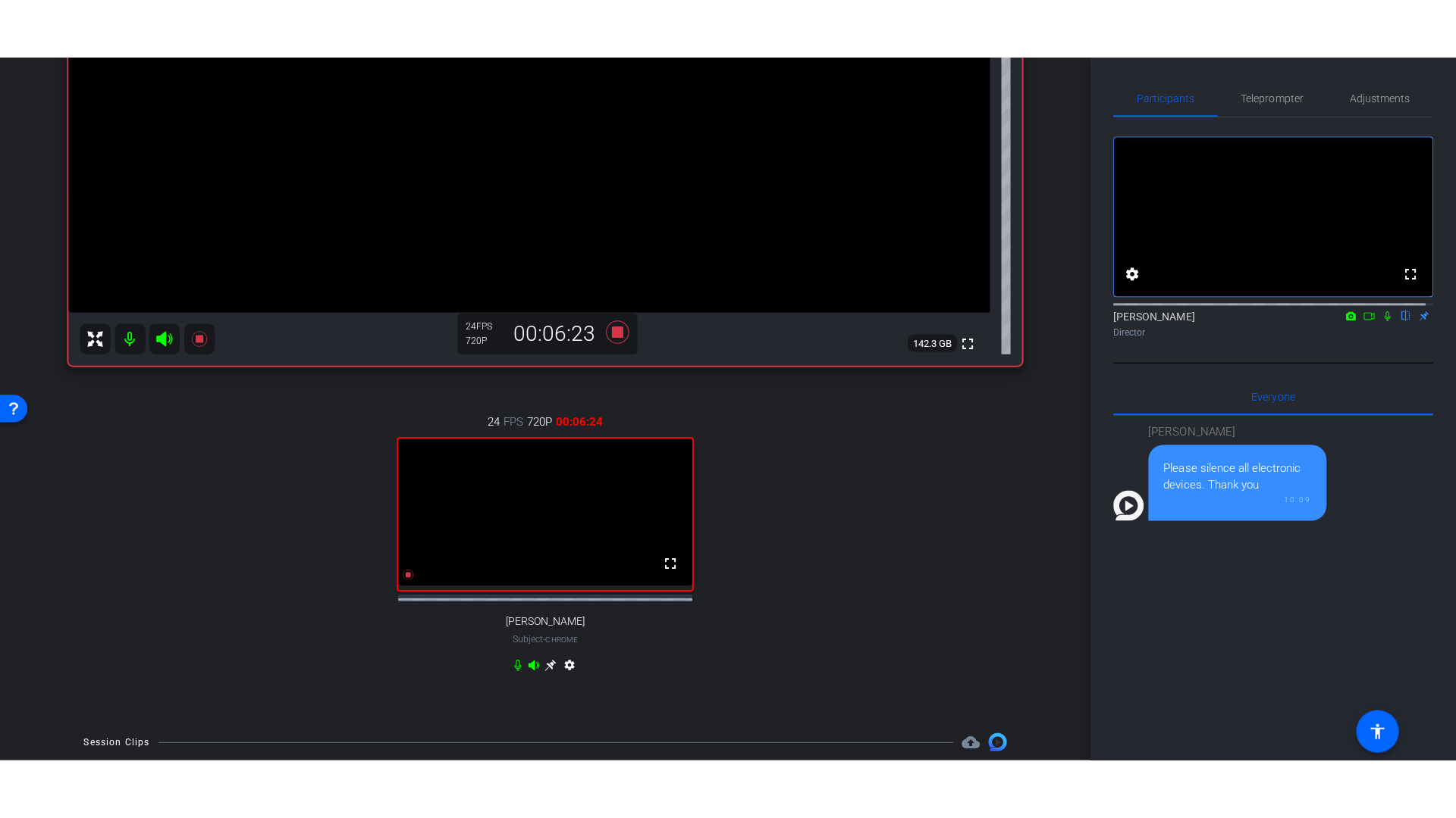
scroll to position [361, 0]
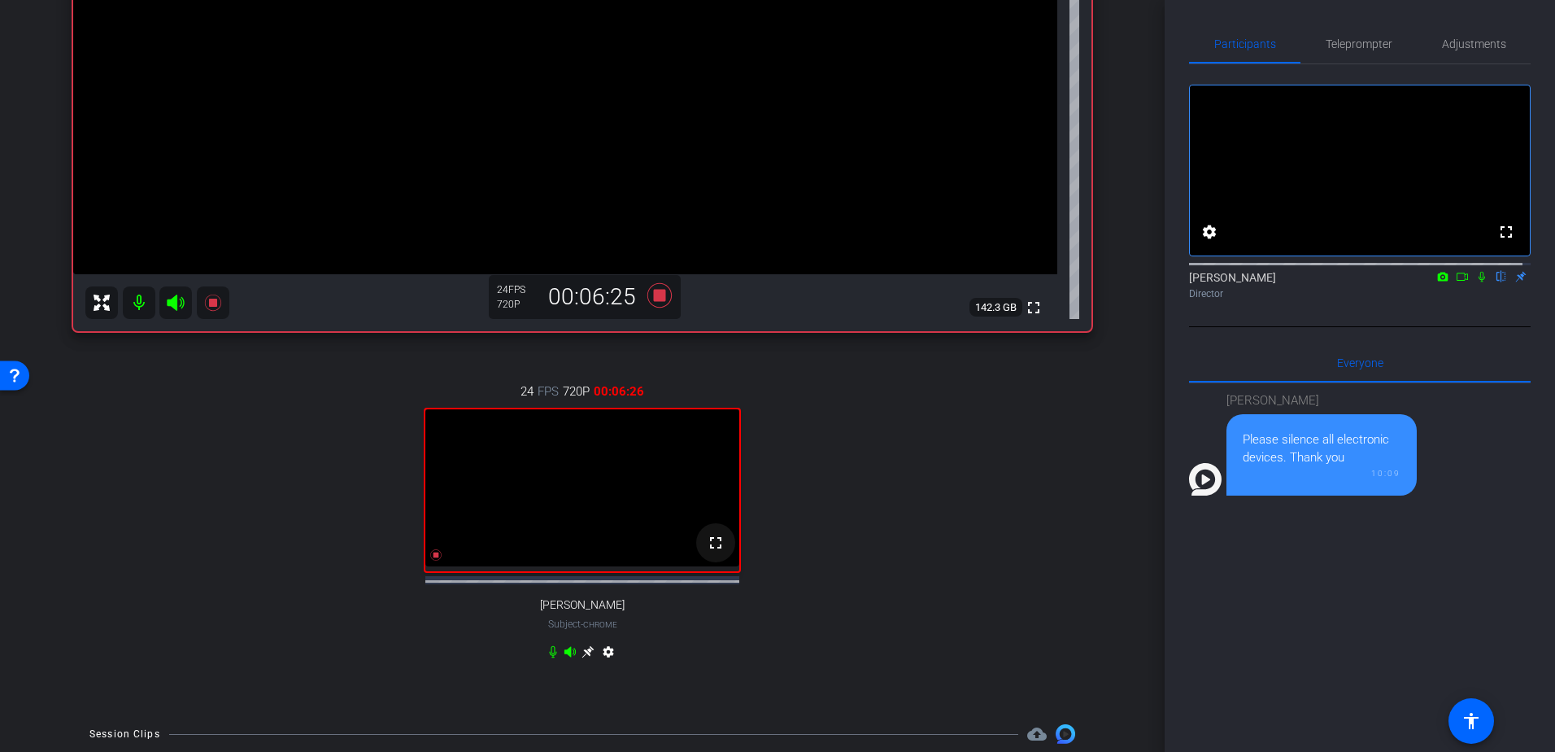
click at [706, 552] on mat-icon "fullscreen" at bounding box center [716, 543] width 20 height 20
click at [708, 552] on mat-icon "fullscreen" at bounding box center [716, 543] width 20 height 20
click at [726, 559] on span at bounding box center [715, 542] width 39 height 39
click at [1460, 281] on icon at bounding box center [1462, 276] width 11 height 8
click at [710, 552] on mat-icon "fullscreen" at bounding box center [716, 543] width 20 height 20
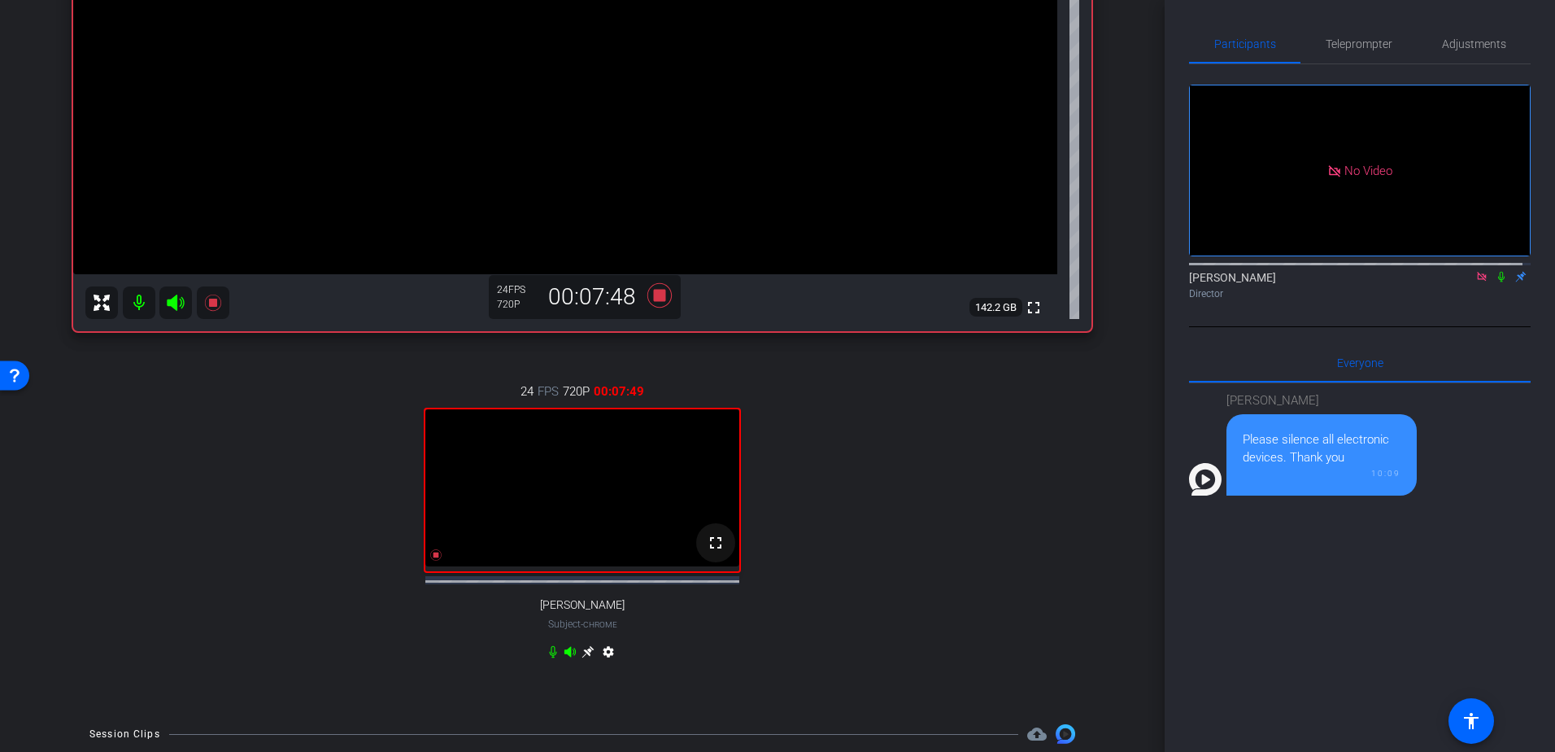
click at [724, 562] on span at bounding box center [715, 542] width 39 height 39
click at [1486, 36] on span "Adjustments" at bounding box center [1474, 43] width 64 height 39
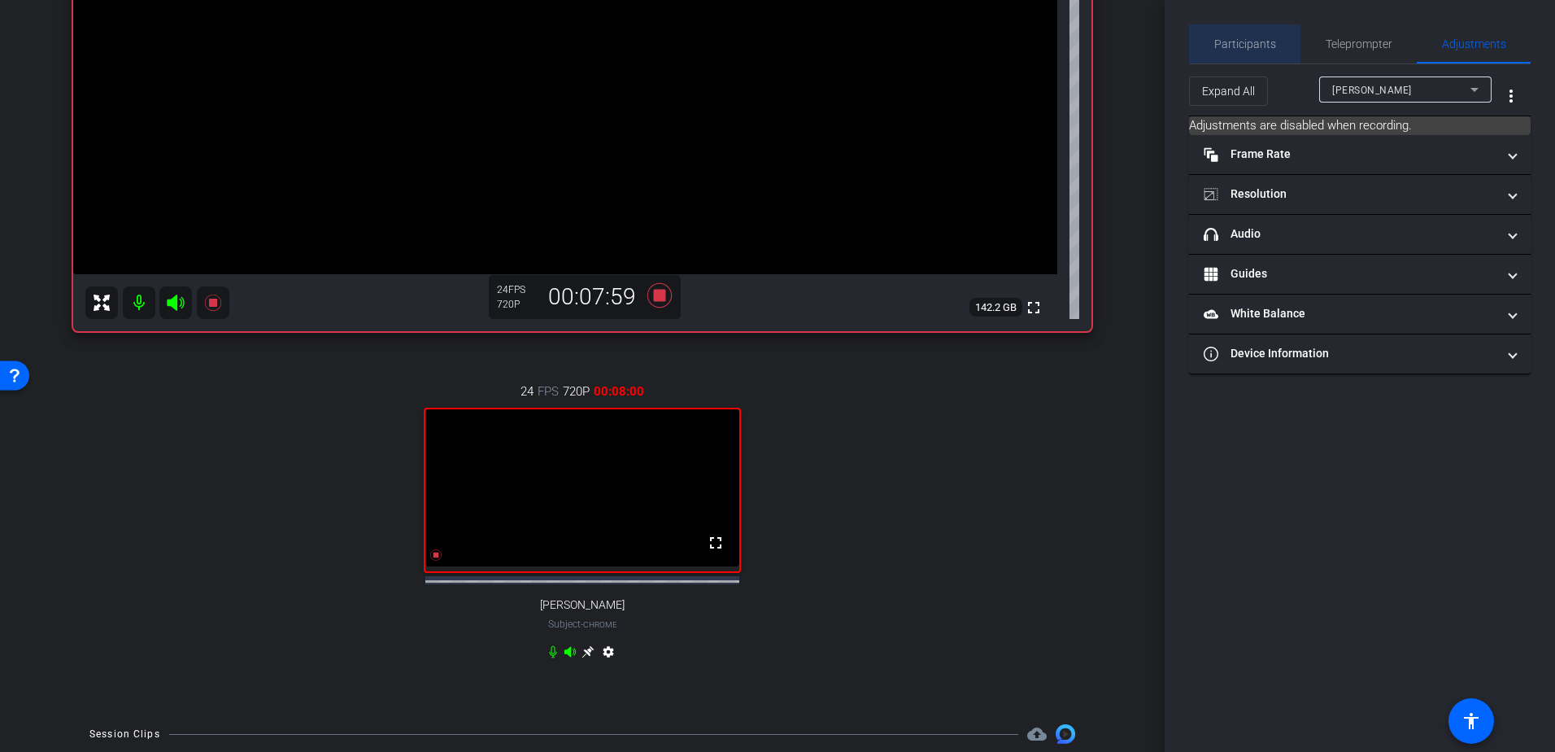
click at [1241, 48] on span "Participants" at bounding box center [1245, 43] width 62 height 11
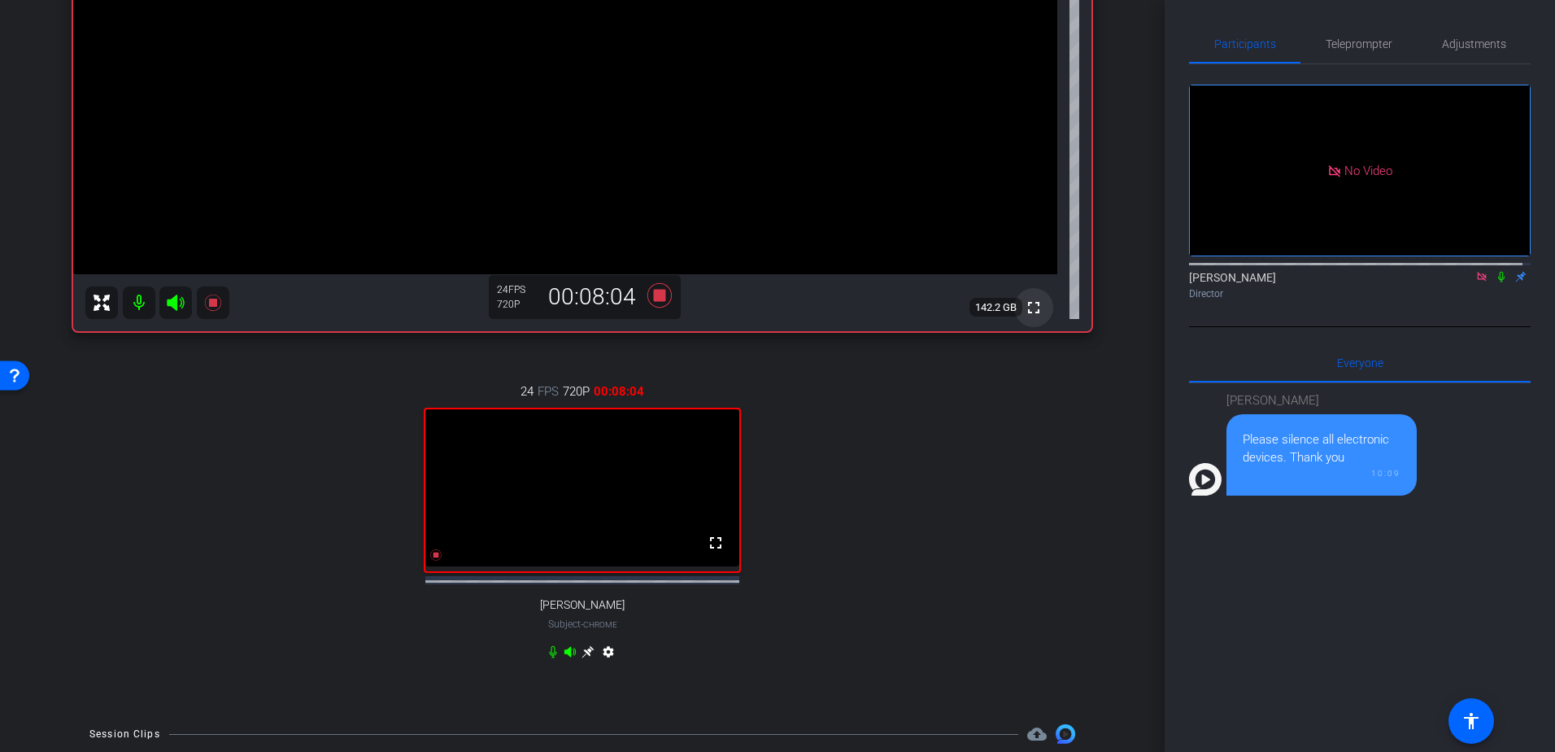
click at [1031, 308] on mat-icon "fullscreen" at bounding box center [1034, 308] width 20 height 20
click at [1490, 39] on span "Adjustments" at bounding box center [1474, 43] width 64 height 11
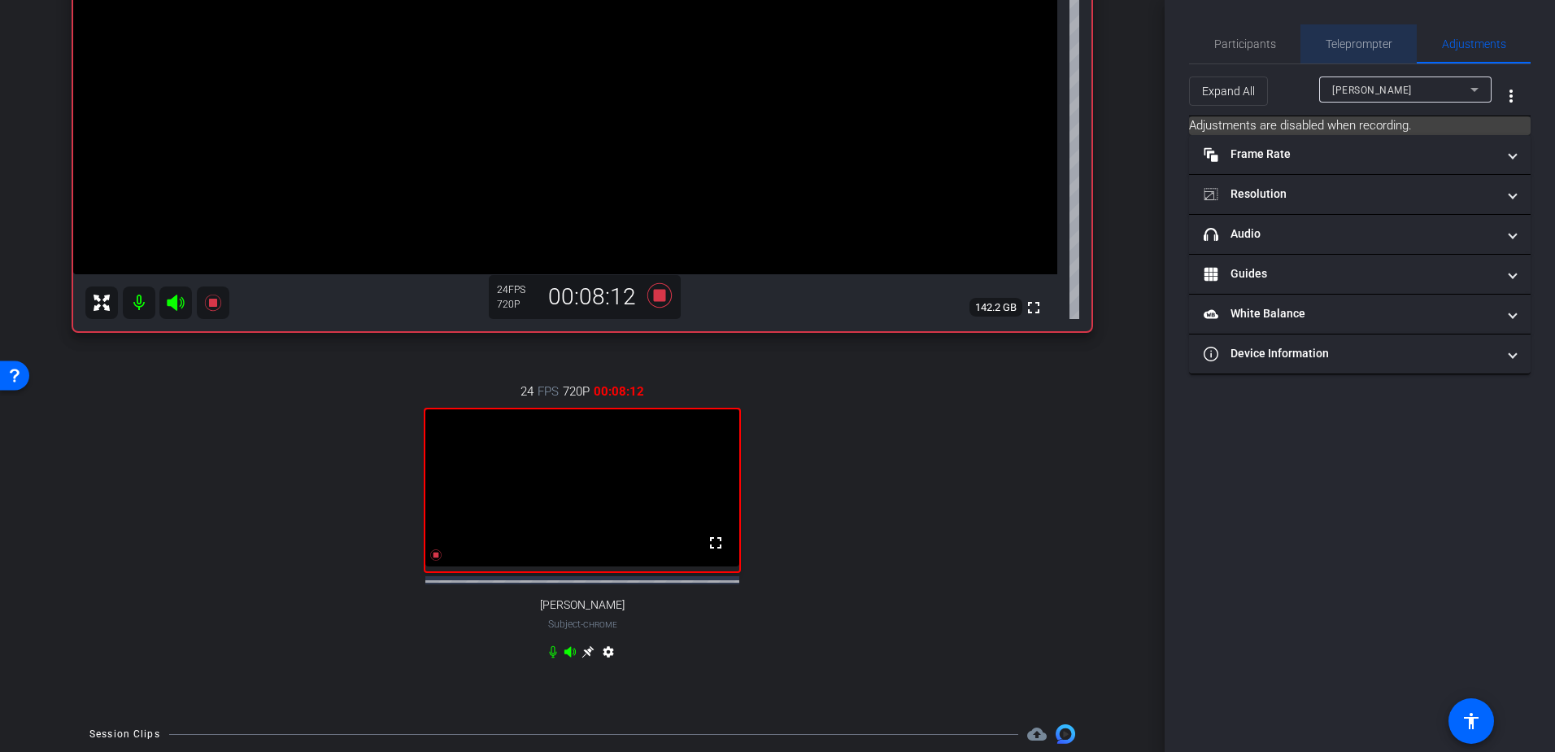
click at [1358, 29] on span "Teleprompter" at bounding box center [1359, 43] width 67 height 39
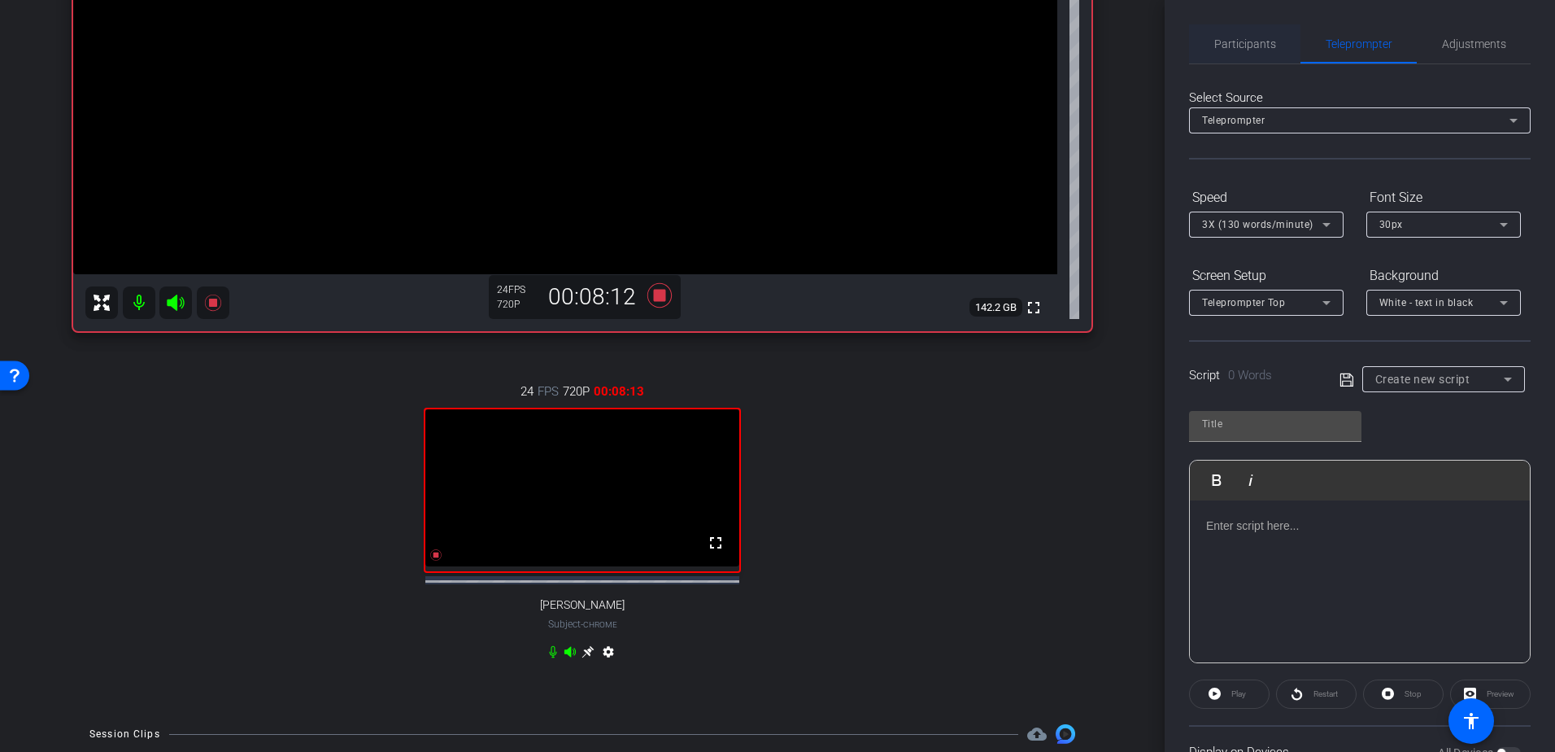
click at [1271, 48] on span "Participants" at bounding box center [1245, 43] width 62 height 11
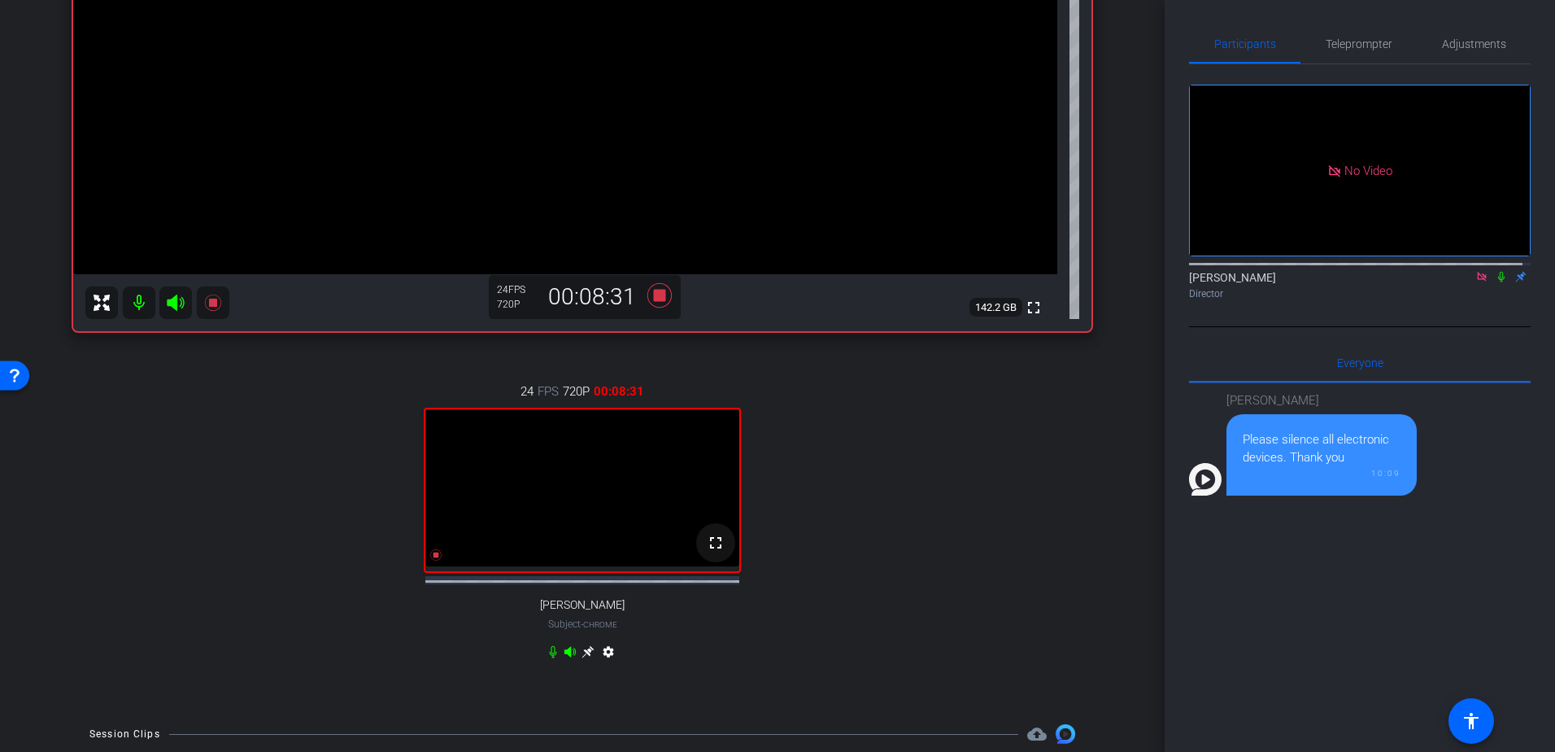
click at [706, 552] on mat-icon "fullscreen" at bounding box center [716, 543] width 20 height 20
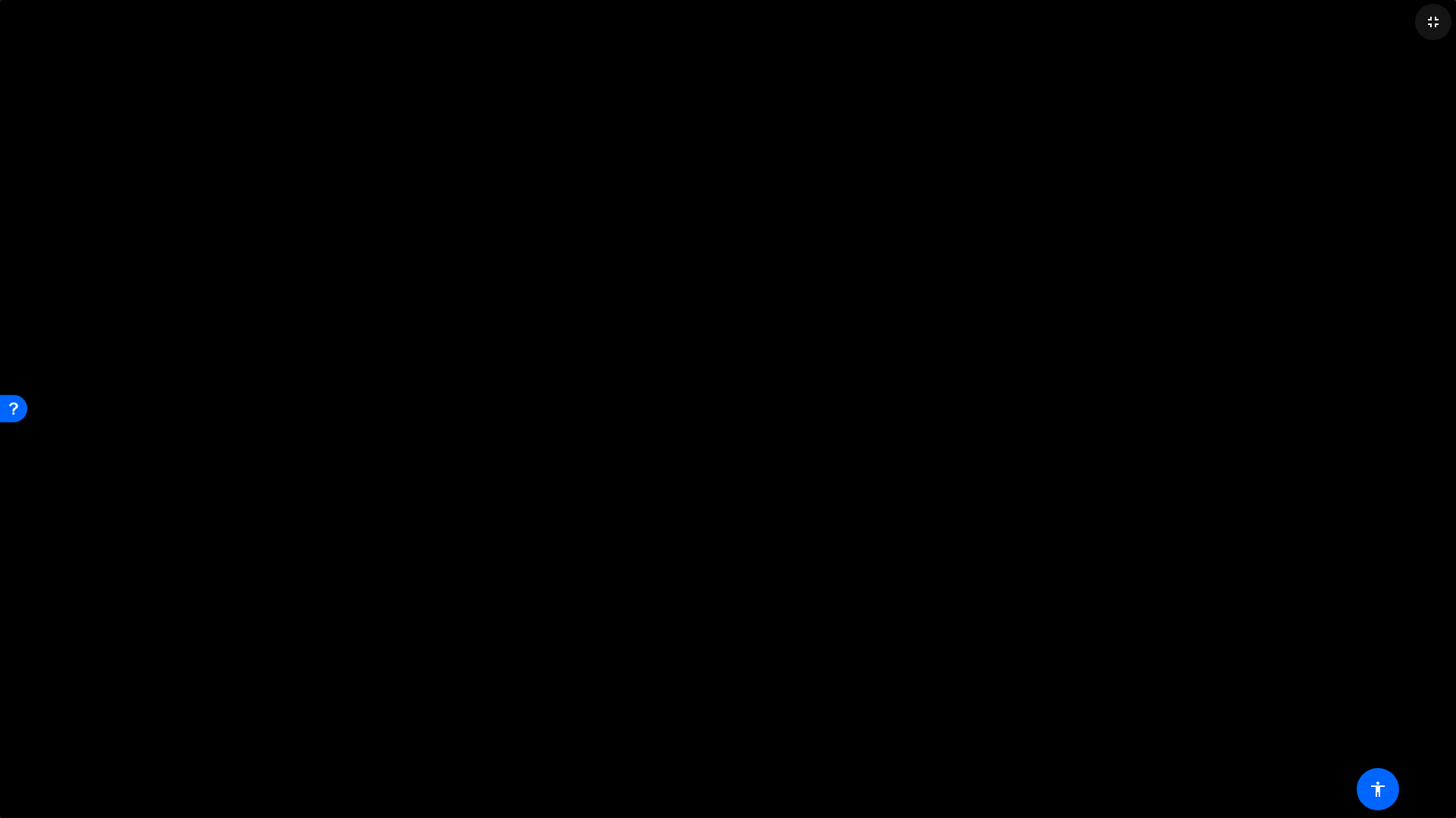
click at [1431, 30] on mat-icon "fullscreen_exit" at bounding box center [1433, 22] width 19 height 19
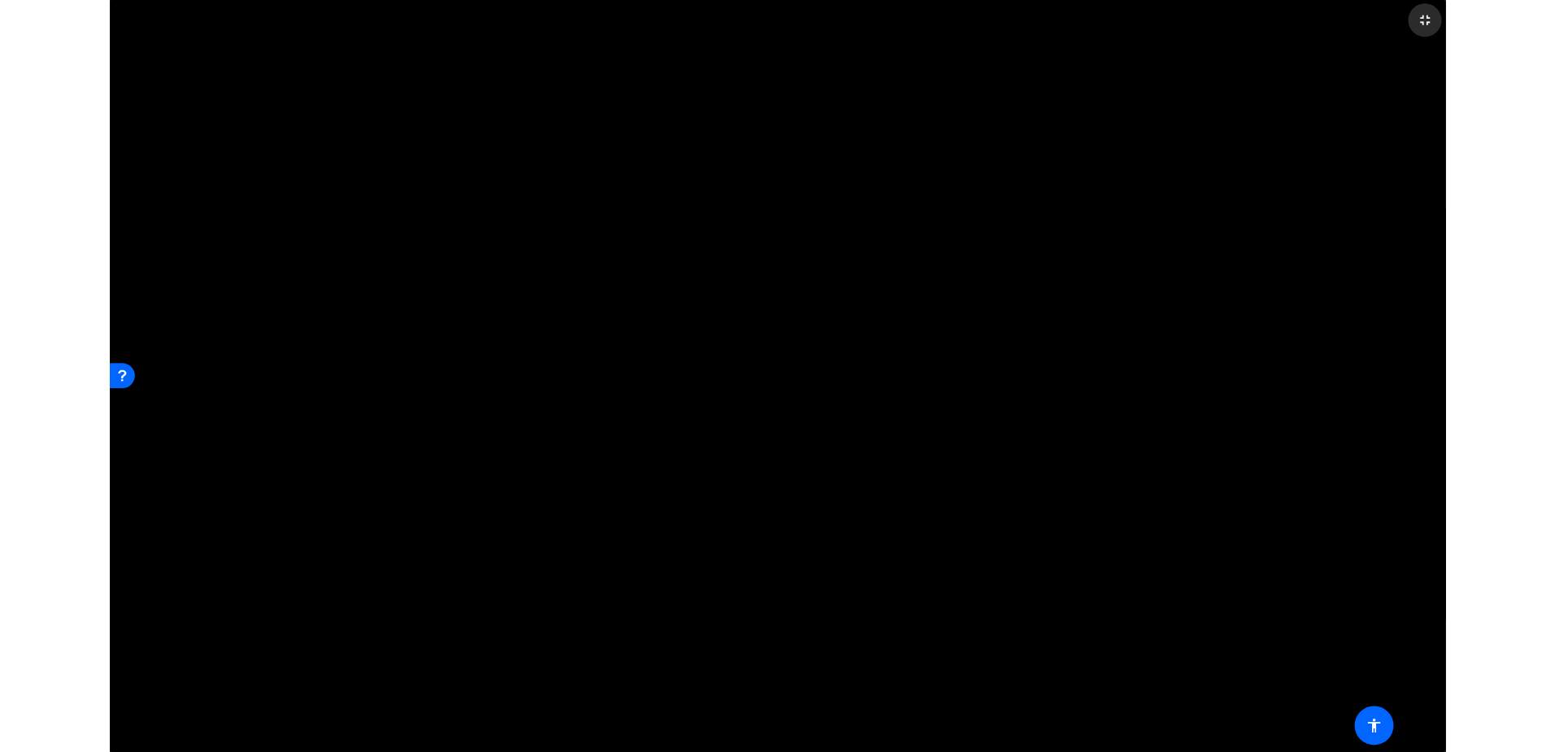
scroll to position [387, 0]
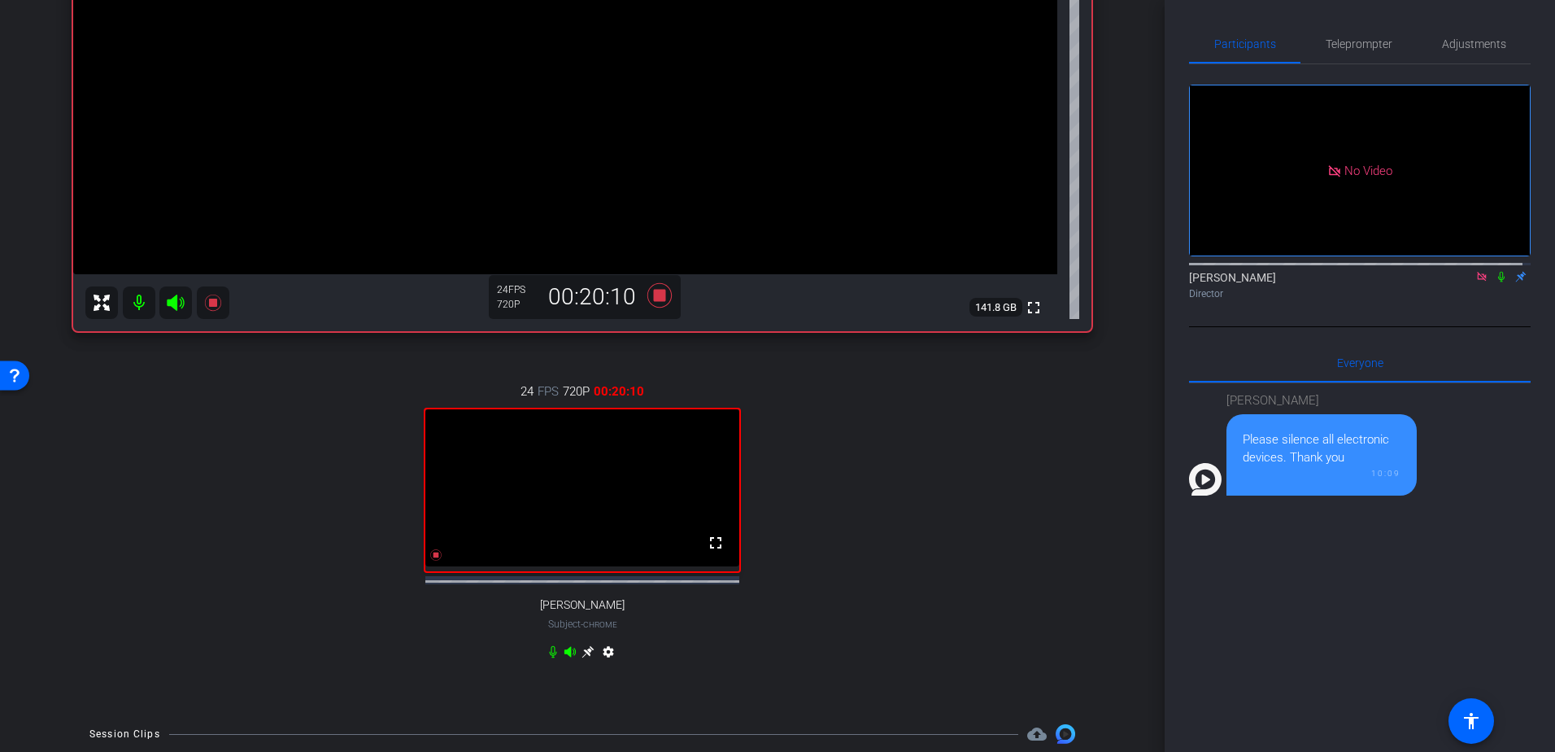
click at [1477, 272] on icon at bounding box center [1481, 276] width 9 height 9
click at [651, 296] on icon at bounding box center [659, 295] width 24 height 24
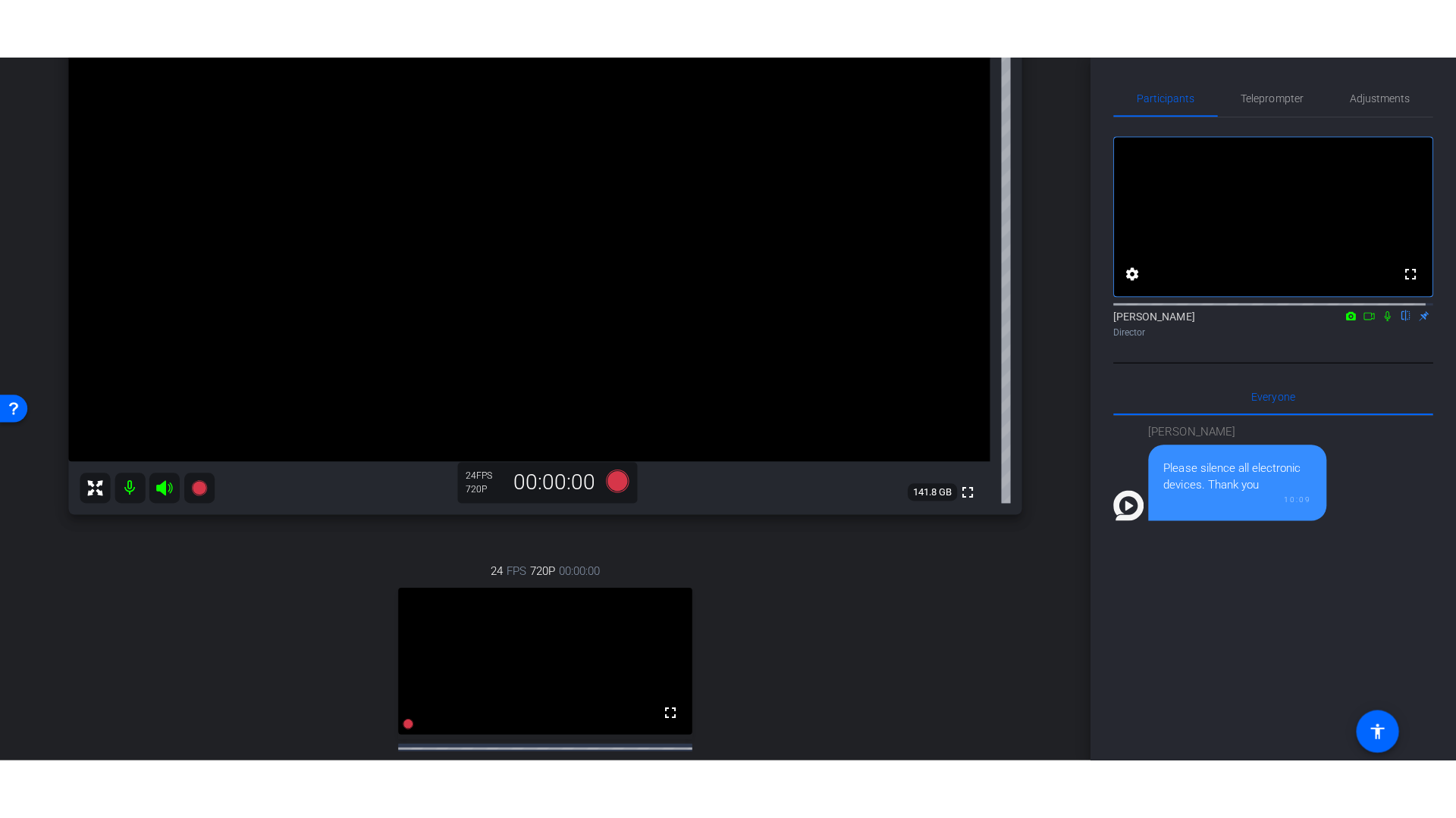
scroll to position [212, 0]
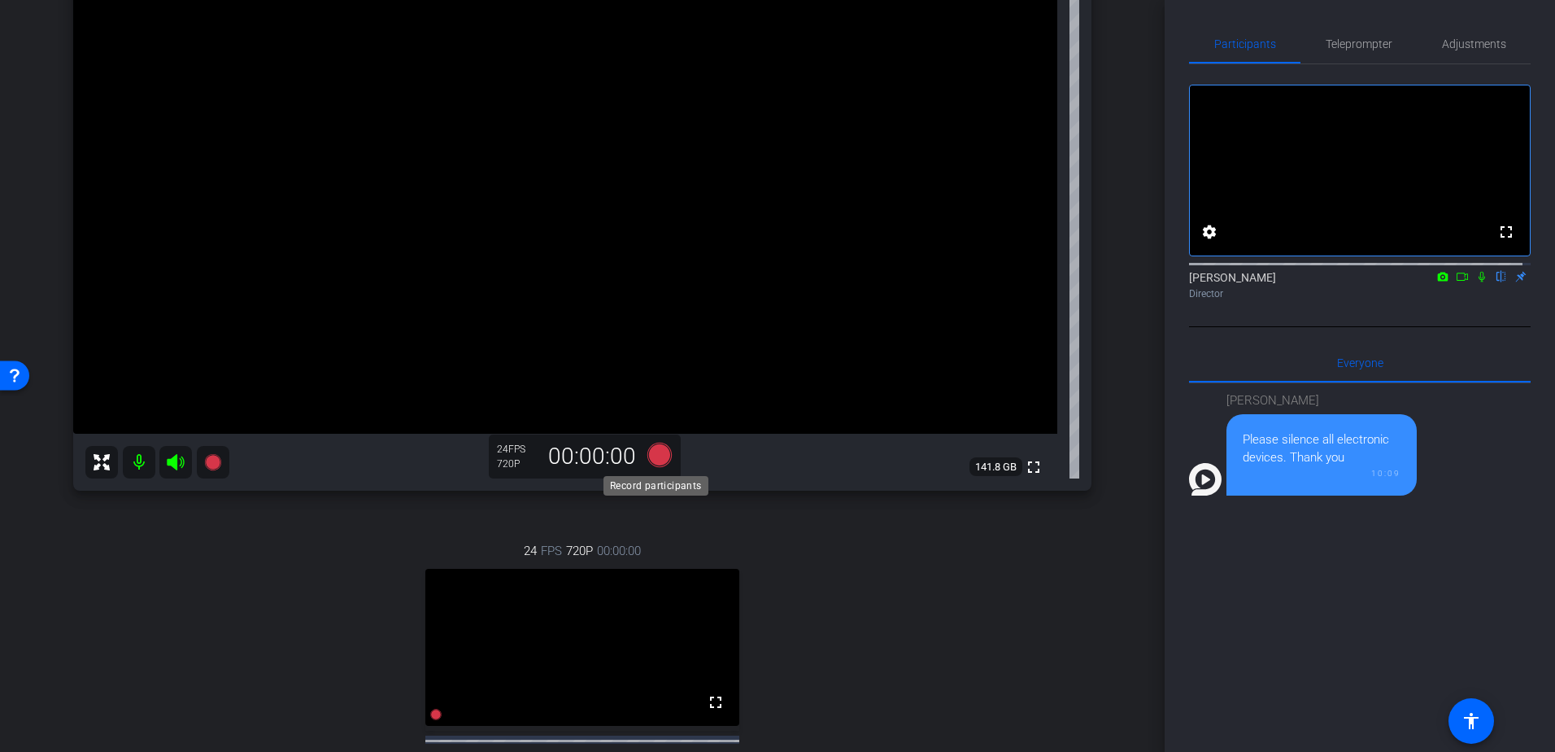
click at [666, 463] on icon at bounding box center [659, 454] width 39 height 29
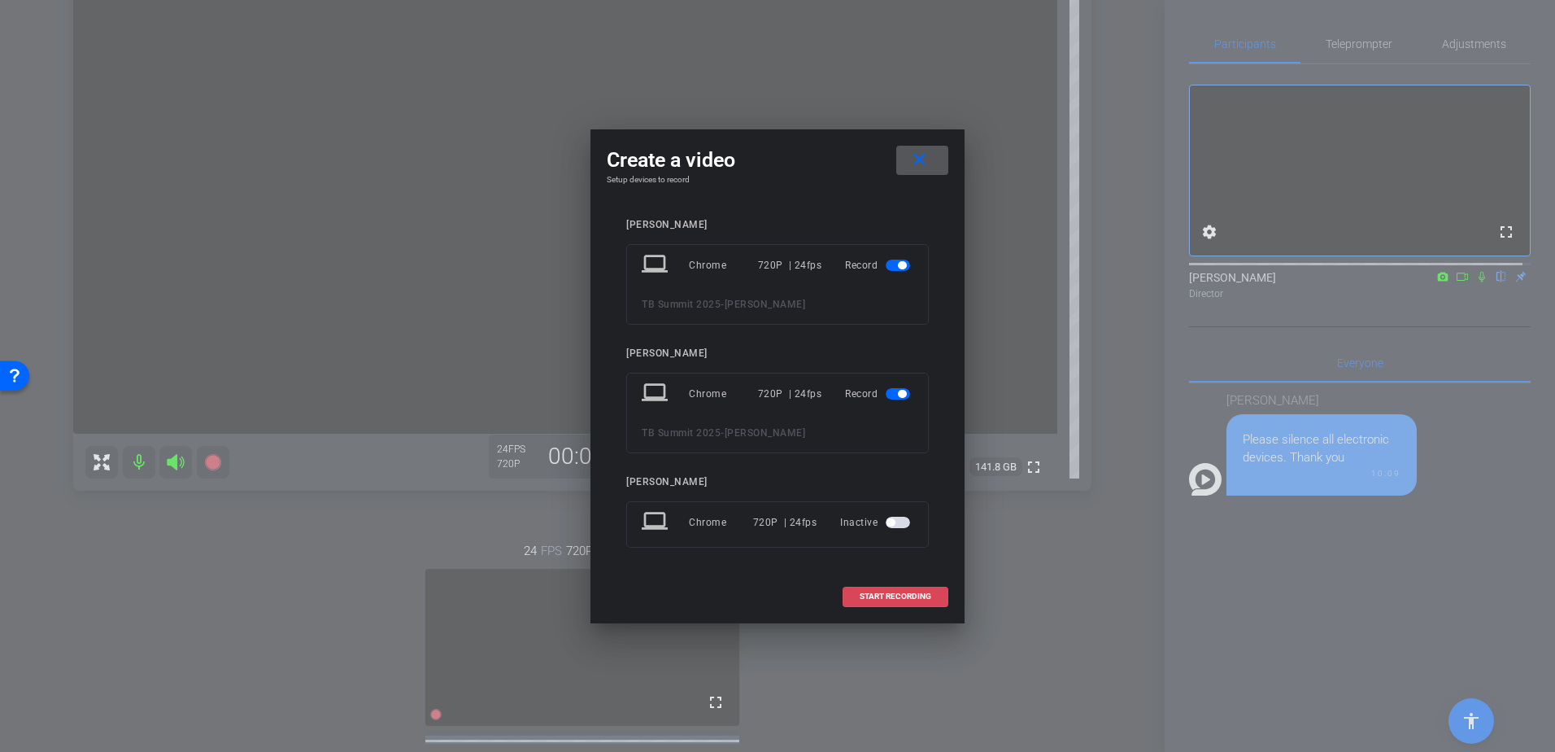
click at [874, 598] on span "START RECORDING" at bounding box center [896, 596] width 72 height 8
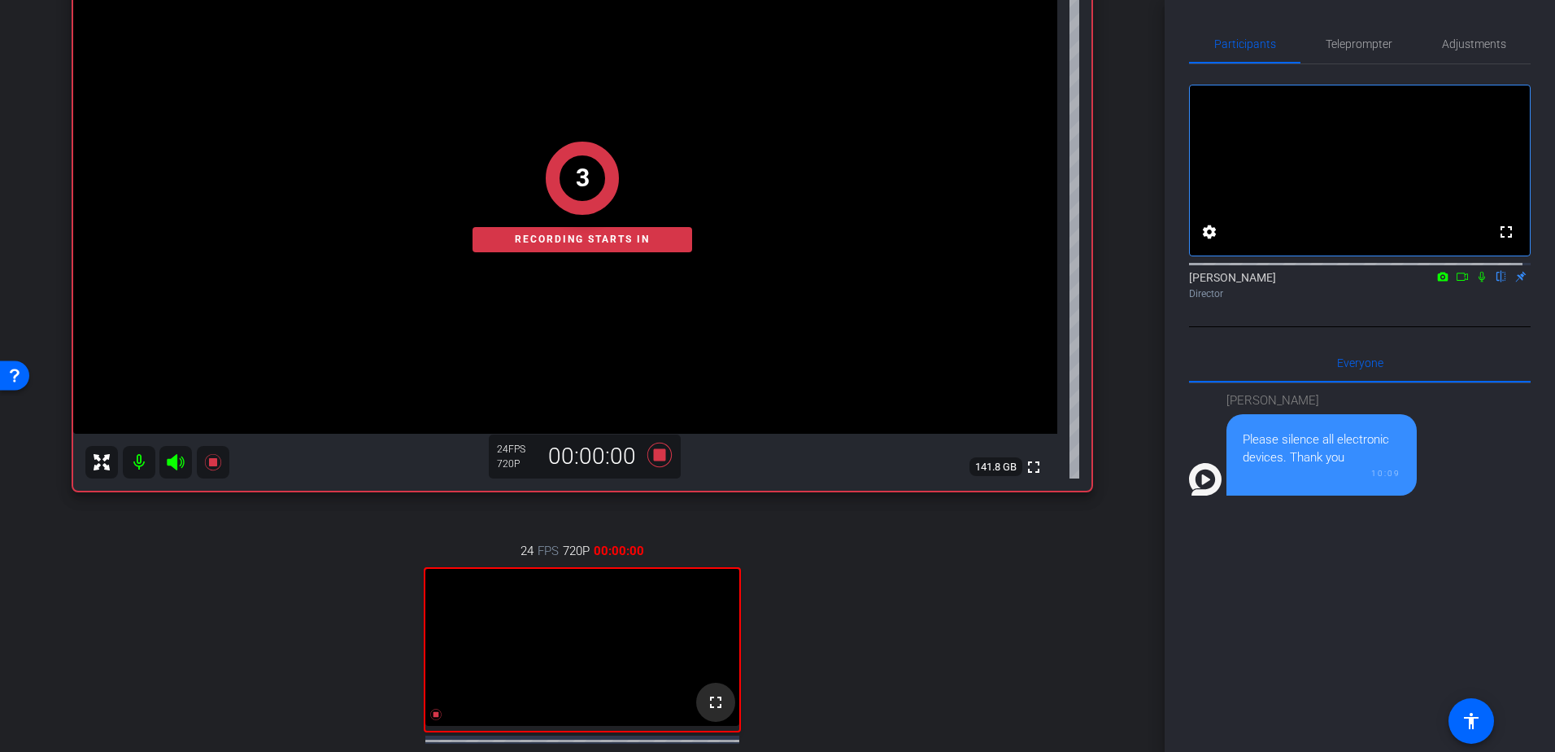
click at [719, 712] on mat-icon "fullscreen" at bounding box center [716, 702] width 20 height 20
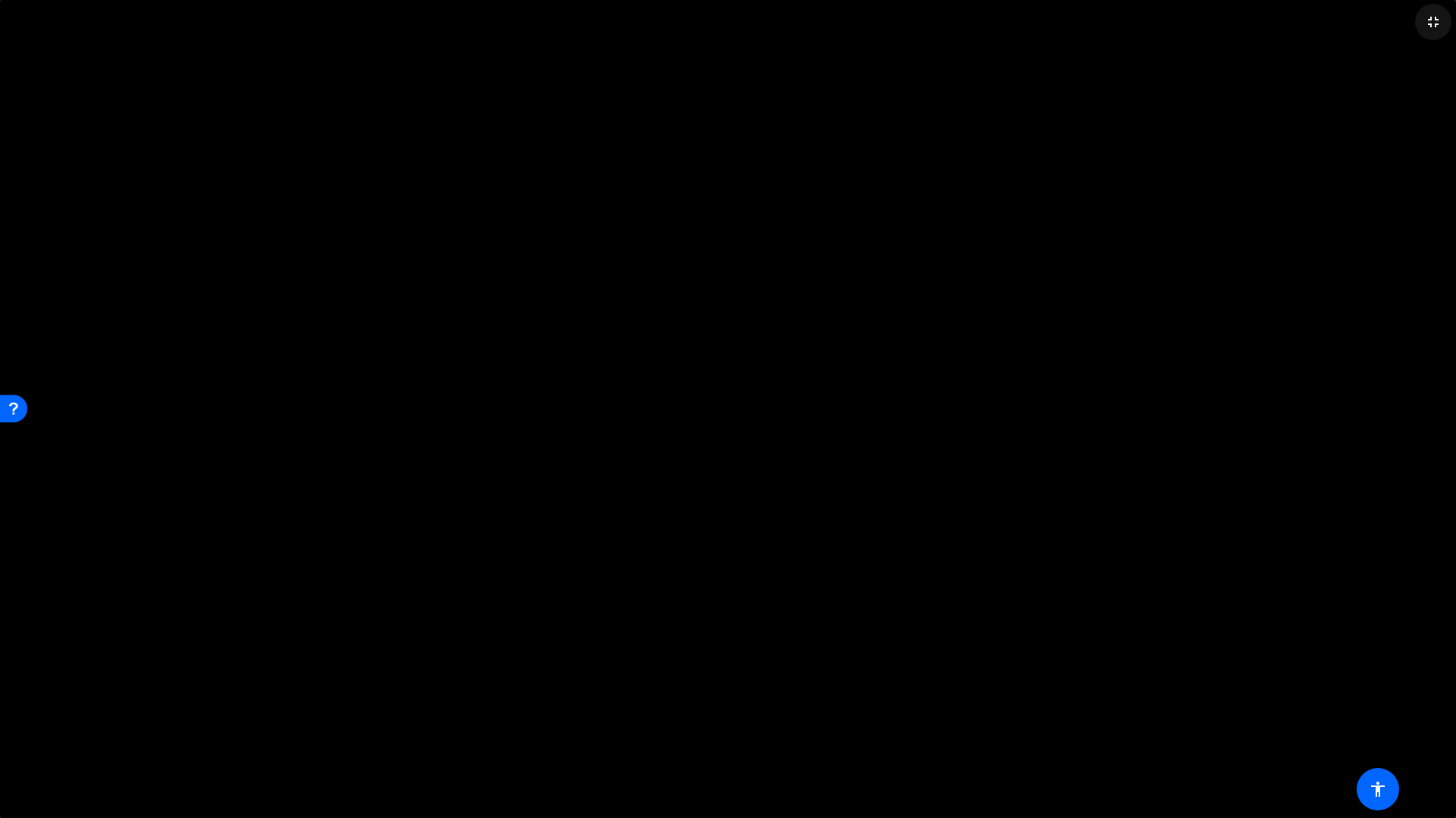
click at [1438, 22] on mat-icon "fullscreen_exit" at bounding box center [1433, 22] width 19 height 19
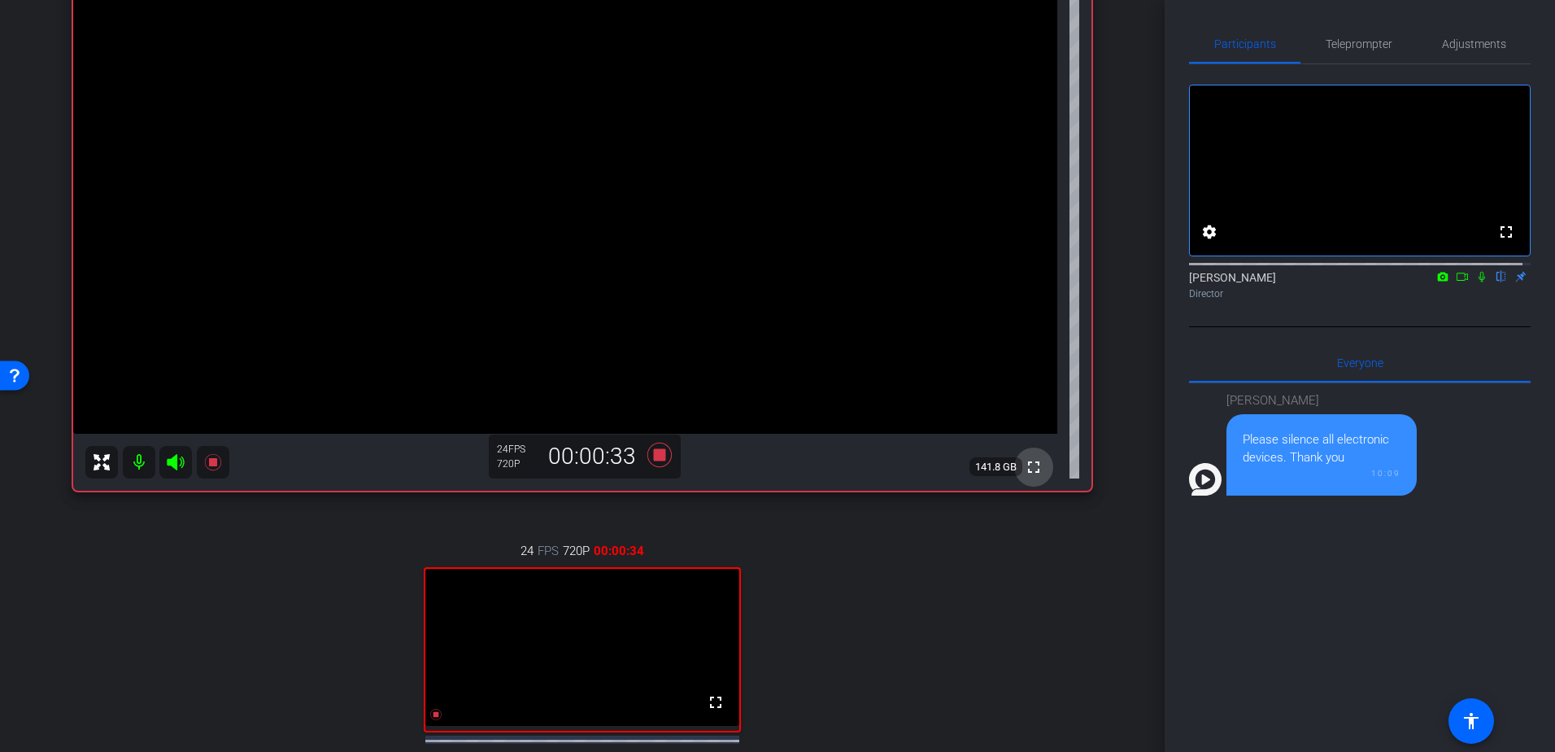
click at [1024, 472] on mat-icon "fullscreen" at bounding box center [1034, 467] width 20 height 20
click at [710, 712] on mat-icon "fullscreen" at bounding box center [716, 702] width 20 height 20
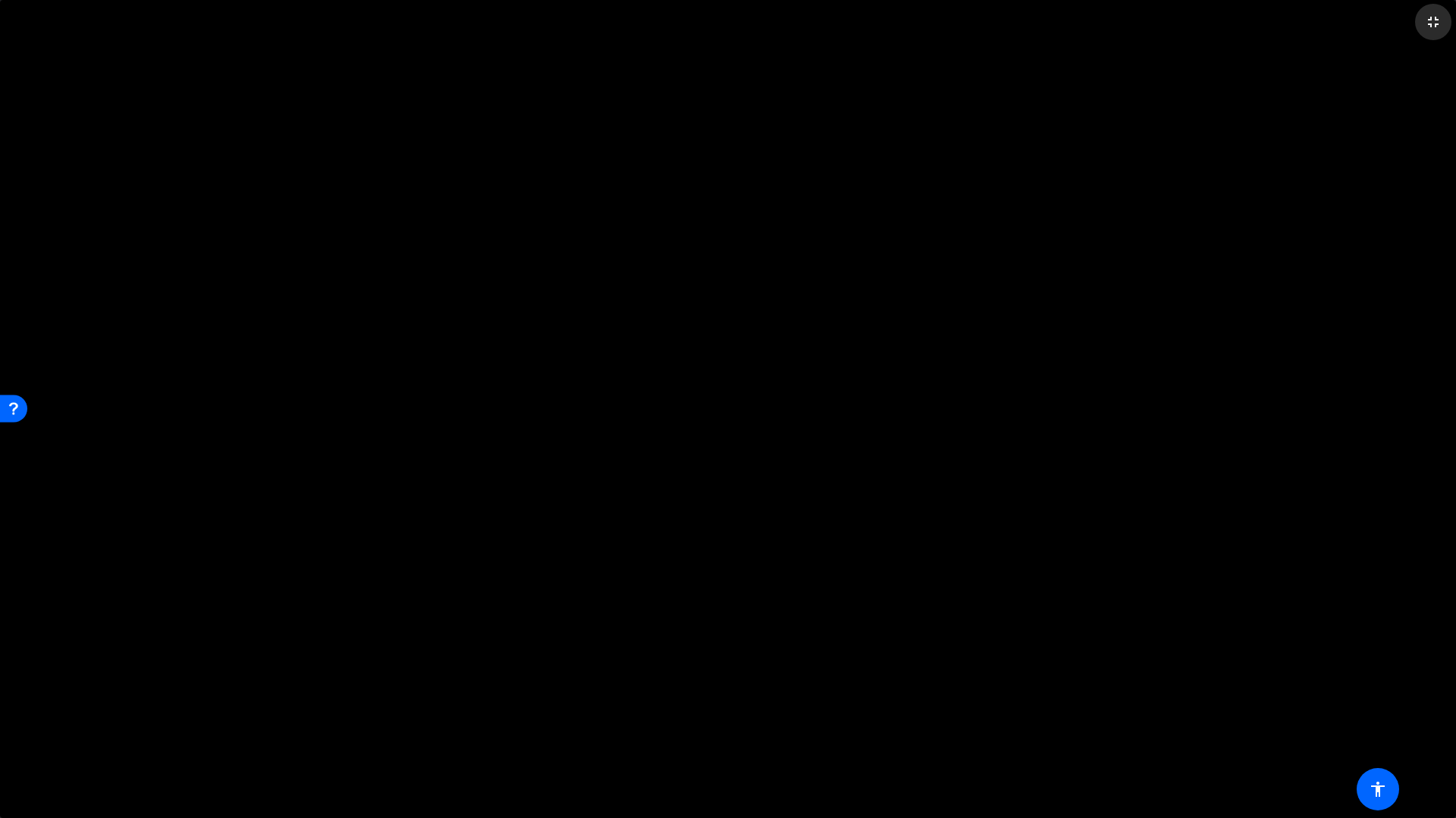
click at [1428, 22] on mat-icon "fullscreen_exit" at bounding box center [1433, 22] width 19 height 19
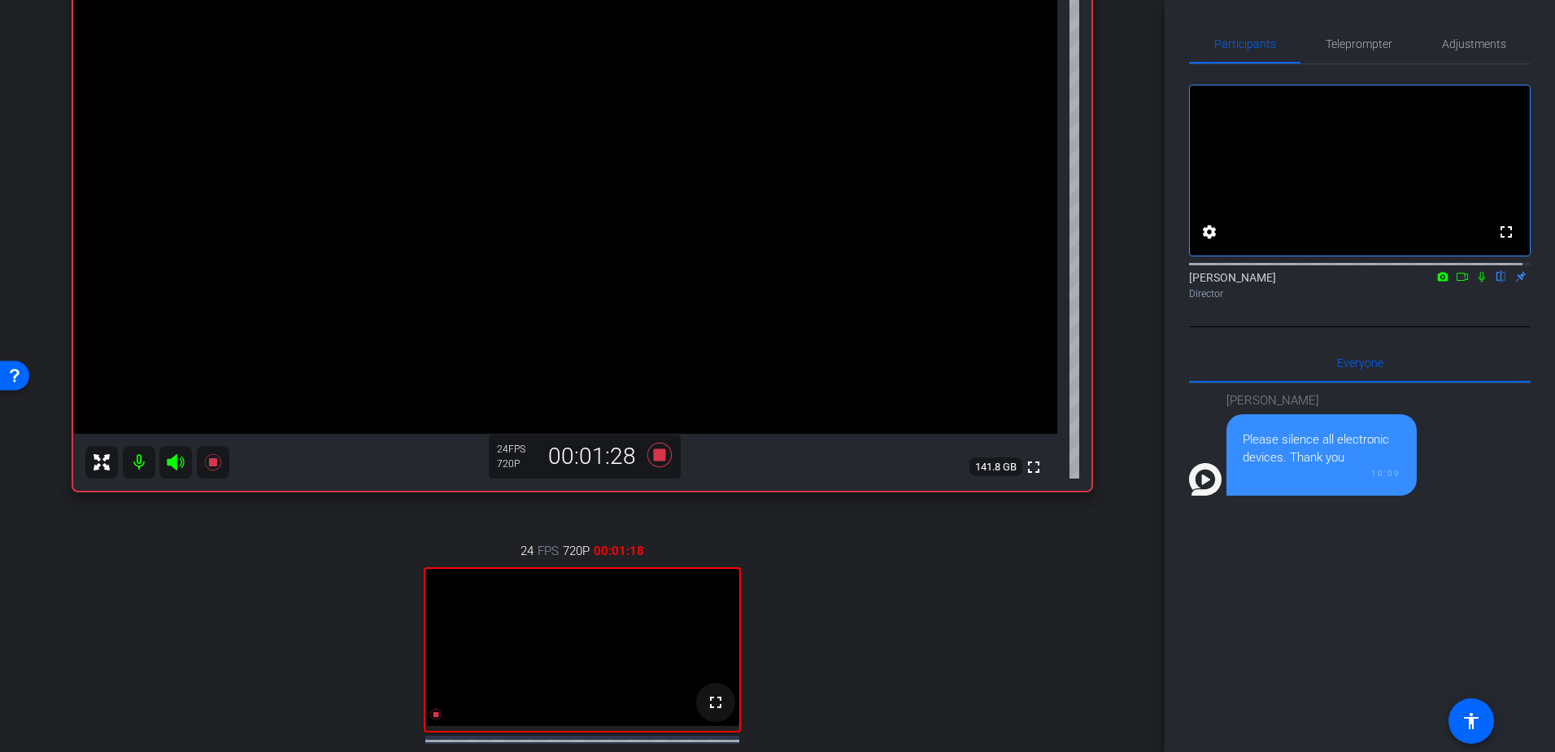
click at [718, 712] on mat-icon "fullscreen" at bounding box center [716, 702] width 20 height 20
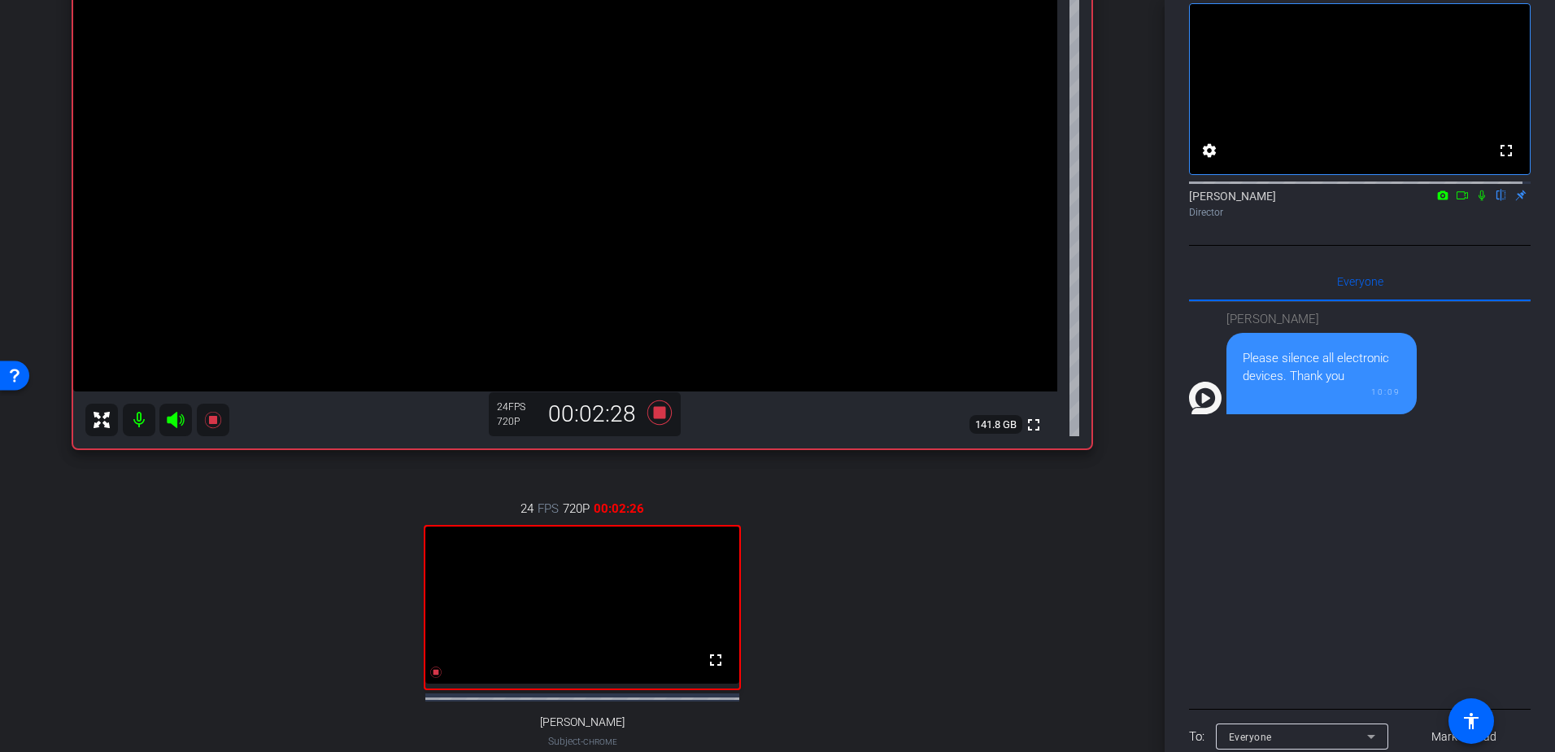
scroll to position [309, 0]
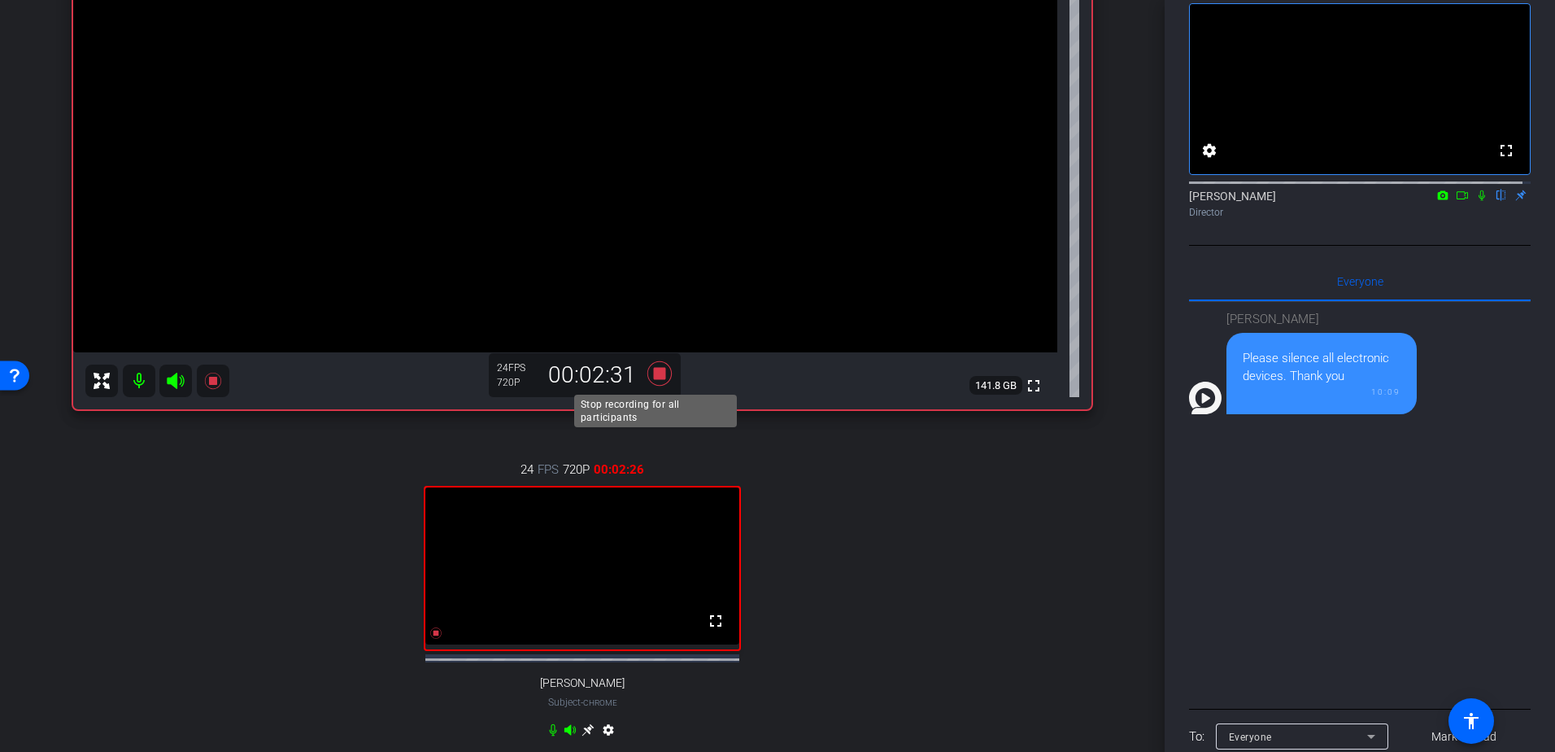
click at [656, 368] on icon at bounding box center [659, 373] width 24 height 24
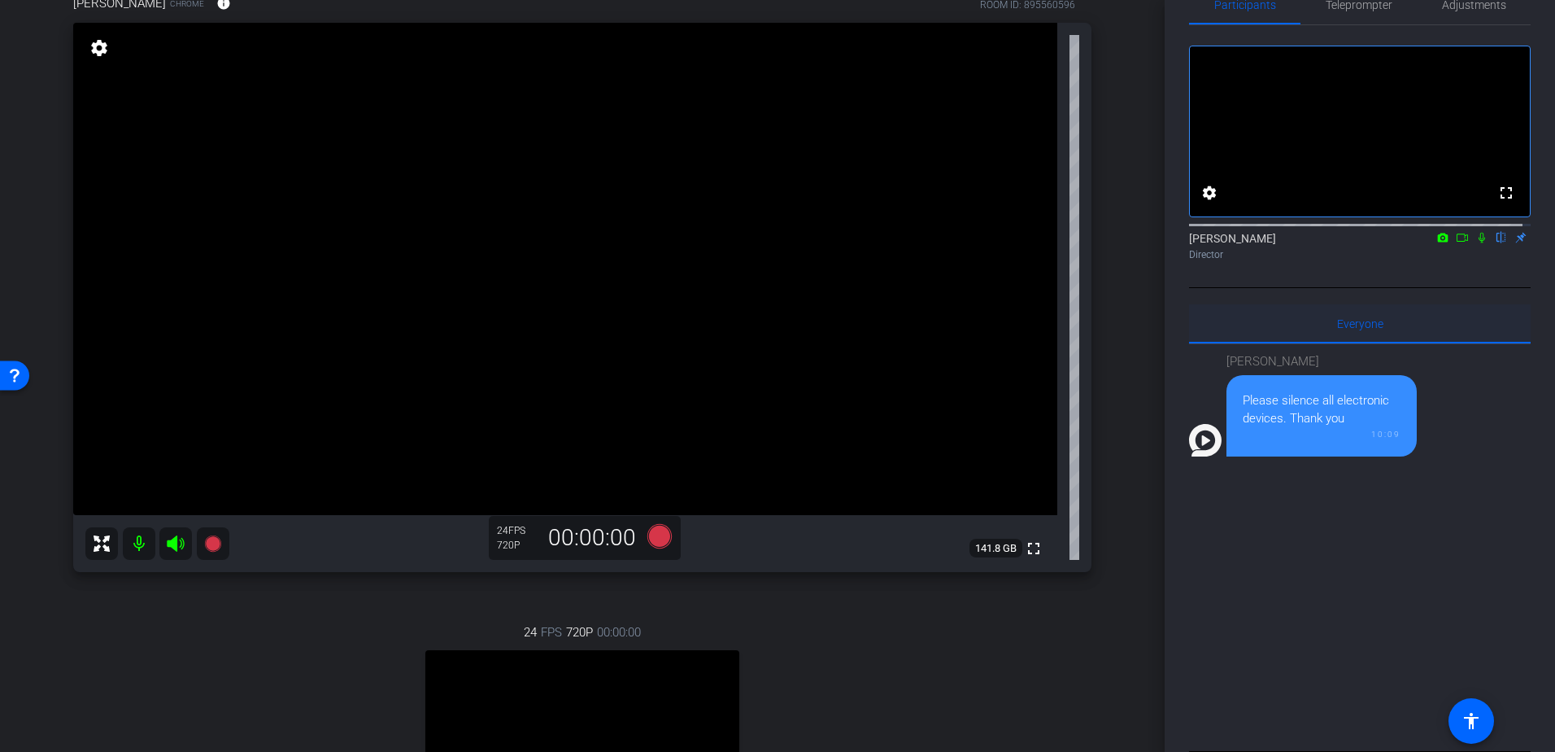
scroll to position [0, 0]
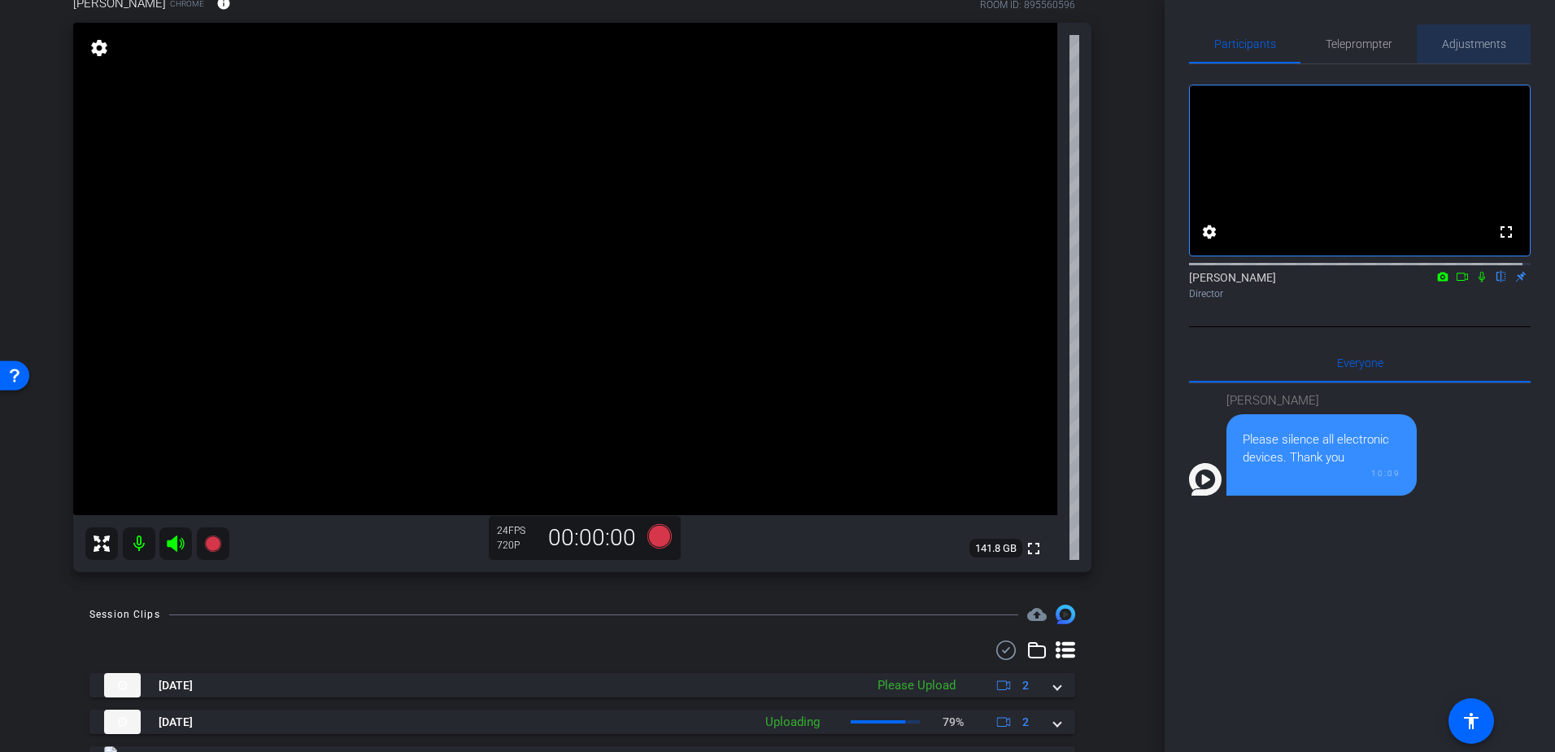
click at [1488, 45] on span "Adjustments" at bounding box center [1474, 43] width 64 height 11
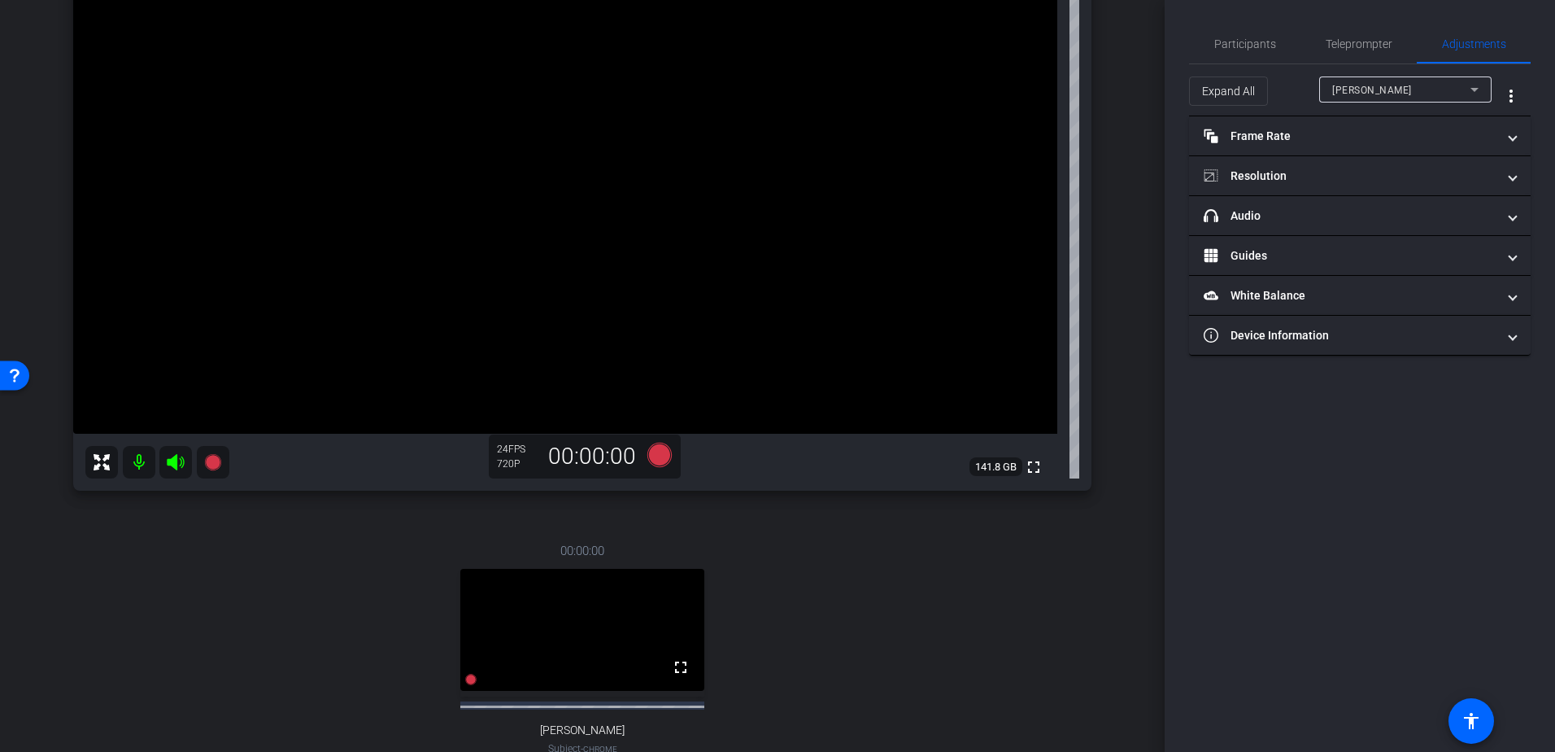
scroll to position [309, 0]
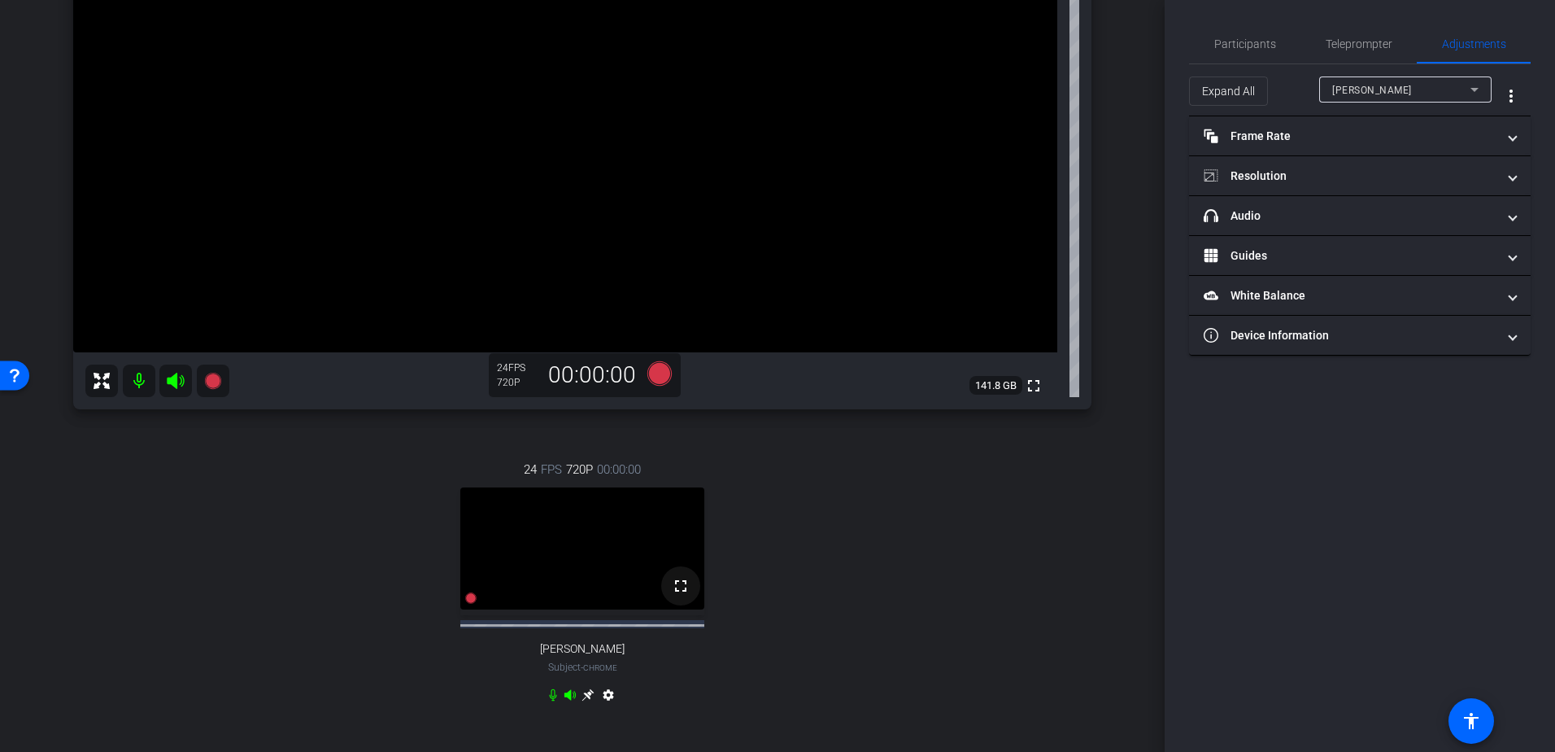
click at [670, 597] on span at bounding box center [680, 585] width 39 height 39
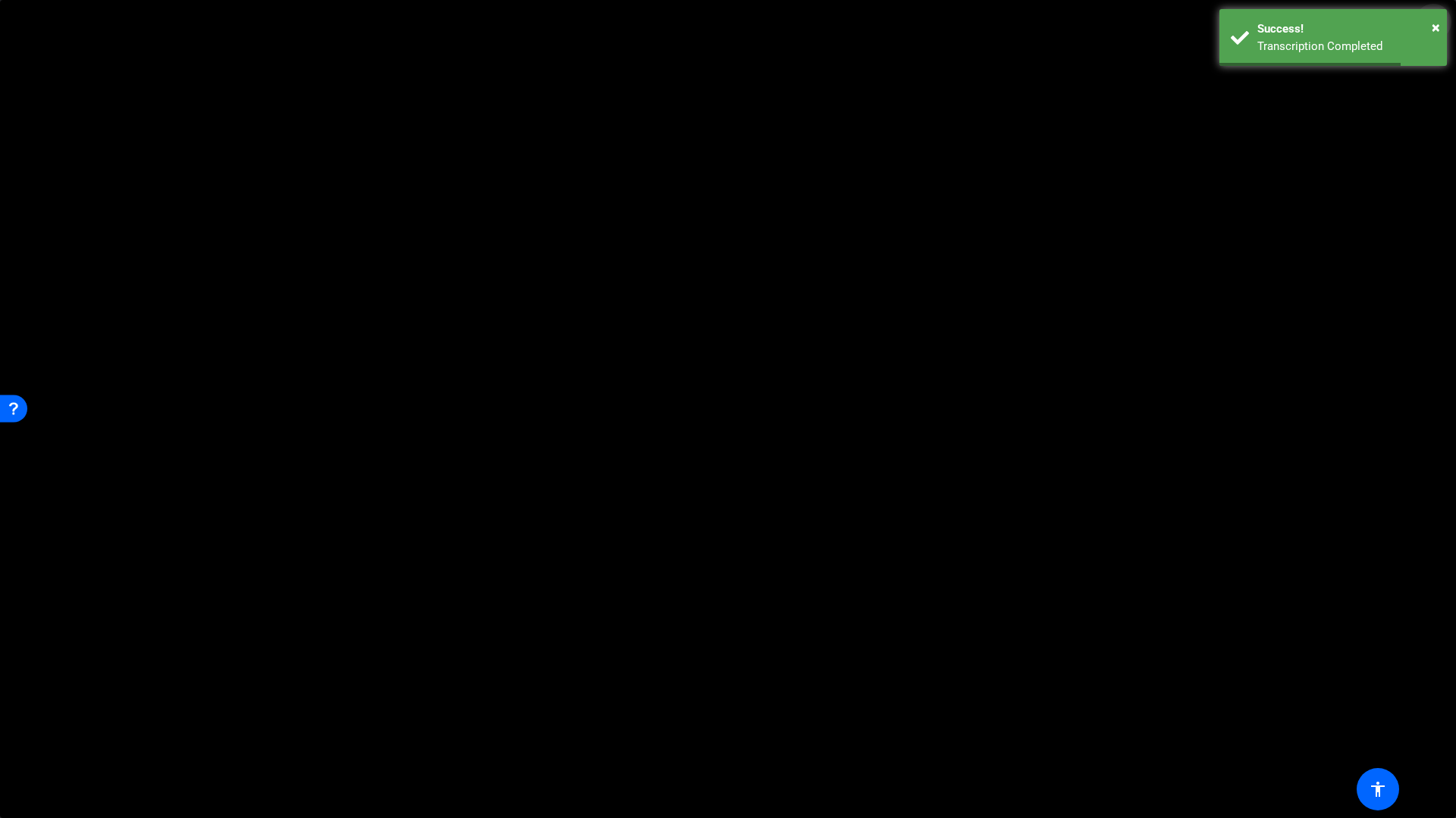
click at [1435, 24] on mat-icon "fullscreen_exit" at bounding box center [1433, 22] width 19 height 19
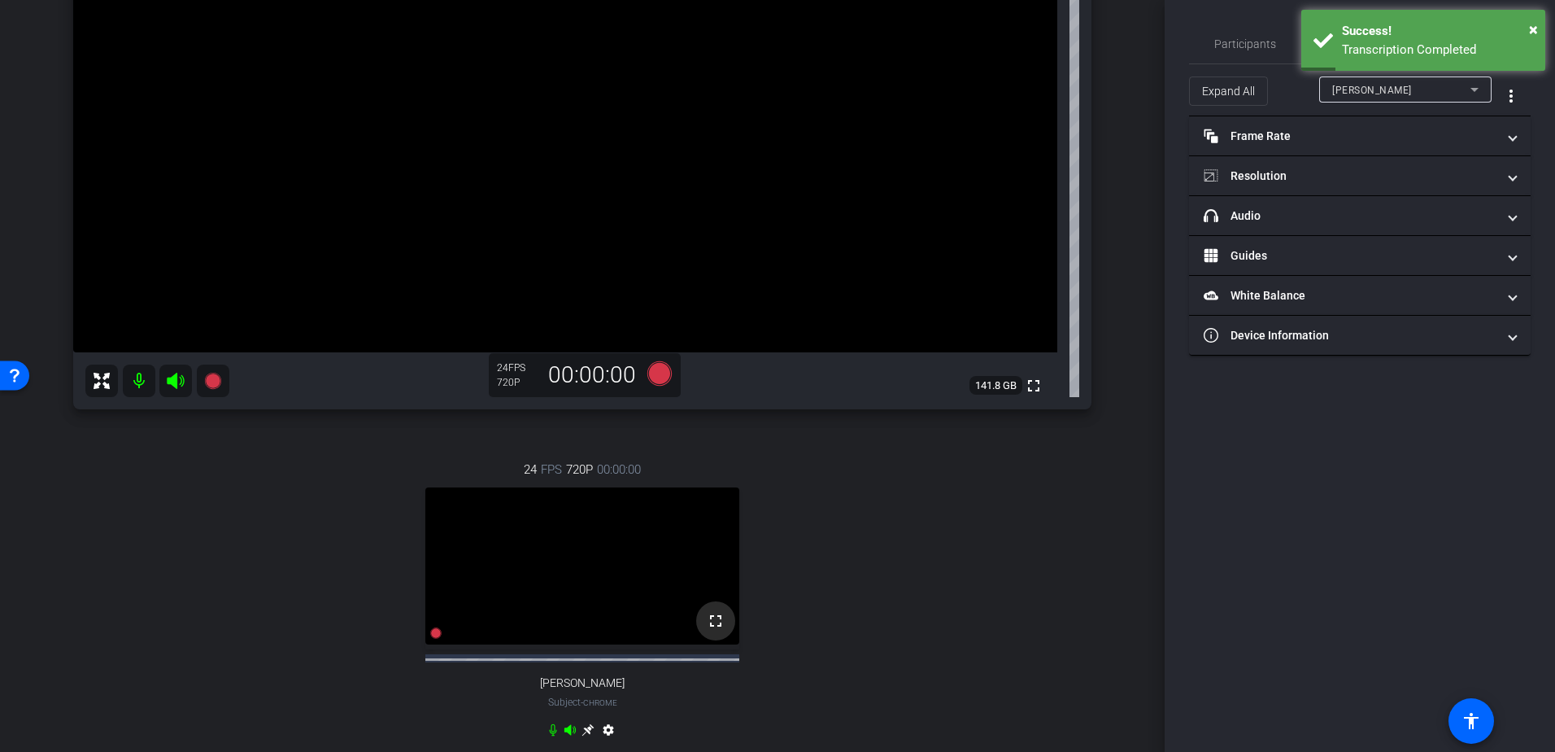
click at [726, 640] on span at bounding box center [715, 620] width 39 height 39
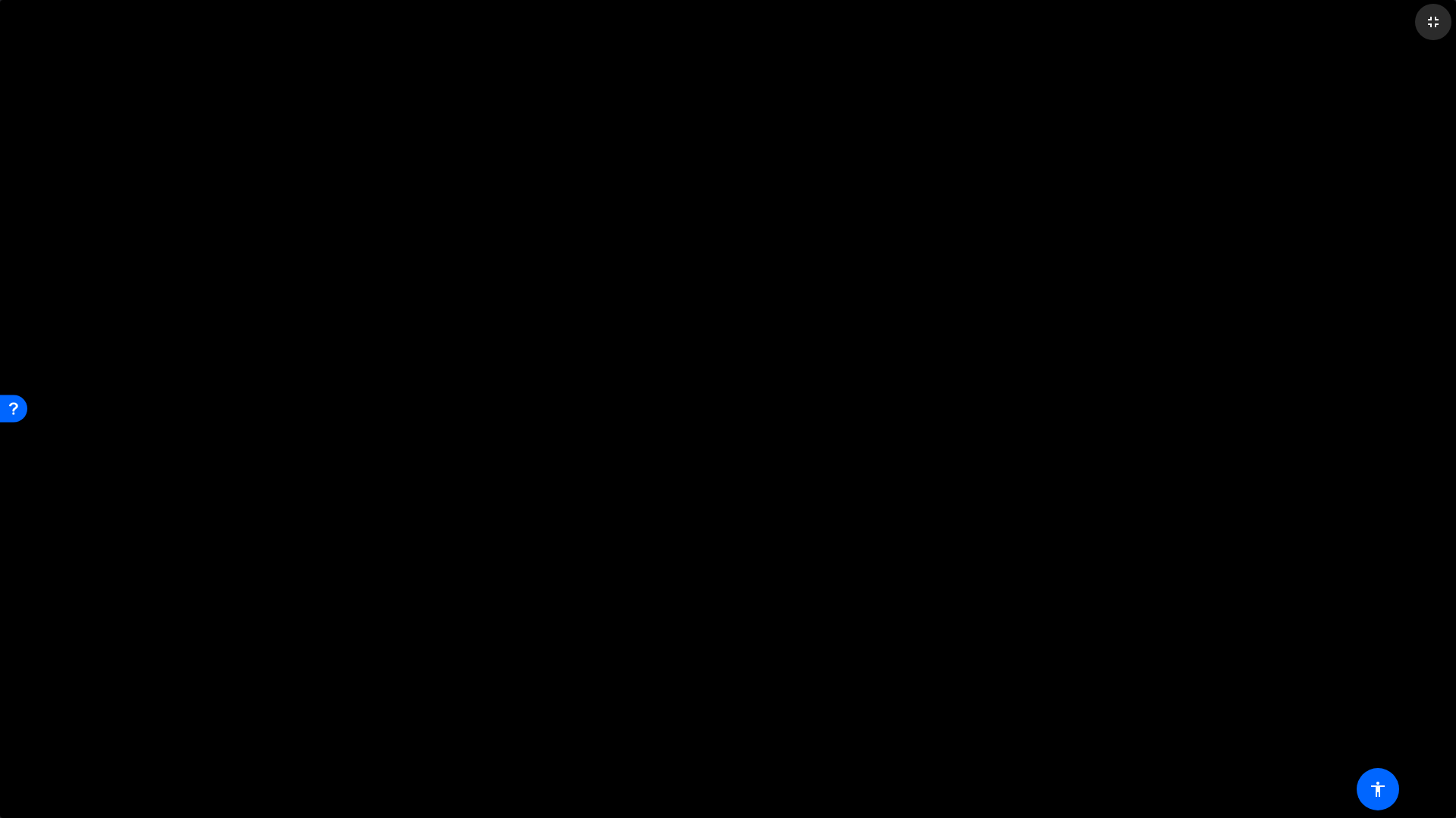
click at [1436, 12] on span at bounding box center [1433, 21] width 36 height 36
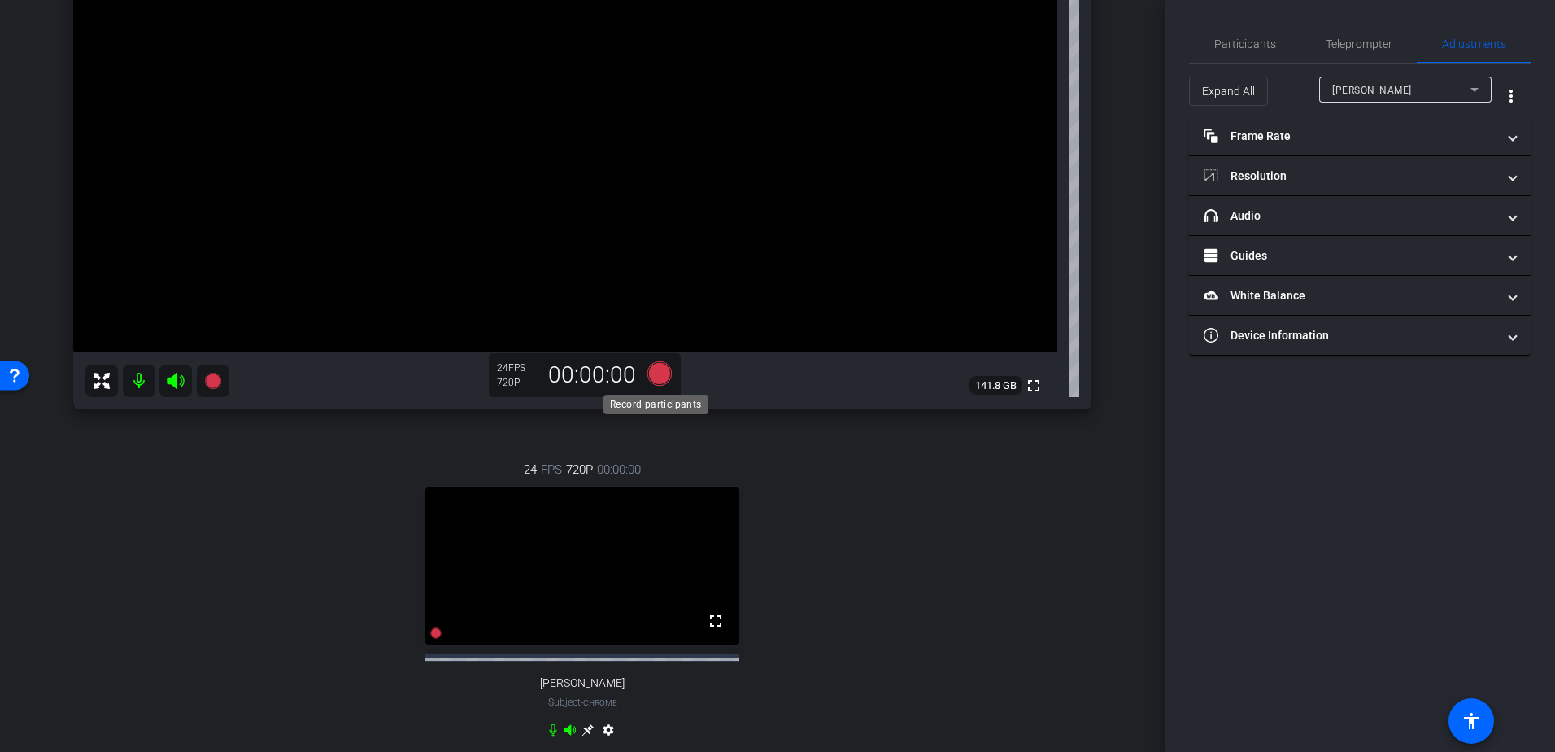
click at [660, 384] on icon at bounding box center [659, 373] width 39 height 29
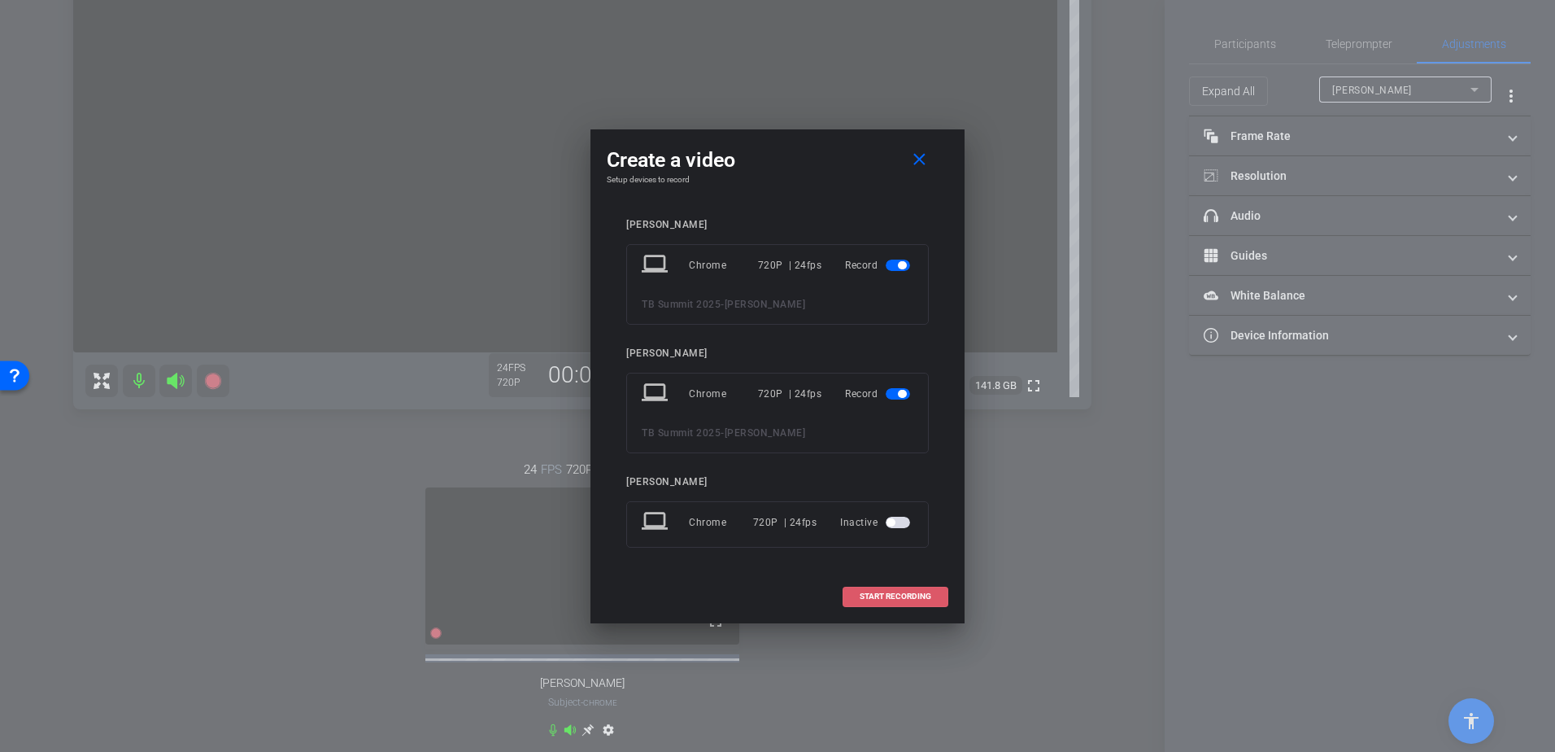
click at [874, 599] on span "START RECORDING" at bounding box center [896, 596] width 72 height 8
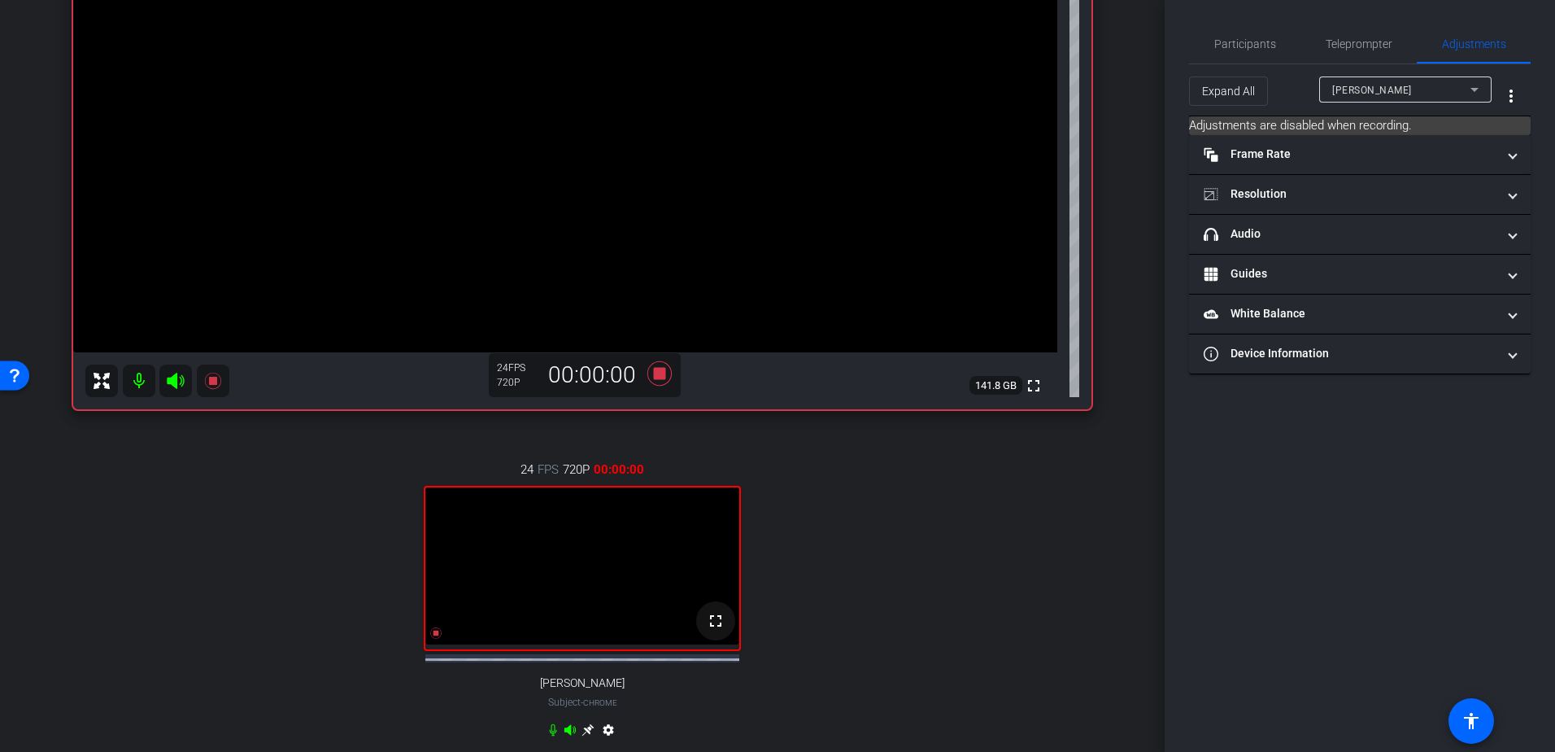
click at [722, 640] on span at bounding box center [715, 620] width 39 height 39
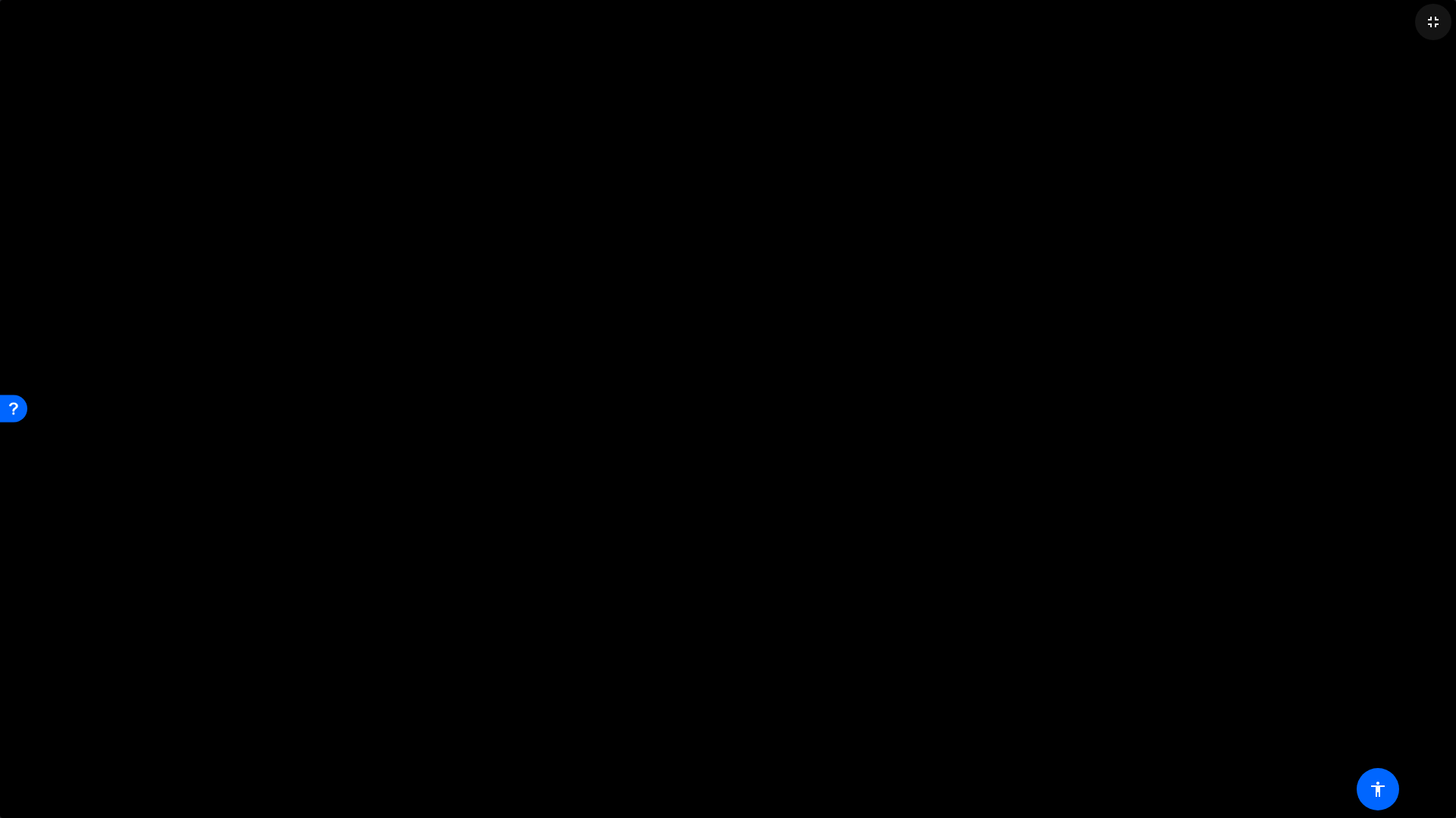
click at [1420, 24] on span at bounding box center [1433, 21] width 36 height 36
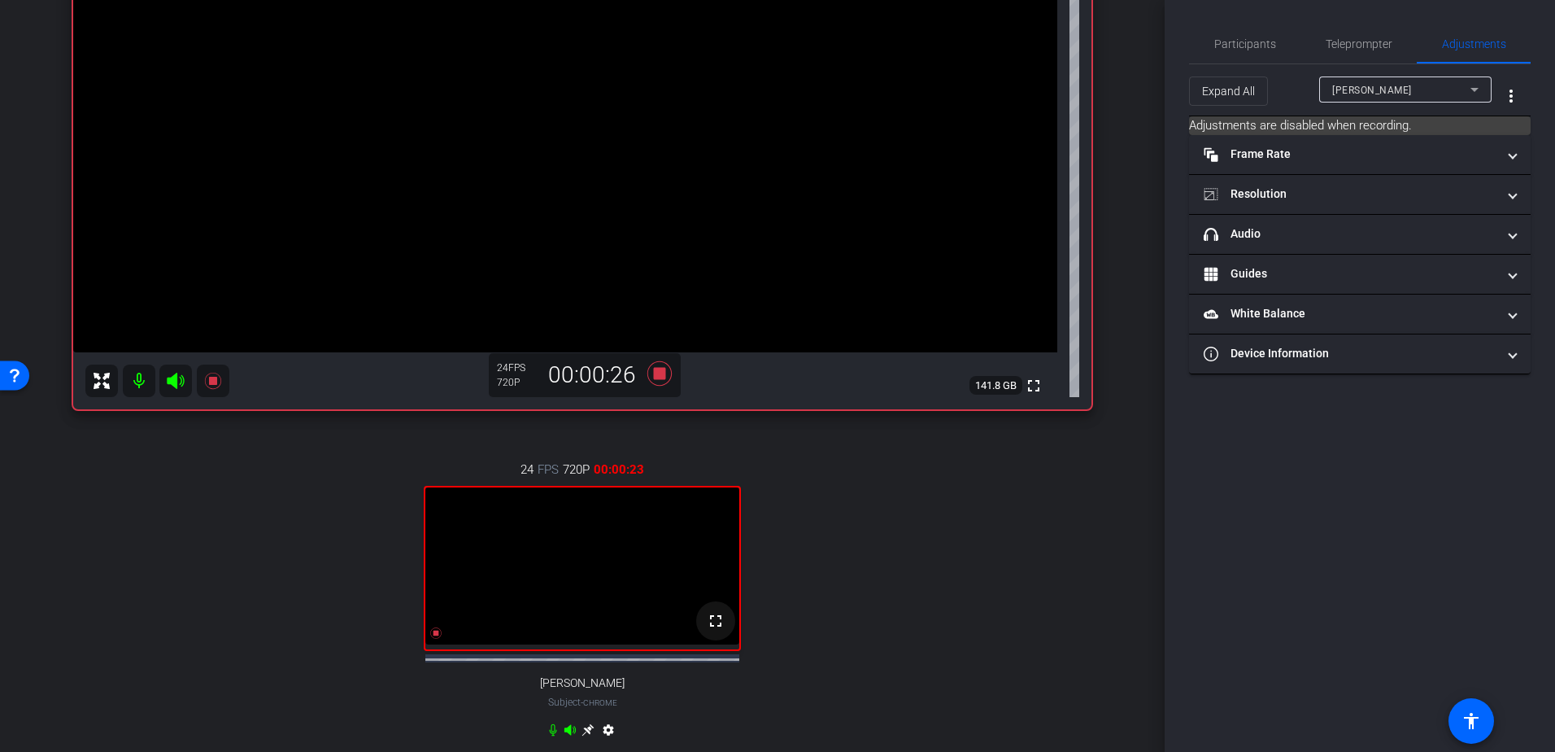
click at [706, 630] on mat-icon "fullscreen" at bounding box center [716, 621] width 20 height 20
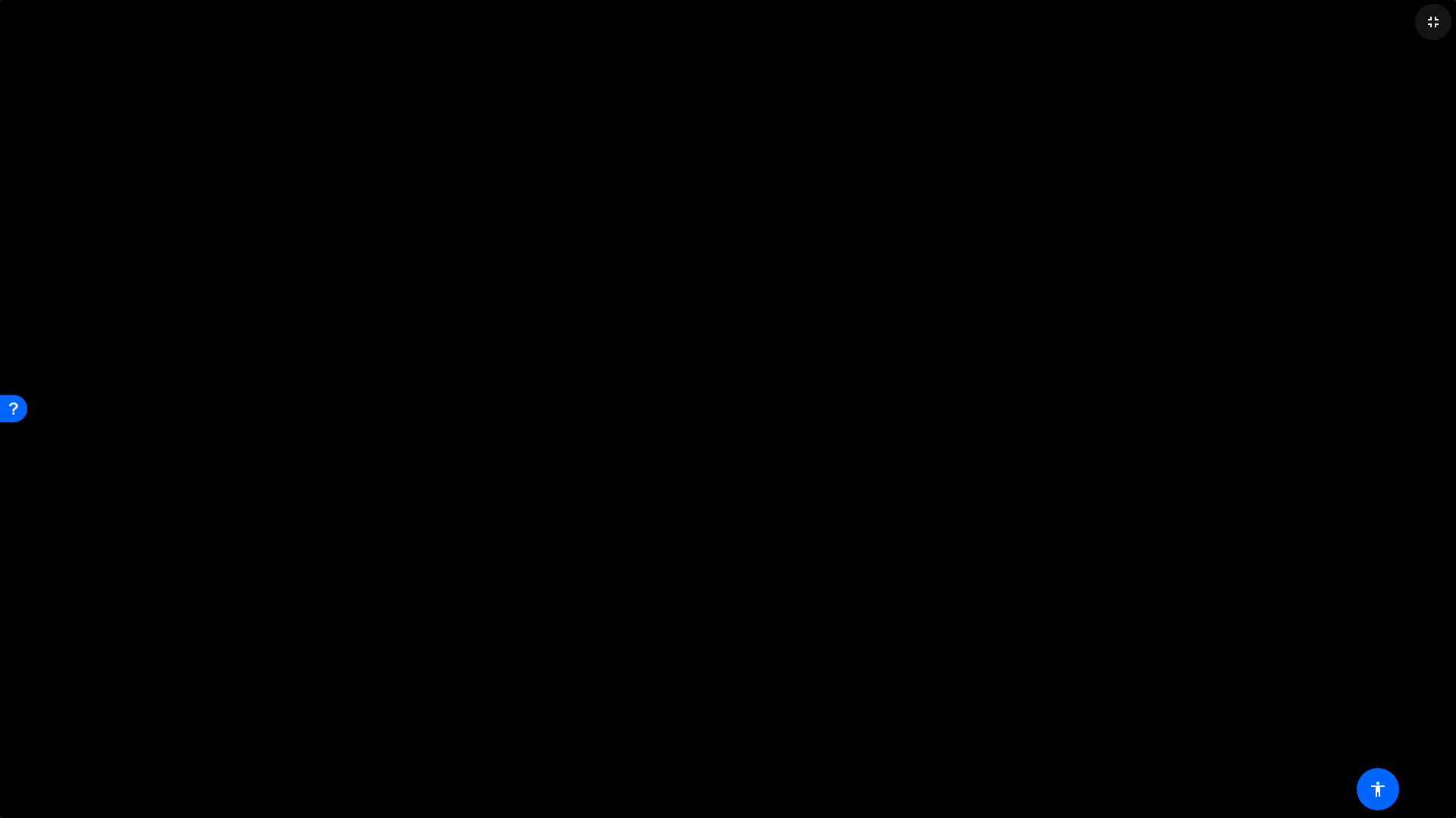
click at [1420, 14] on span at bounding box center [1433, 21] width 36 height 36
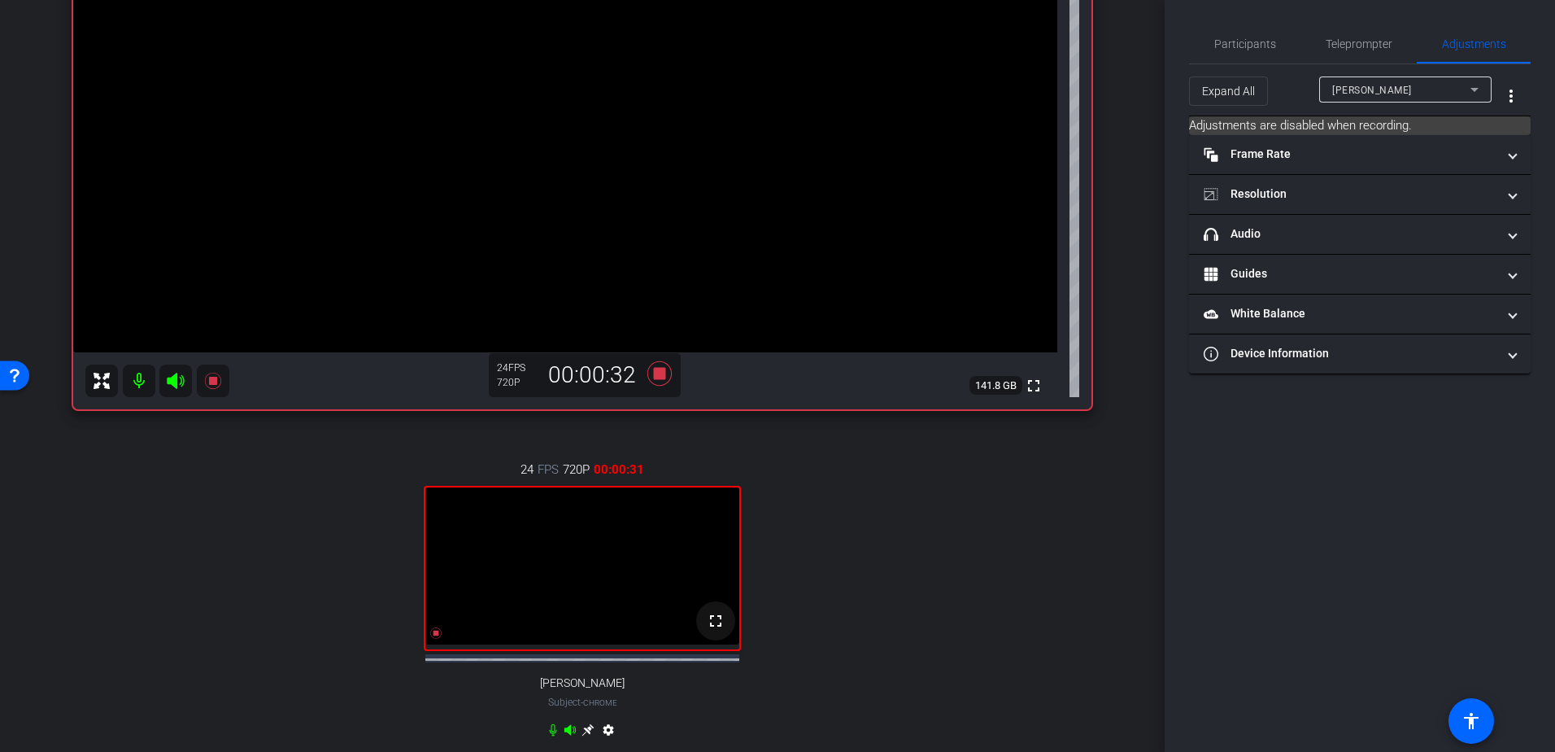
click at [700, 640] on span at bounding box center [715, 620] width 39 height 39
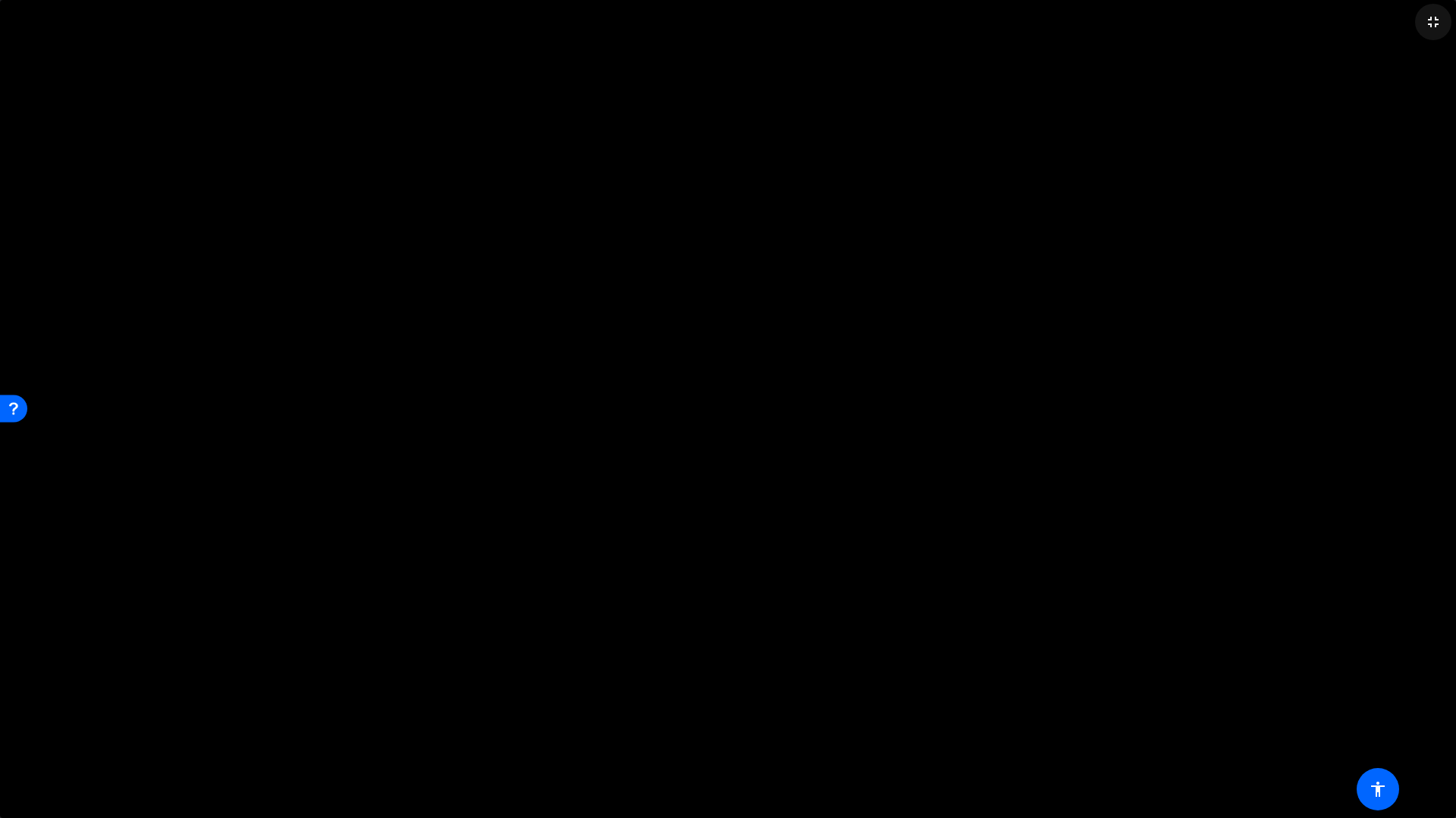
click at [1430, 30] on mat-icon "fullscreen_exit" at bounding box center [1433, 22] width 19 height 19
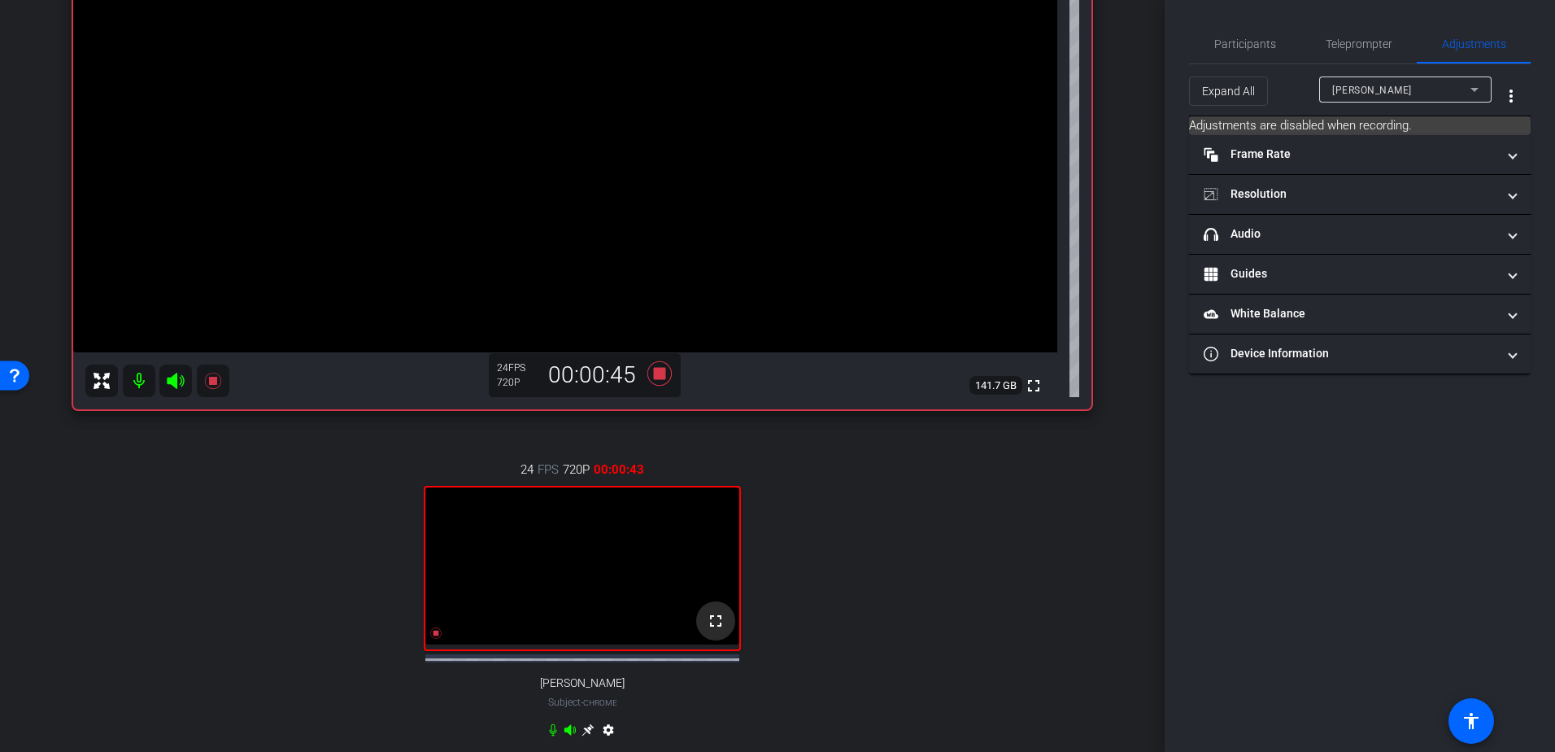
click at [711, 640] on span at bounding box center [715, 620] width 39 height 39
click at [722, 639] on span at bounding box center [715, 620] width 39 height 39
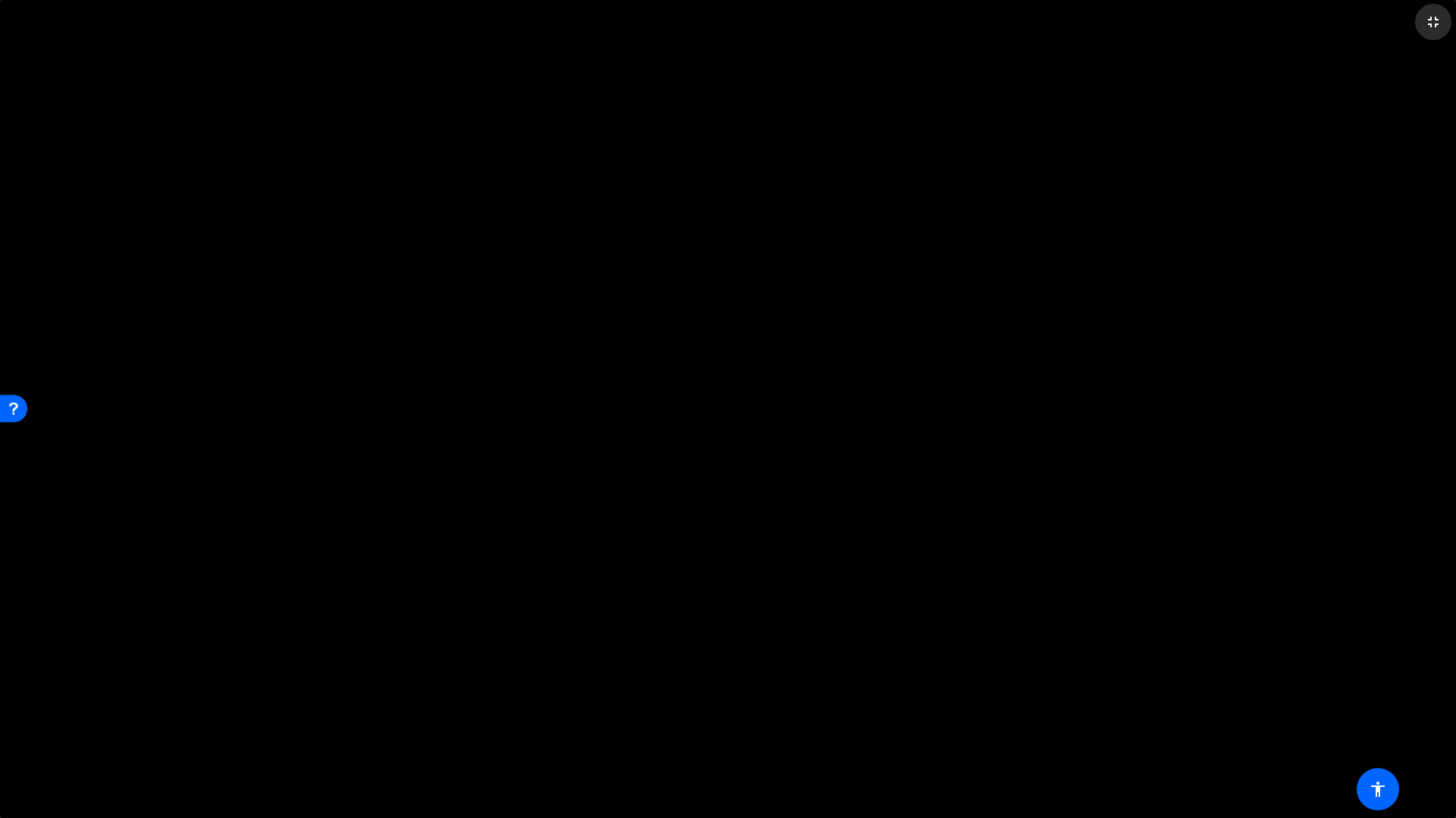
click at [1439, 15] on mat-icon "fullscreen_exit" at bounding box center [1433, 22] width 19 height 19
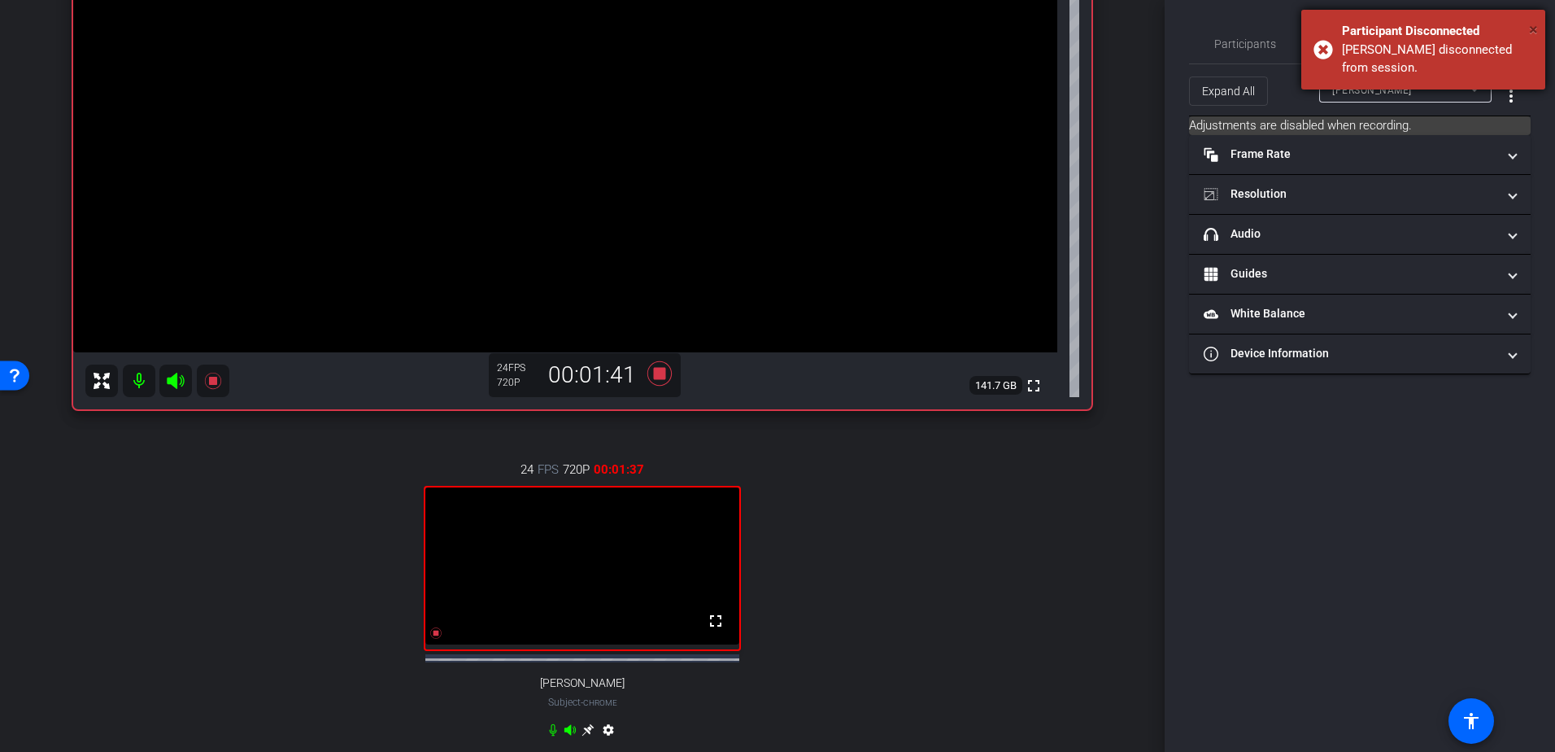
click at [1532, 26] on span "×" at bounding box center [1533, 30] width 9 height 20
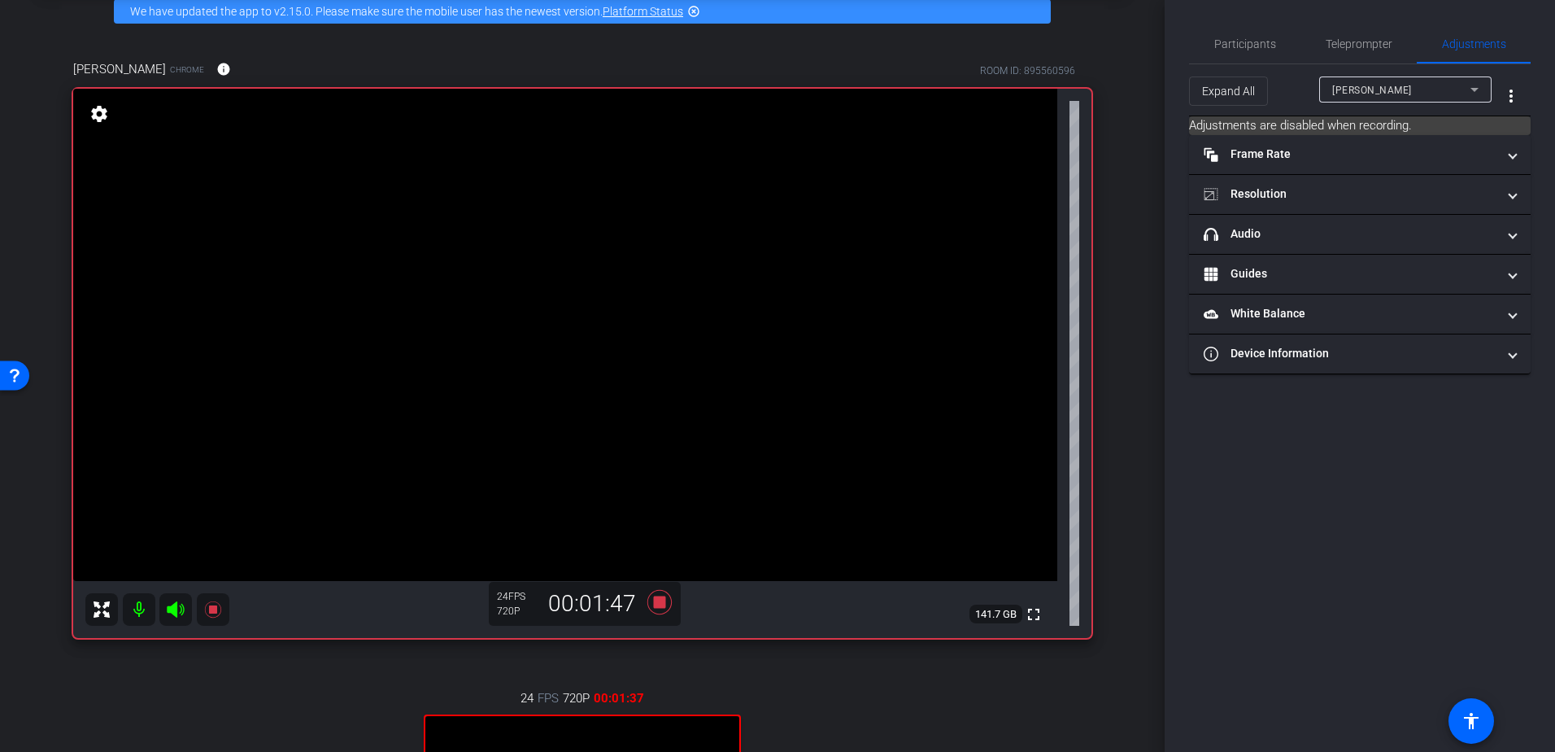
scroll to position [163, 0]
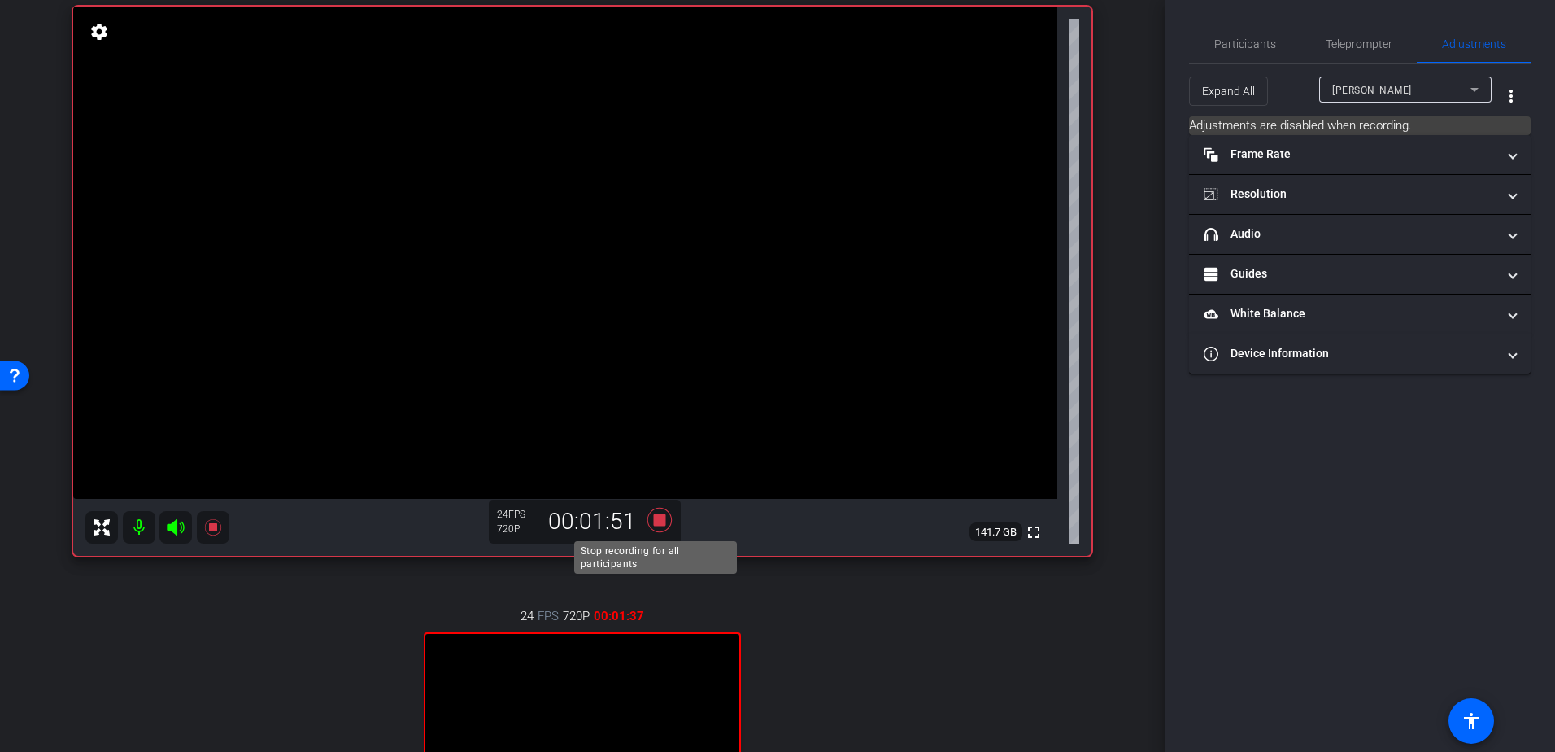
click at [648, 526] on icon at bounding box center [659, 519] width 39 height 29
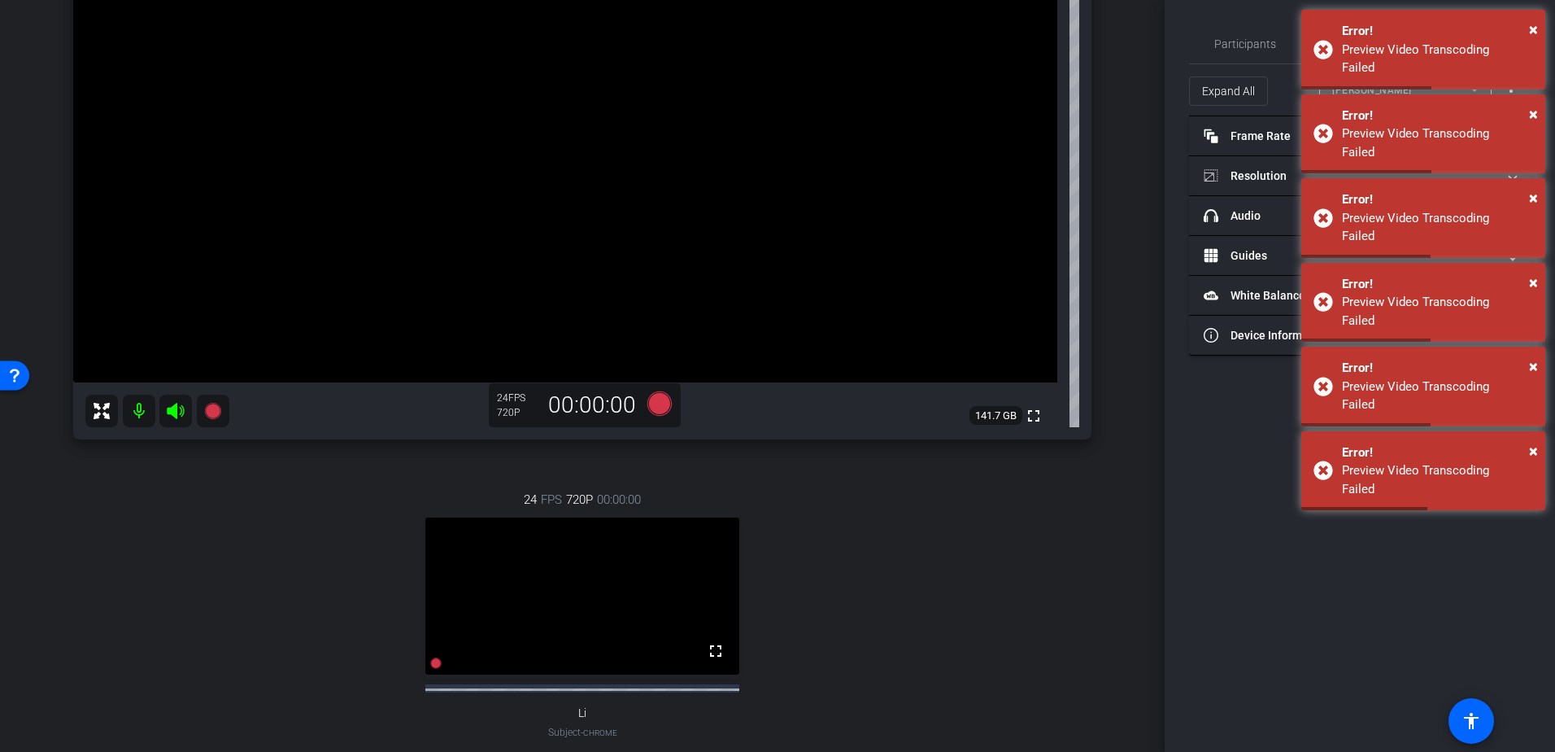
scroll to position [325, 0]
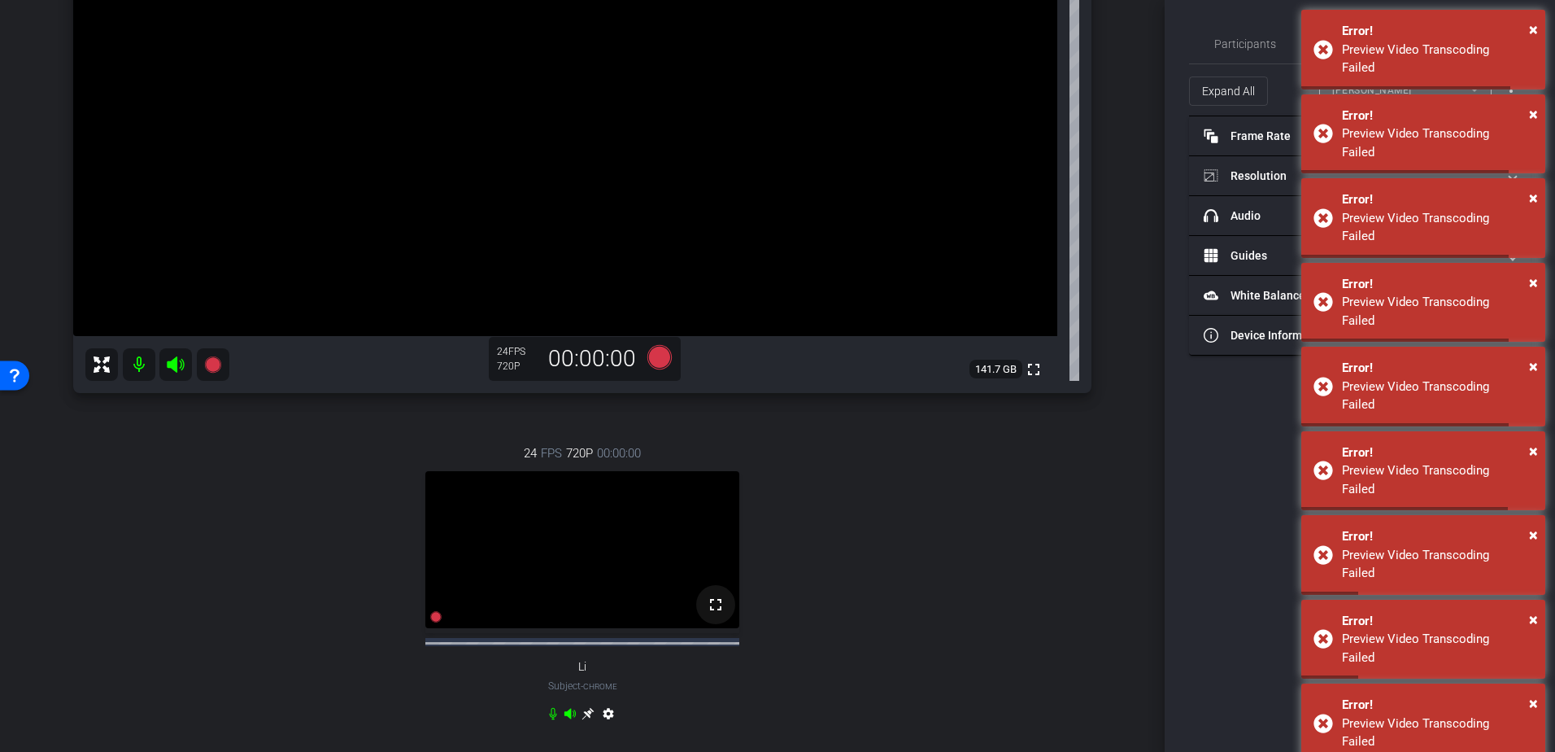
click at [709, 614] on mat-icon "fullscreen" at bounding box center [716, 605] width 20 height 20
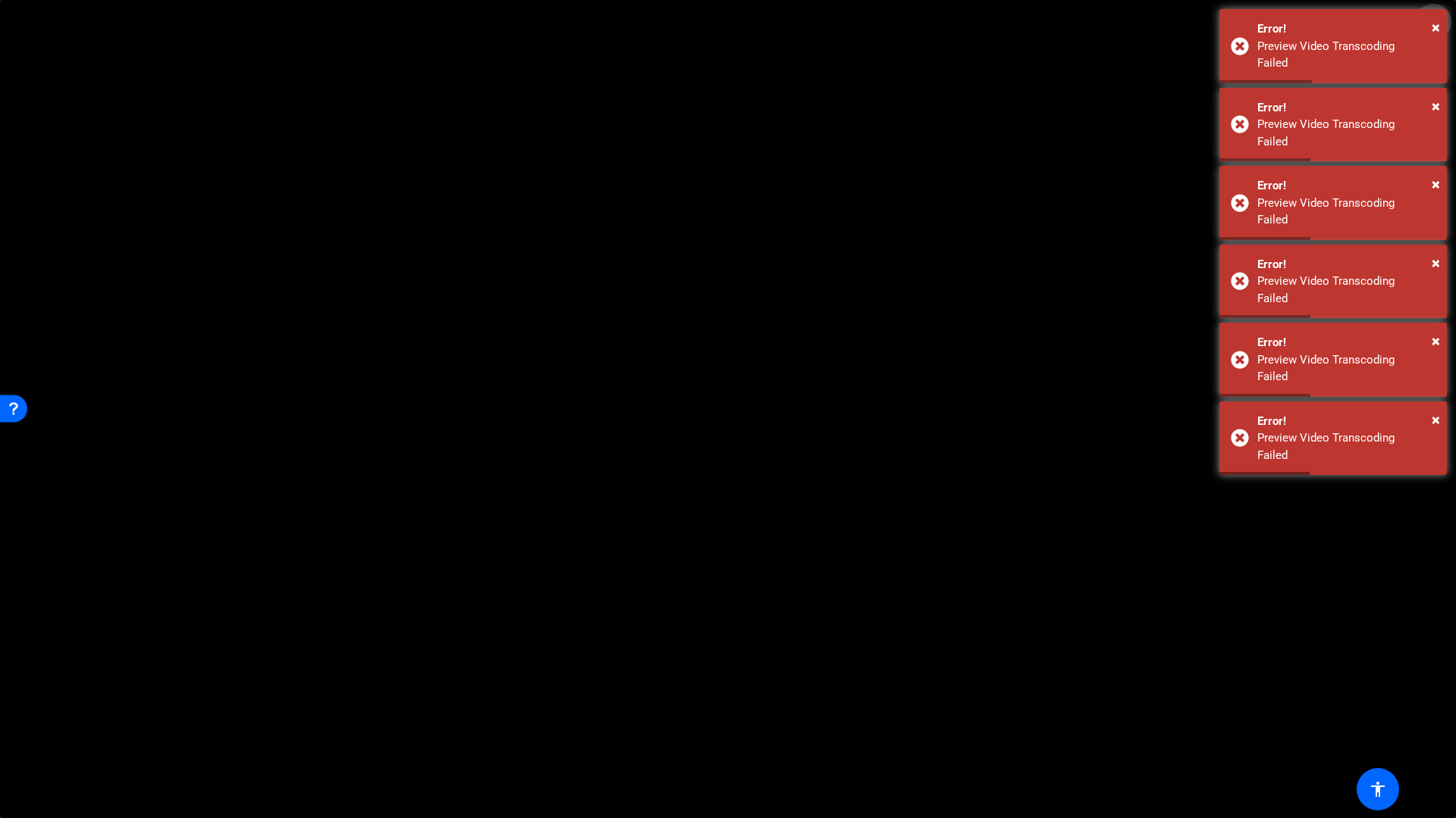
click at [1420, 20] on span at bounding box center [1433, 21] width 36 height 36
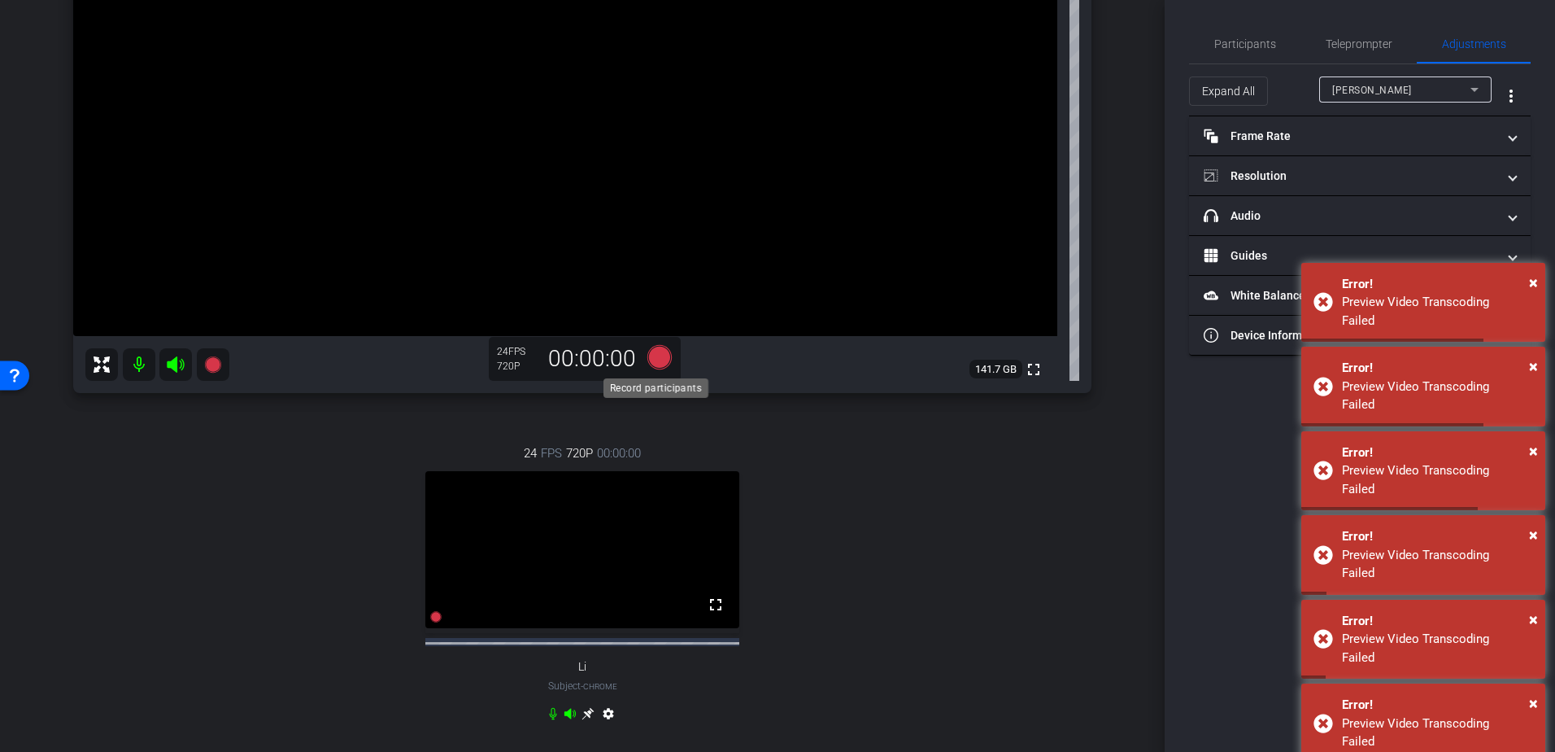
click at [664, 353] on icon at bounding box center [659, 357] width 24 height 24
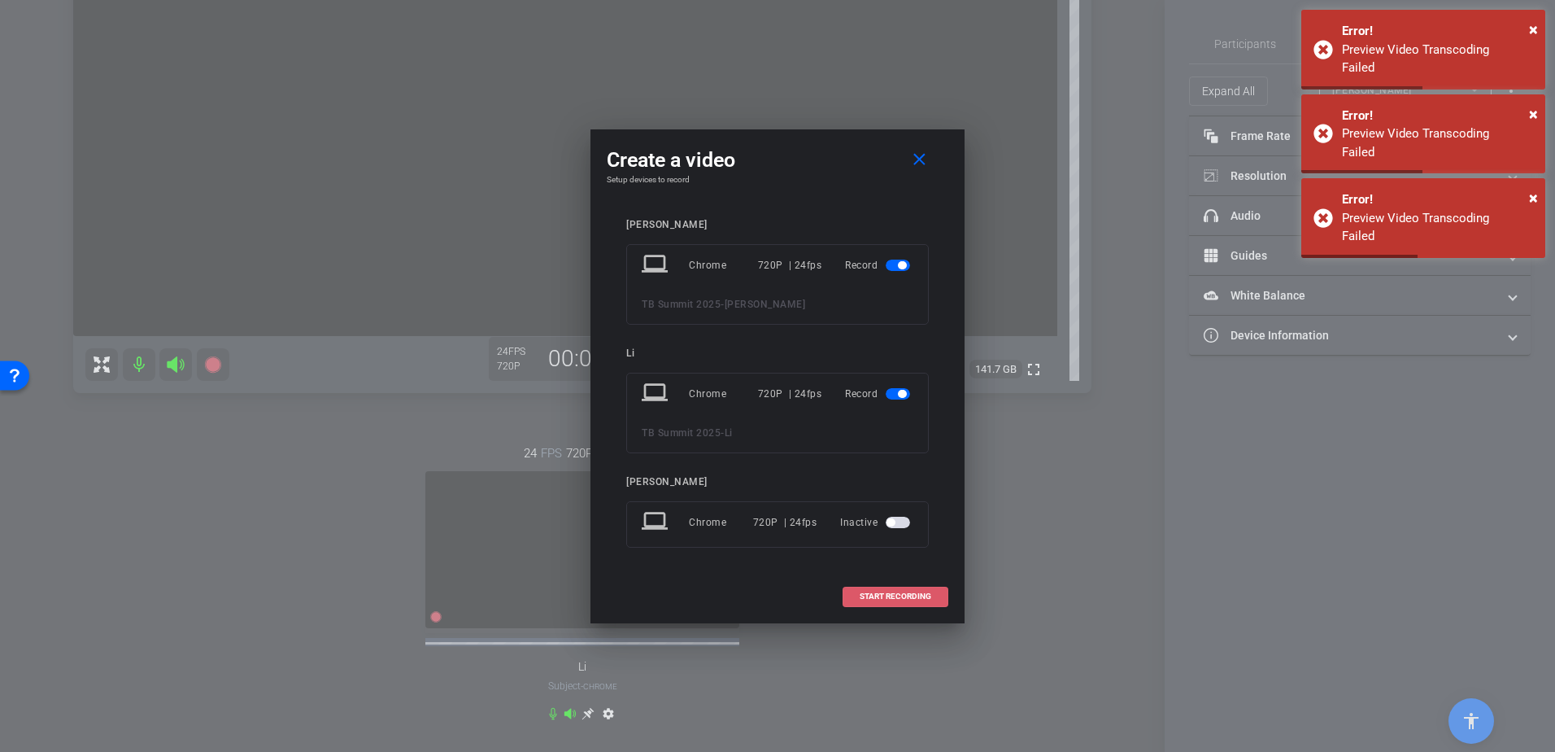
click at [896, 587] on span at bounding box center [895, 596] width 104 height 39
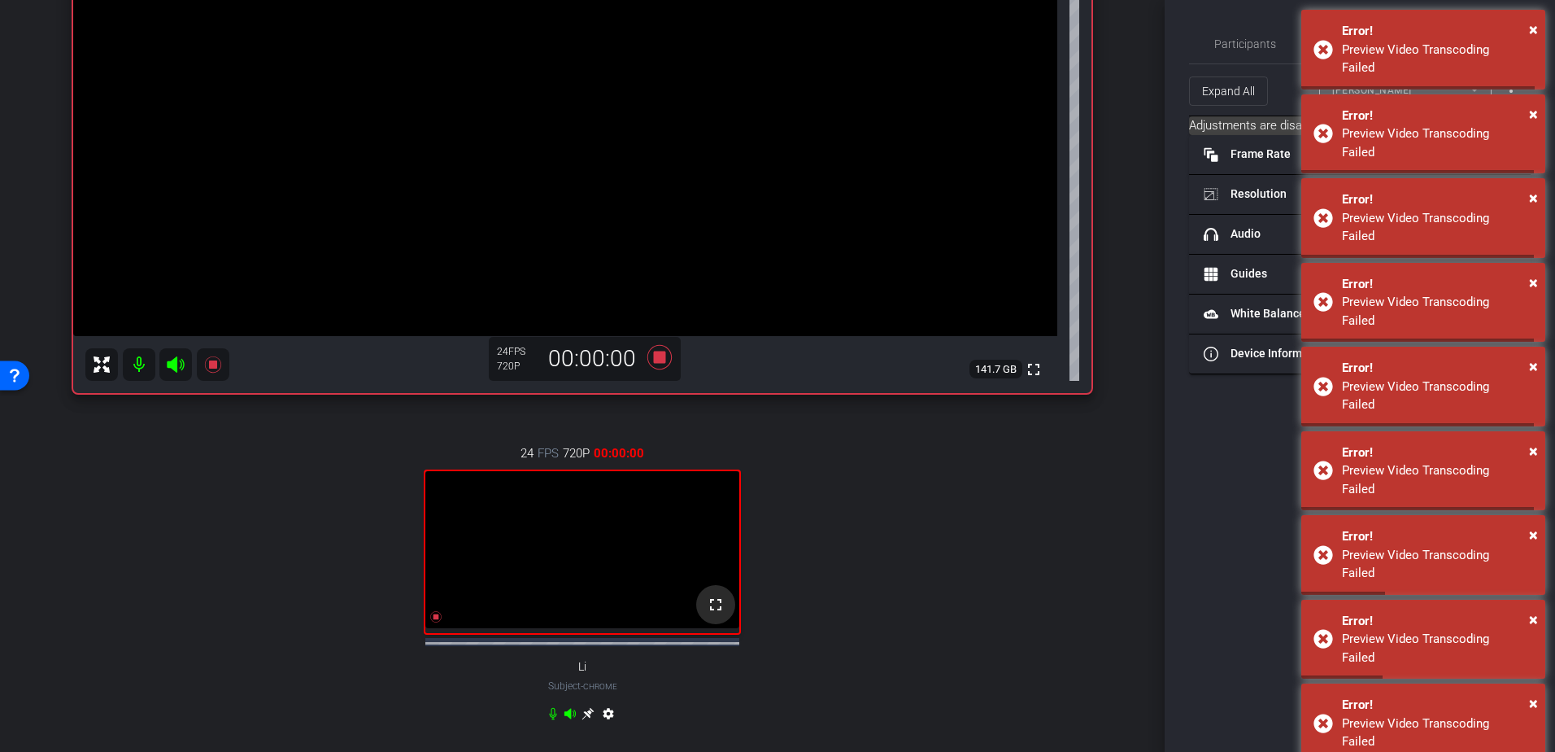
click at [708, 614] on mat-icon "fullscreen" at bounding box center [716, 605] width 20 height 20
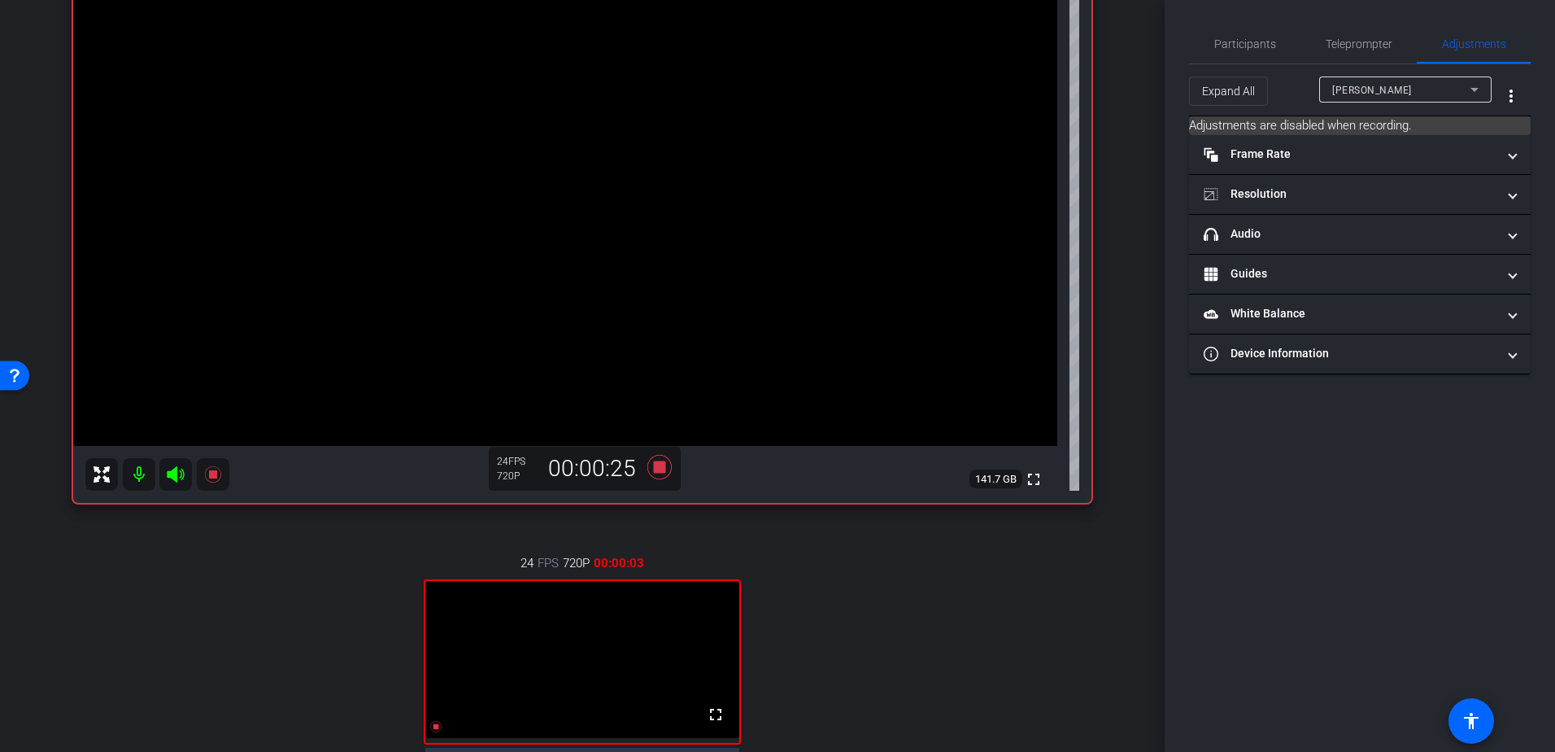
scroll to position [244, 0]
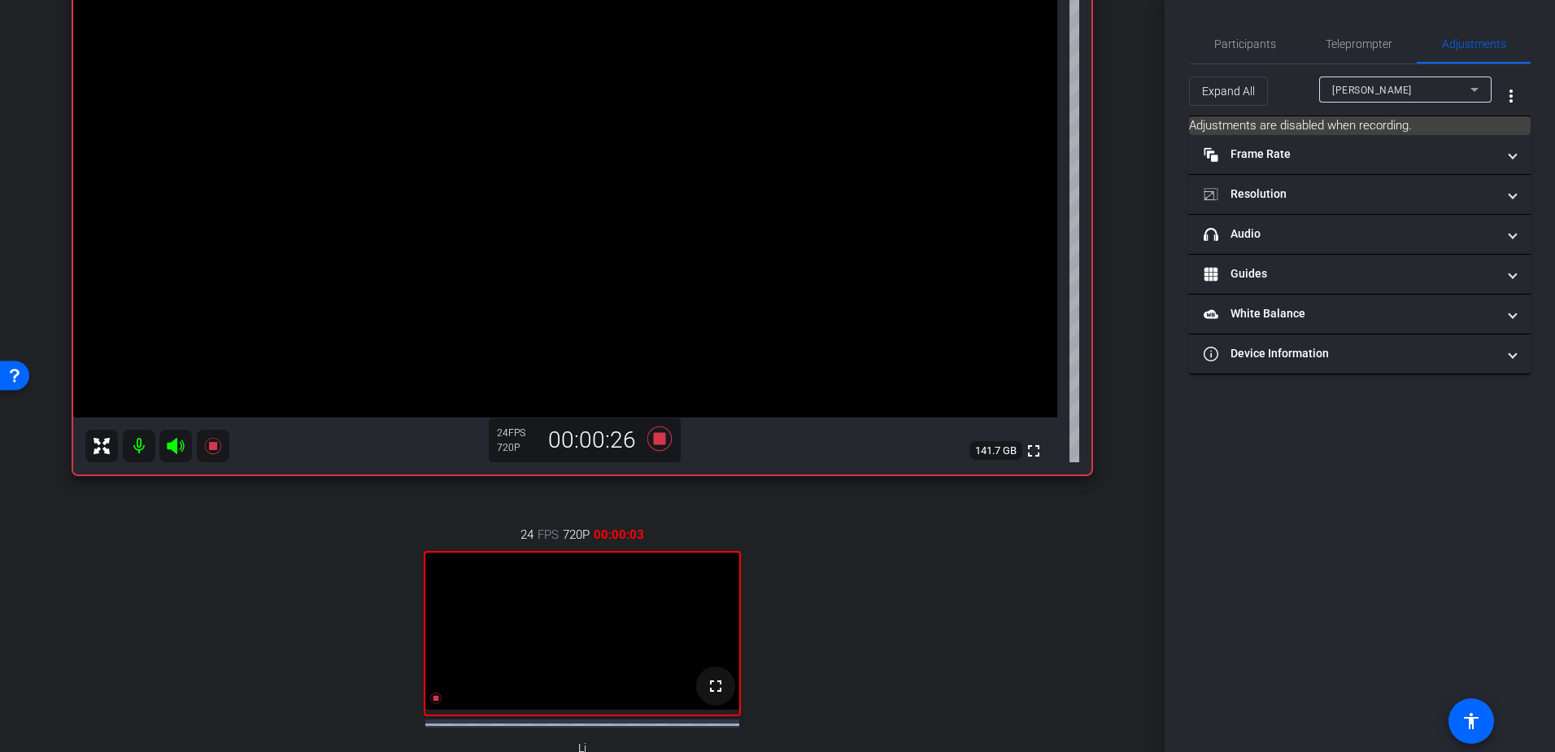
click at [717, 705] on span at bounding box center [715, 685] width 39 height 39
click at [713, 695] on mat-icon "fullscreen" at bounding box center [716, 686] width 20 height 20
click at [645, 435] on icon at bounding box center [659, 438] width 39 height 29
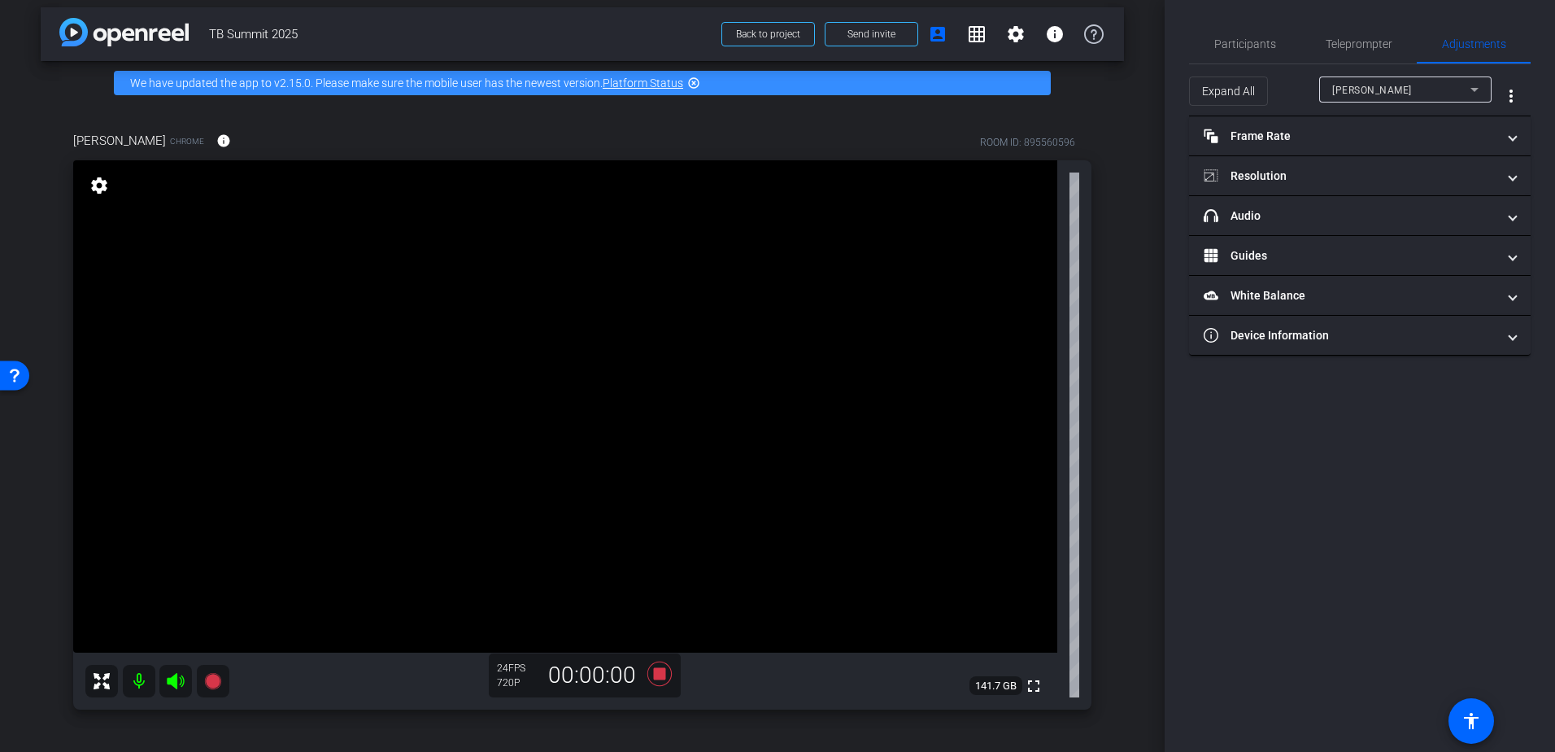
scroll to position [90, 0]
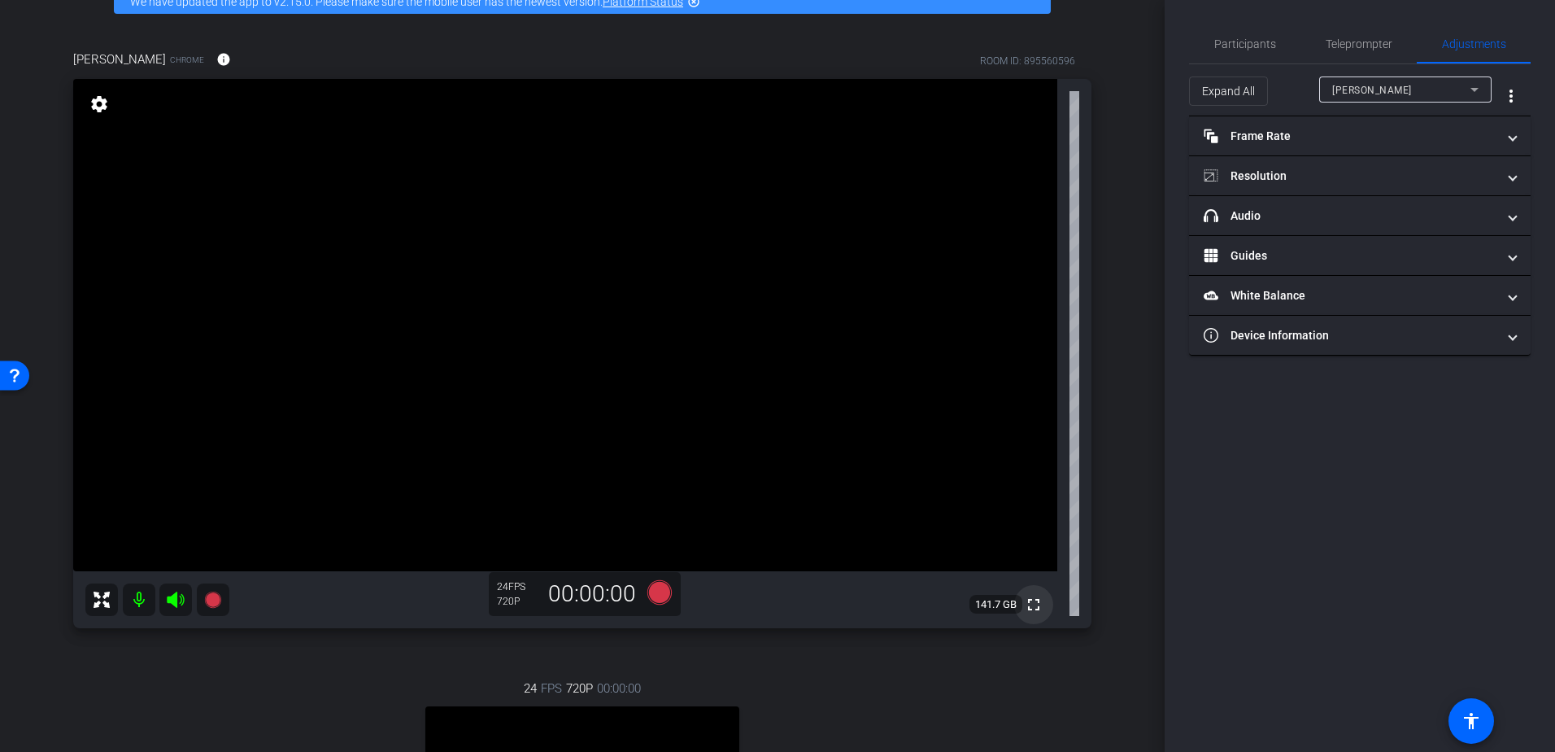
click at [1028, 601] on mat-icon "fullscreen" at bounding box center [1034, 605] width 20 height 20
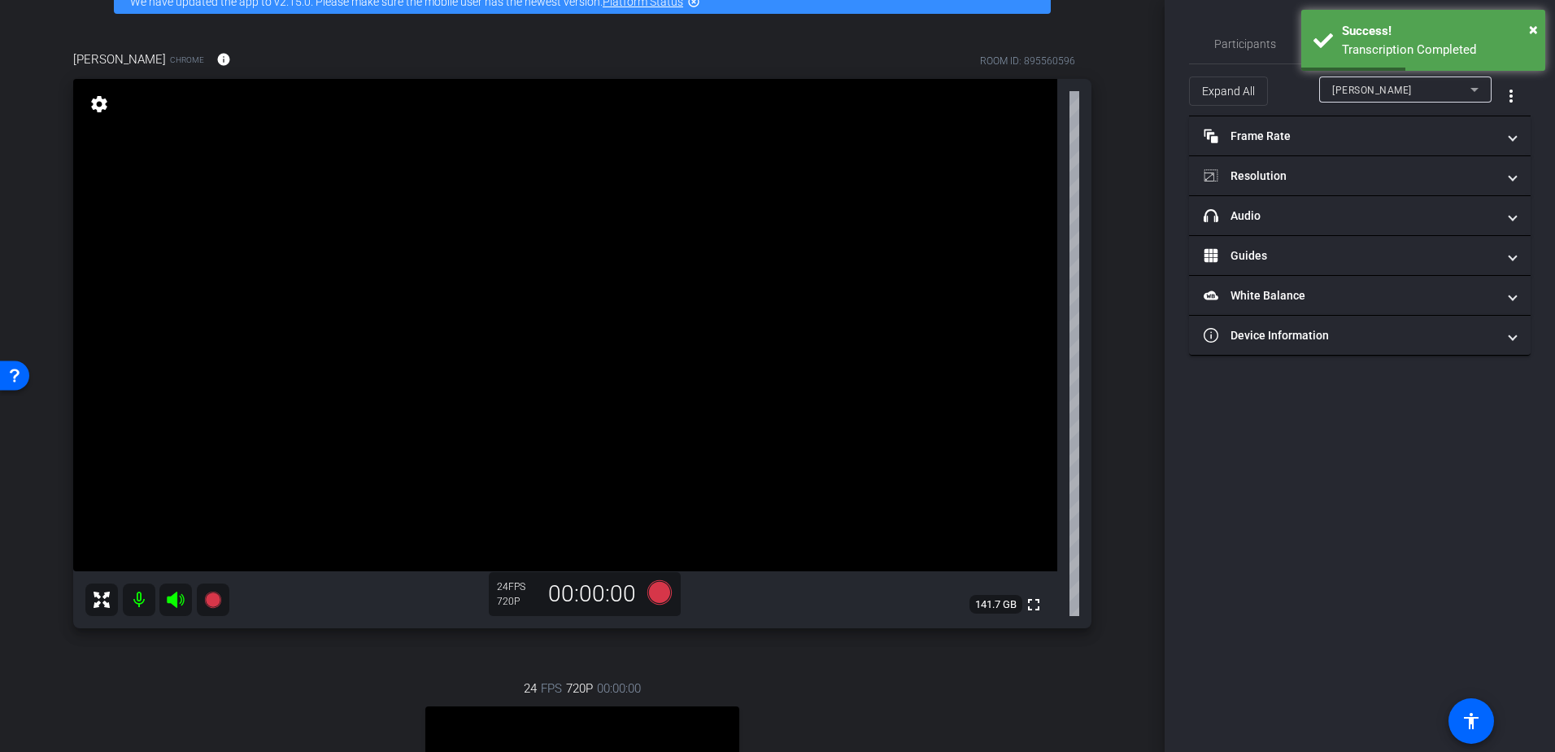
scroll to position [253, 0]
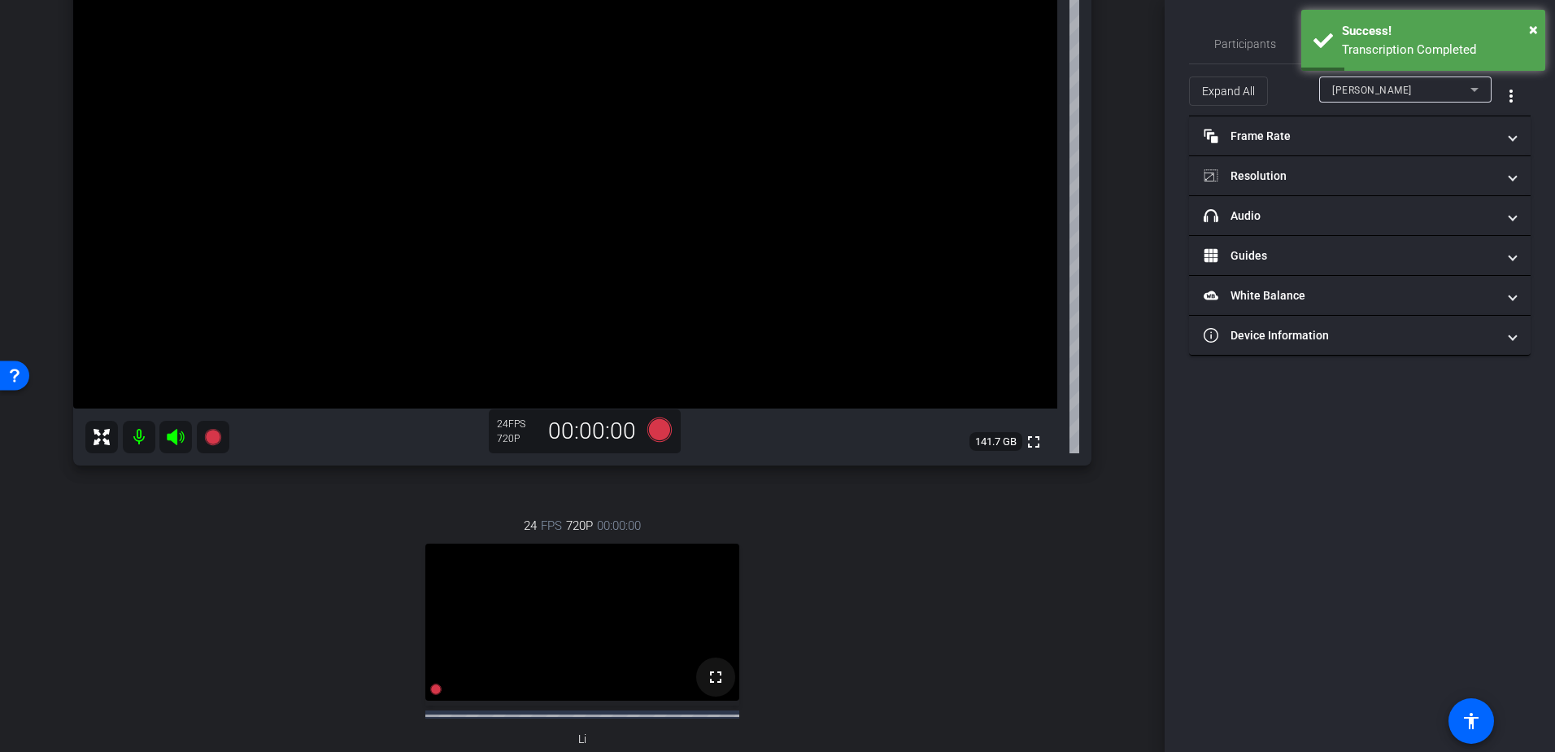
click at [717, 686] on mat-icon "fullscreen" at bounding box center [716, 677] width 20 height 20
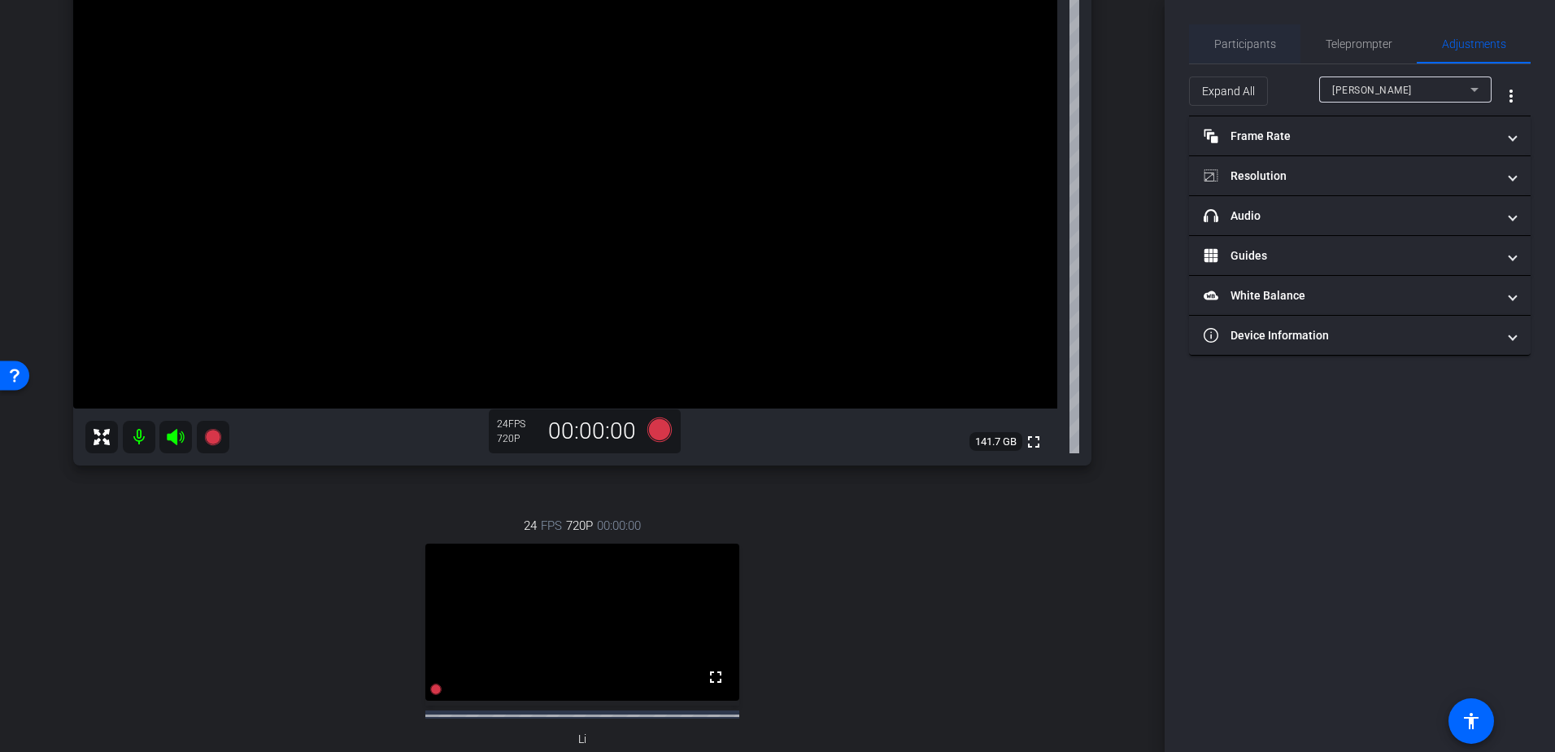
click at [1270, 25] on span "Participants" at bounding box center [1245, 43] width 62 height 39
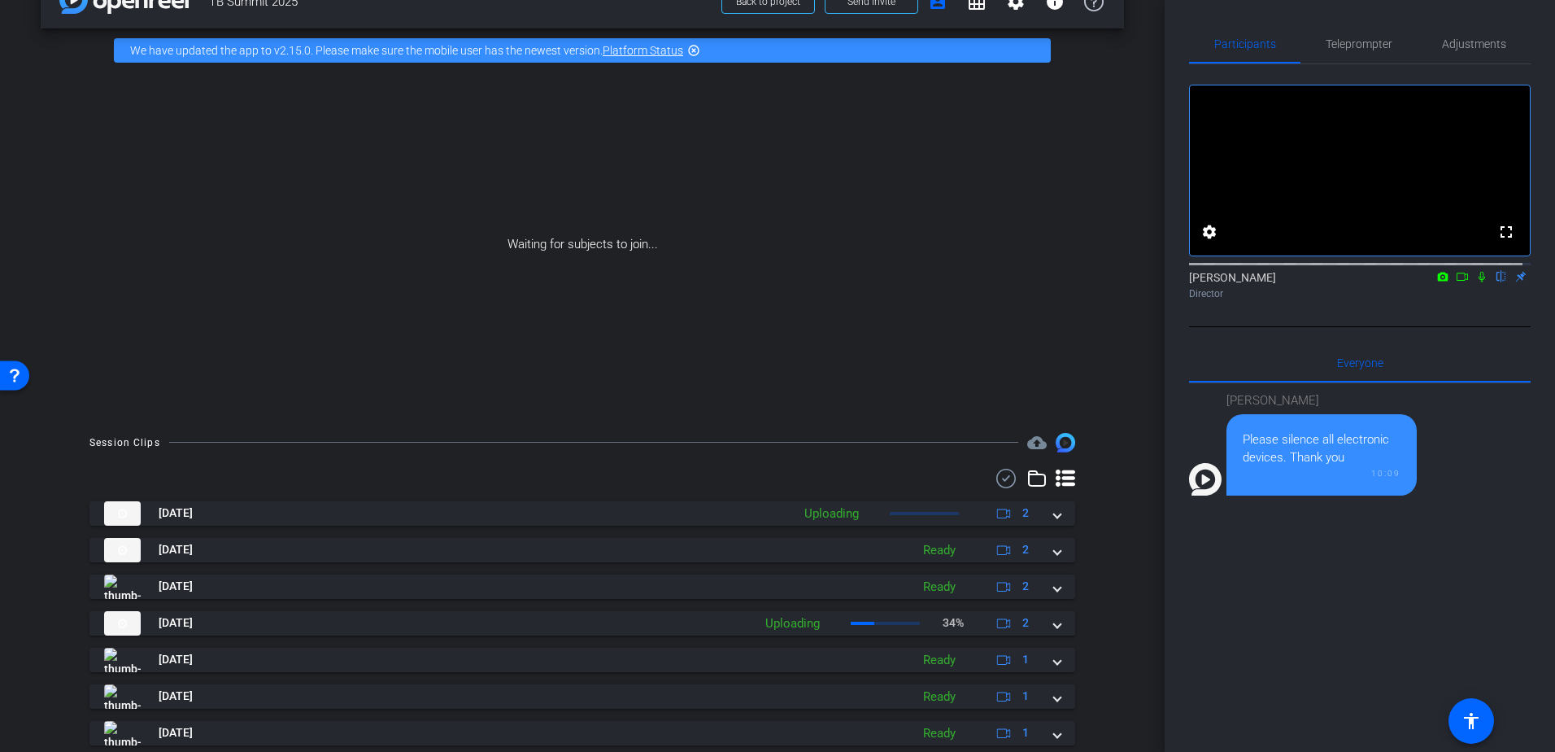
scroll to position [81, 0]
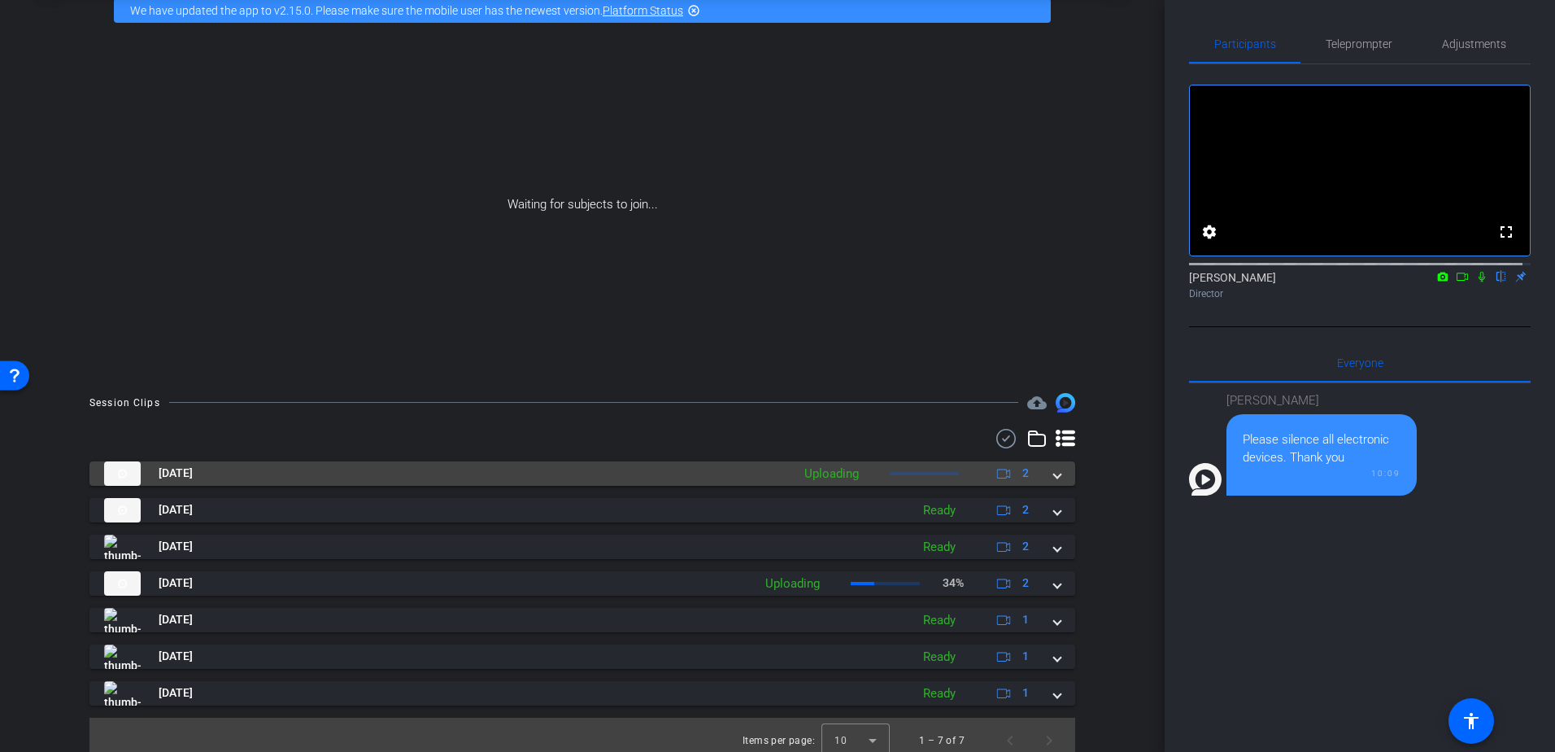
click at [1044, 469] on div "[DATE] Uploading 2" at bounding box center [579, 473] width 950 height 24
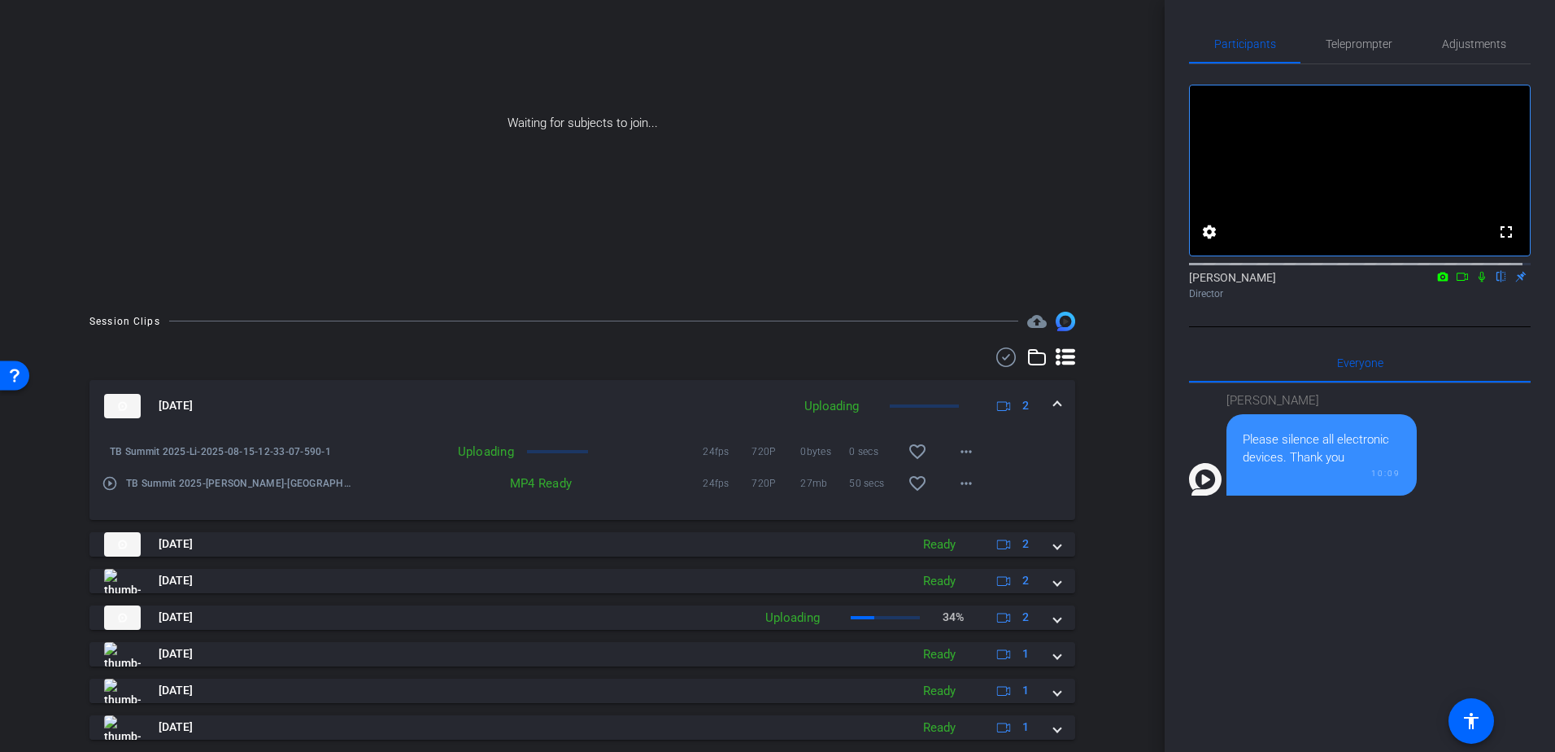
scroll to position [208, 0]
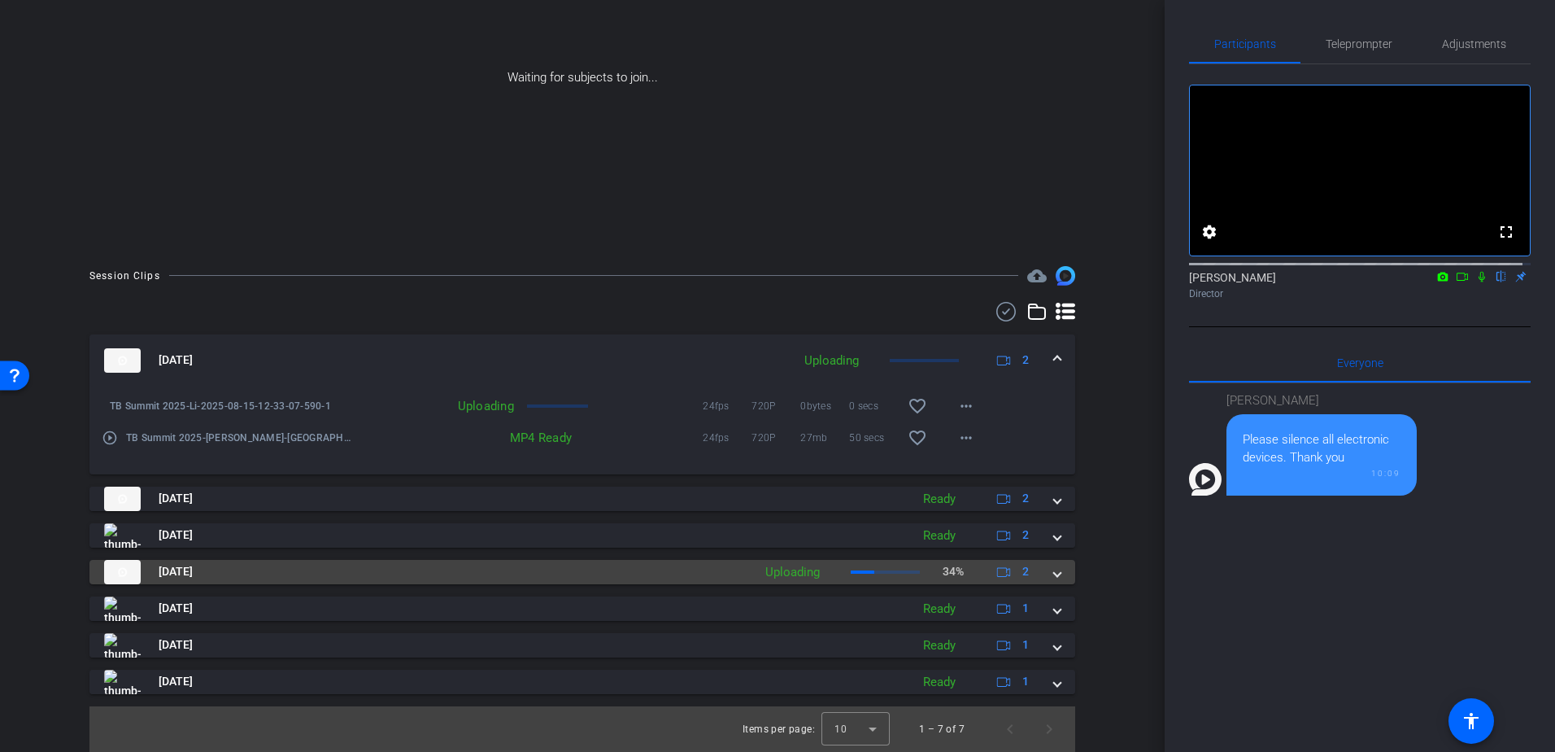
click at [1054, 576] on span at bounding box center [1057, 571] width 7 height 17
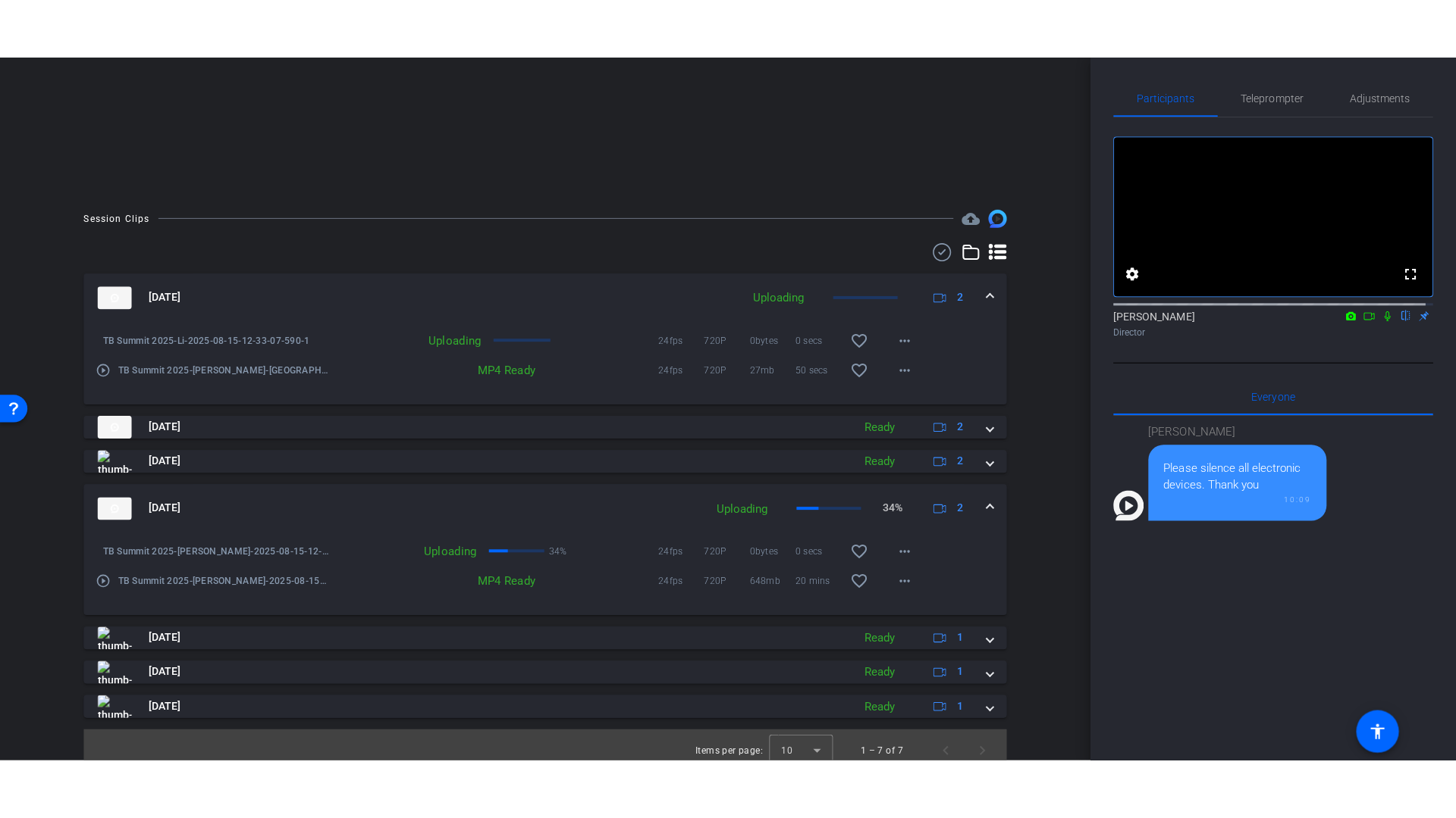
scroll to position [302, 0]
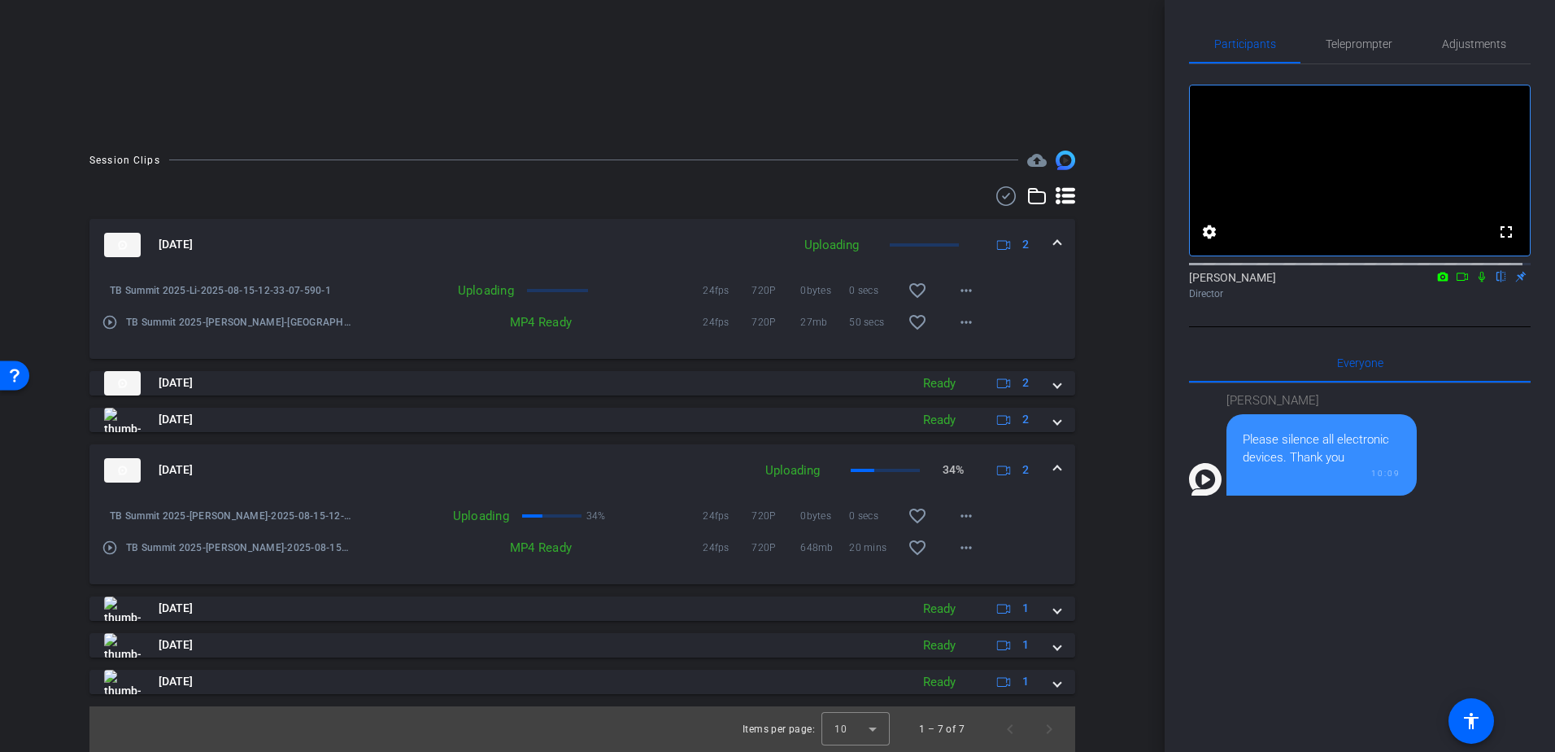
click at [111, 549] on mat-icon "play_circle_outline" at bounding box center [110, 547] width 16 height 16
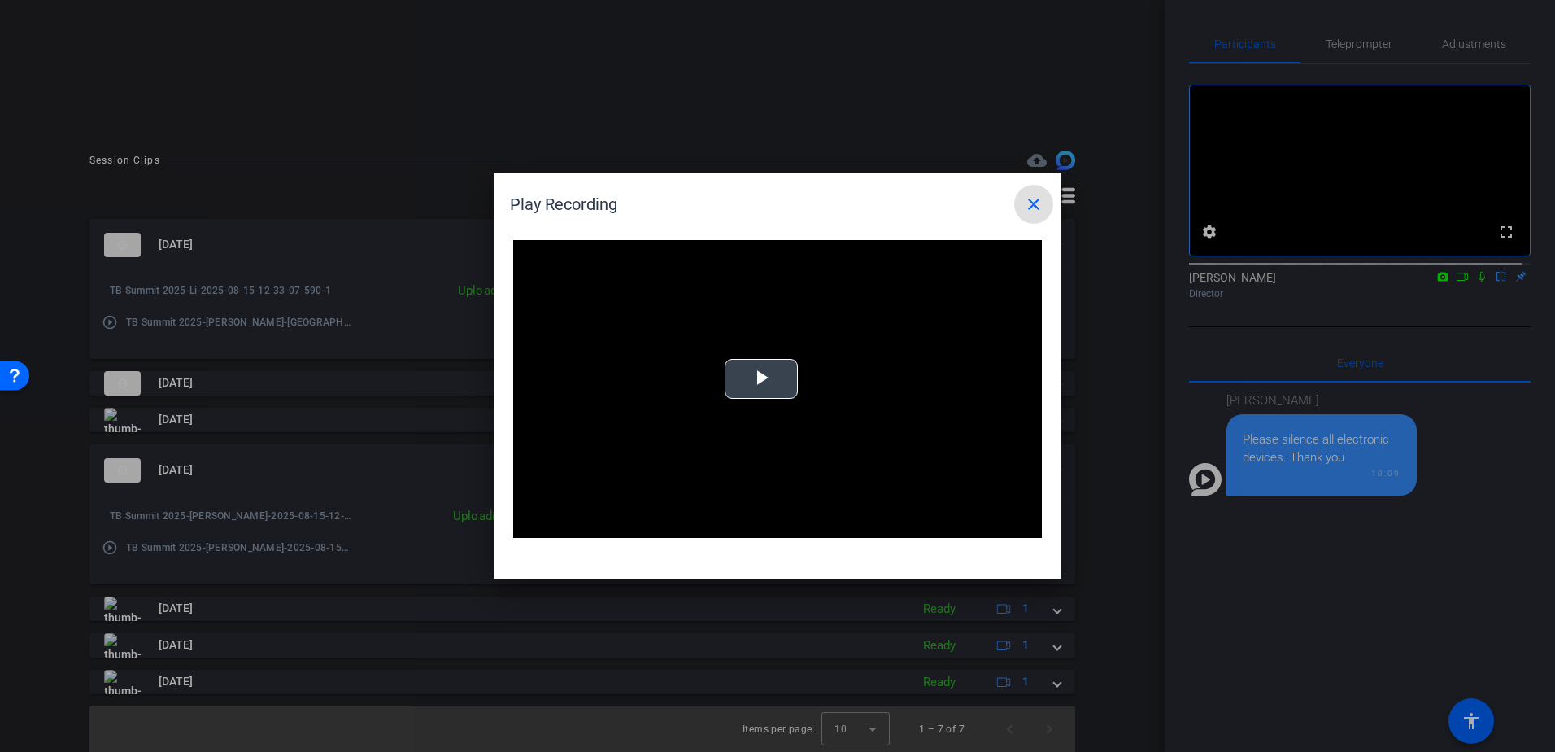
click at [761, 379] on span "Video Player" at bounding box center [761, 379] width 0 height 0
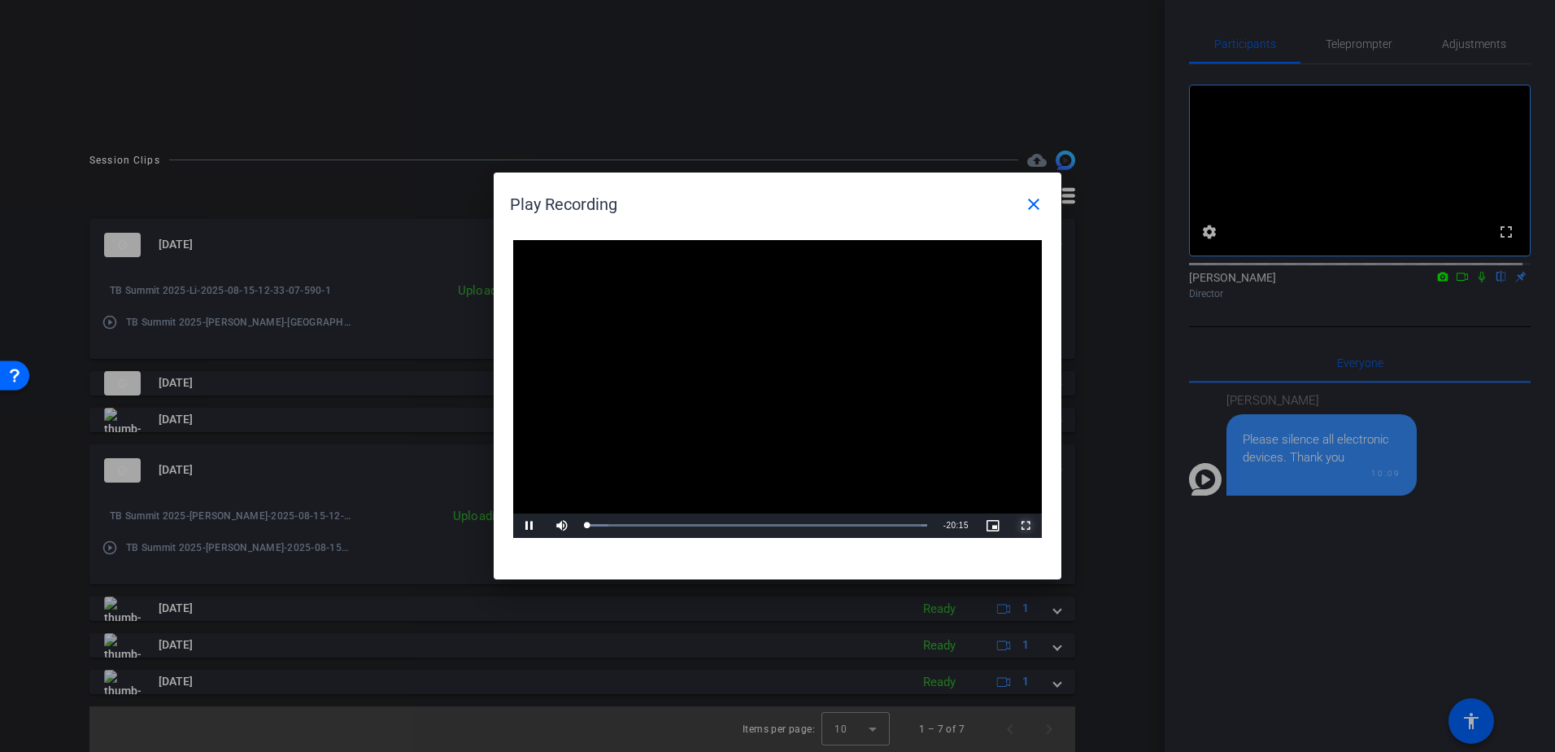
drag, startPoint x: 1039, startPoint y: 529, endPoint x: 1042, endPoint y: 614, distance: 84.7
click at [1039, 525] on span "Video Player" at bounding box center [1025, 525] width 33 height 0
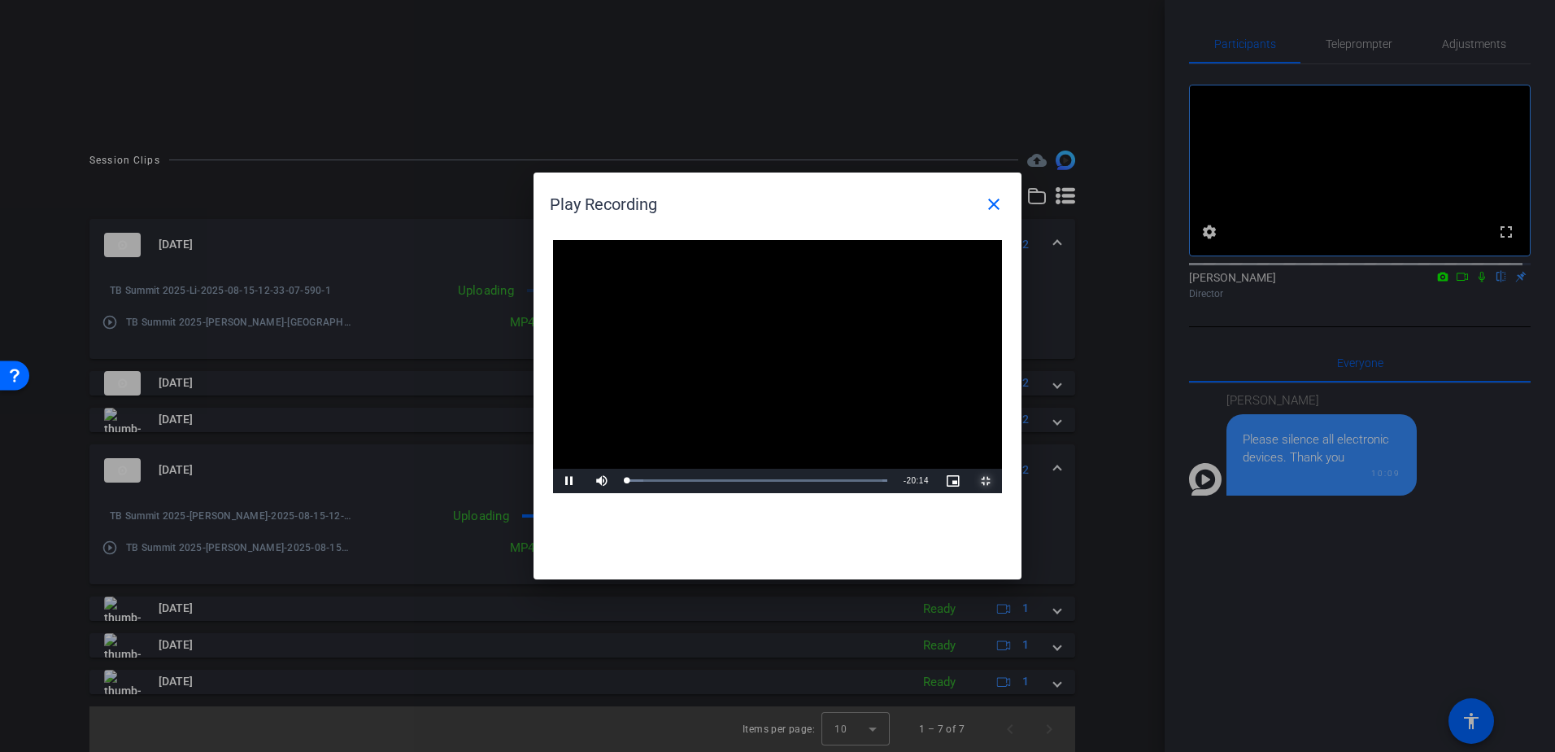
scroll to position [197, 0]
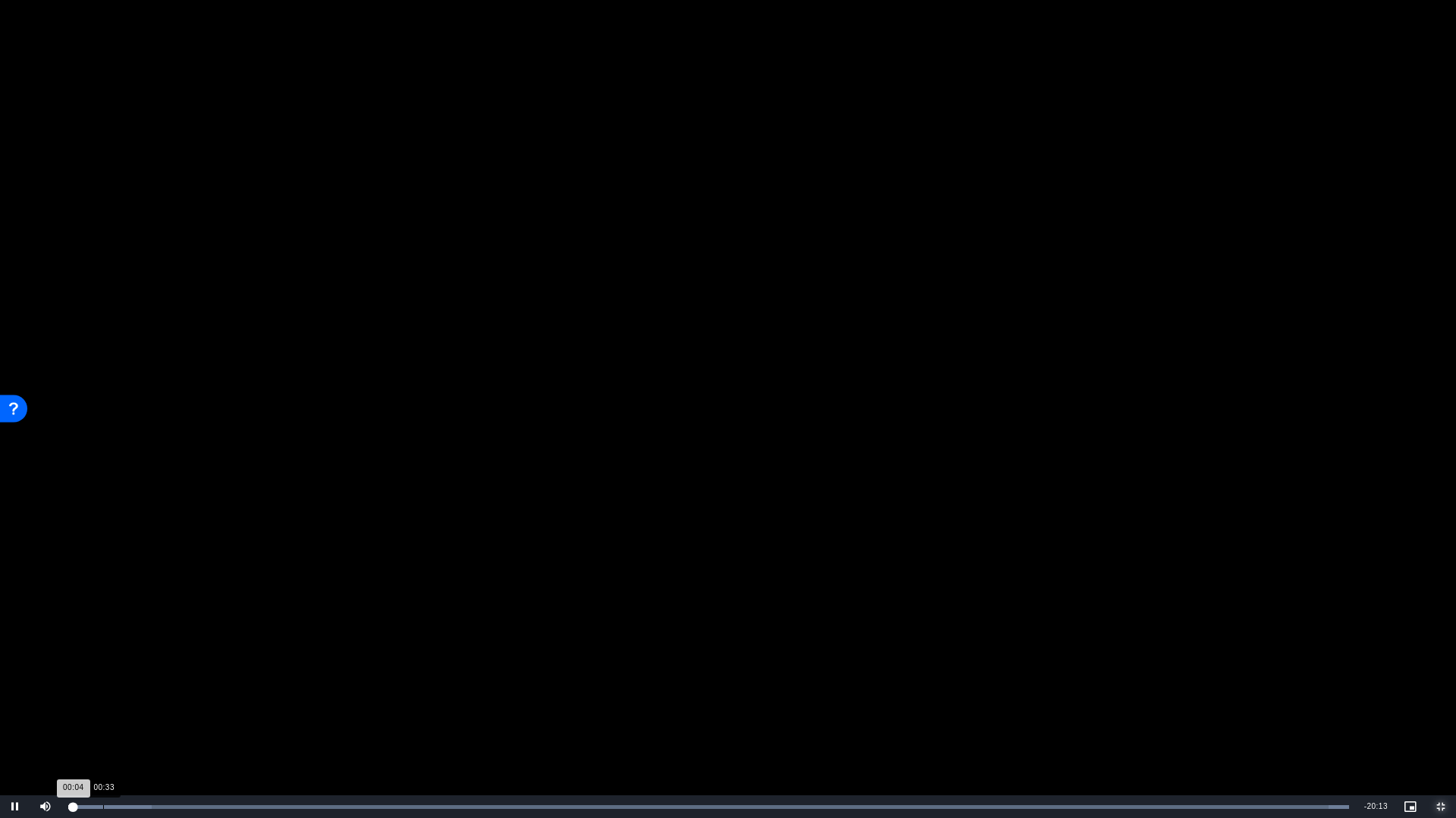
click at [103, 700] on div "Loaded : 100.00% 00:33 00:04" at bounding box center [708, 807] width 1296 height 22
click at [132, 700] on div "Loaded : 100.00% 00:59 00:33" at bounding box center [708, 807] width 1296 height 22
click at [201, 700] on div "Loaded : 100.00% 02:06 02:06" at bounding box center [708, 808] width 1281 height 4
click at [299, 700] on div "Loaded : 100.00% 03:39 03:39" at bounding box center [708, 807] width 1296 height 22
click at [337, 700] on div "Loaded : 100.00% 04:13 03:40" at bounding box center [708, 807] width 1296 height 22
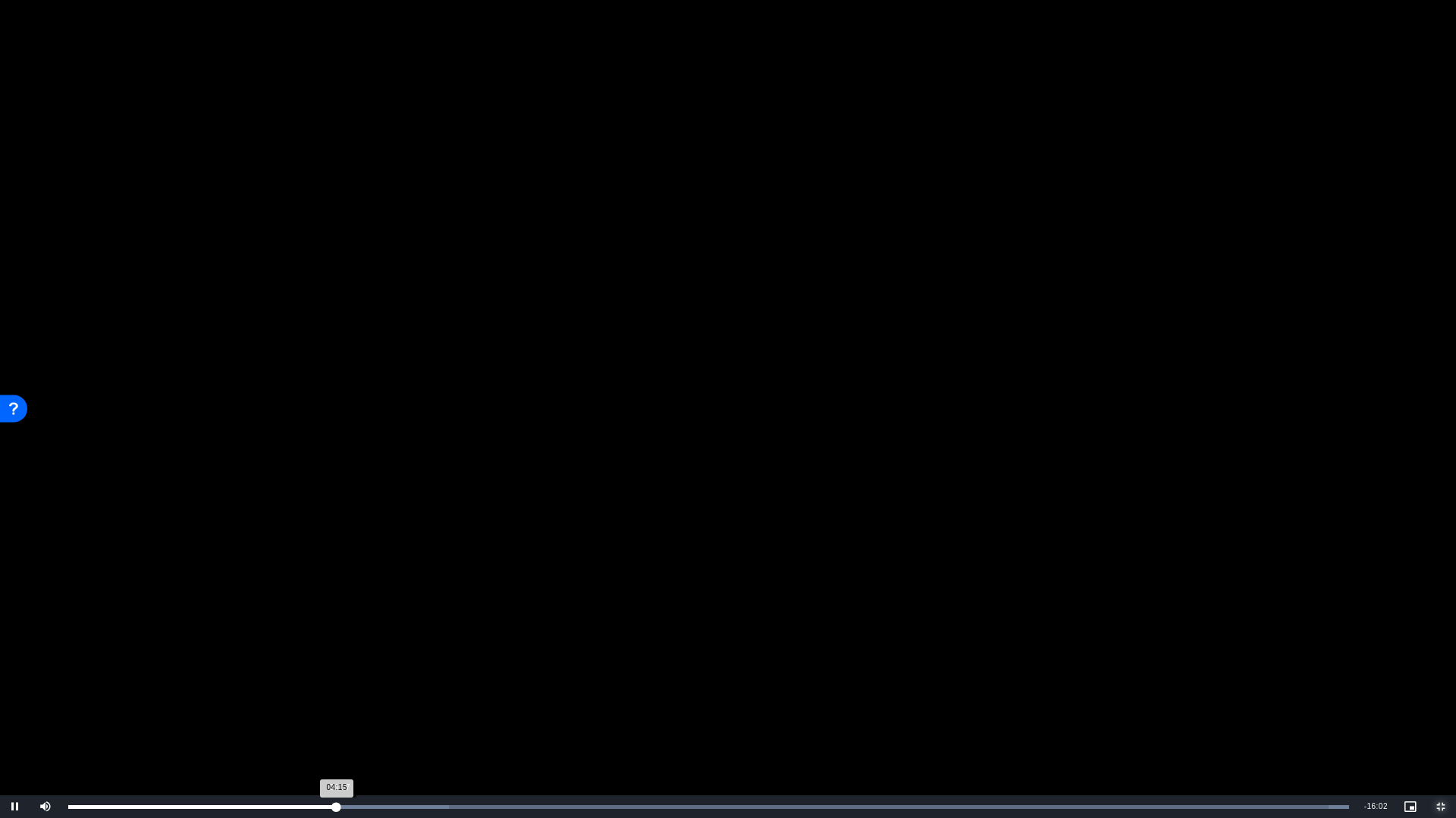
click at [1425, 700] on button "Exit Fullscreen" at bounding box center [1440, 807] width 31 height 22
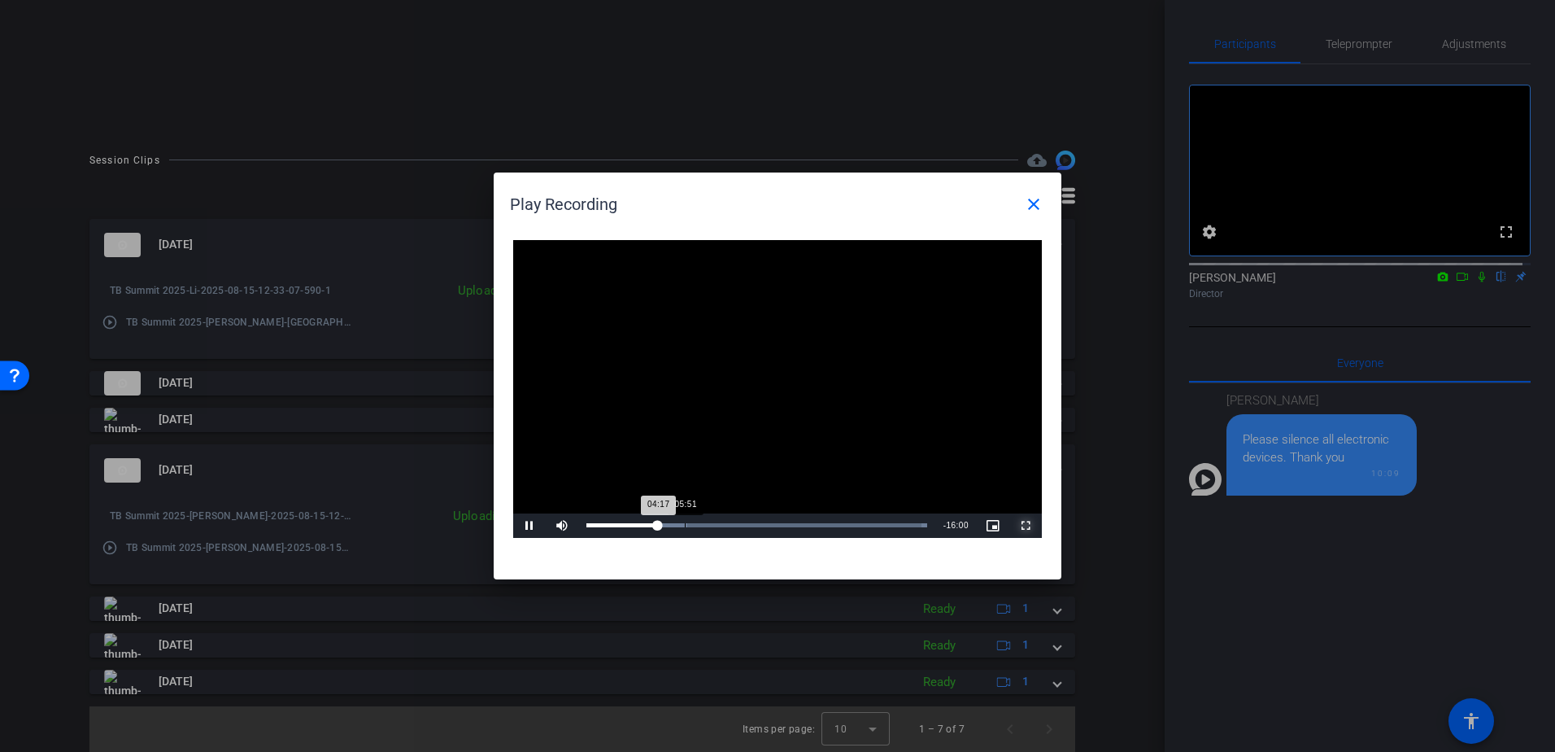
click at [686, 527] on div "05:51" at bounding box center [685, 525] width 1 height 4
click at [1029, 525] on span "Video Player" at bounding box center [1025, 525] width 33 height 0
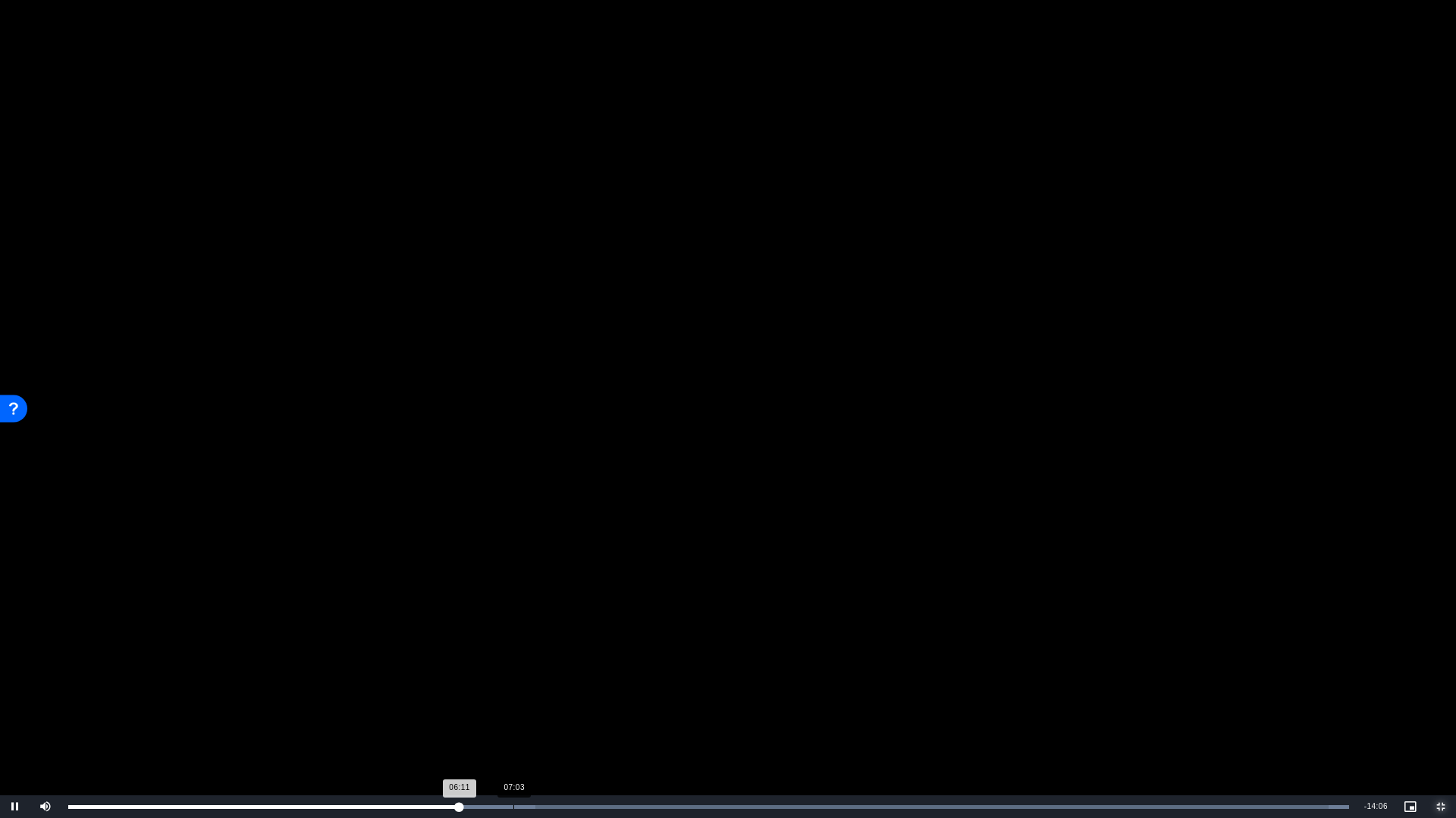
click at [514, 700] on div "Loaded : 100.00% 07:03 06:11" at bounding box center [708, 807] width 1296 height 22
click at [600, 700] on div "Loaded : 100.00% 08:24 07:04" at bounding box center [708, 807] width 1296 height 22
click at [707, 700] on div "10:06" at bounding box center [707, 808] width 1 height 4
drag, startPoint x: 775, startPoint y: 811, endPoint x: 802, endPoint y: 810, distance: 27.0
click at [776, 700] on div "Loaded : 100.00% 11:11 11:11" at bounding box center [710, 807] width 1300 height 22
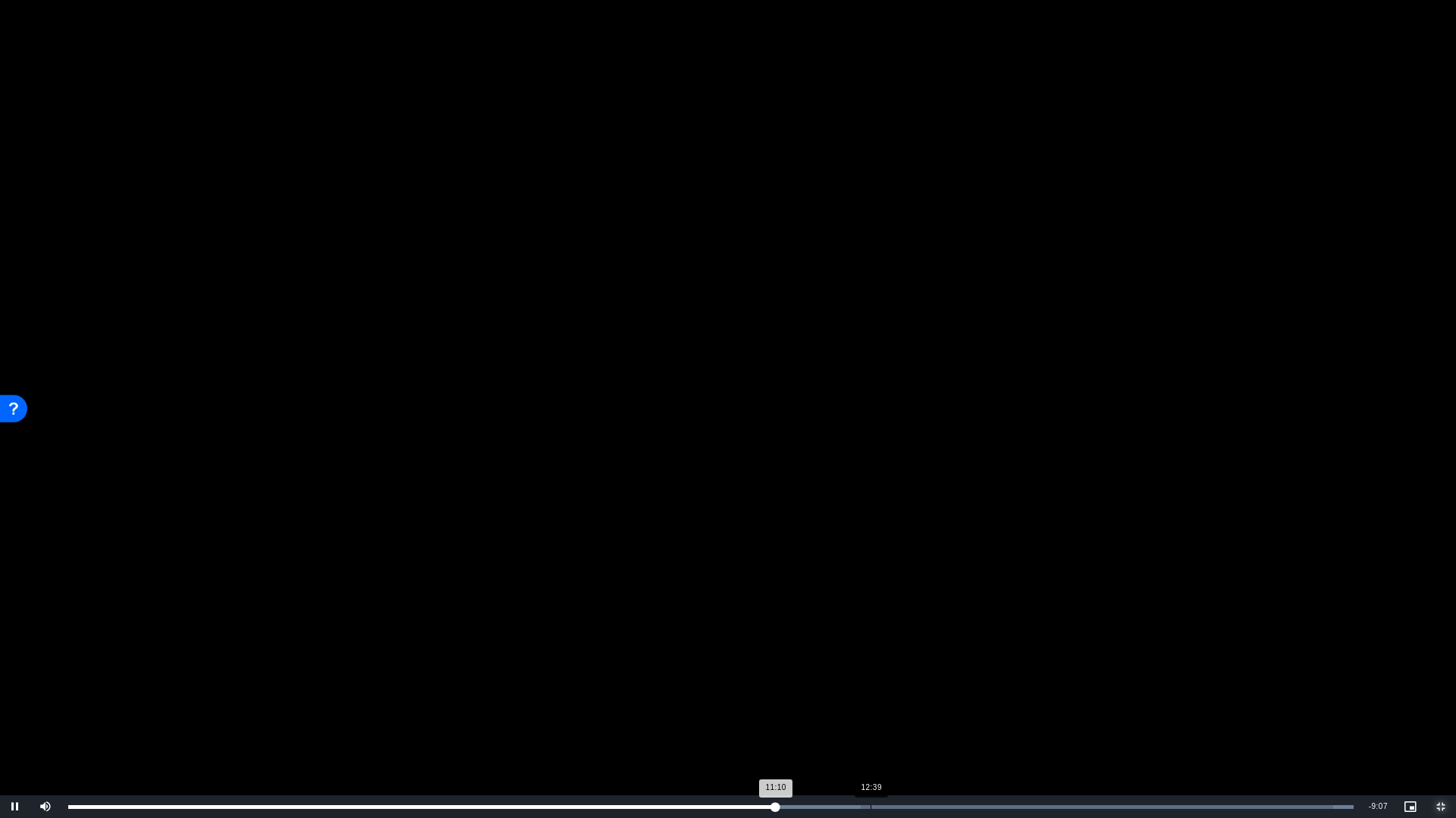
click at [873, 700] on div "Loaded : 100.00% 12:39 11:10" at bounding box center [710, 808] width 1285 height 4
click at [973, 700] on div "Loaded : 100.00% 14:16 12:42" at bounding box center [710, 807] width 1300 height 22
drag, startPoint x: 1032, startPoint y: 807, endPoint x: 1067, endPoint y: 811, distance: 35.2
click at [1035, 700] on div "Progress Bar" at bounding box center [564, 808] width 993 height 4
click at [1100, 700] on div "Loaded : 100.00% 16:17 15:15" at bounding box center [710, 807] width 1300 height 22
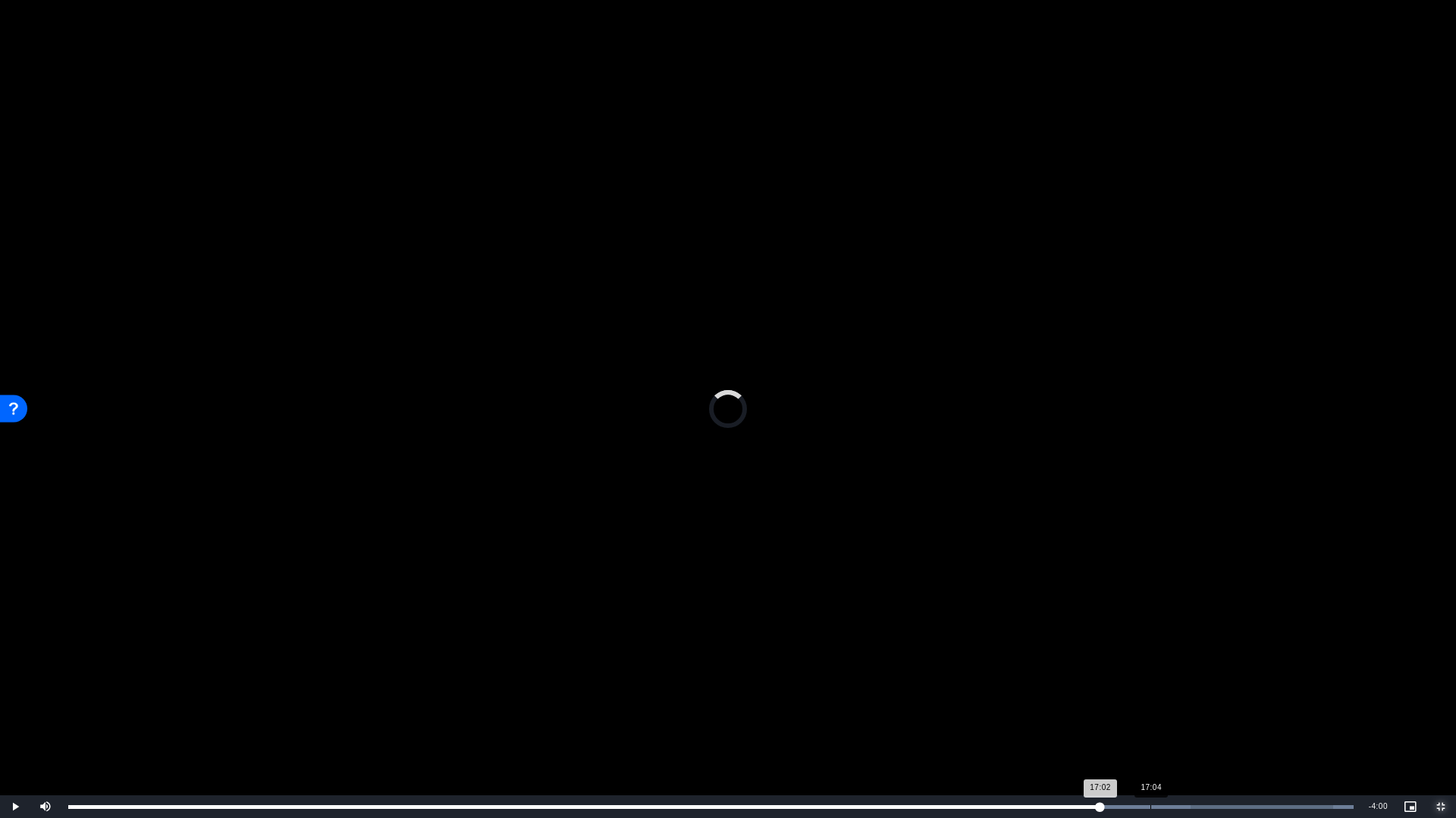
drag, startPoint x: 1155, startPoint y: 803, endPoint x: 1177, endPoint y: 800, distance: 22.2
click at [1160, 700] on div "Loaded : 100.00% 17:04 17:02" at bounding box center [710, 807] width 1300 height 22
click at [1425, 700] on button "Exit Fullscreen" at bounding box center [1440, 807] width 31 height 22
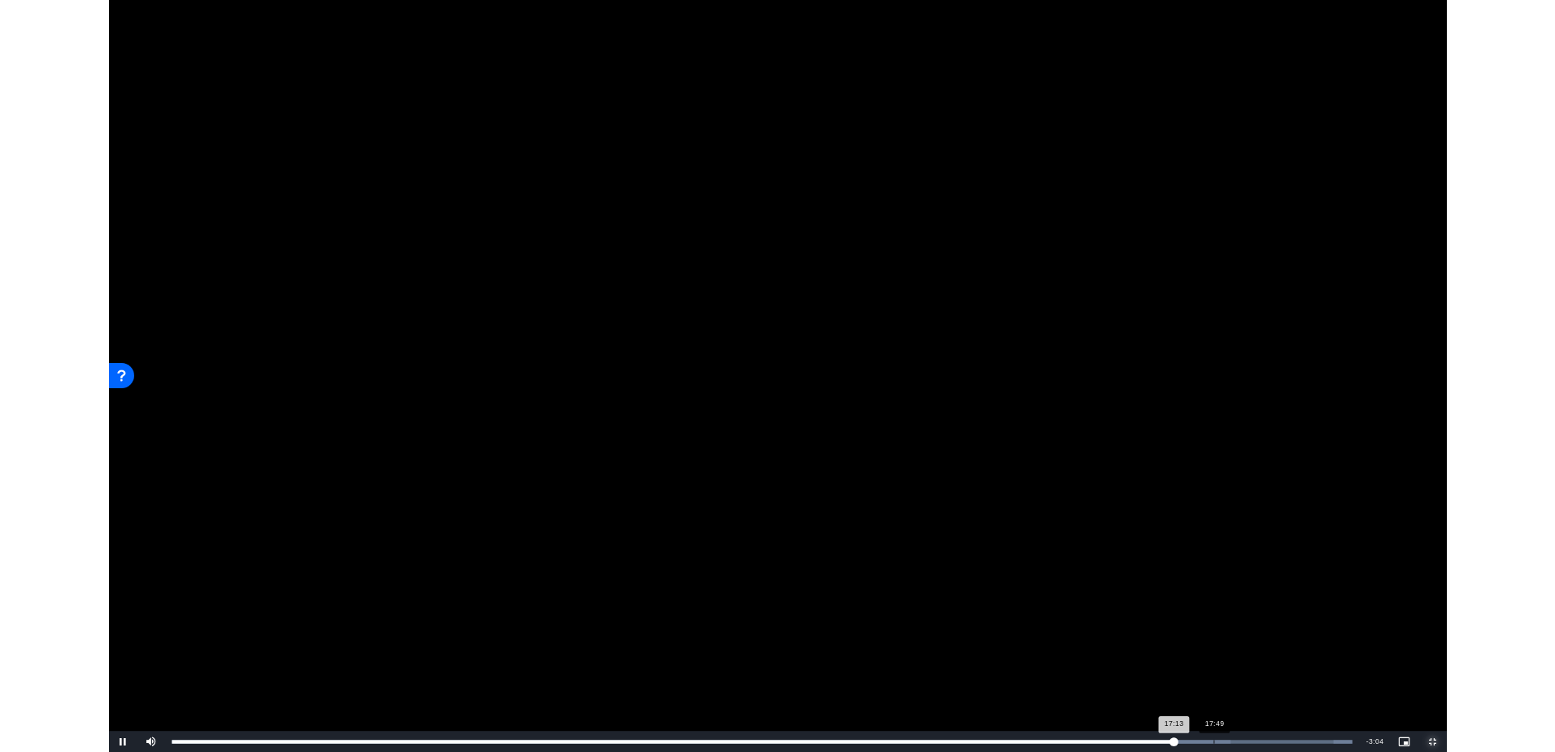
scroll to position [324, 0]
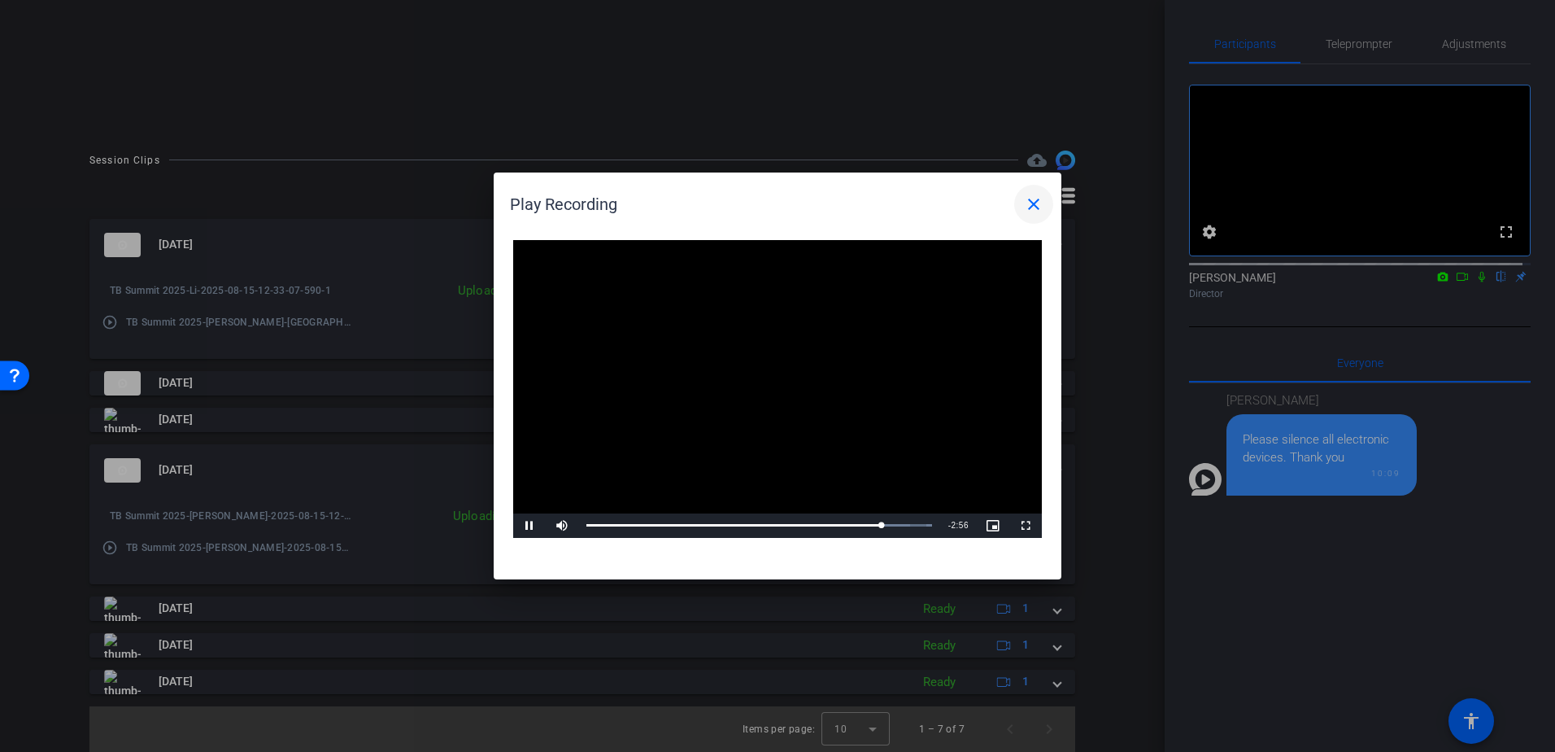
click at [1032, 203] on mat-icon "close" at bounding box center [1034, 204] width 20 height 20
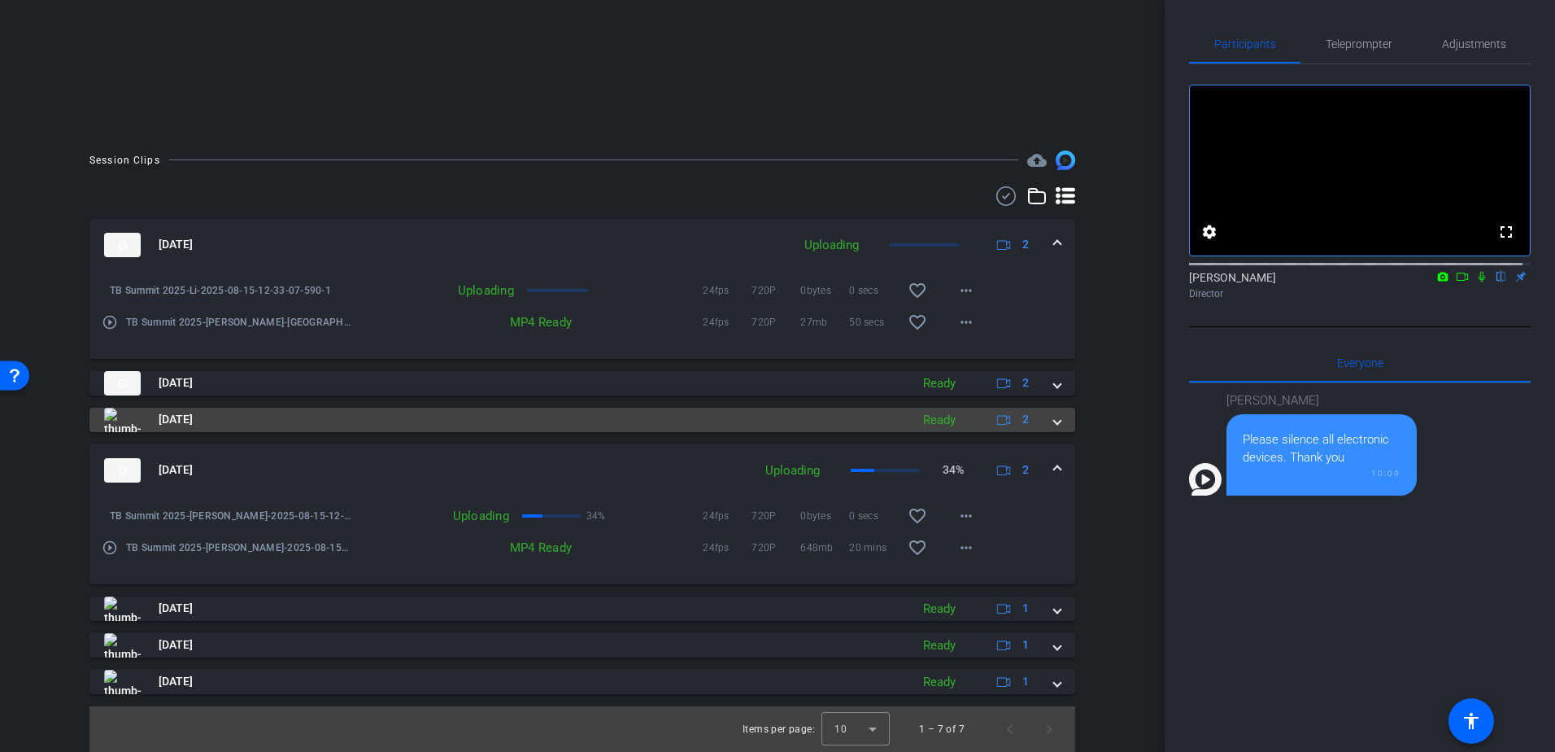
click at [430, 419] on mat-panel-title "[DATE]" at bounding box center [503, 419] width 798 height 24
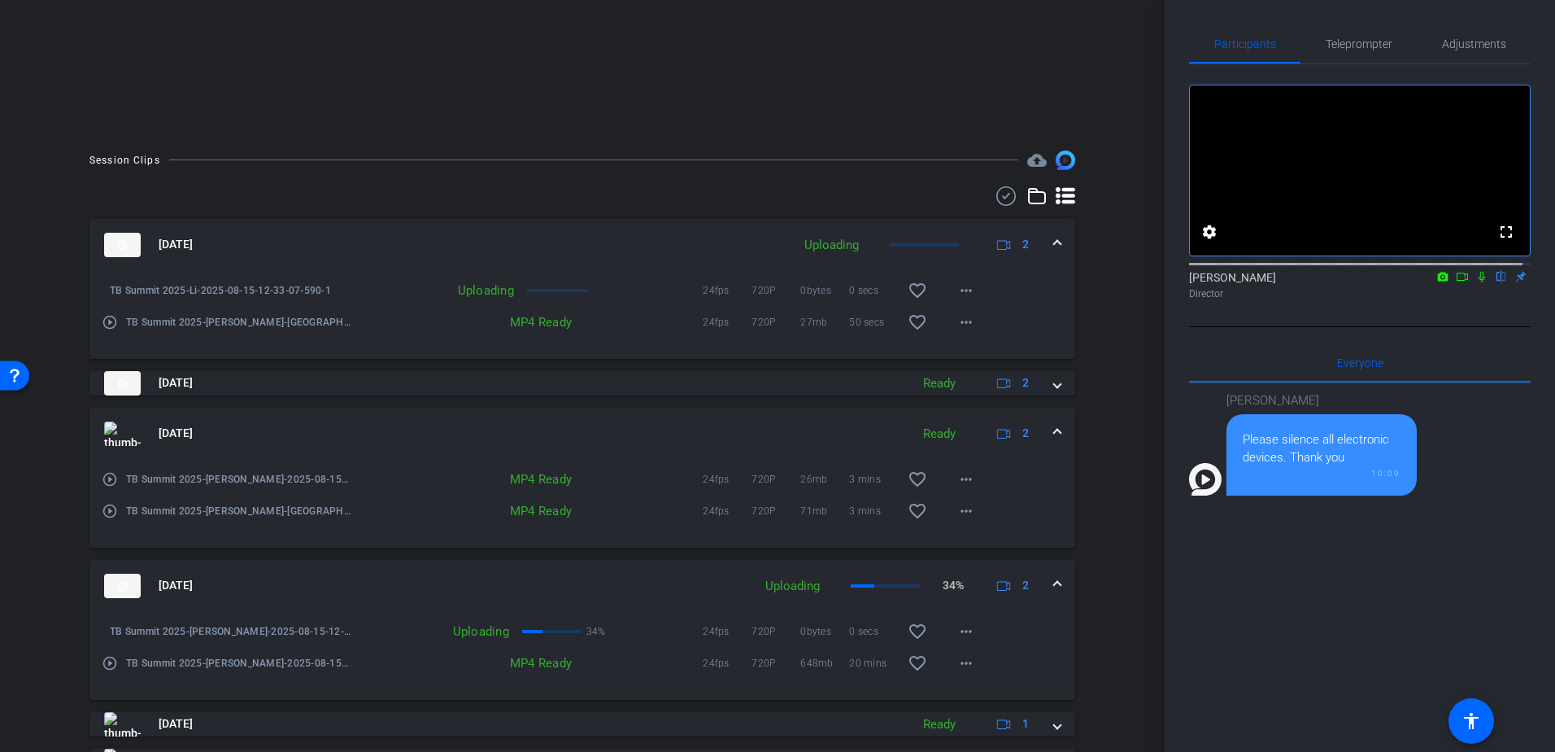
click at [108, 477] on mat-icon "play_circle_outline" at bounding box center [110, 479] width 16 height 16
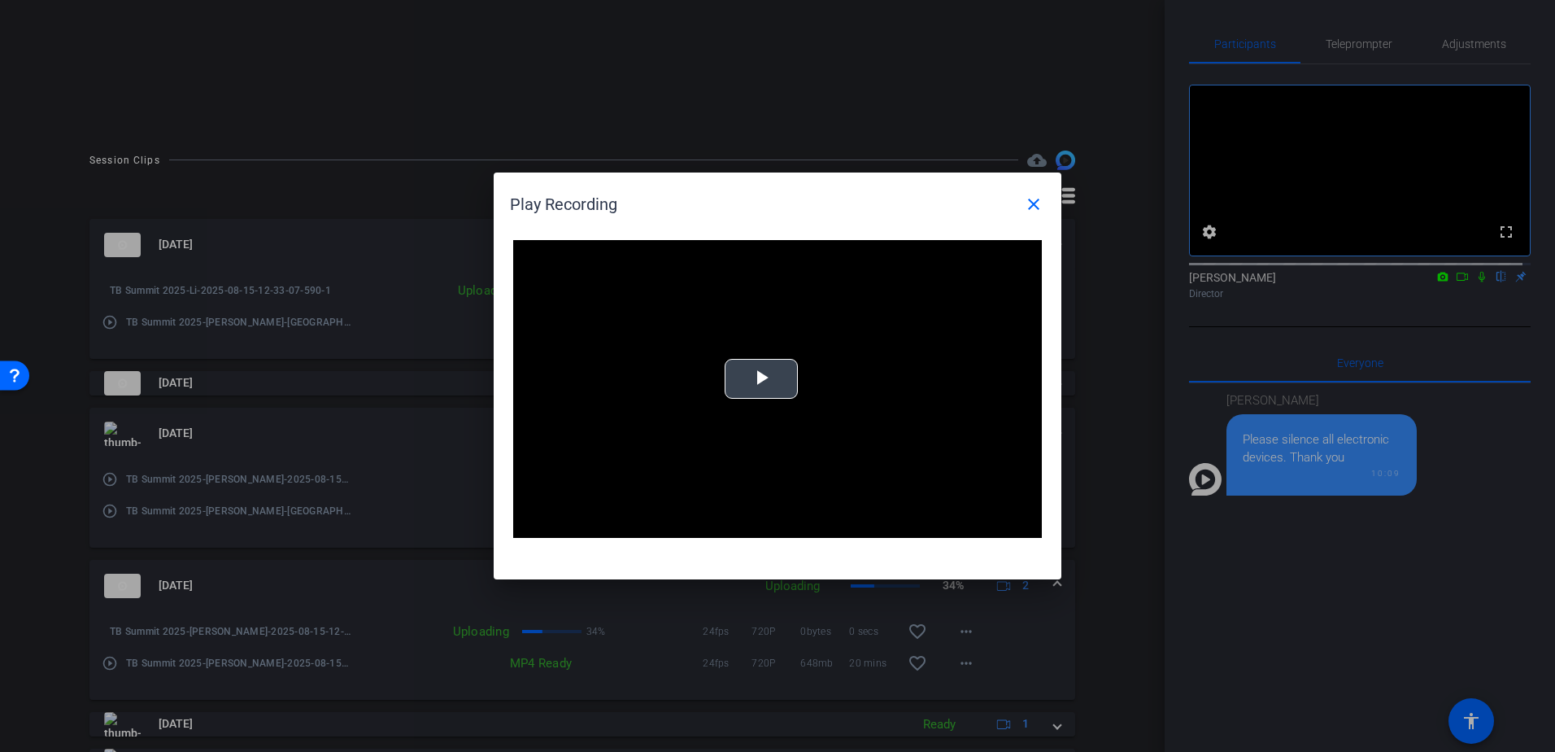
click at [761, 379] on span "Video Player" at bounding box center [761, 379] width 0 height 0
click at [1031, 196] on mat-icon "close" at bounding box center [1034, 204] width 20 height 20
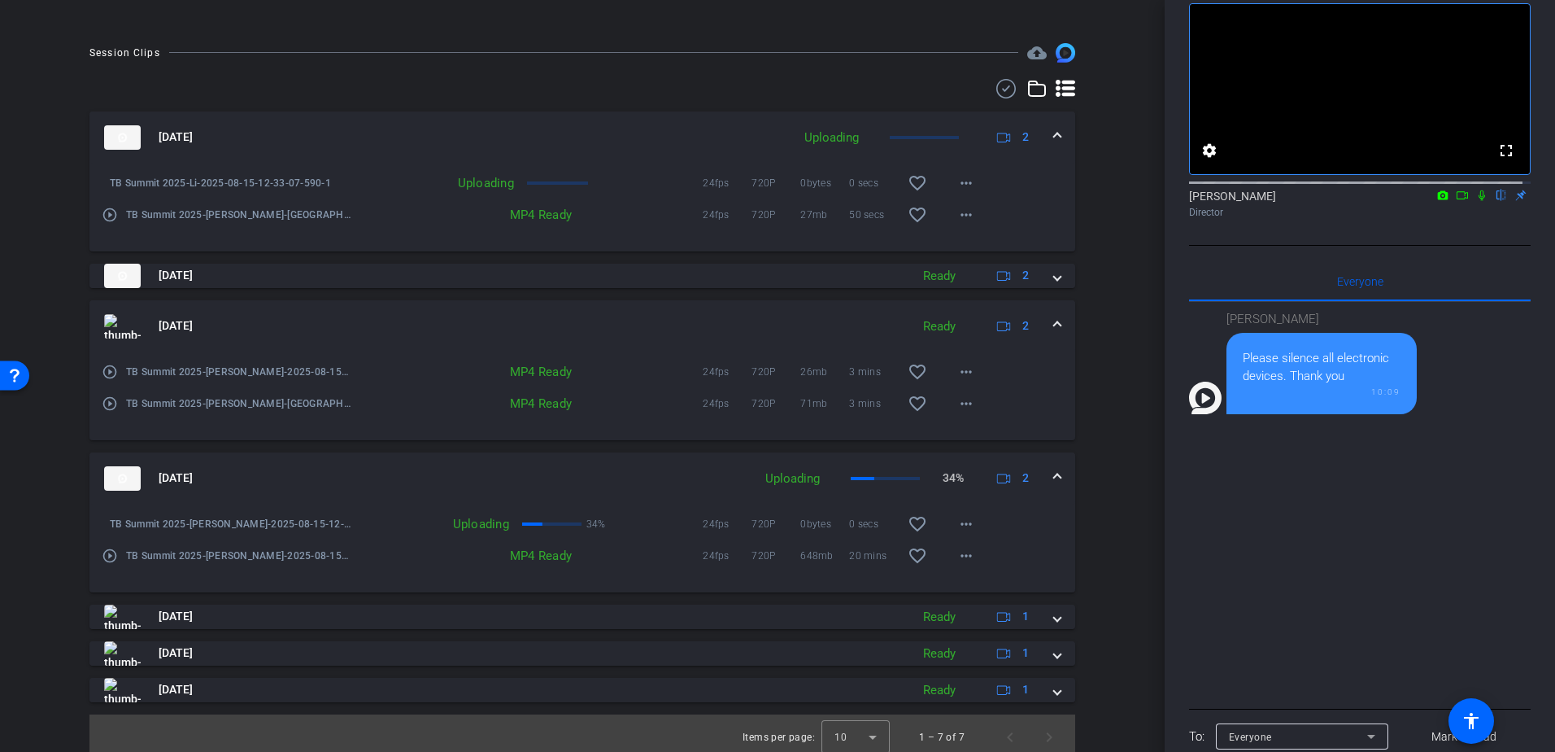
scroll to position [439, 0]
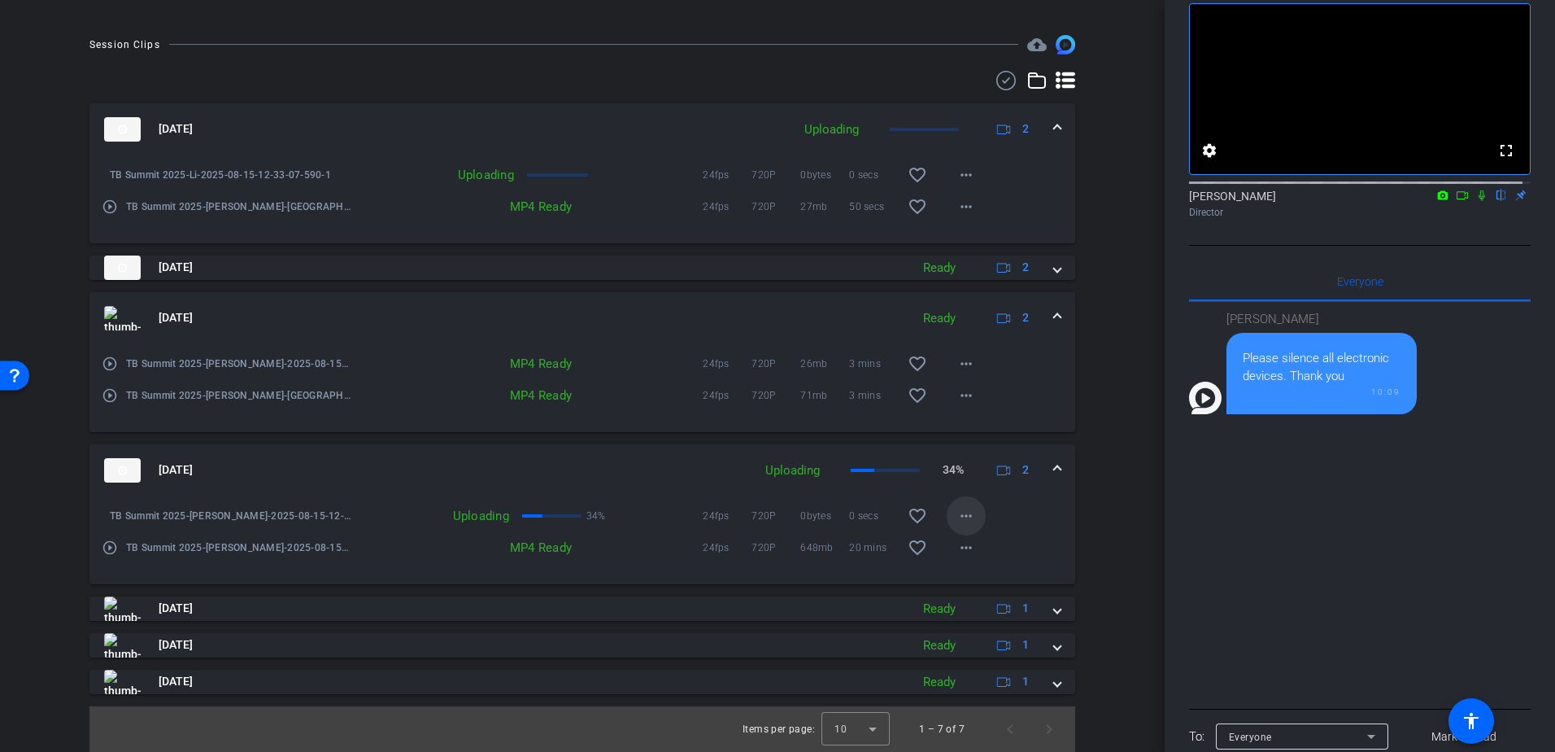
click at [966, 521] on mat-icon "more_horiz" at bounding box center [967, 516] width 20 height 20
click at [1134, 535] on div at bounding box center [777, 376] width 1555 height 752
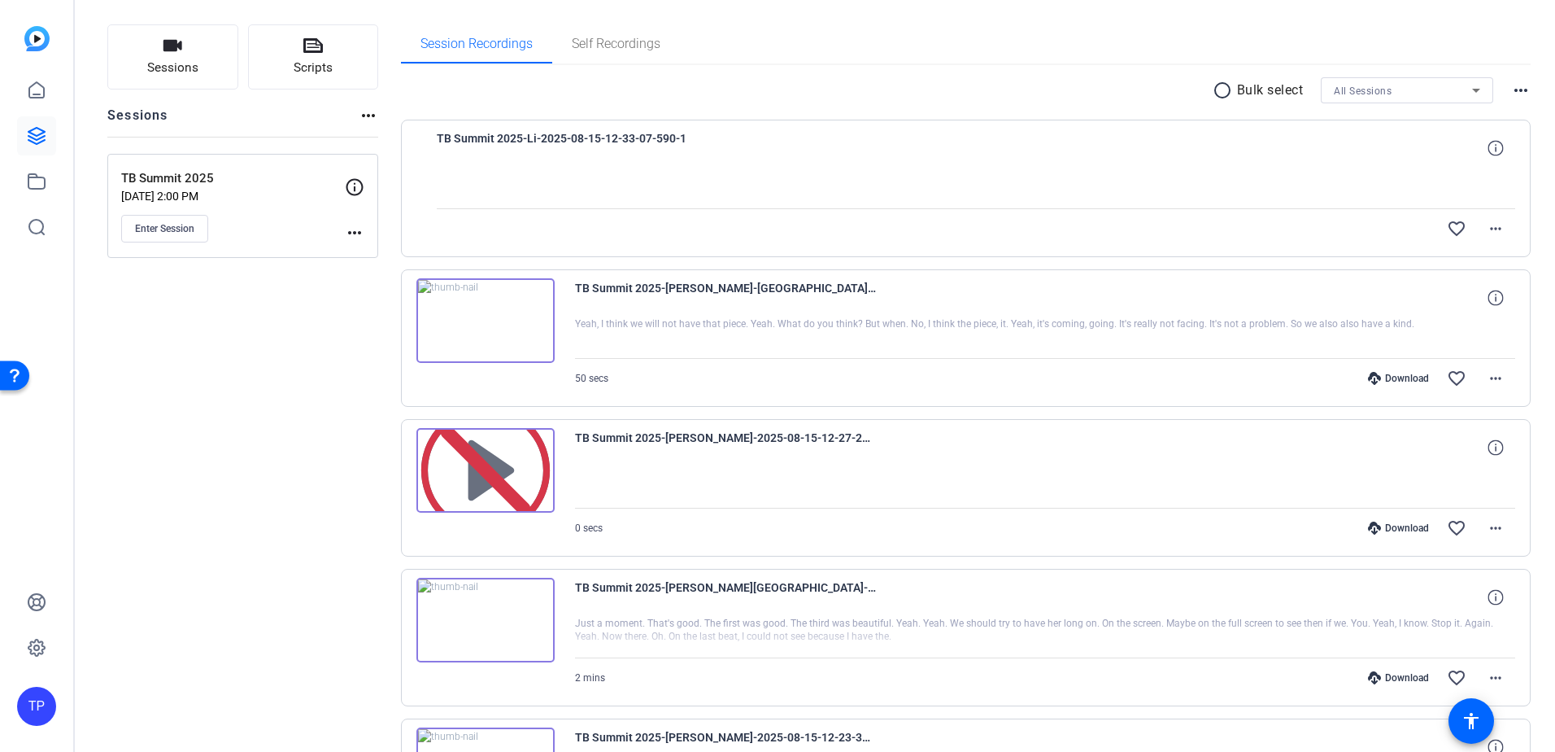
scroll to position [407, 0]
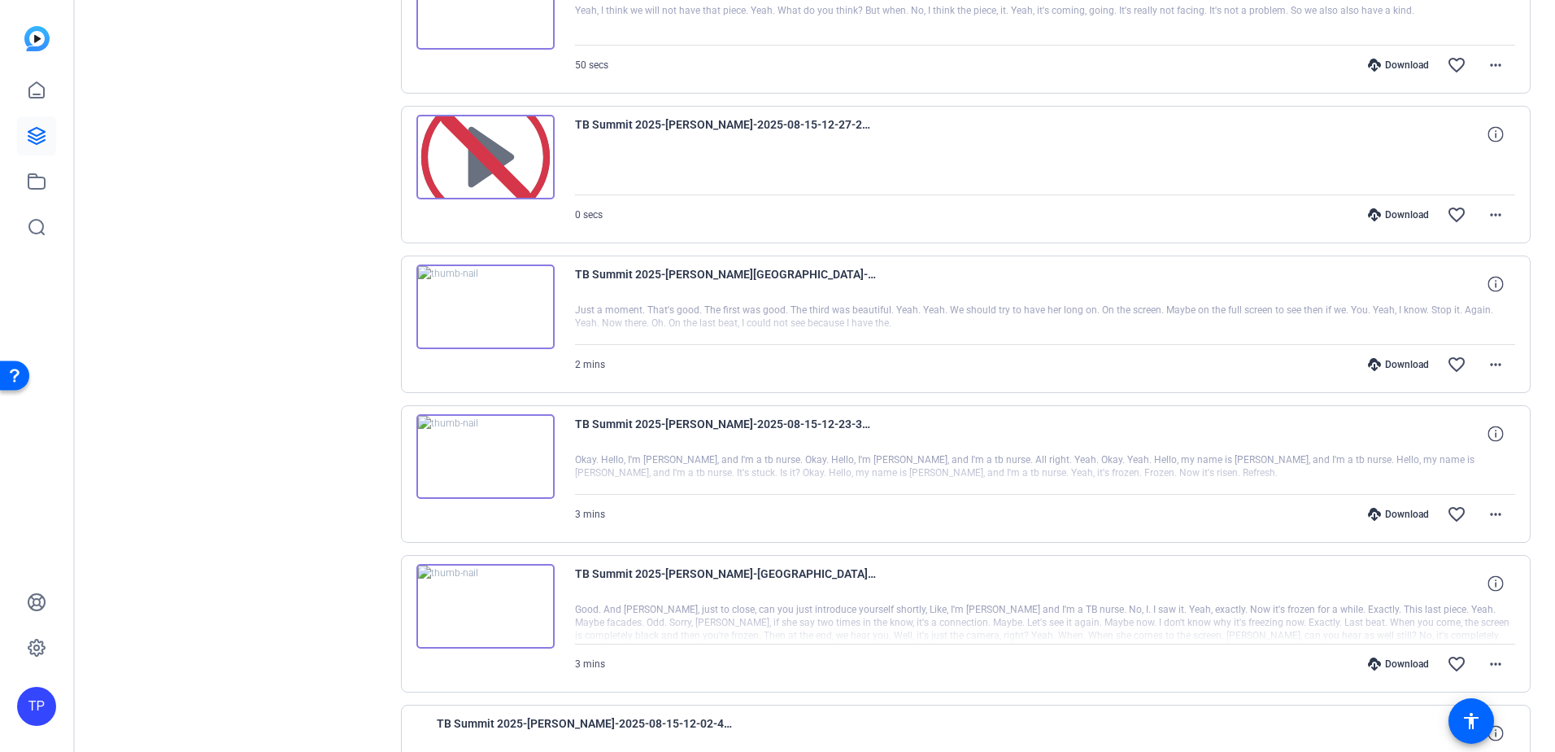
click at [473, 312] on img at bounding box center [485, 306] width 138 height 85
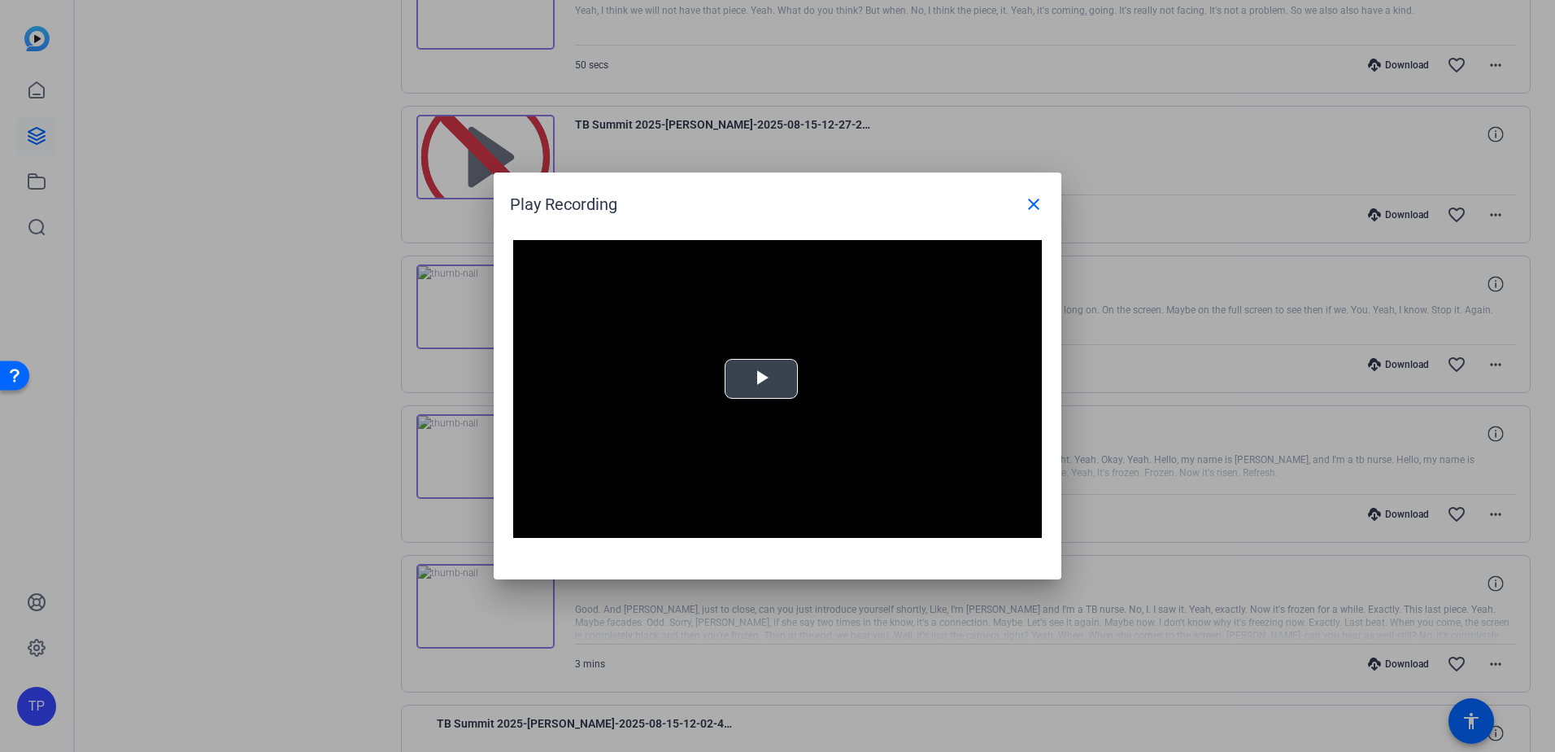
click at [761, 379] on span "Video Player" at bounding box center [761, 379] width 0 height 0
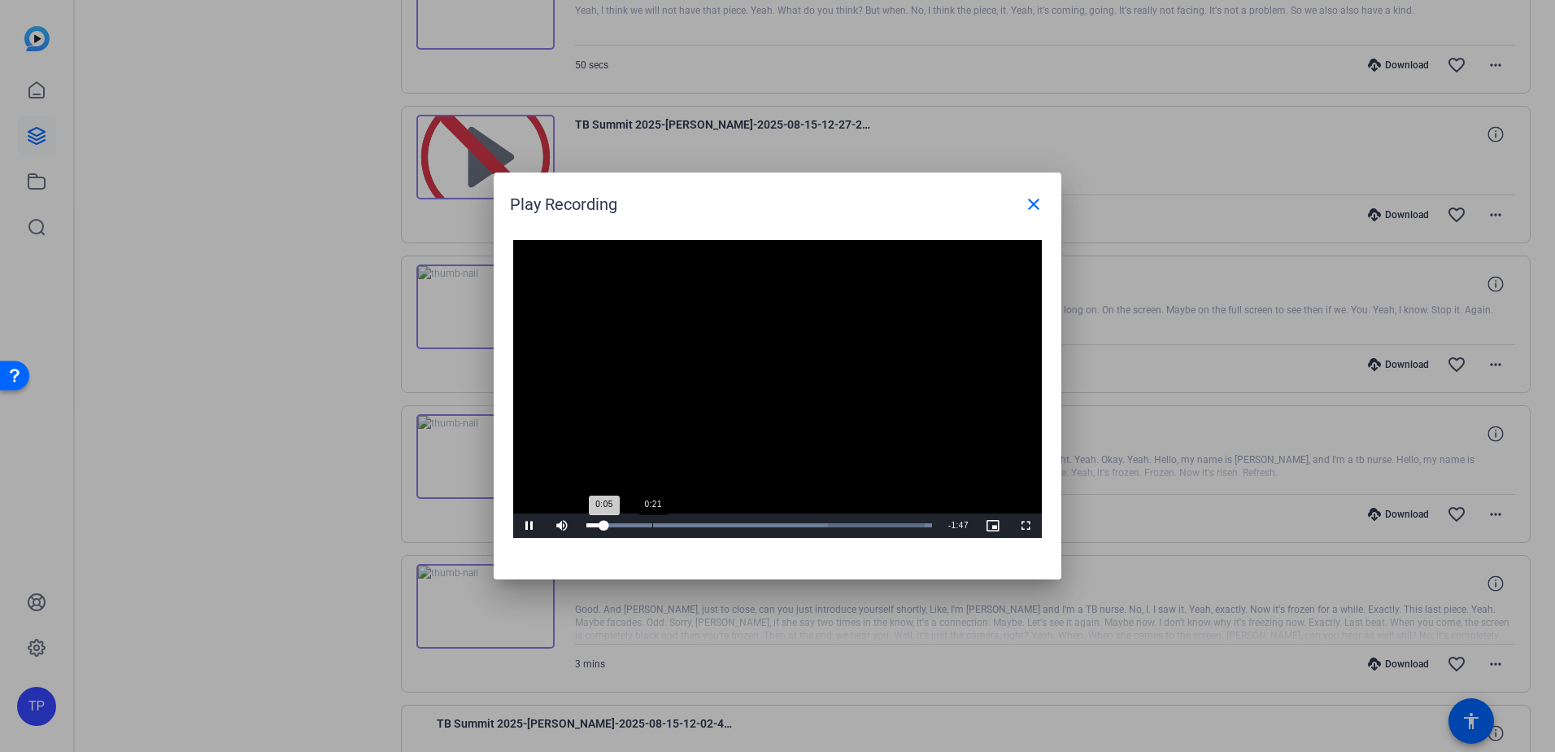
click at [651, 527] on div "Loaded : 100.00% 0:21 0:05" at bounding box center [759, 525] width 346 height 4
click at [741, 530] on div "Loaded : 100.00% 0:50 0:50" at bounding box center [759, 525] width 362 height 24
click at [1037, 198] on mat-icon "close" at bounding box center [1034, 204] width 20 height 20
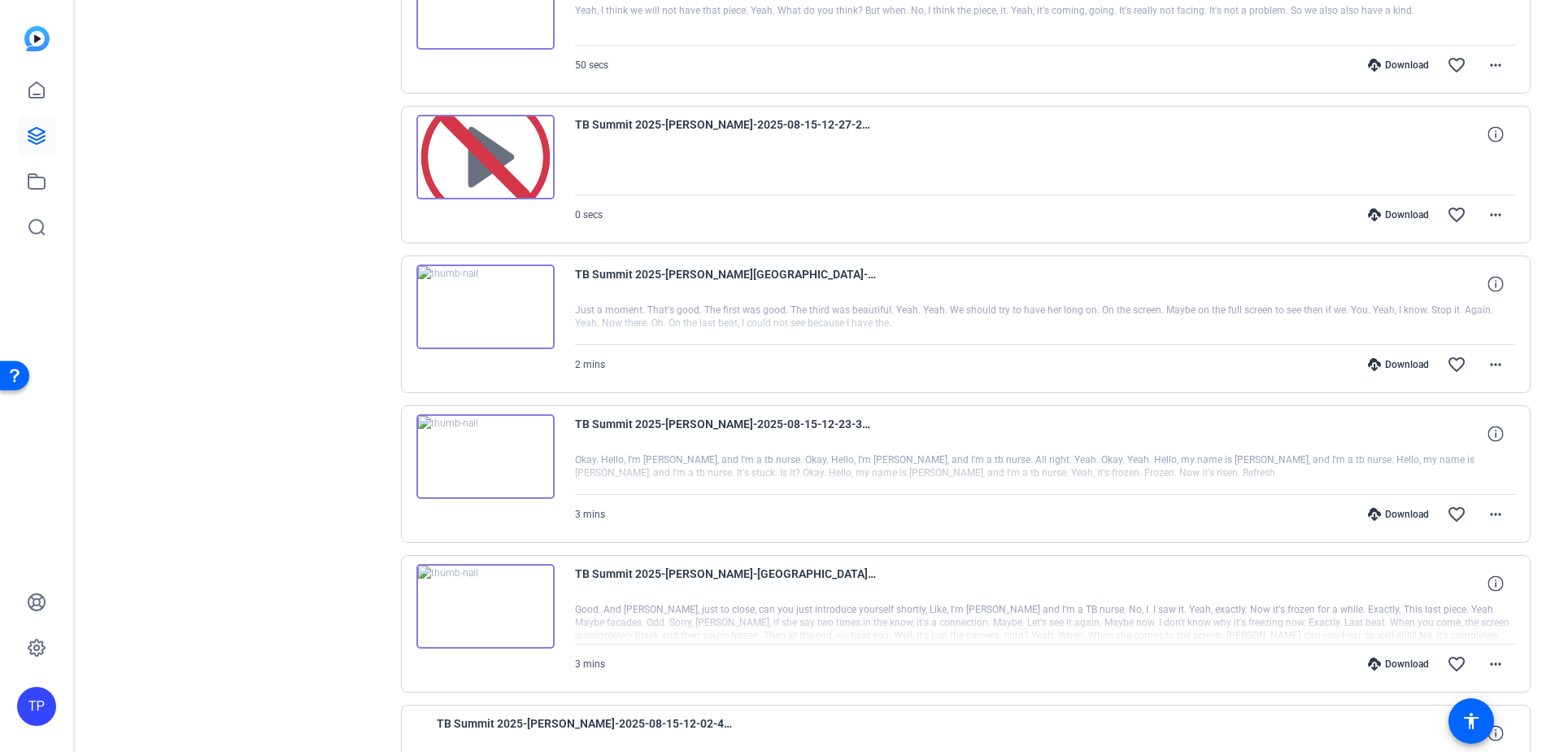
click at [480, 442] on img at bounding box center [485, 456] width 138 height 85
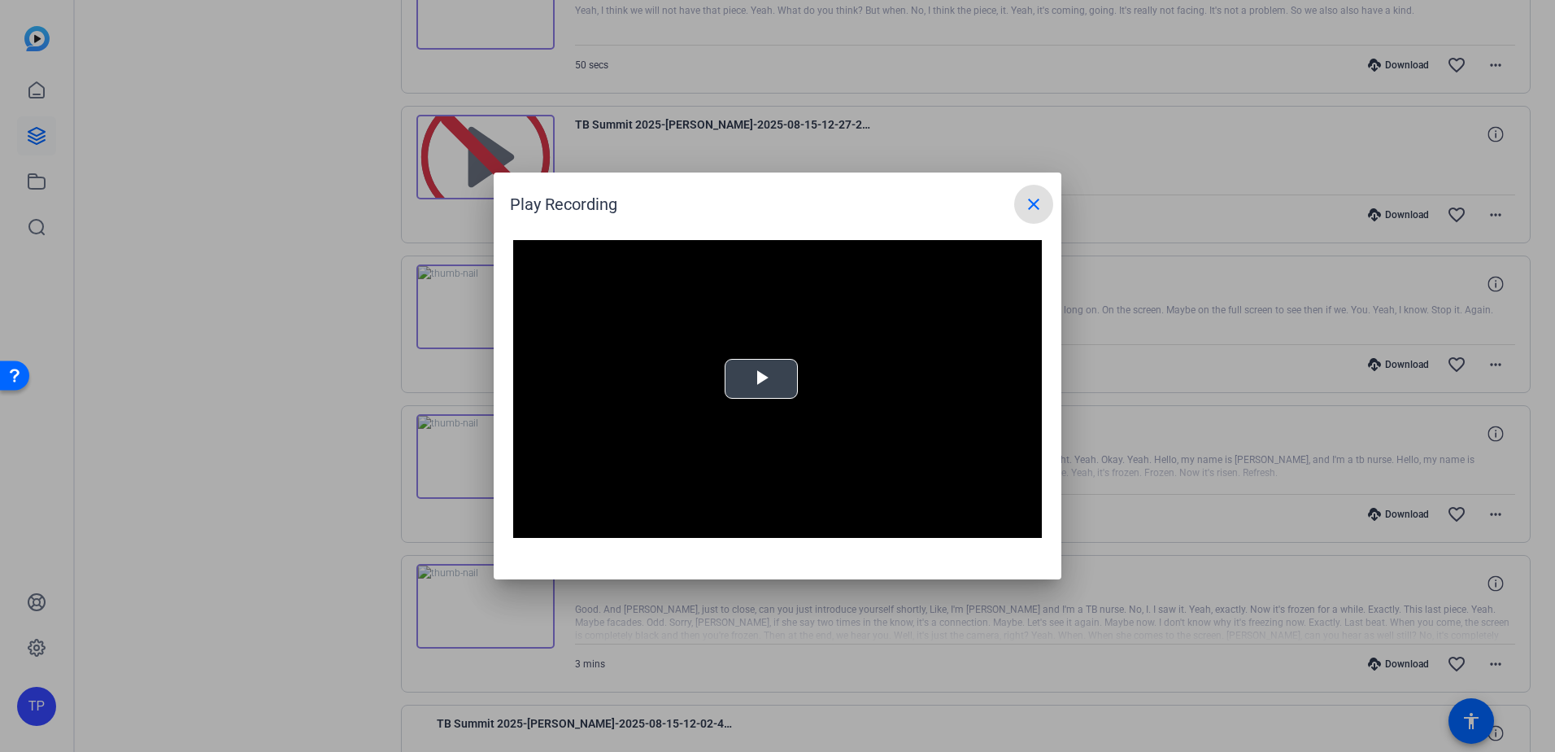
click at [761, 379] on span "Video Player" at bounding box center [761, 379] width 0 height 0
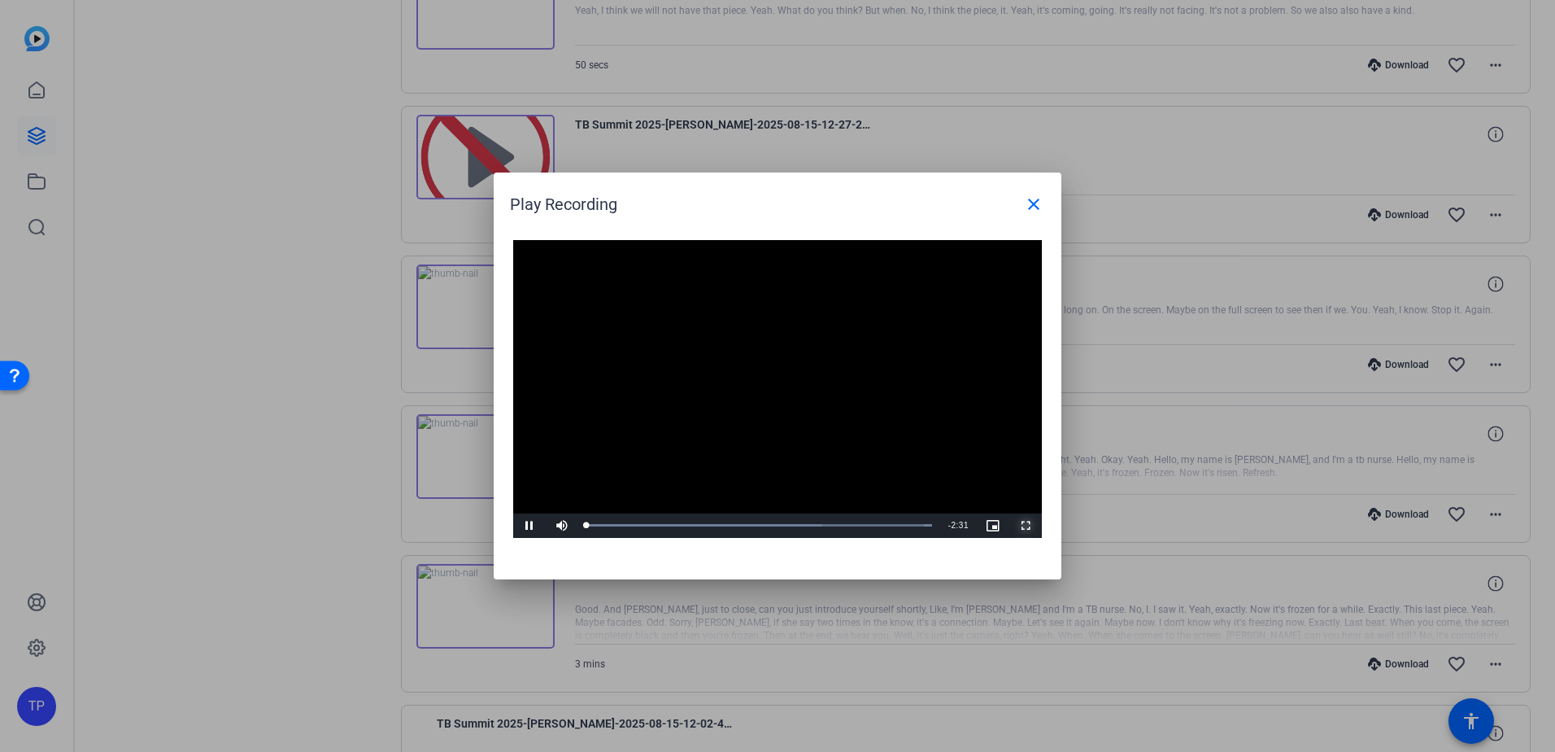
click at [1029, 525] on span "Video Player" at bounding box center [1025, 525] width 33 height 0
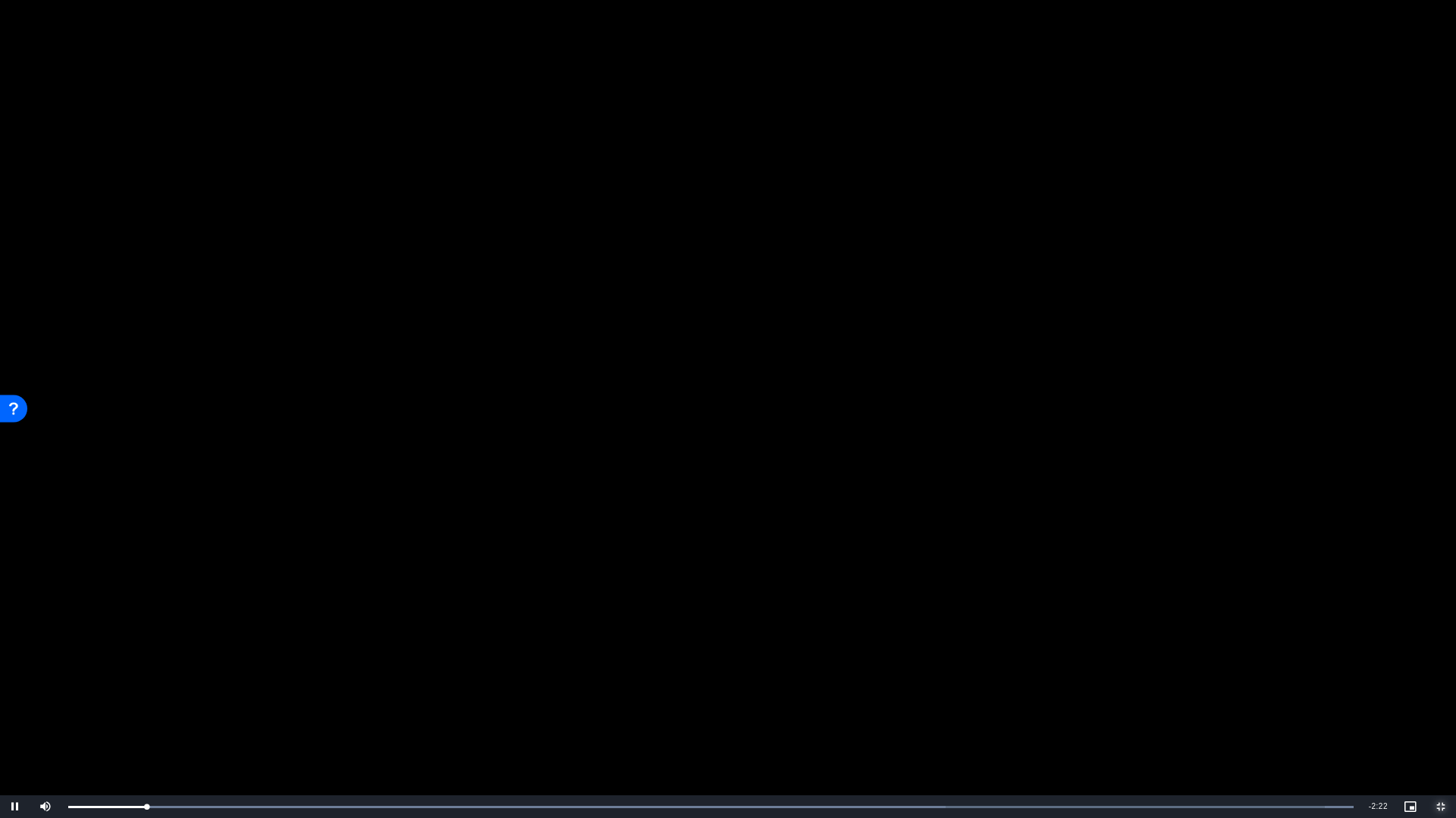
click at [1444, 700] on span "Video Player" at bounding box center [1440, 807] width 31 height 0
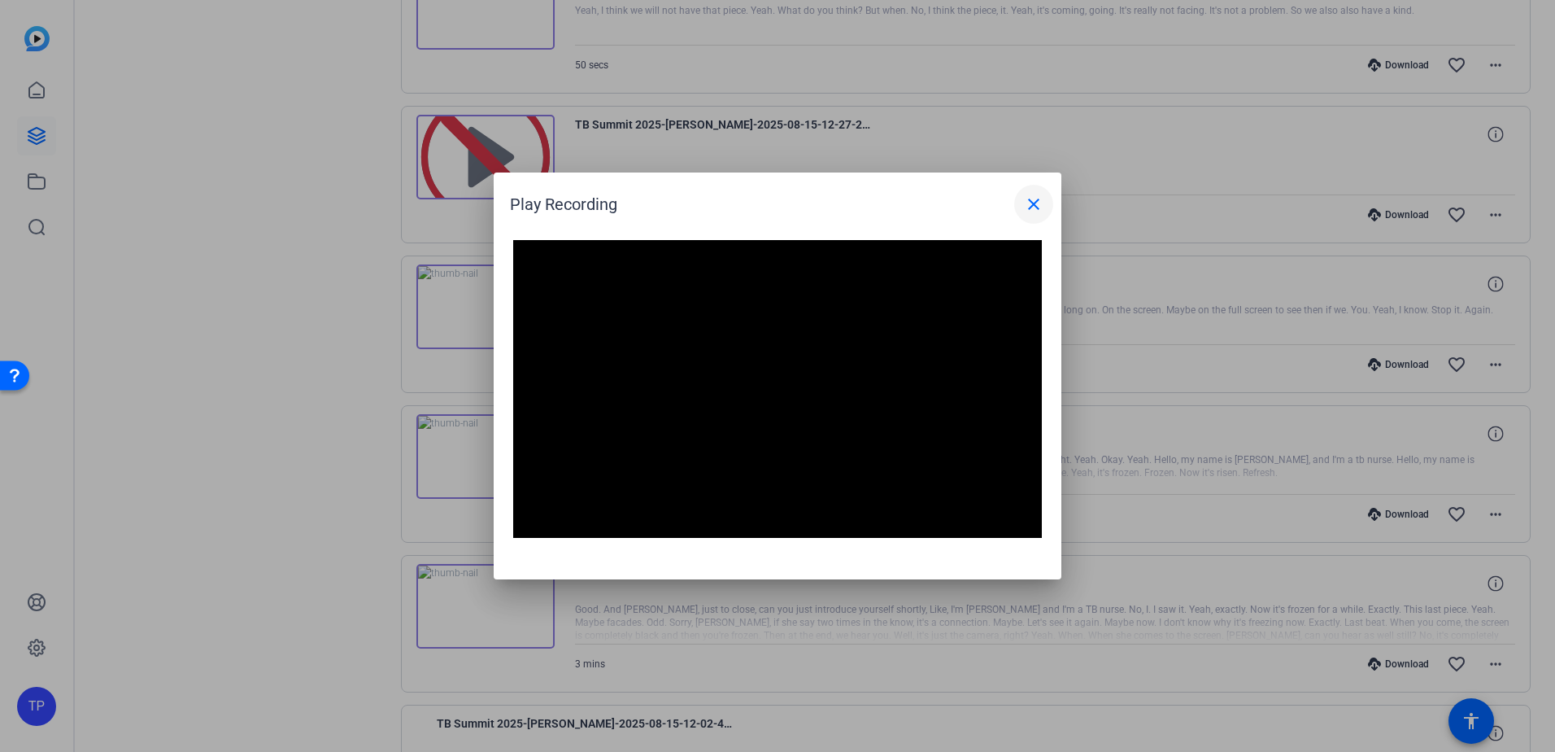
click at [1045, 211] on span at bounding box center [1033, 204] width 39 height 39
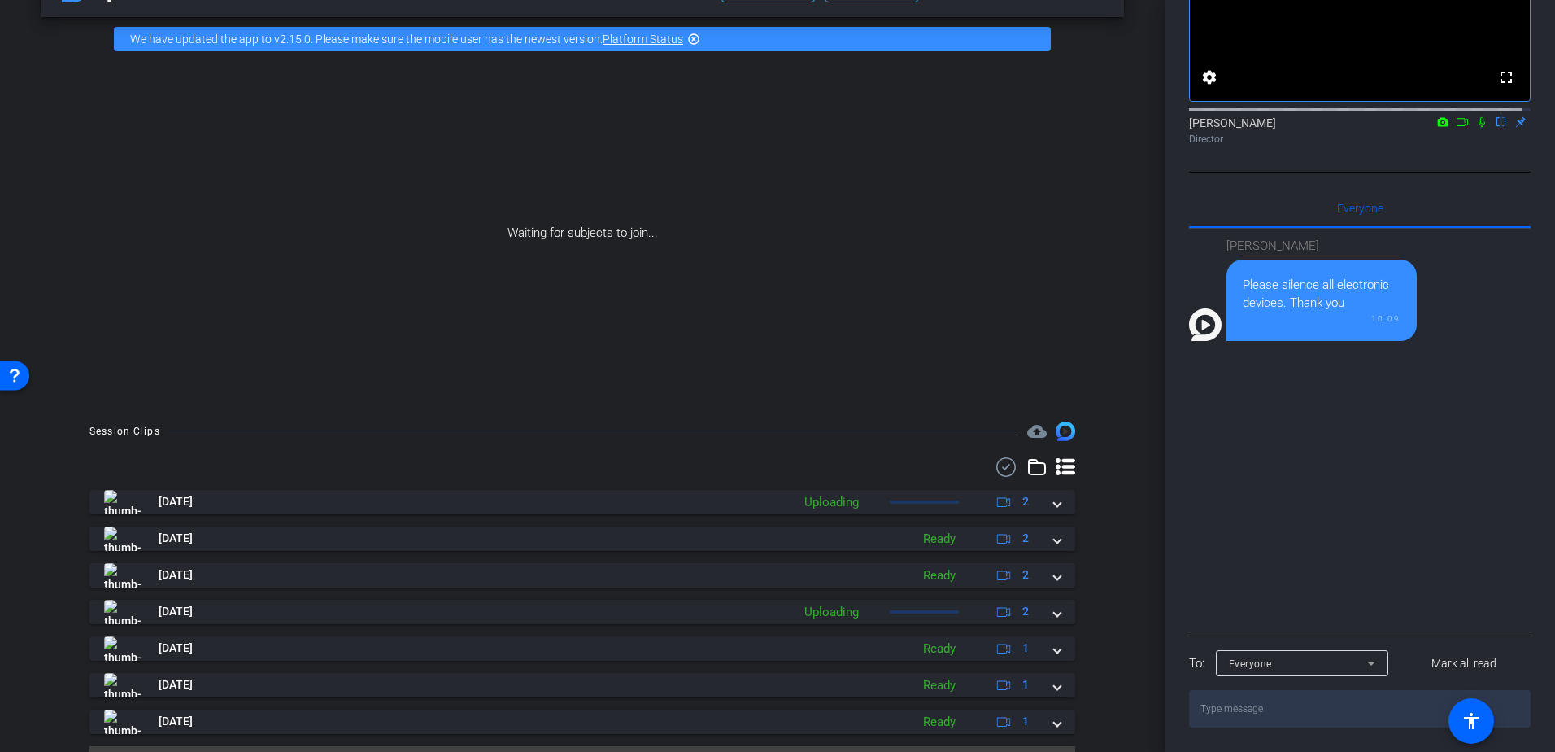
scroll to position [81, 0]
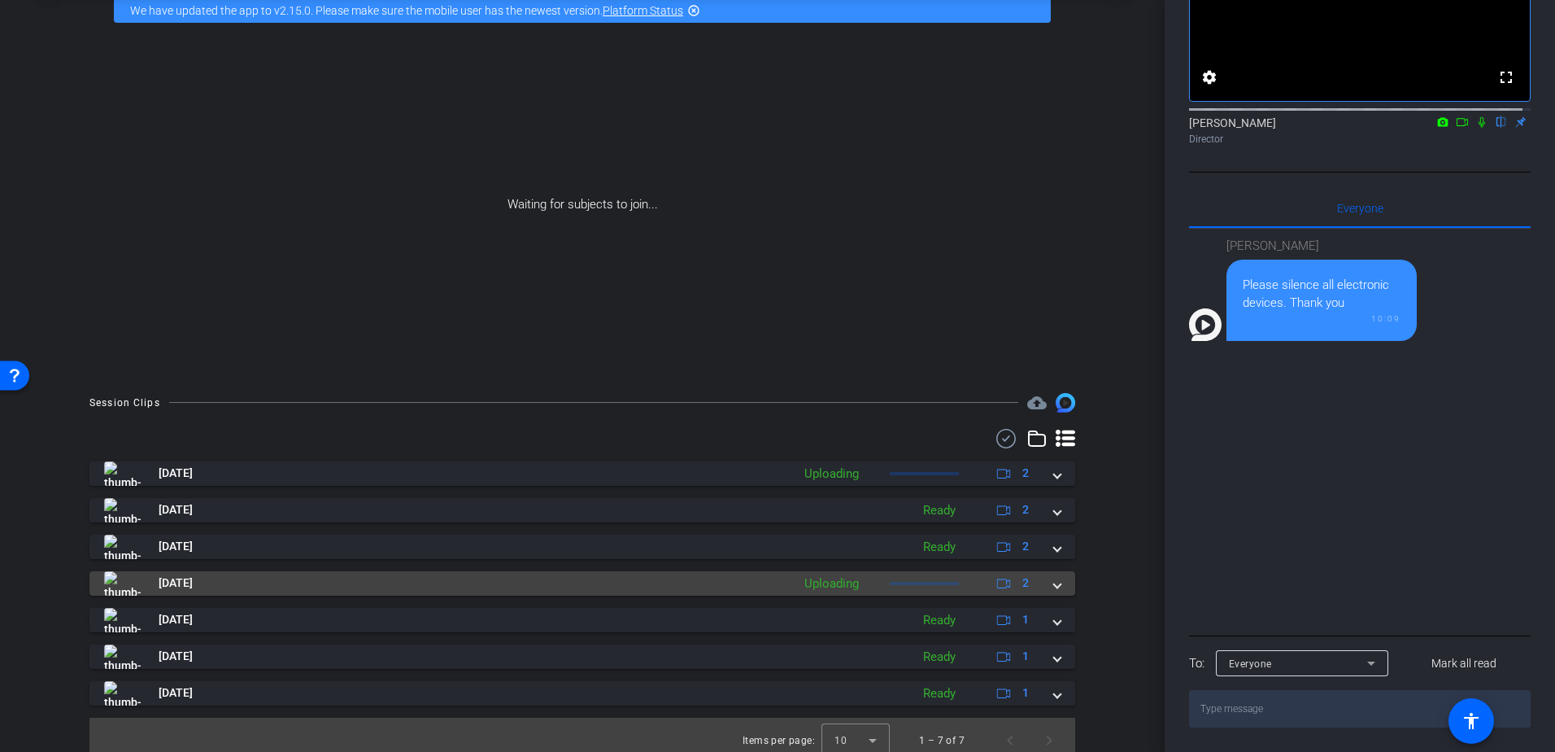
click at [1054, 578] on span at bounding box center [1057, 582] width 7 height 17
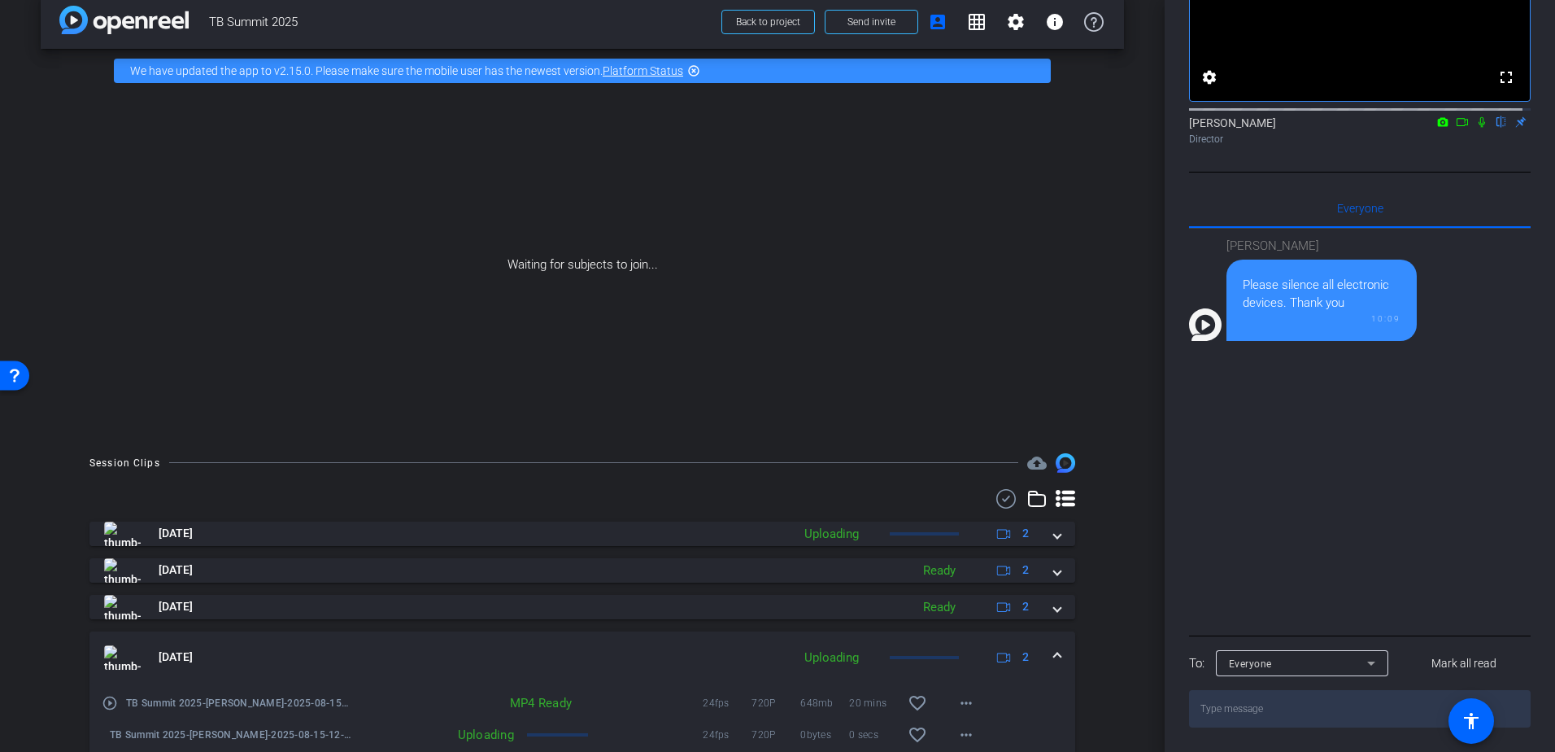
scroll to position [0, 0]
